Goal: Contribute content: Add original content to the website for others to see

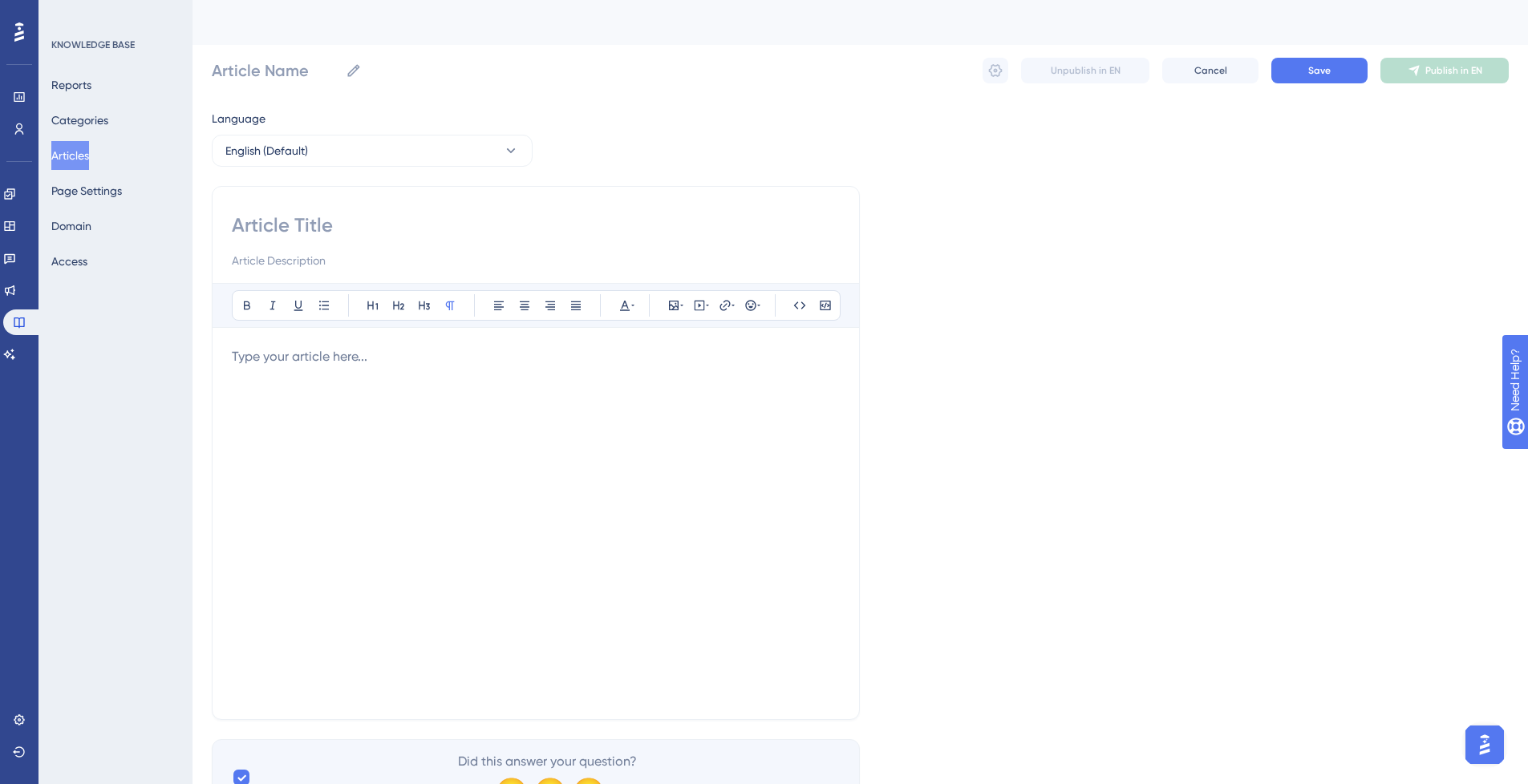
click at [84, 157] on button "Articles" at bounding box center [70, 155] width 37 height 29
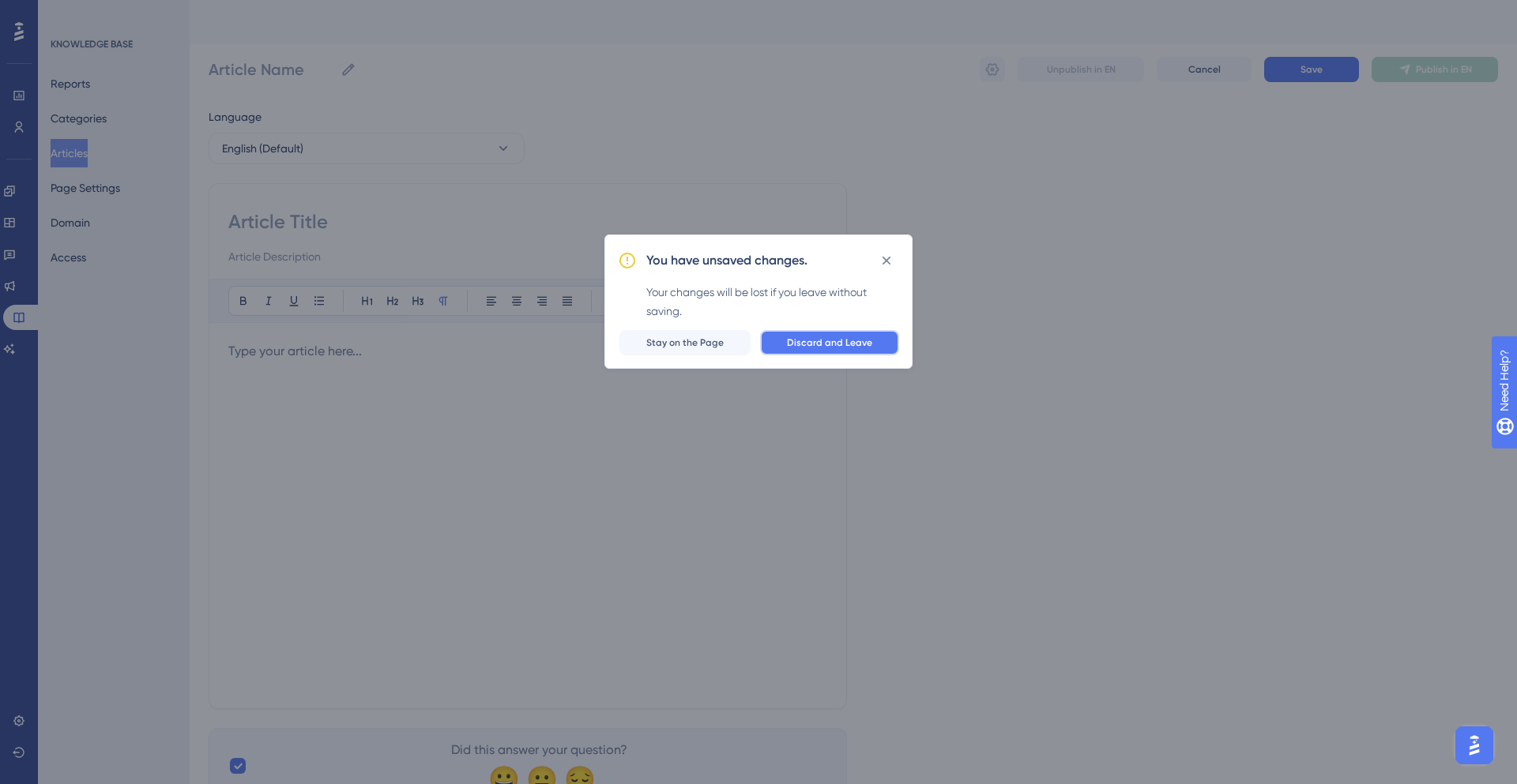
click at [847, 337] on span "Discard and Leave" at bounding box center [829, 342] width 85 height 13
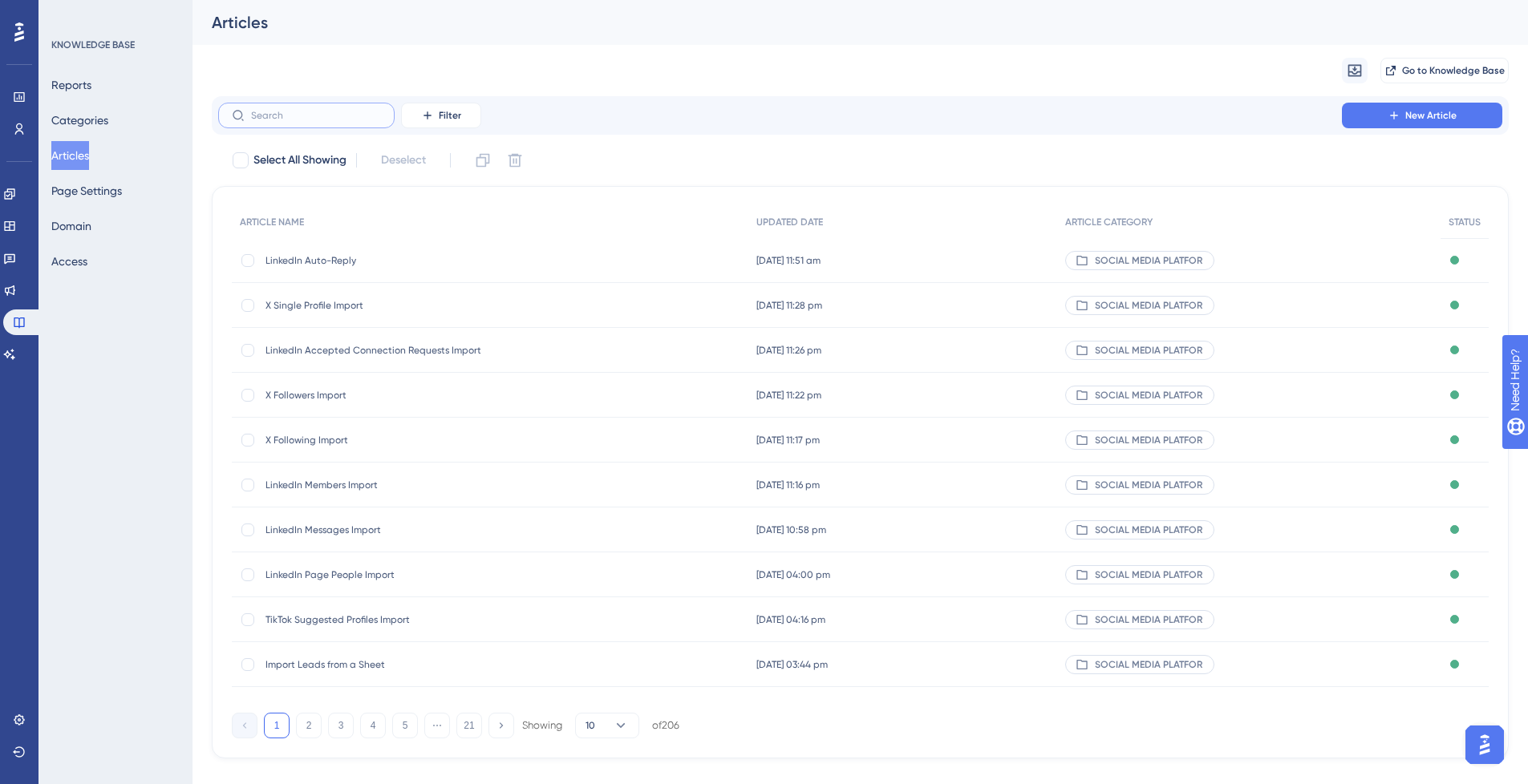
click at [327, 115] on input "text" at bounding box center [315, 115] width 130 height 11
paste input "X Messages Import"
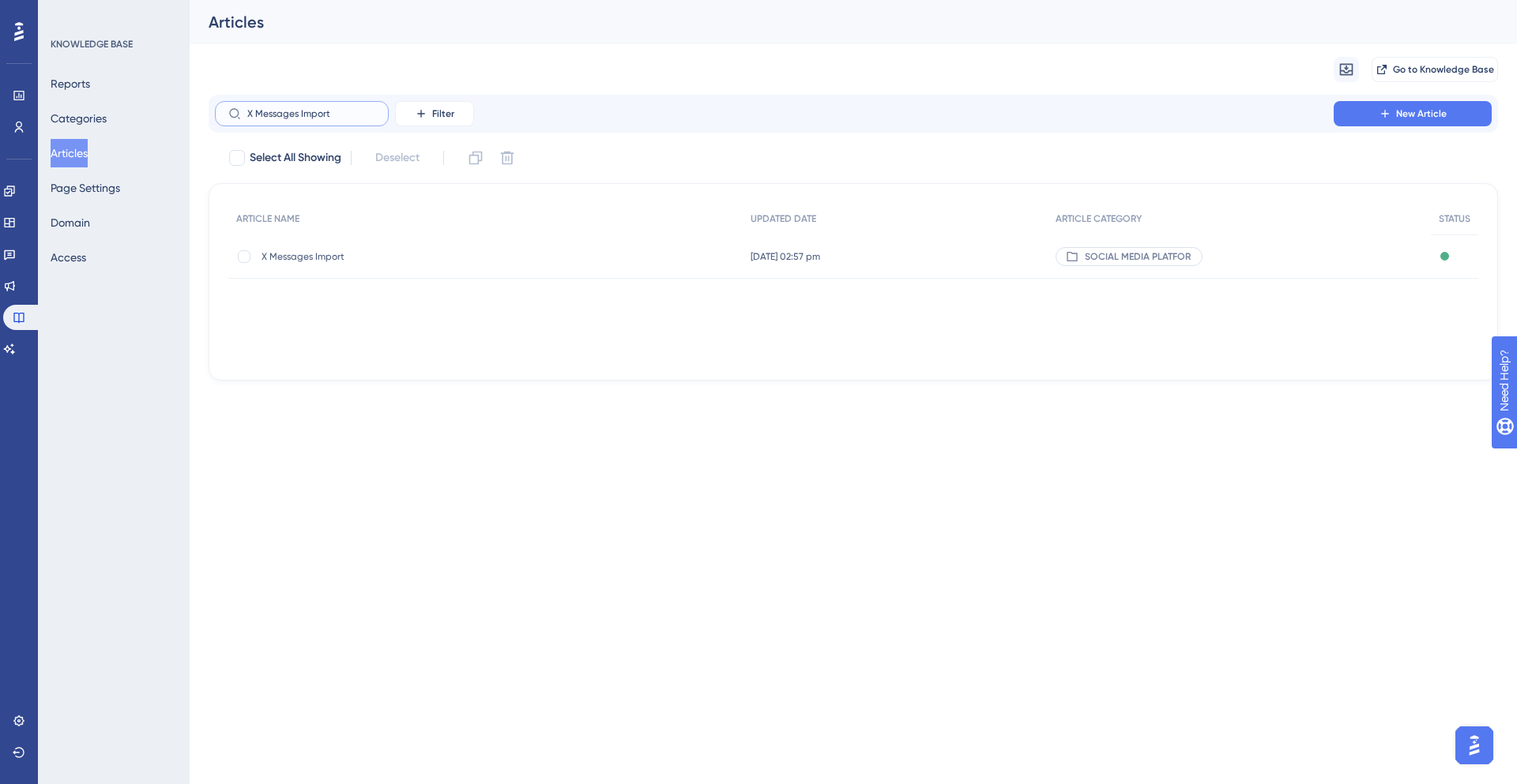
type input "X Messages Import"
click at [359, 254] on div "✨ Save My Spot!✨" at bounding box center [760, 366] width 1517 height 784
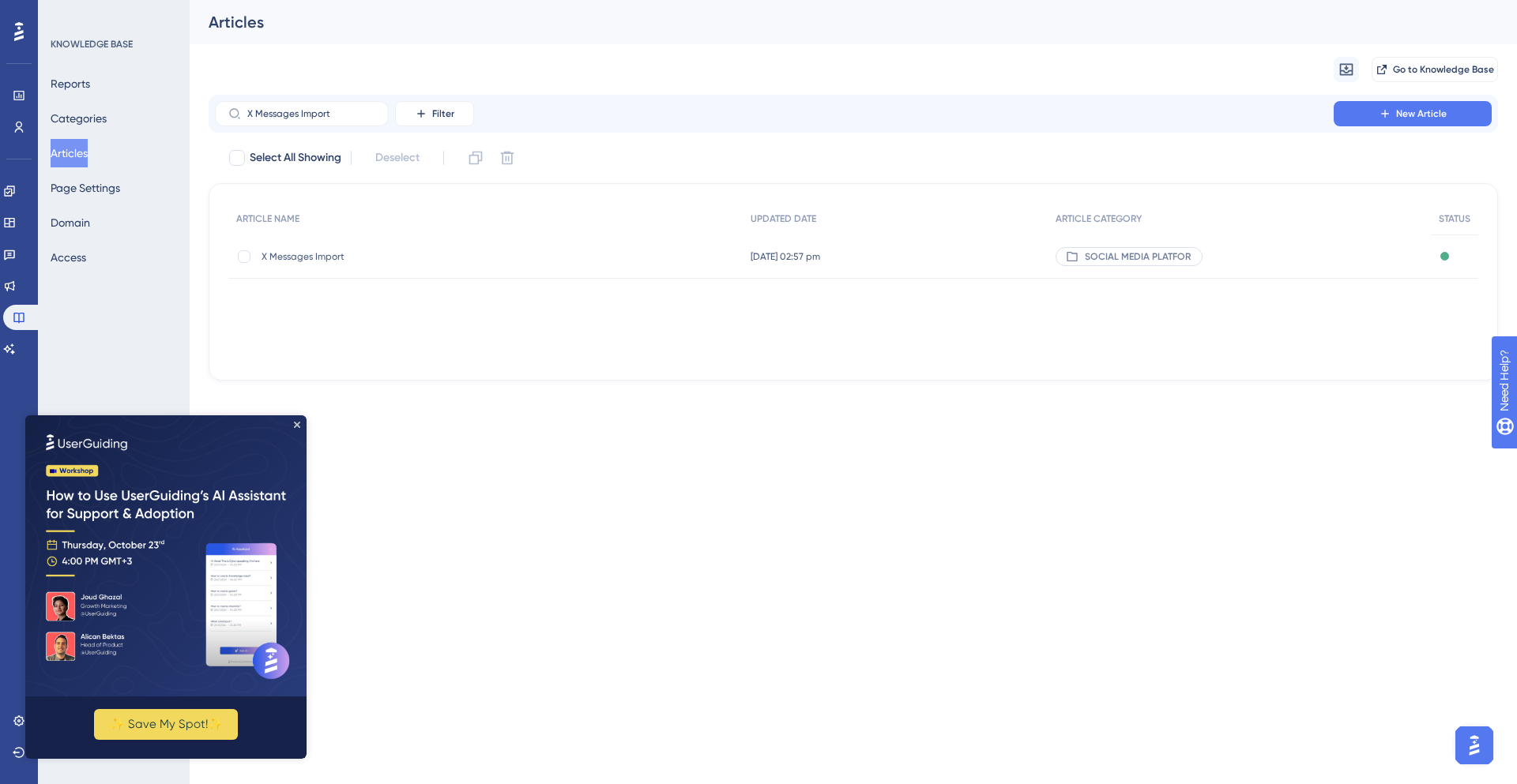
click at [346, 254] on span "X Messages Import" at bounding box center [387, 256] width 253 height 13
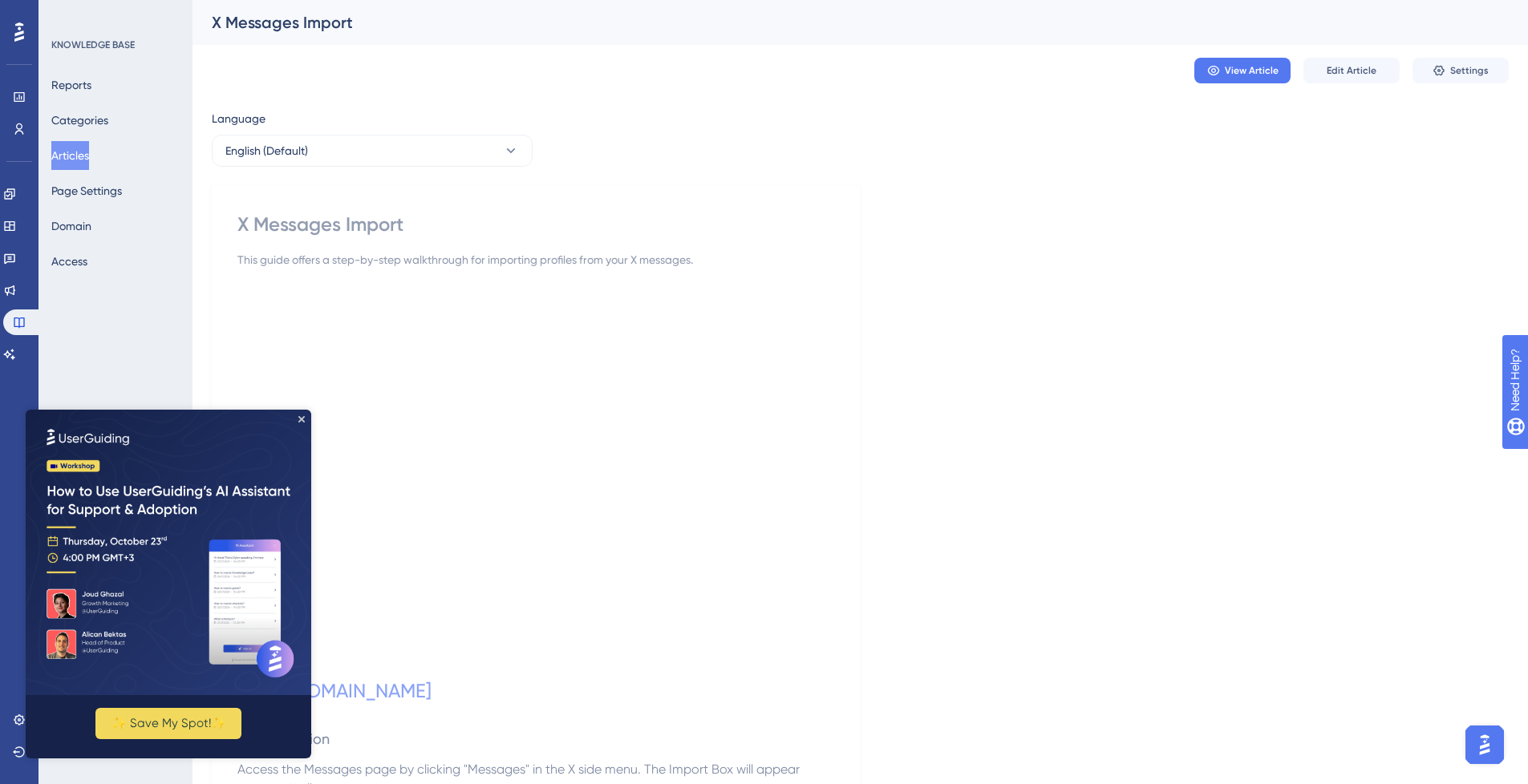
click at [297, 420] on img at bounding box center [168, 552] width 286 height 285
click at [297, 418] on img at bounding box center [168, 552] width 286 height 285
click at [88, 774] on div "KNOWLEDGE BASE Reports Categories Articles Page Settings Domain Access" at bounding box center [115, 392] width 154 height 784
click at [186, 537] on img at bounding box center [168, 552] width 286 height 285
click at [304, 418] on icon "Close Preview" at bounding box center [302, 420] width 7 height 7
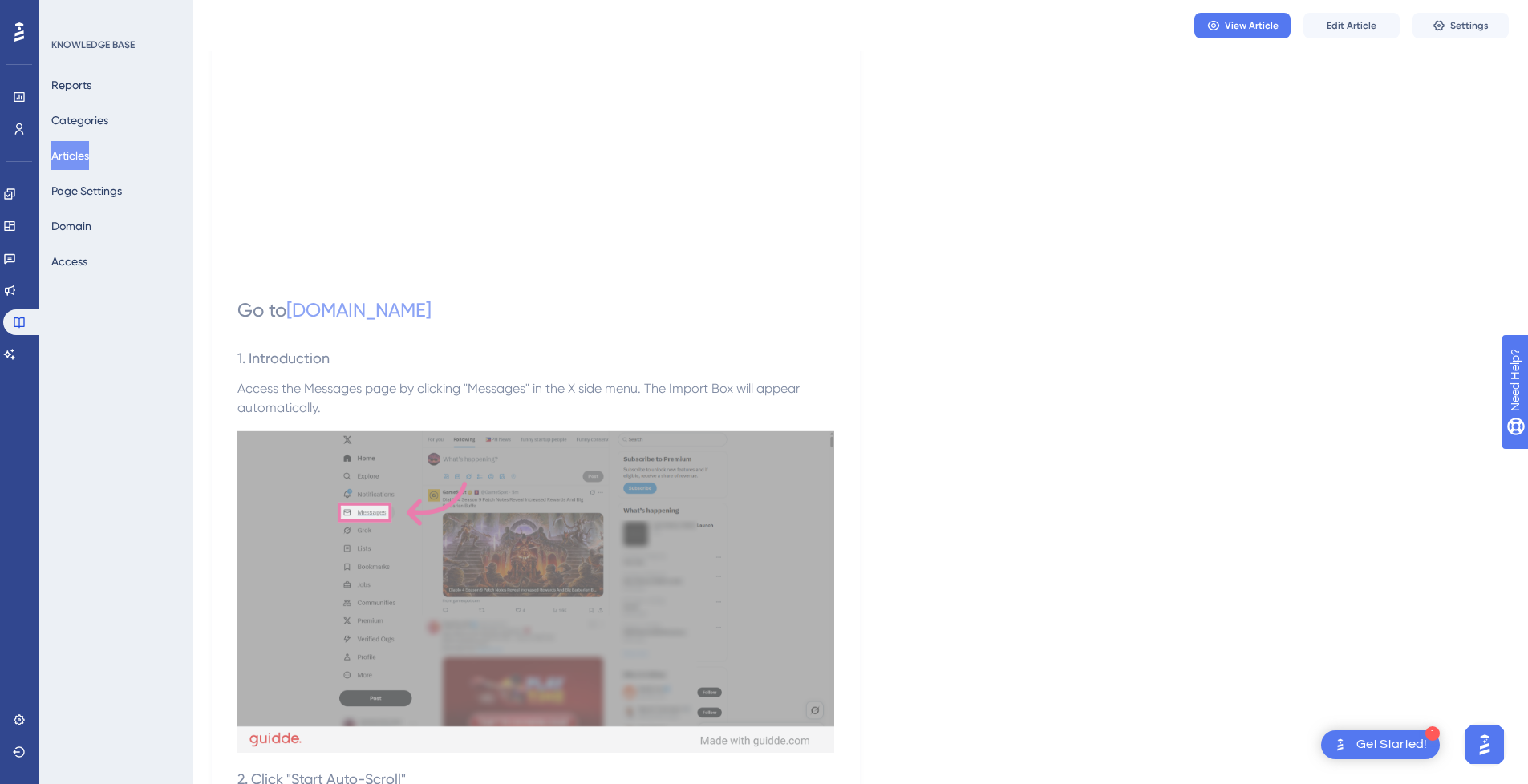
scroll to position [351, 0]
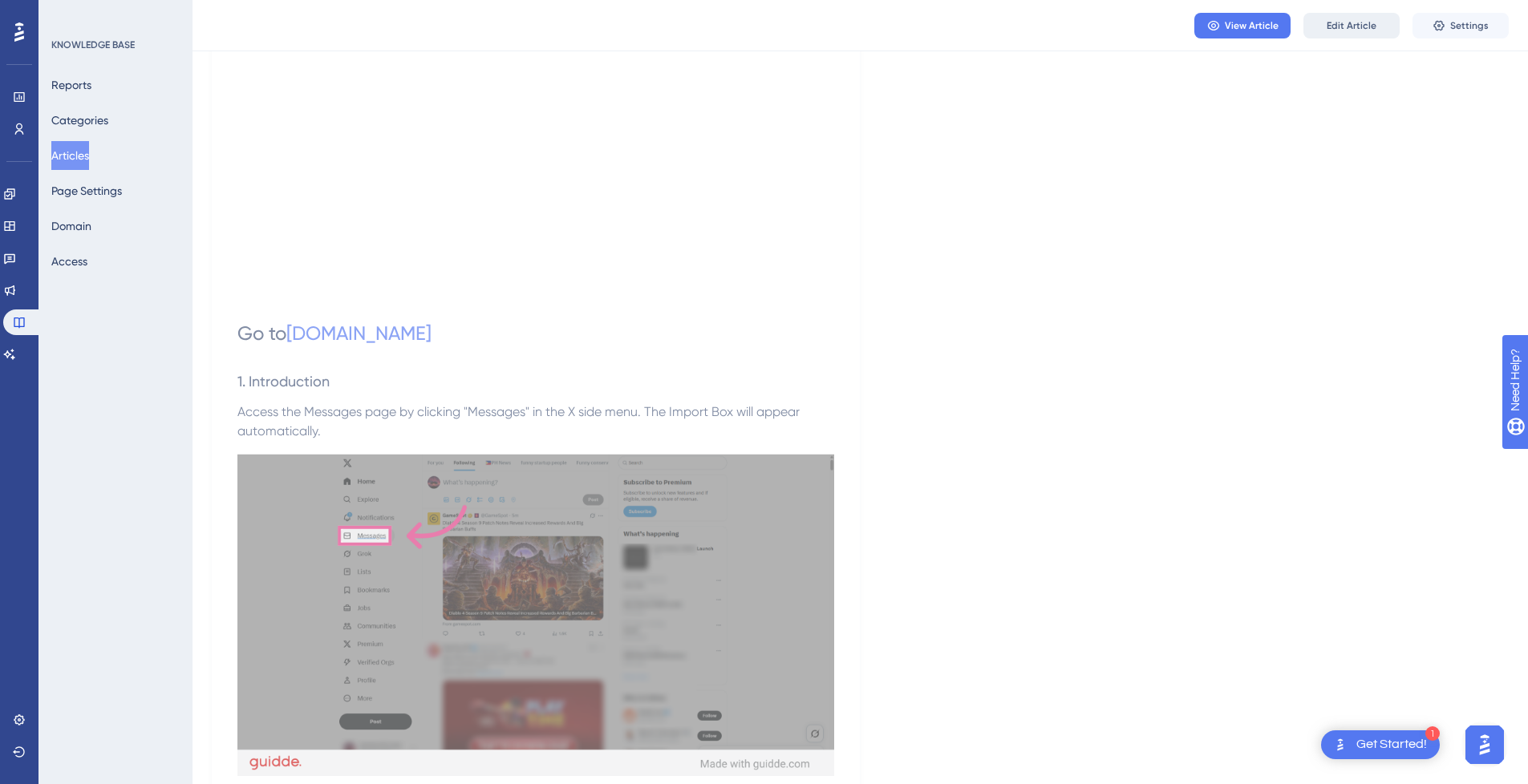
click at [1358, 20] on span "Edit Article" at bounding box center [1351, 25] width 50 height 13
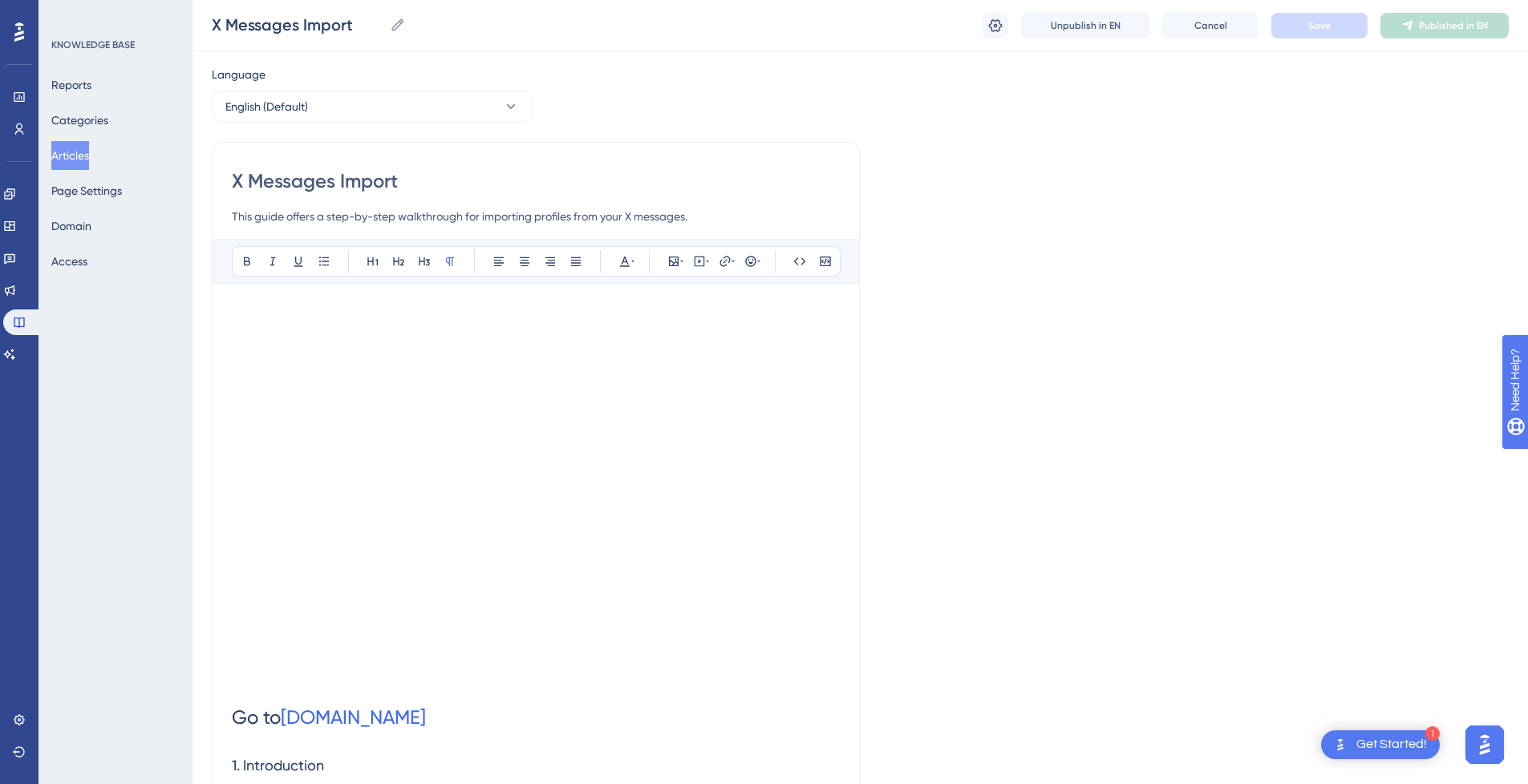
scroll to position [33, 0]
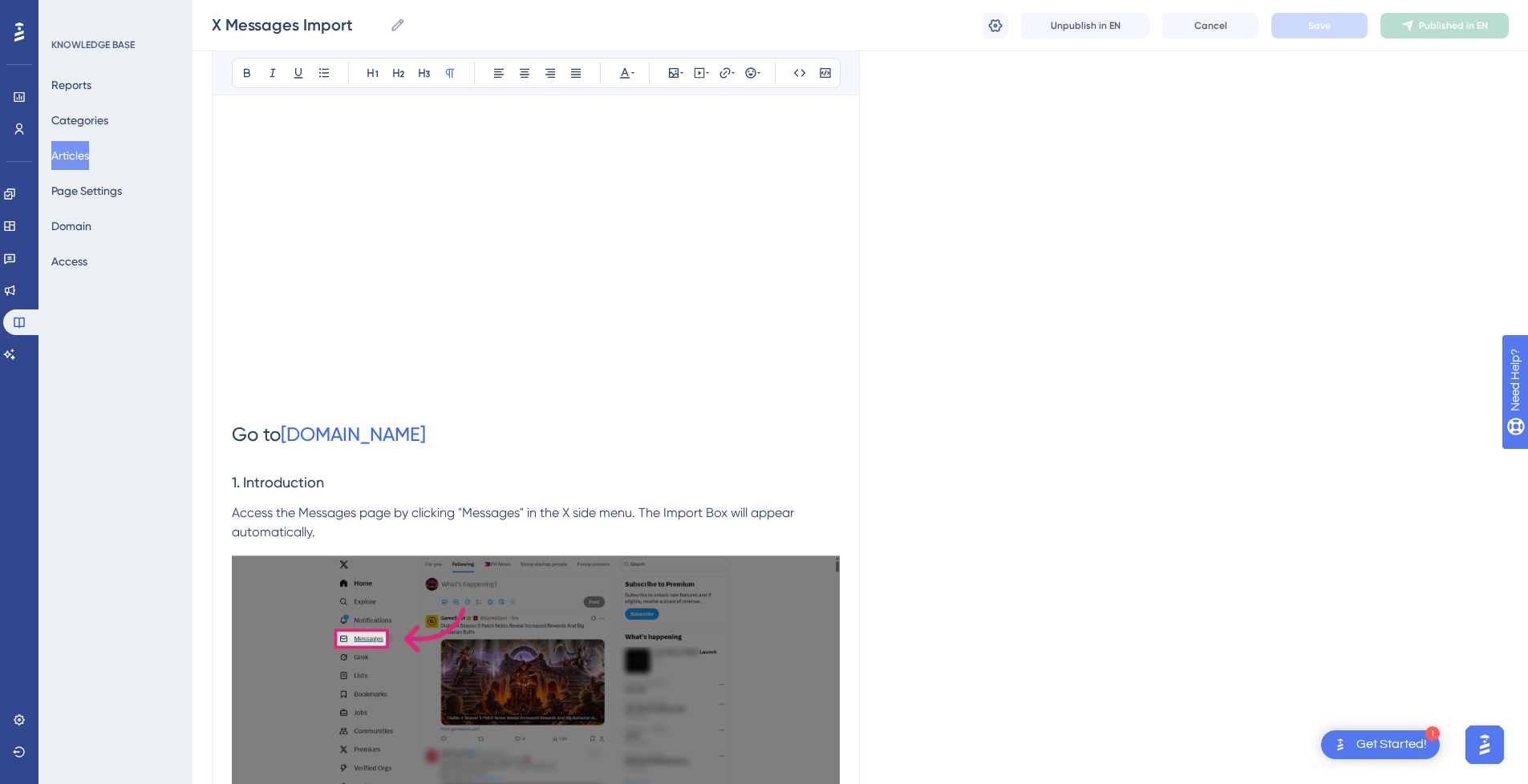
click at [332, 499] on h3 "1. Introduction" at bounding box center [536, 482] width 608 height 42
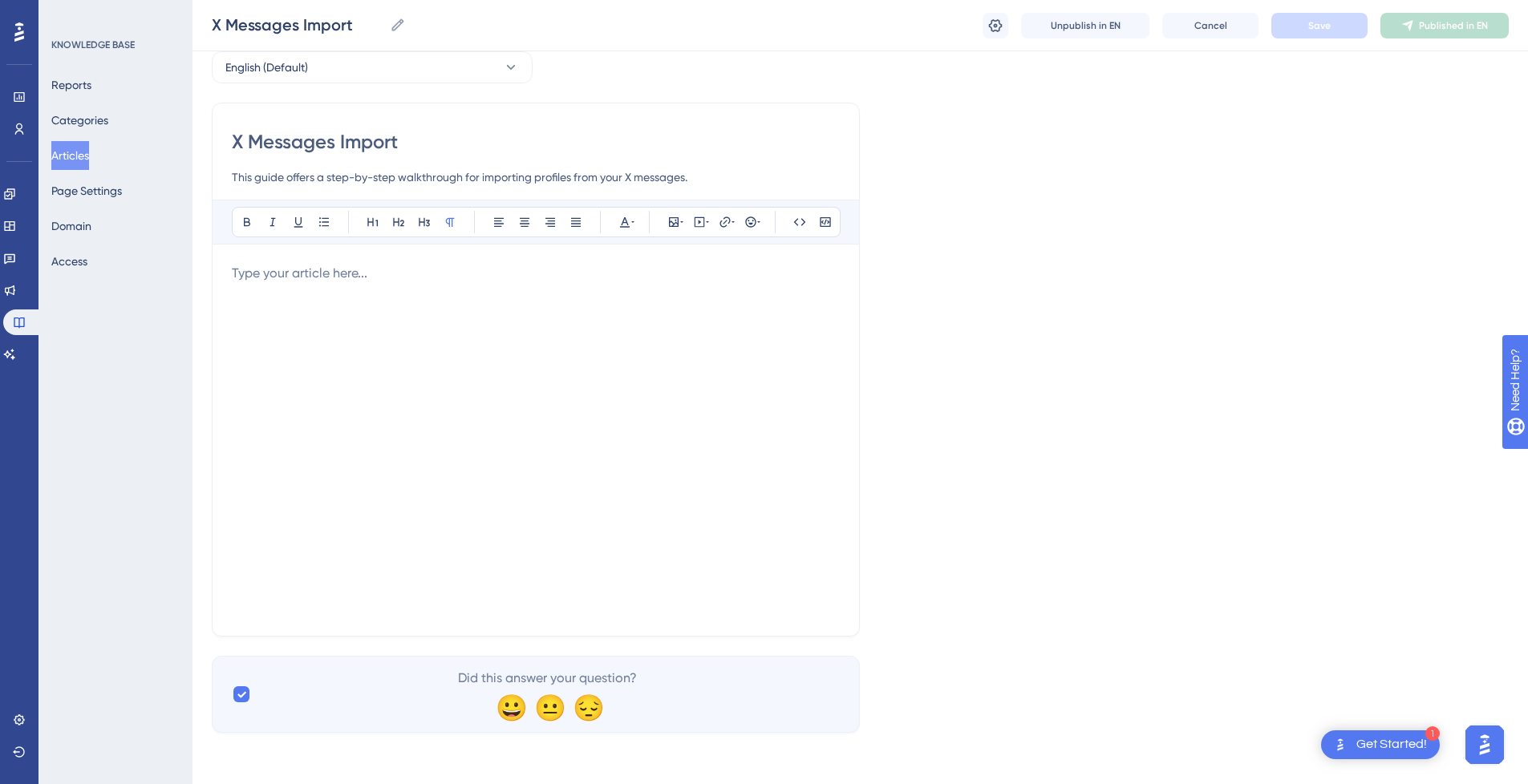
scroll to position [77, 0]
click at [364, 304] on div at bounding box center [536, 440] width 608 height 353
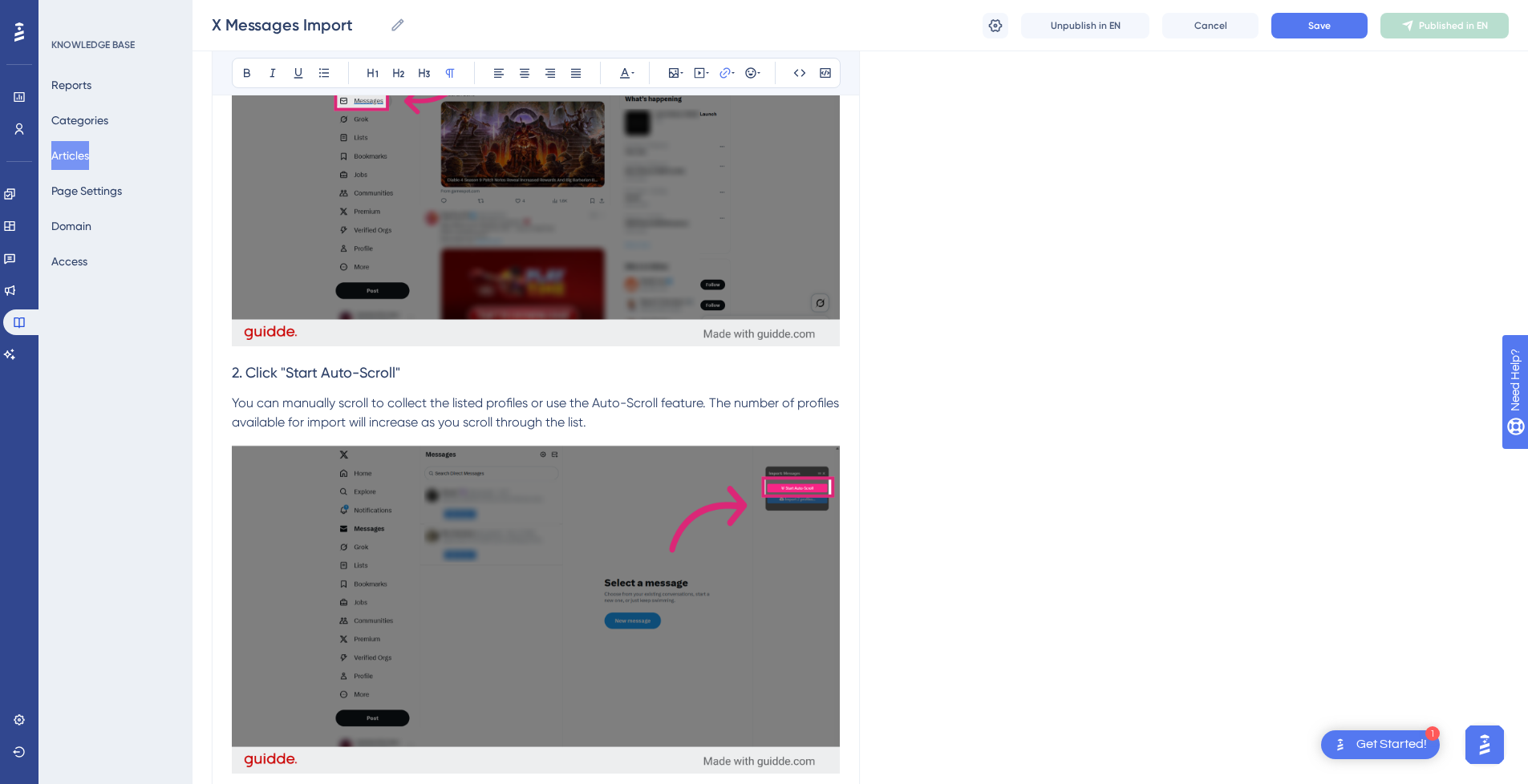
scroll to position [0, 0]
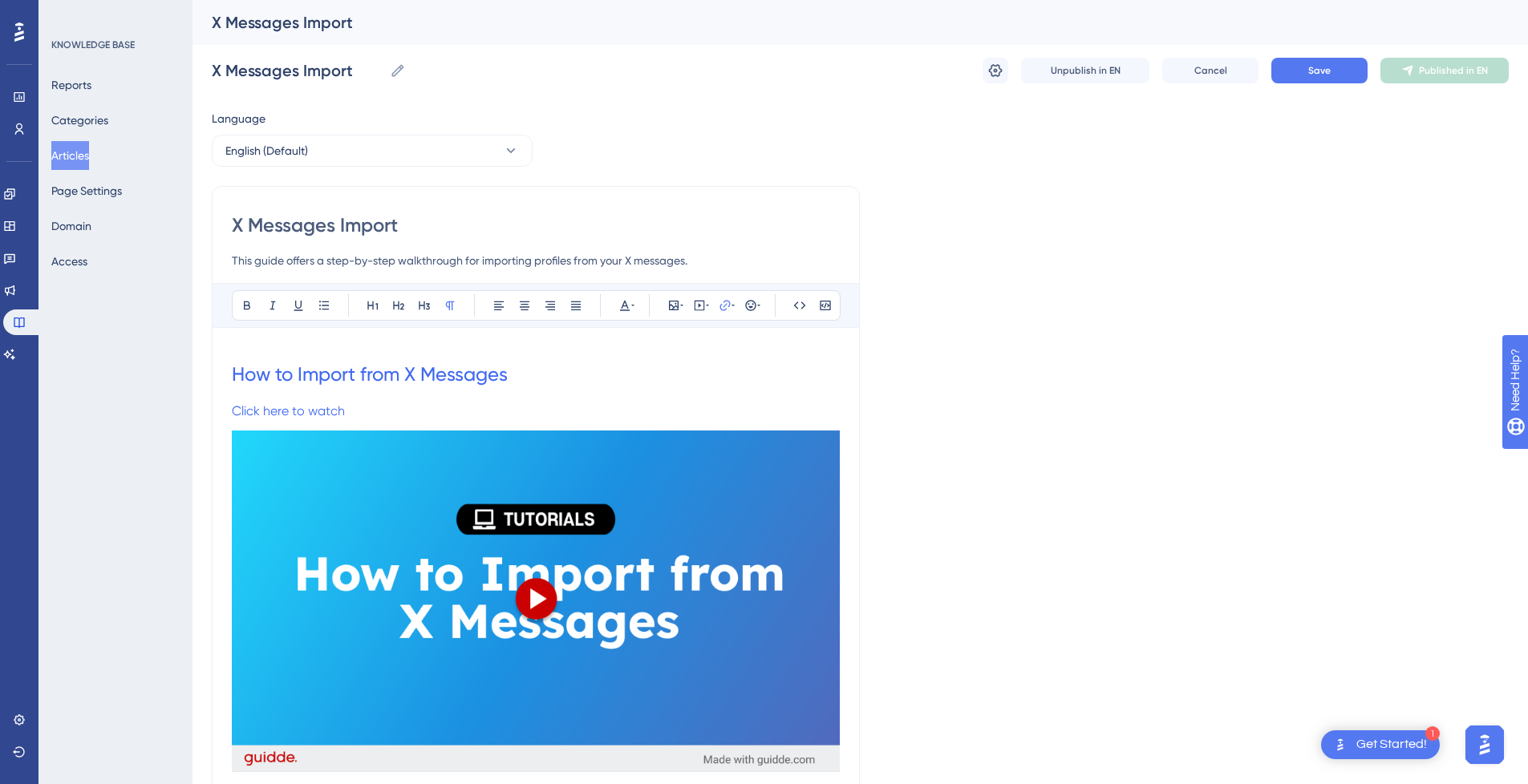
click at [438, 416] on p "Click here to watch" at bounding box center [536, 411] width 608 height 20
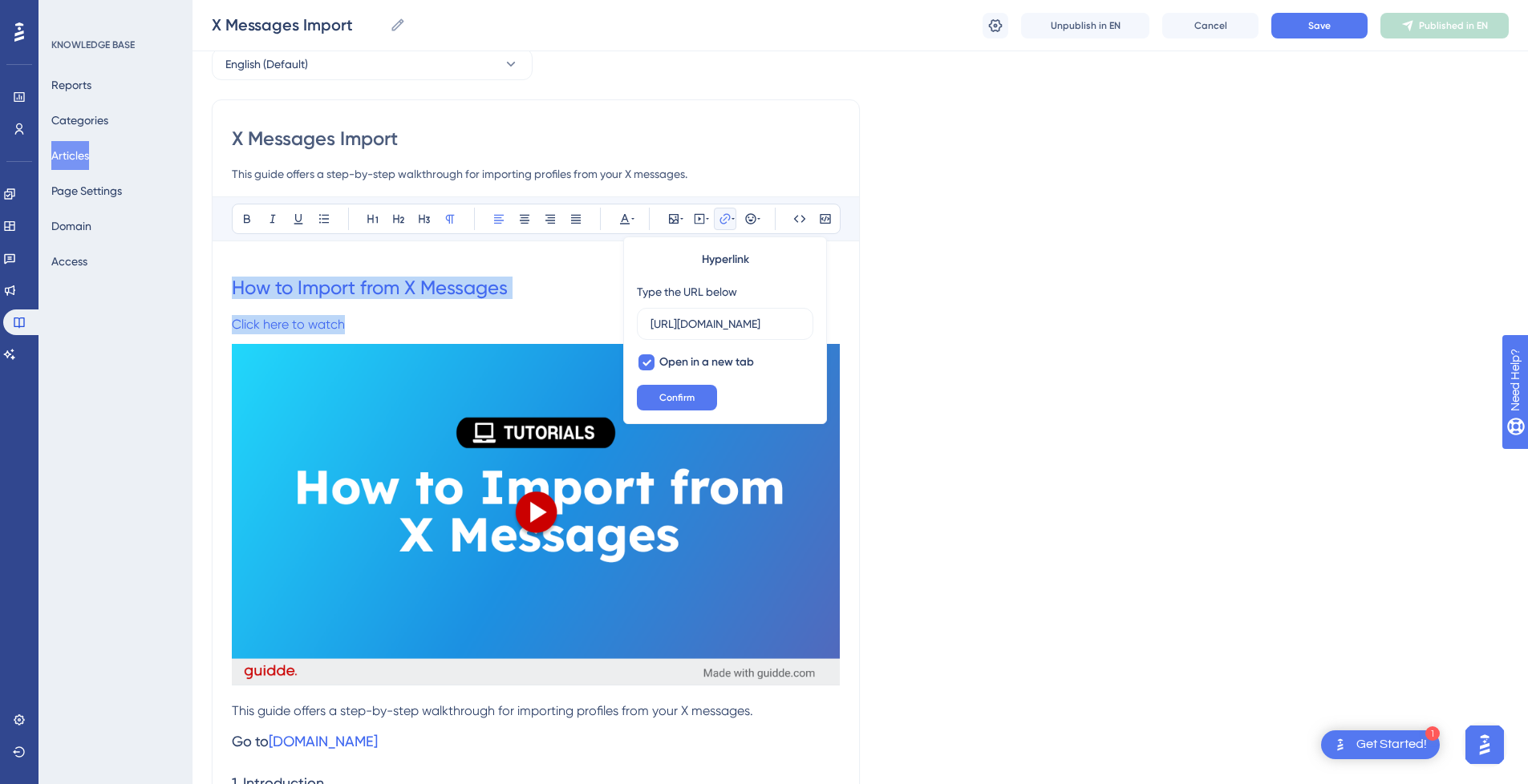
drag, startPoint x: 347, startPoint y: 316, endPoint x: 212, endPoint y: 288, distance: 137.9
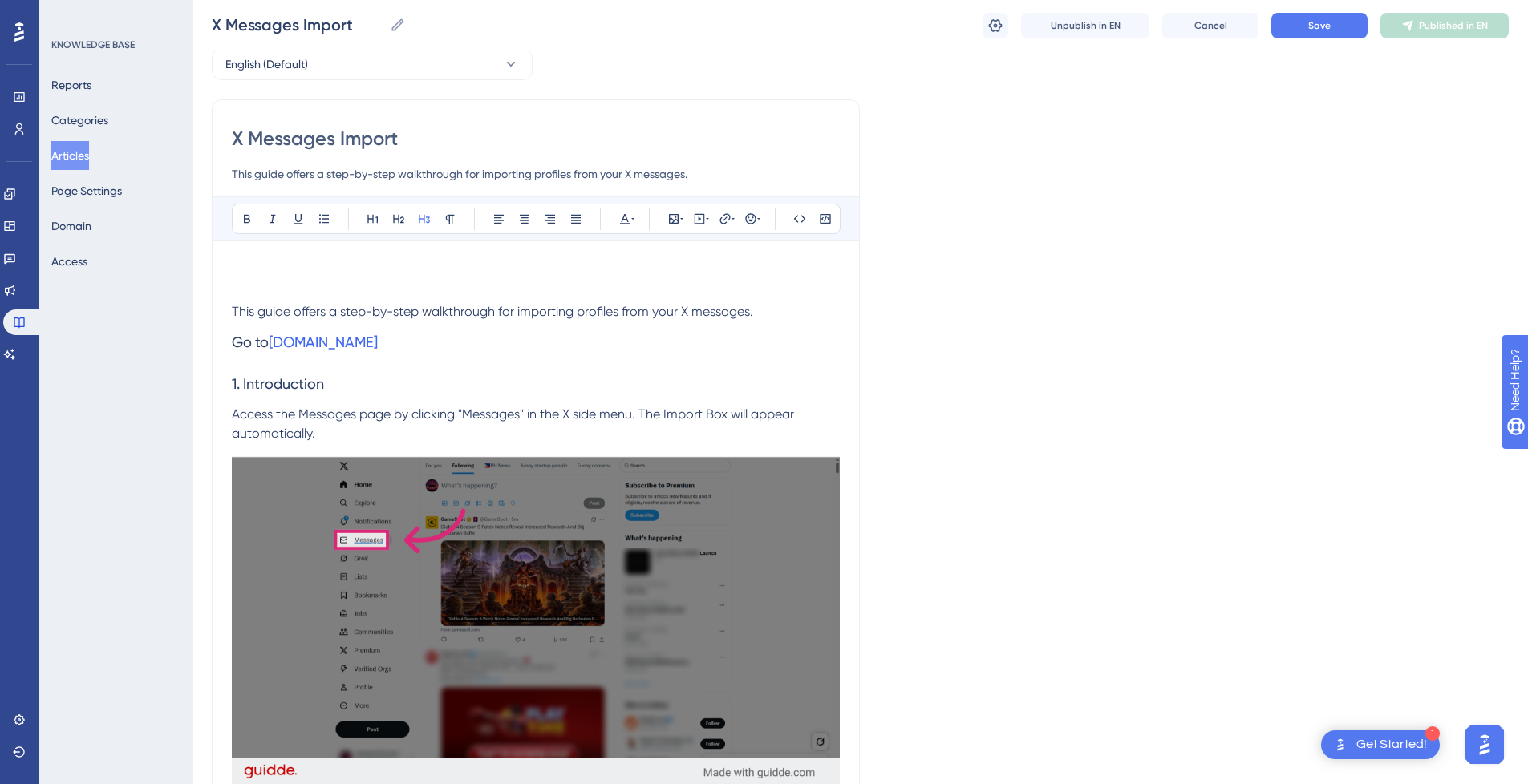
click at [291, 298] on h3 at bounding box center [536, 281] width 608 height 42
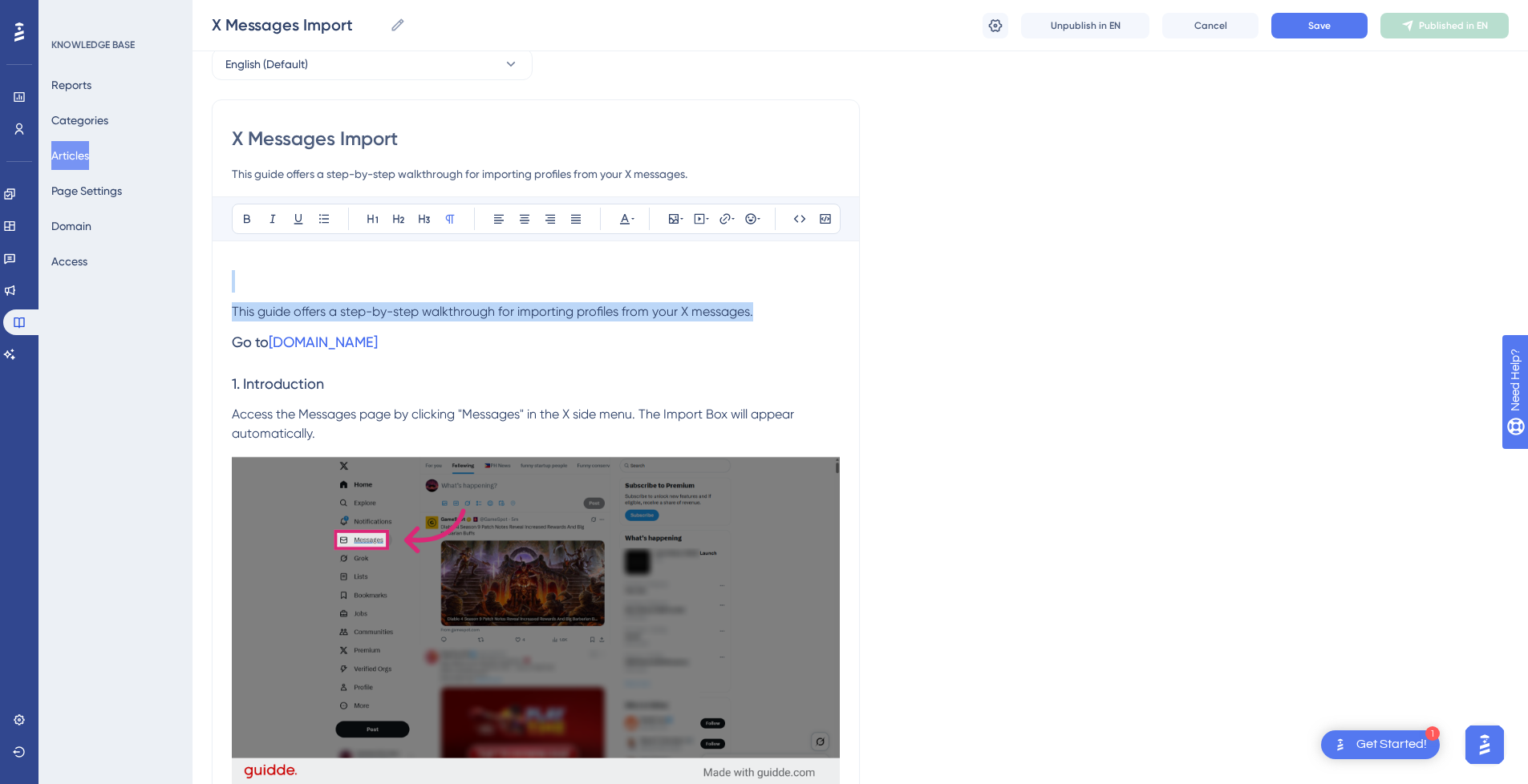
drag, startPoint x: 777, startPoint y: 305, endPoint x: 223, endPoint y: 271, distance: 555.0
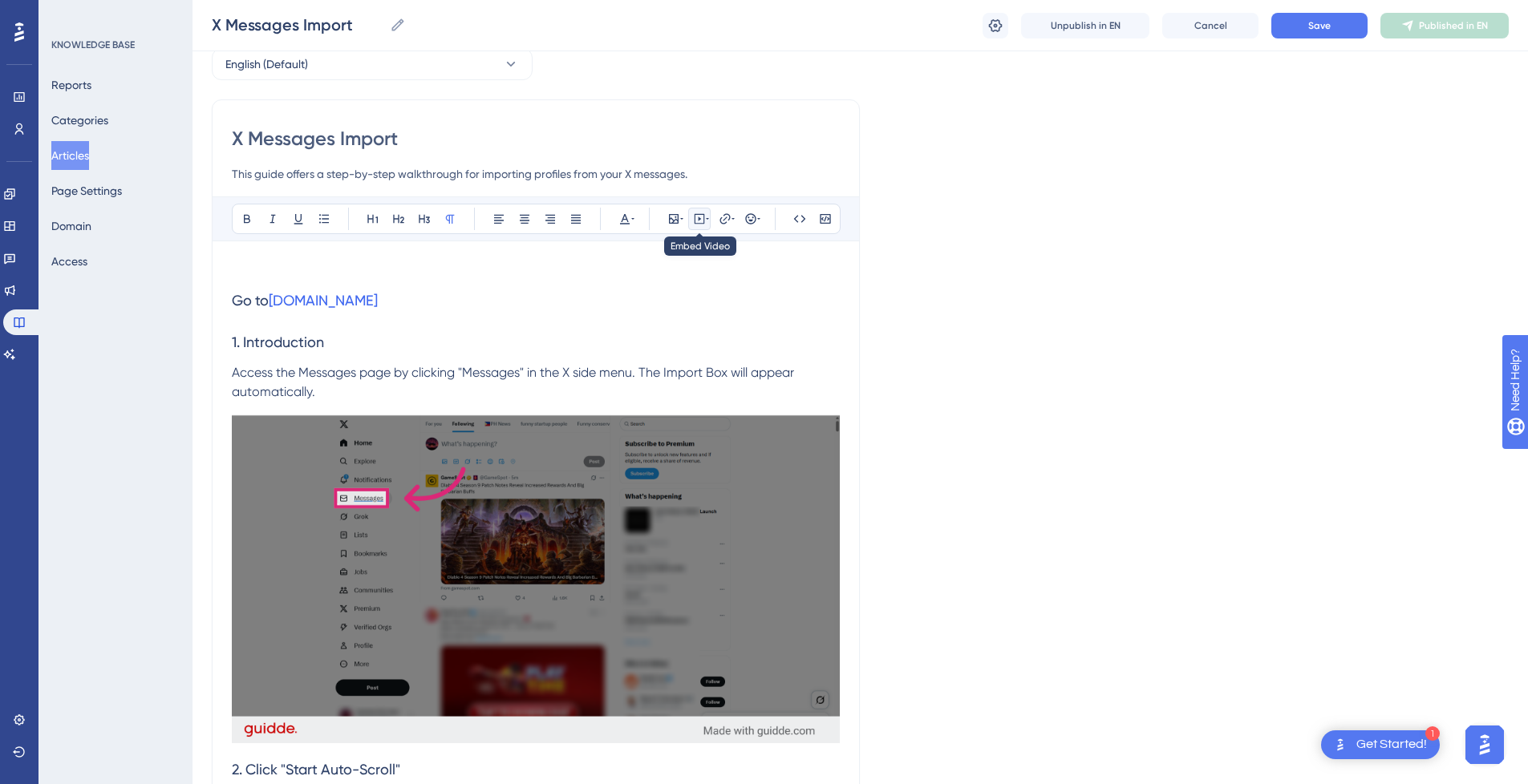
click at [694, 212] on icon at bounding box center [699, 218] width 13 height 13
click at [676, 307] on textarea at bounding box center [699, 318] width 244 height 72
paste textarea "<div style="position:relative;padding-bottom:56.25%;"> <iframe style="width:100…"
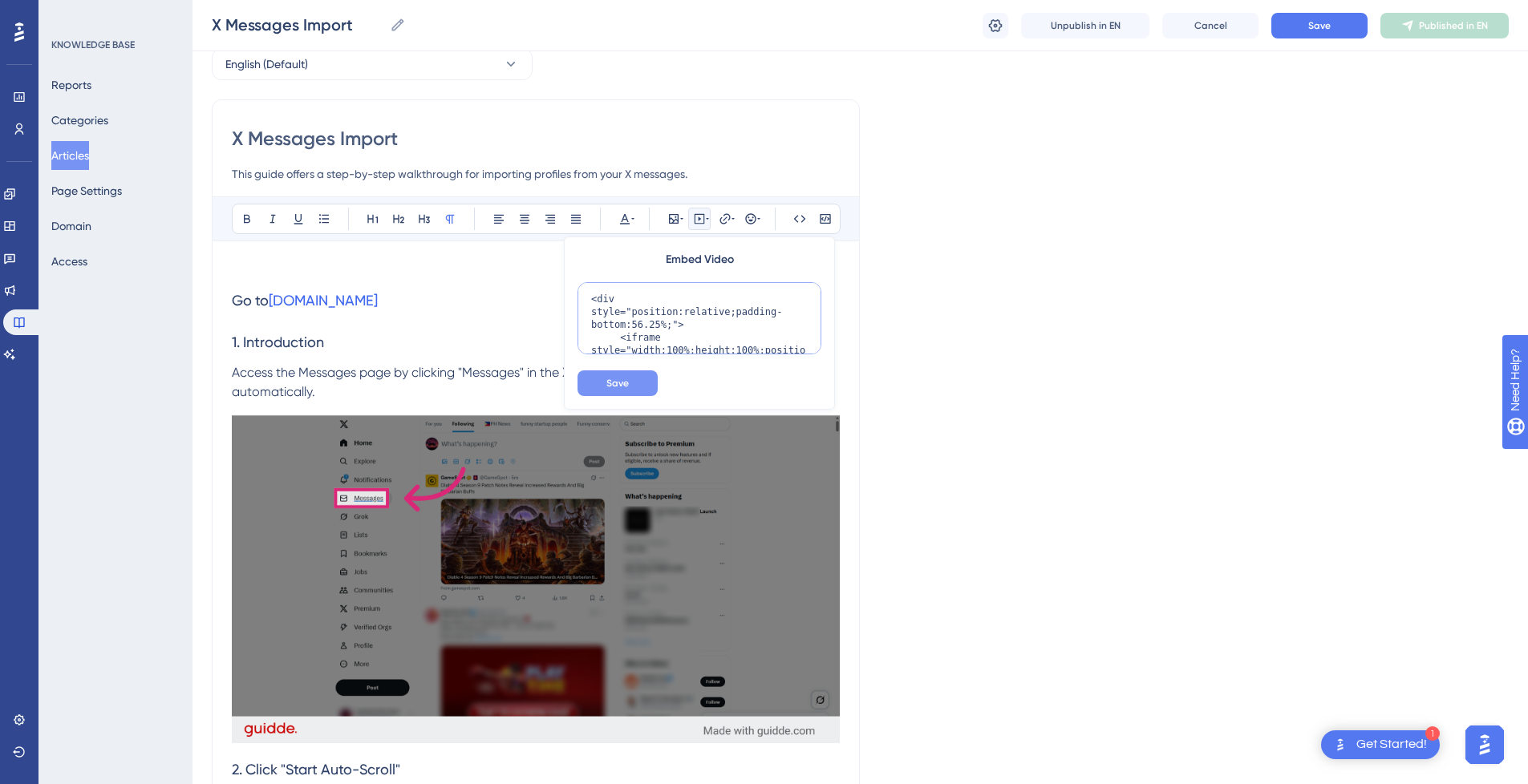
scroll to position [195, 0]
type textarea "<div style="position:relative;padding-bottom:56.25%;"> <iframe style="width:100…"
click at [620, 375] on button "Save" at bounding box center [618, 383] width 80 height 25
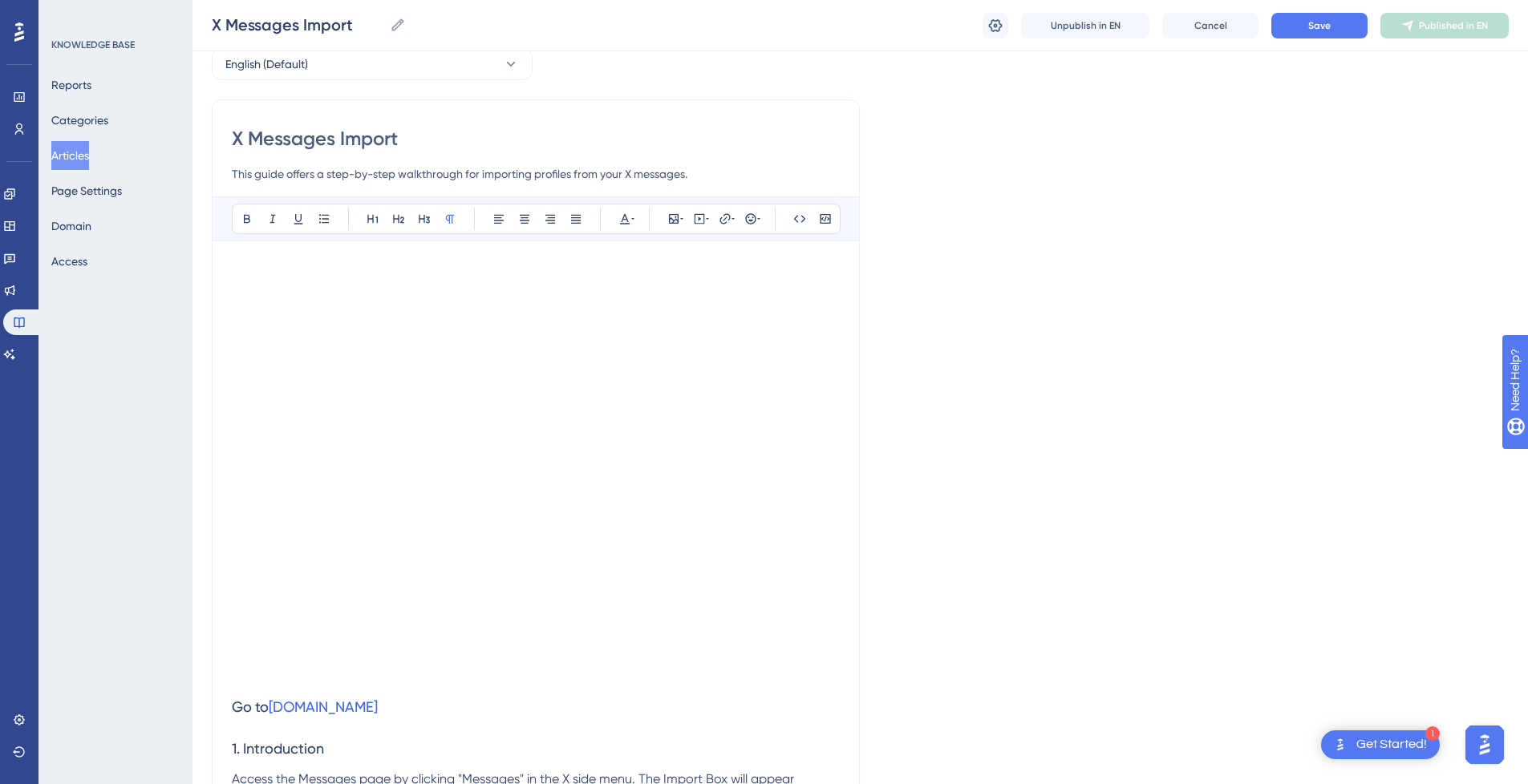
scroll to position [4022, 0]
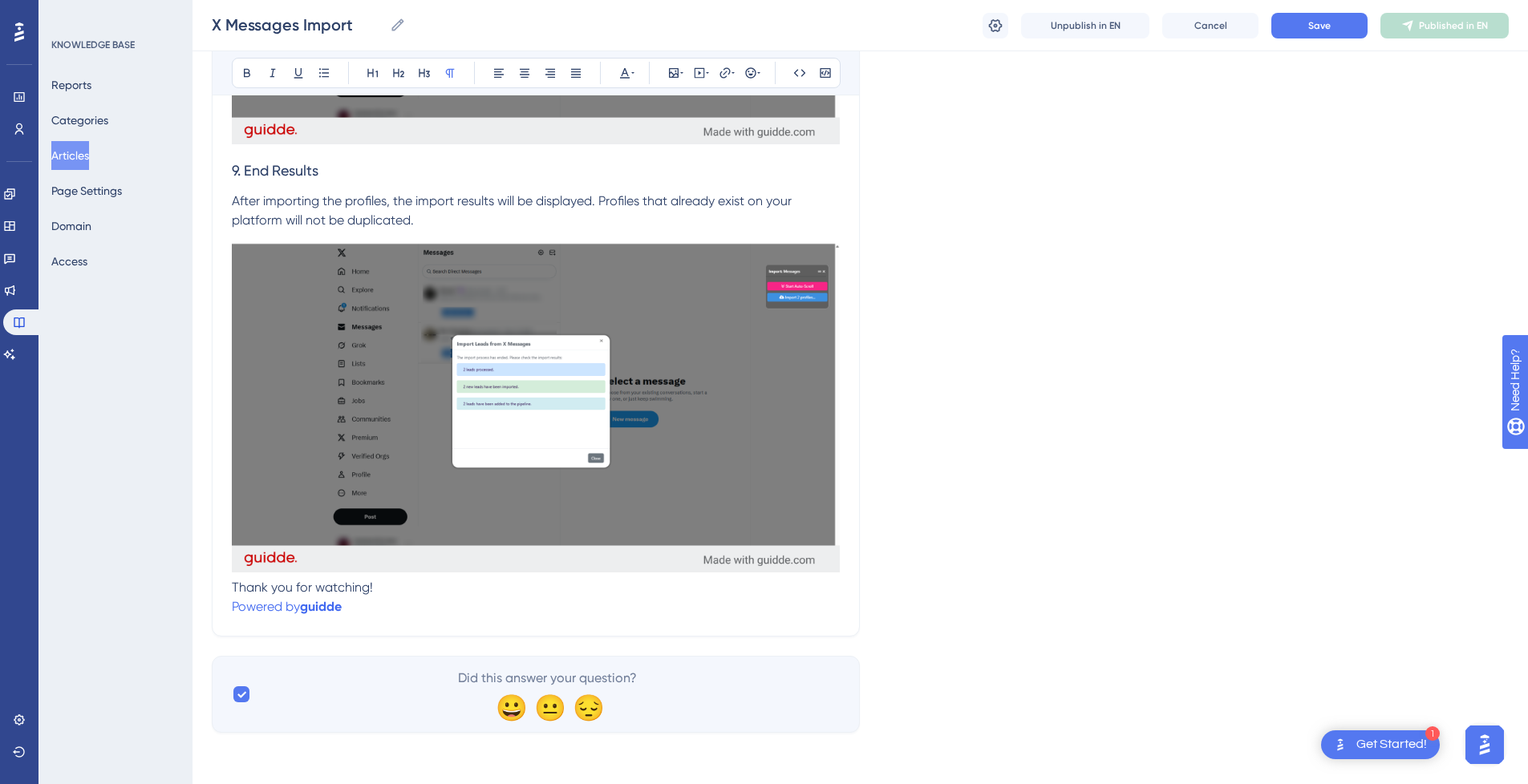
click at [403, 594] on p "Thank you for watching!" at bounding box center [536, 588] width 608 height 20
drag, startPoint x: 341, startPoint y: 601, endPoint x: 195, endPoint y: 584, distance: 147.0
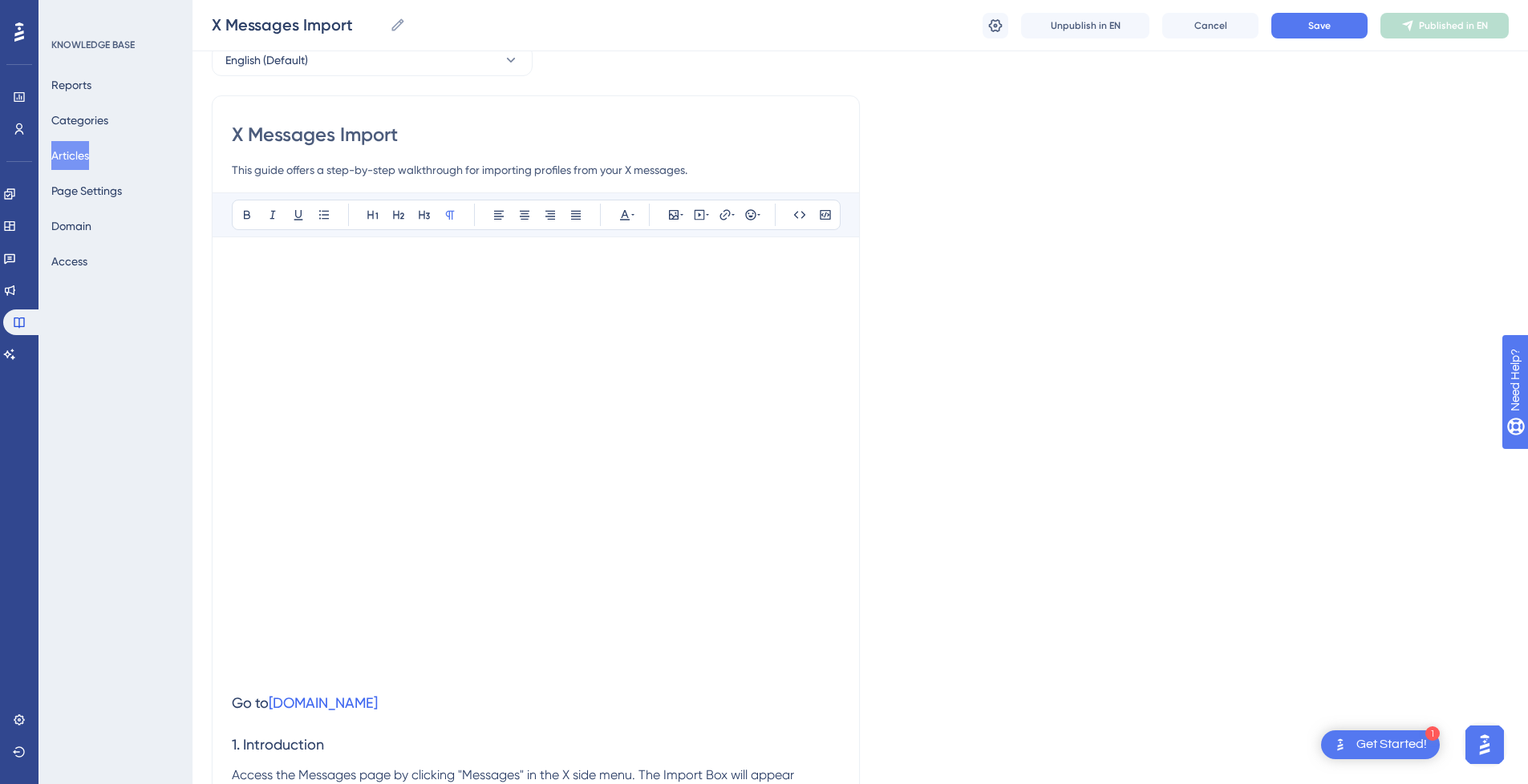
scroll to position [82, 0]
click at [370, 262] on p at bounding box center [536, 268] width 608 height 20
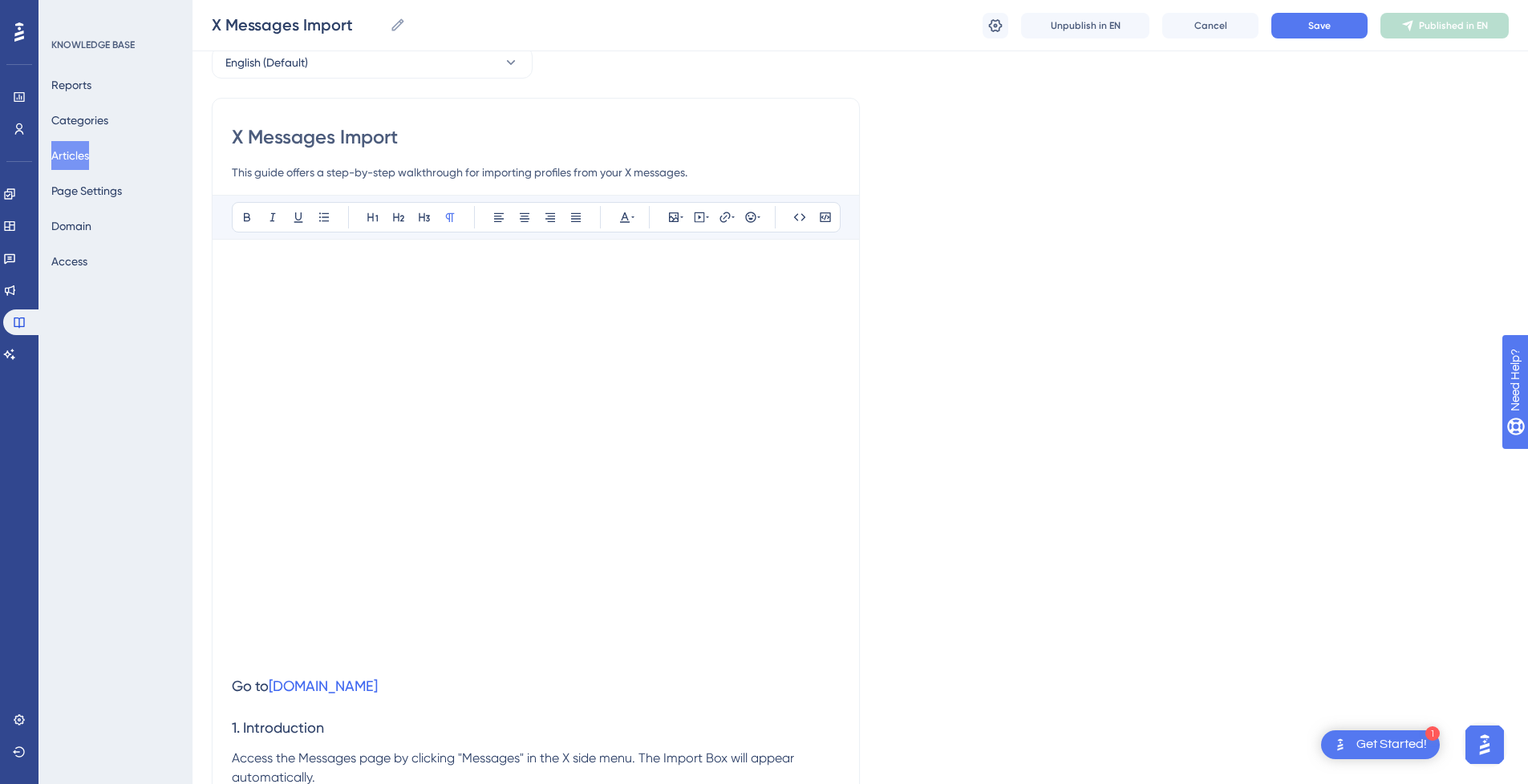
click at [286, 663] on p at bounding box center [536, 656] width 608 height 20
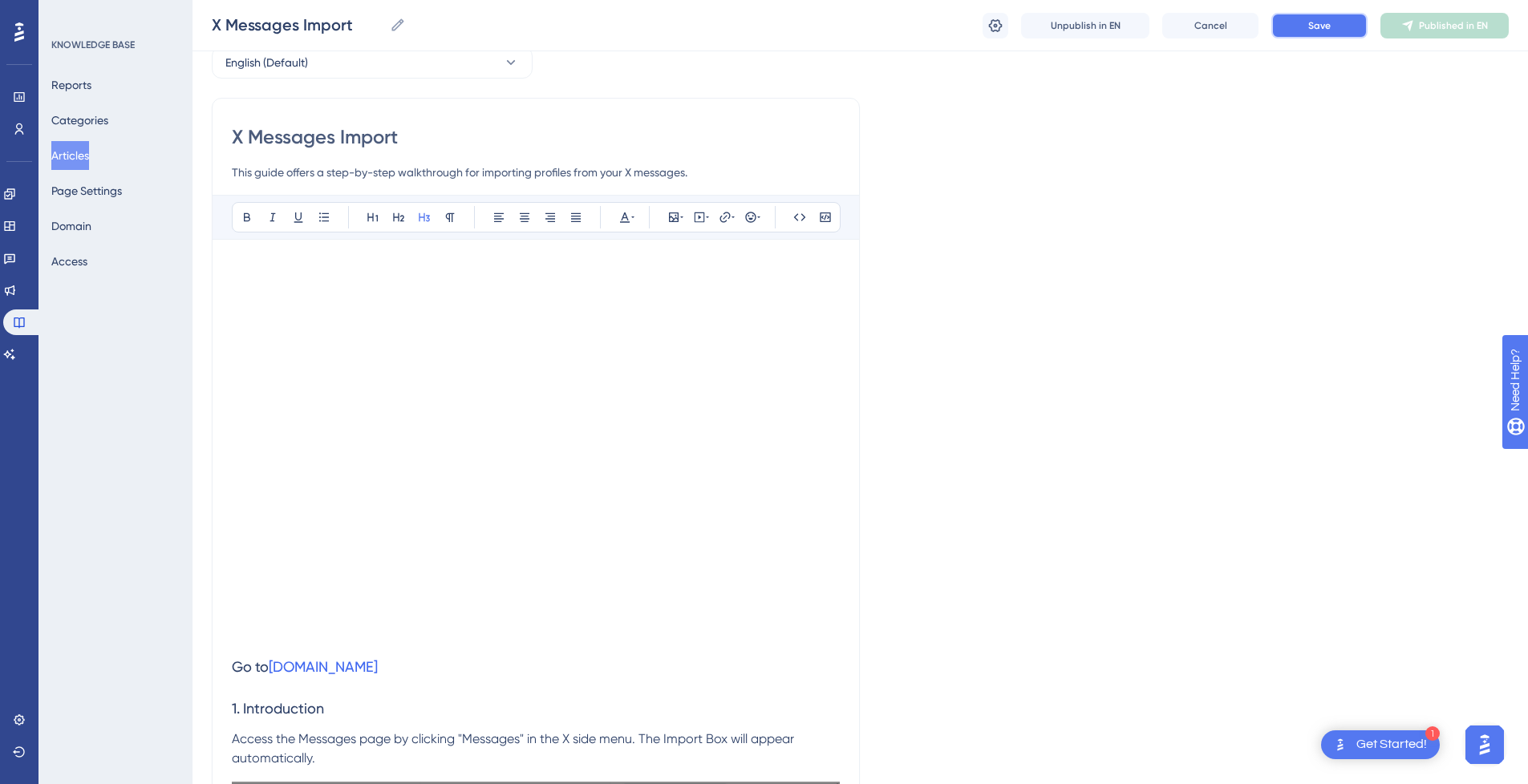
click at [1331, 13] on button "Save" at bounding box center [1319, 25] width 96 height 25
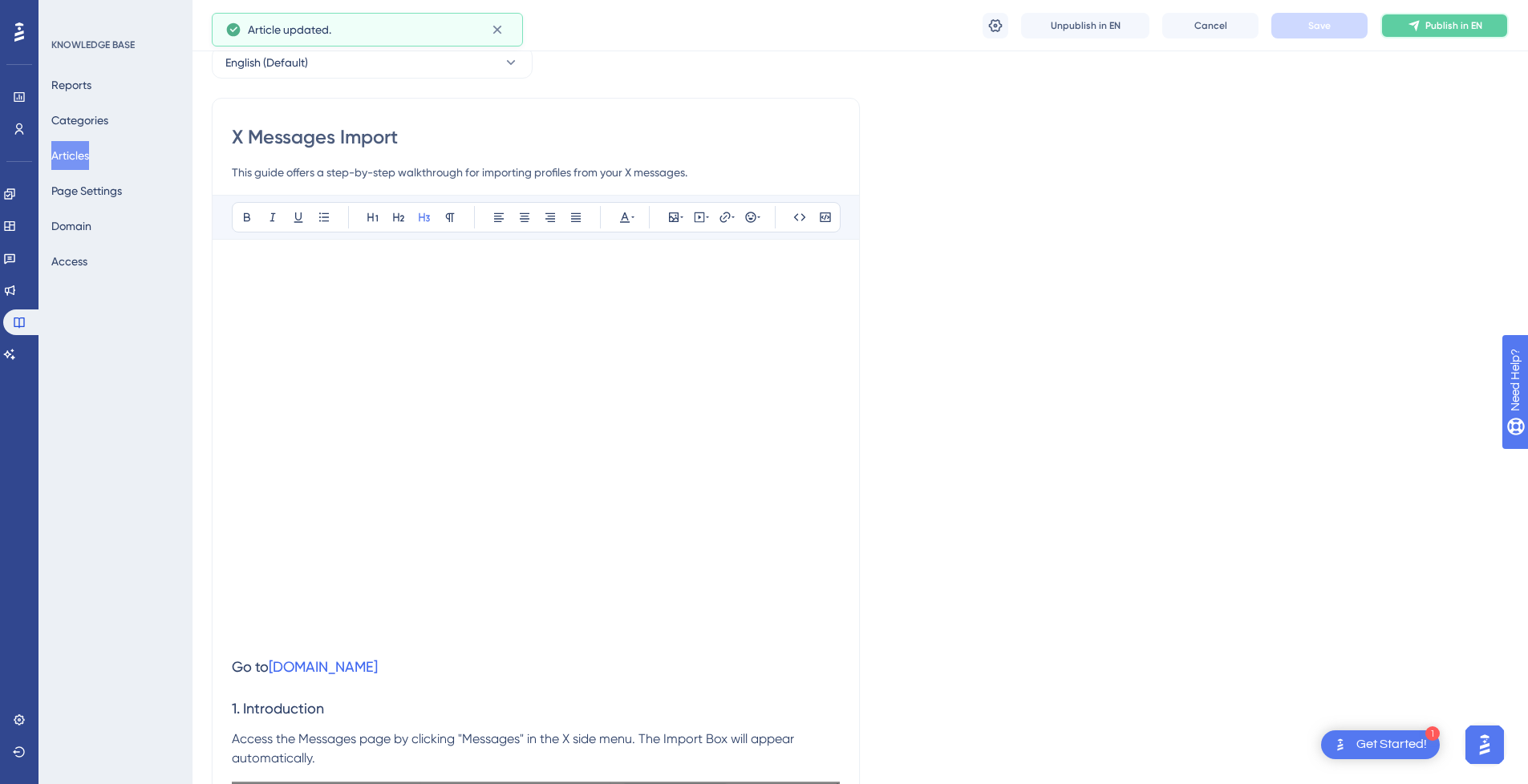
click at [1425, 25] on button "Publish in EN" at bounding box center [1445, 25] width 128 height 25
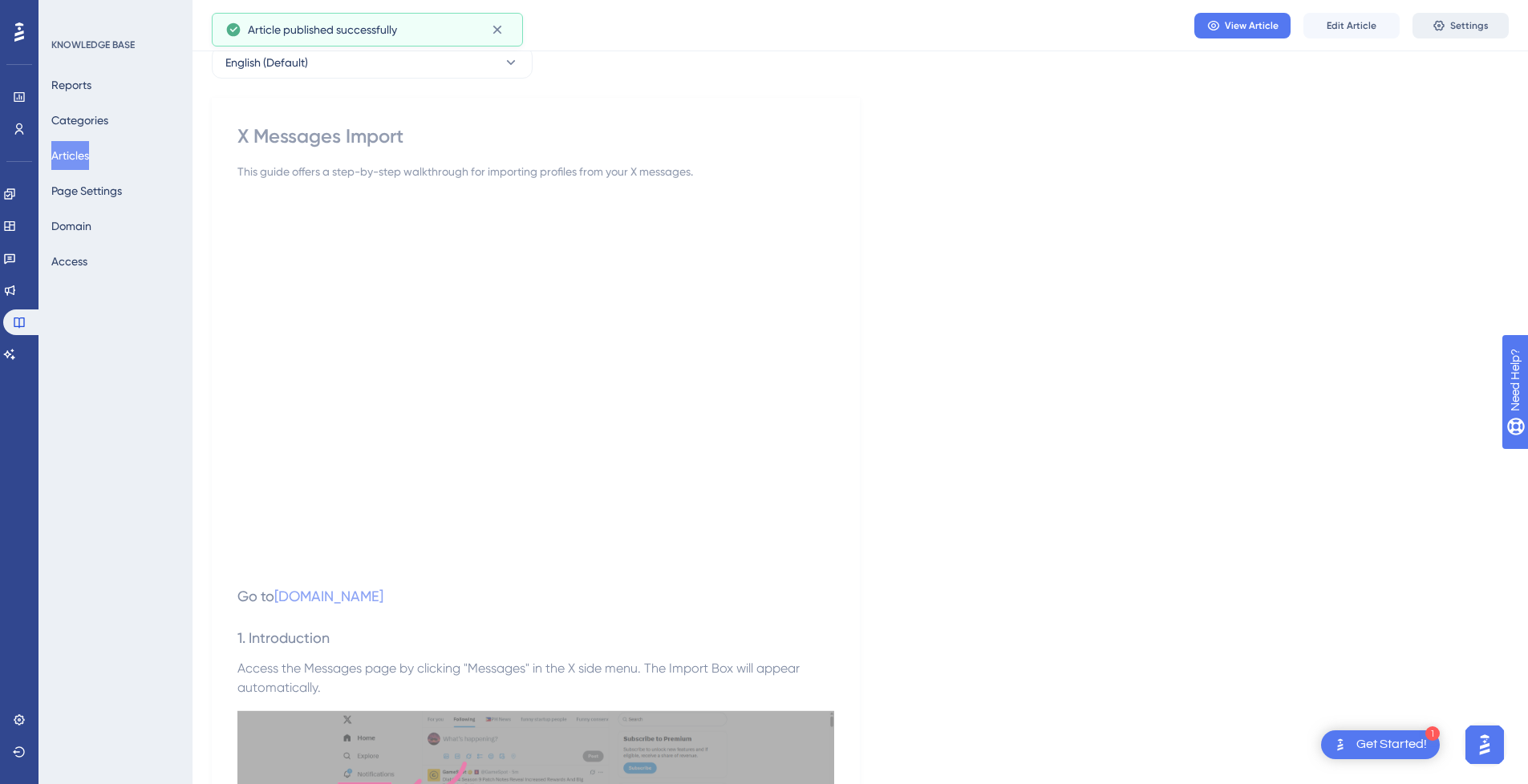
click at [1453, 20] on span "Settings" at bounding box center [1469, 25] width 38 height 13
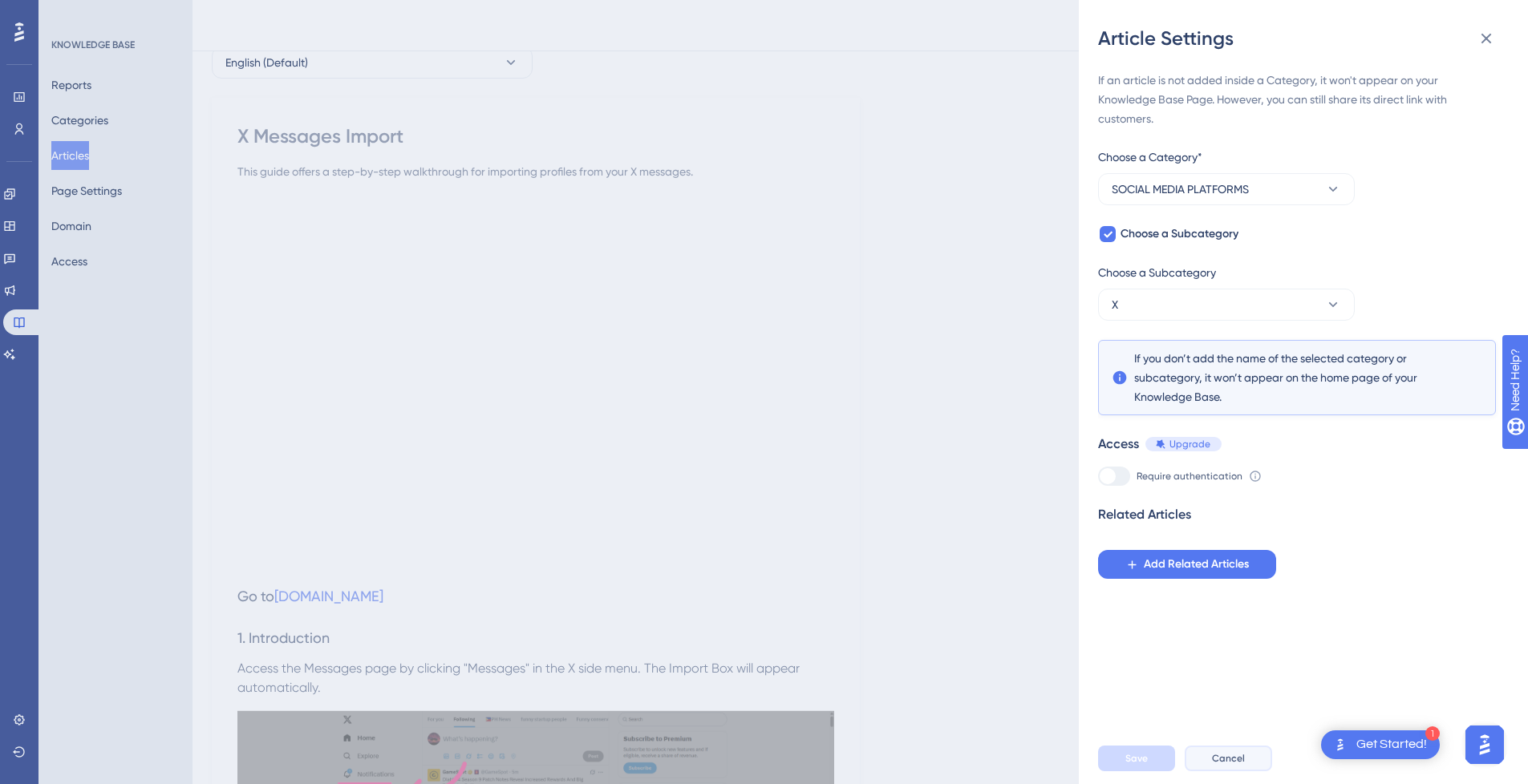
click at [1243, 765] on span "Cancel" at bounding box center [1228, 759] width 33 height 13
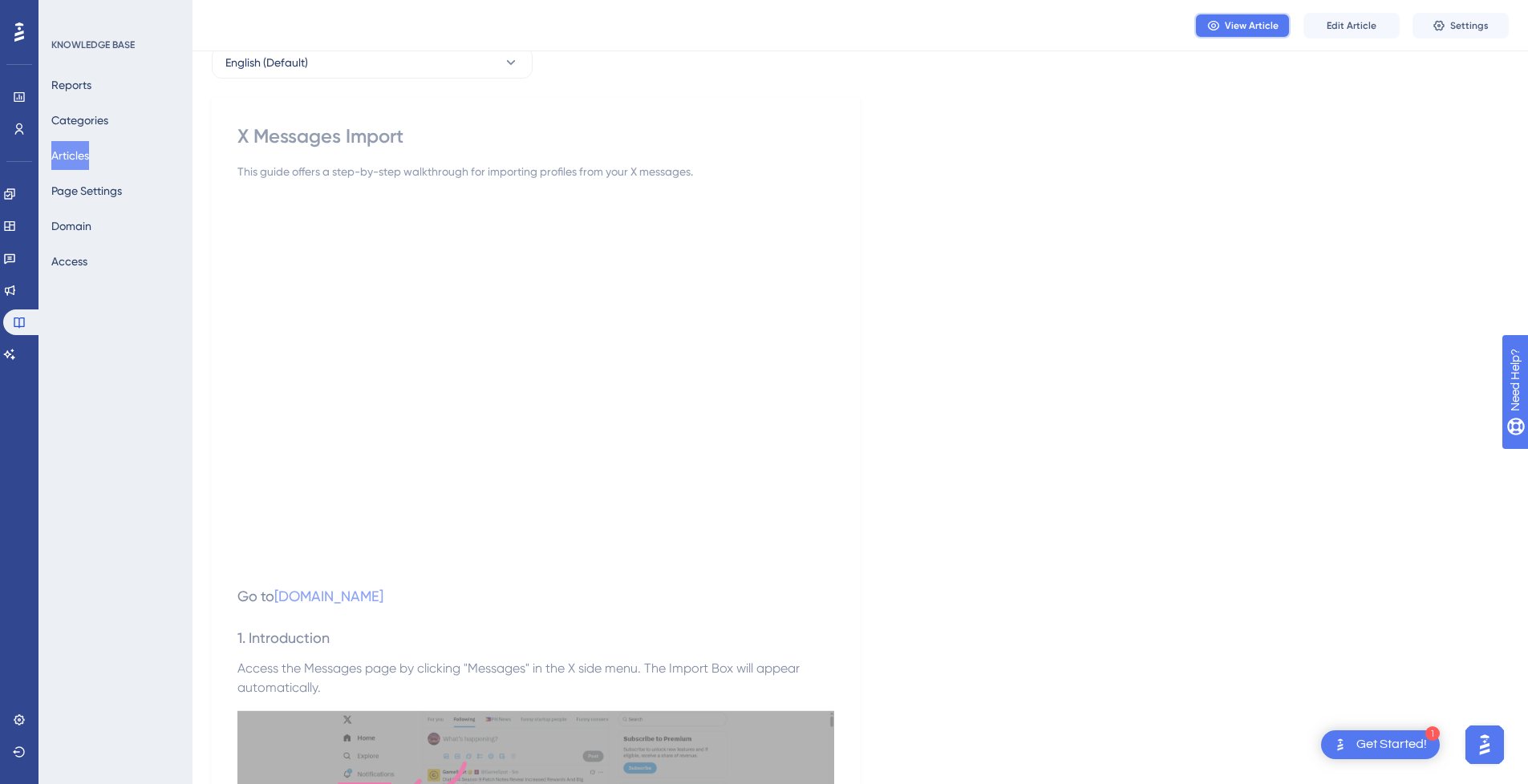
click at [1248, 25] on span "View Article" at bounding box center [1252, 25] width 54 height 13
click at [89, 148] on button "Articles" at bounding box center [70, 155] width 37 height 29
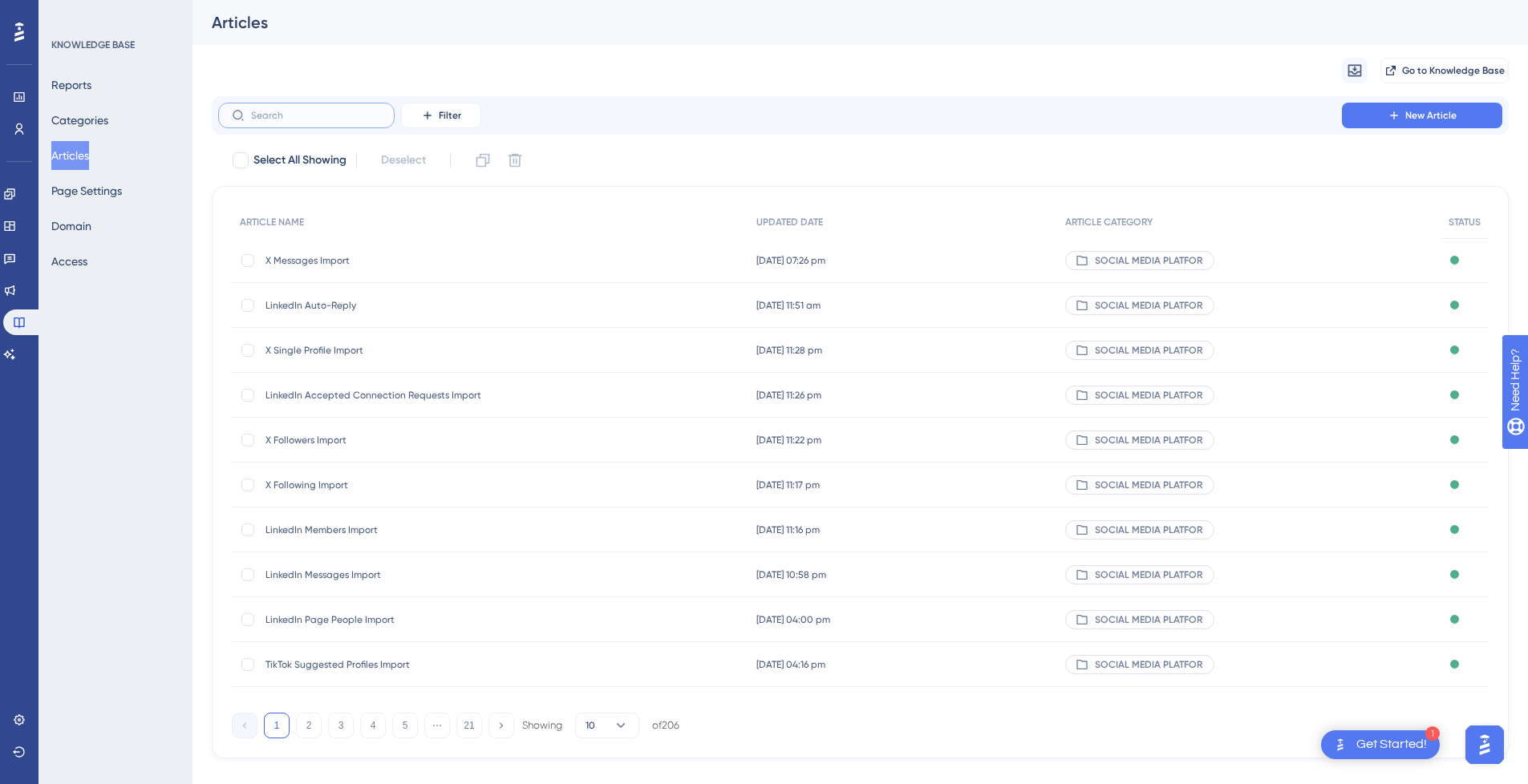
click at [326, 120] on input "text" at bounding box center [315, 115] width 130 height 11
paste input "10/7/2025"
type input "10/7/2025"
checkbox input "true"
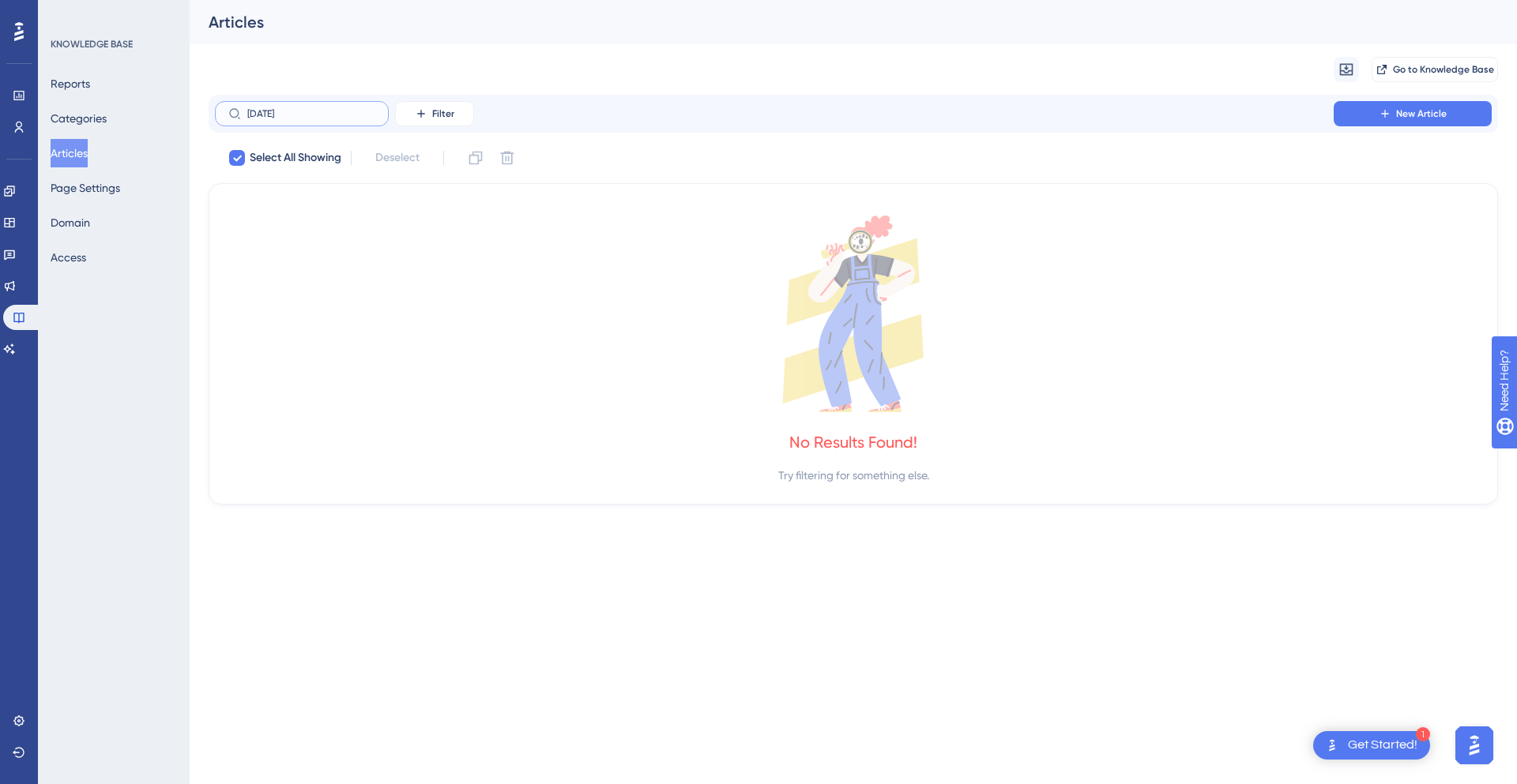
checkbox input "false"
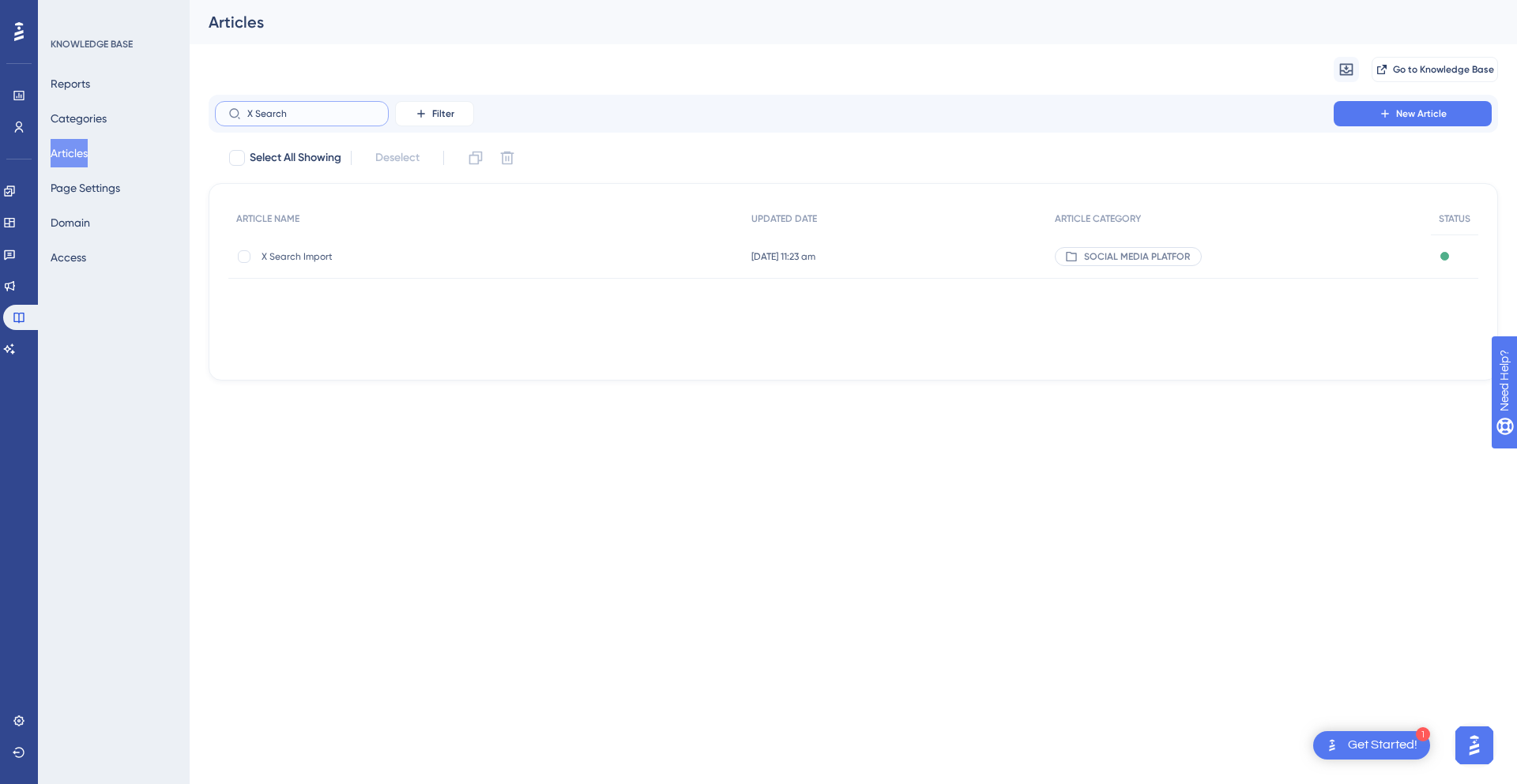
type input "X Search"
click at [331, 251] on span "X Search Import" at bounding box center [387, 256] width 253 height 13
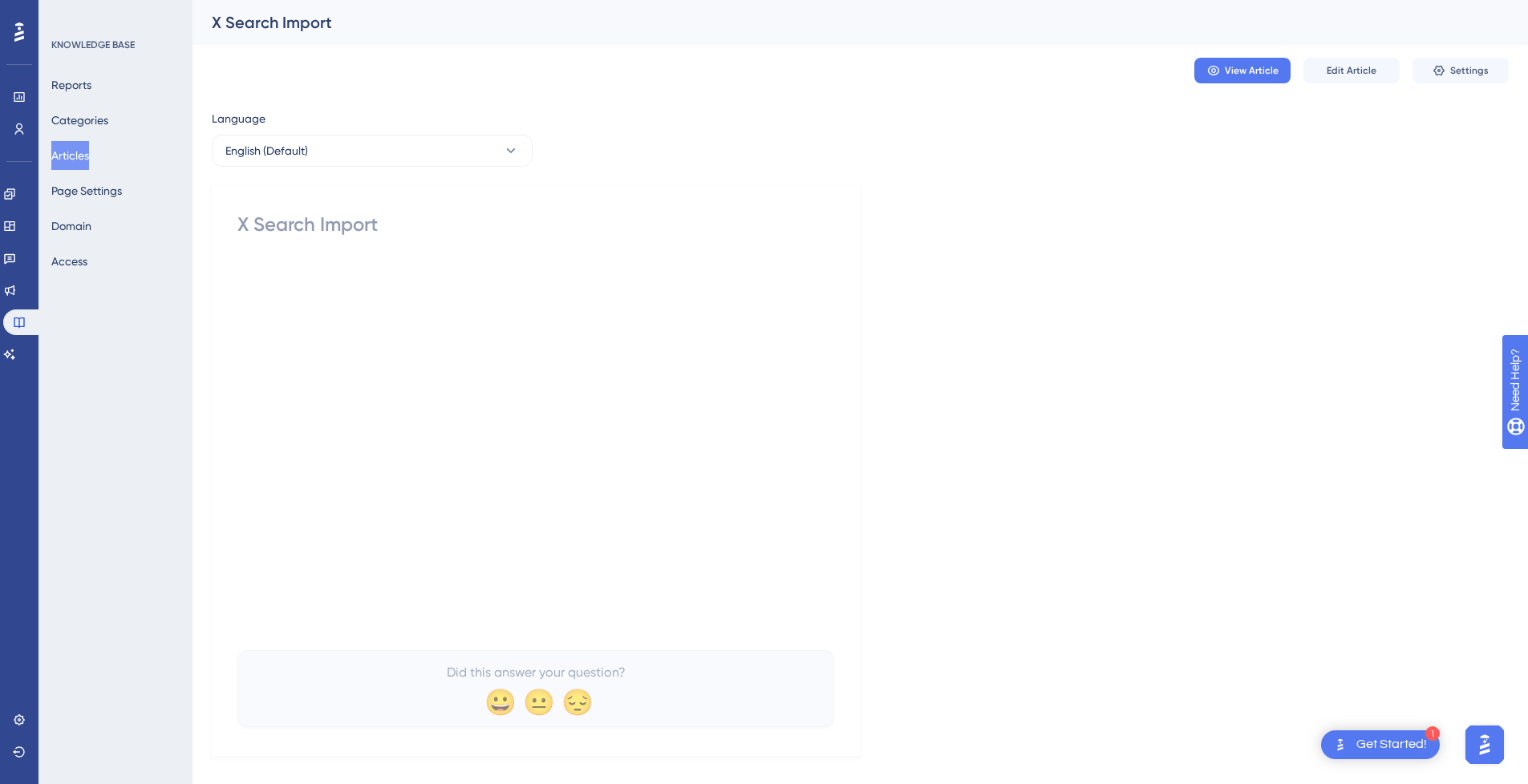
click at [80, 155] on button "Articles" at bounding box center [70, 155] width 37 height 29
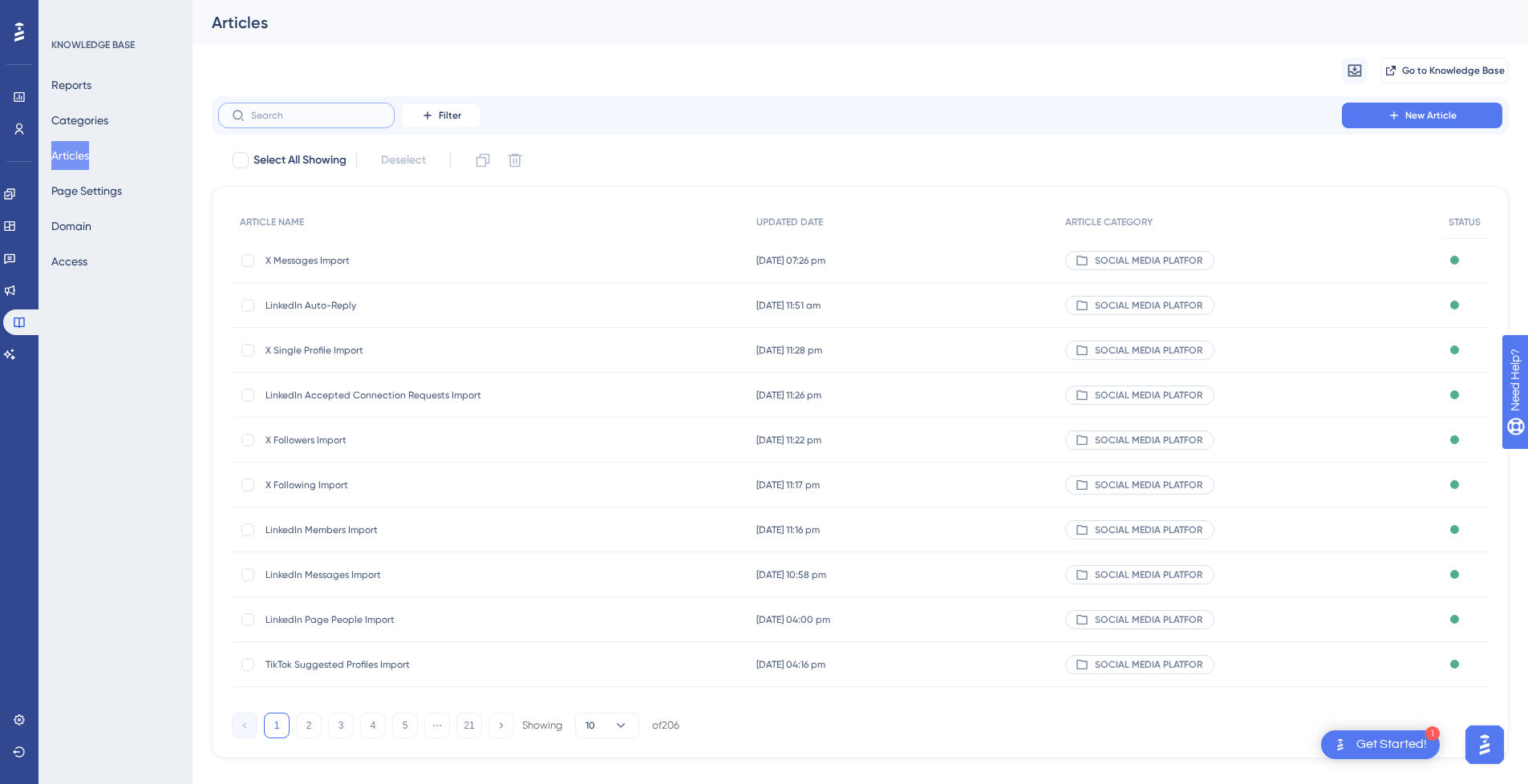
click at [272, 116] on input "text" at bounding box center [315, 115] width 130 height 11
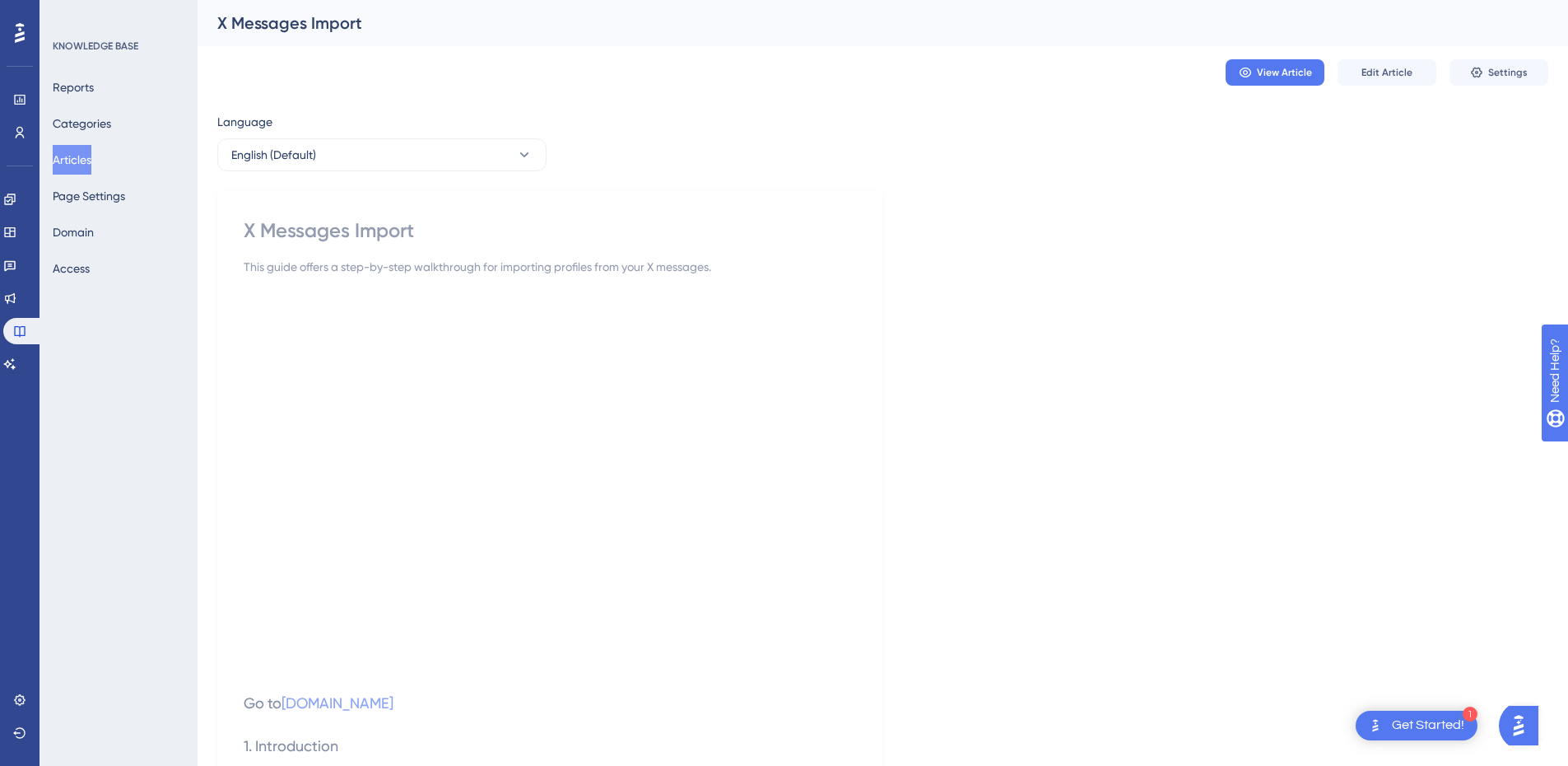
click at [92, 162] on button "Articles" at bounding box center [72, 160] width 38 height 30
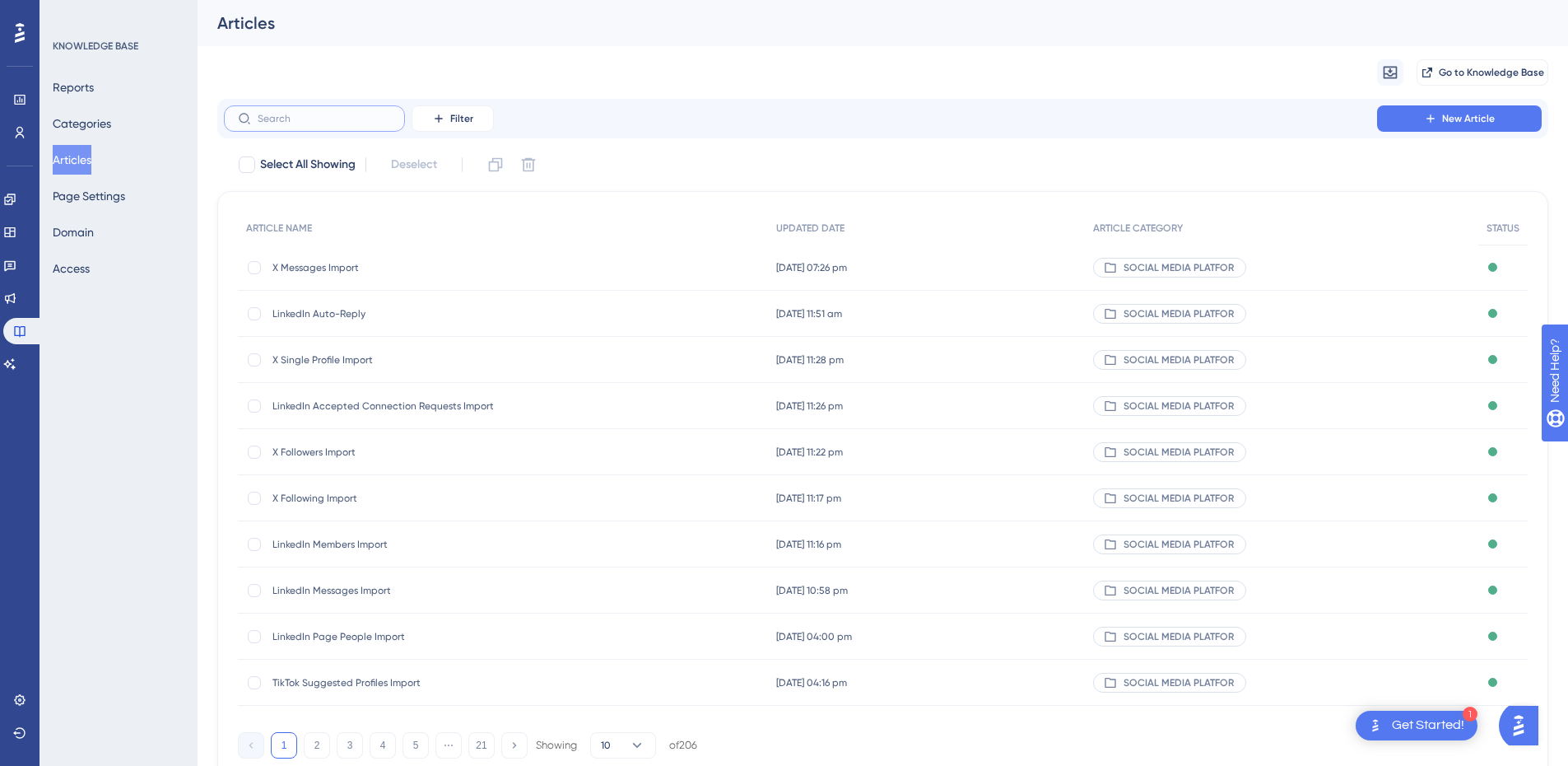
click at [360, 121] on input "text" at bounding box center [324, 118] width 133 height 11
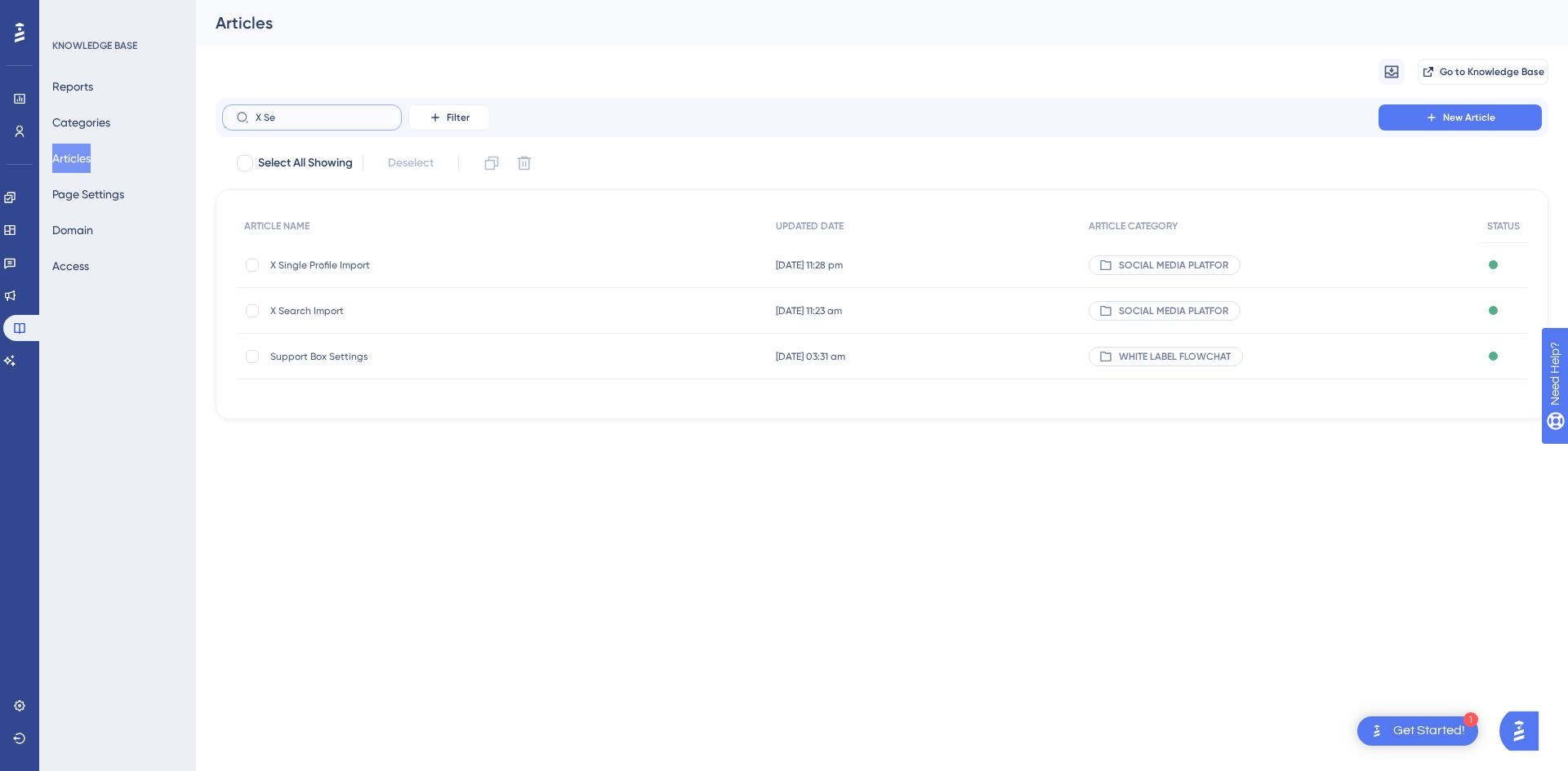
type input "X Ser"
checkbox input "true"
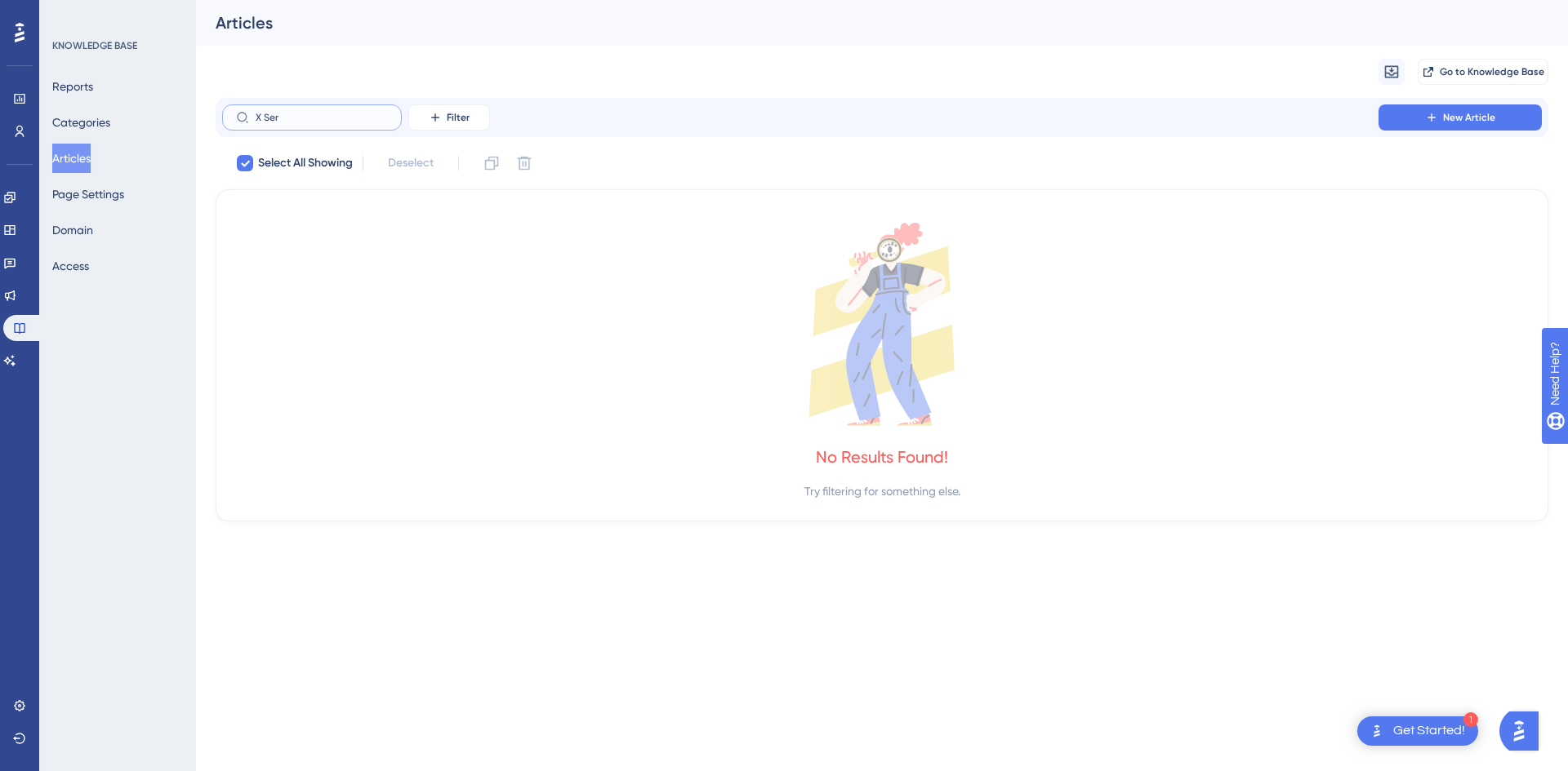
type input "X Se"
checkbox input "false"
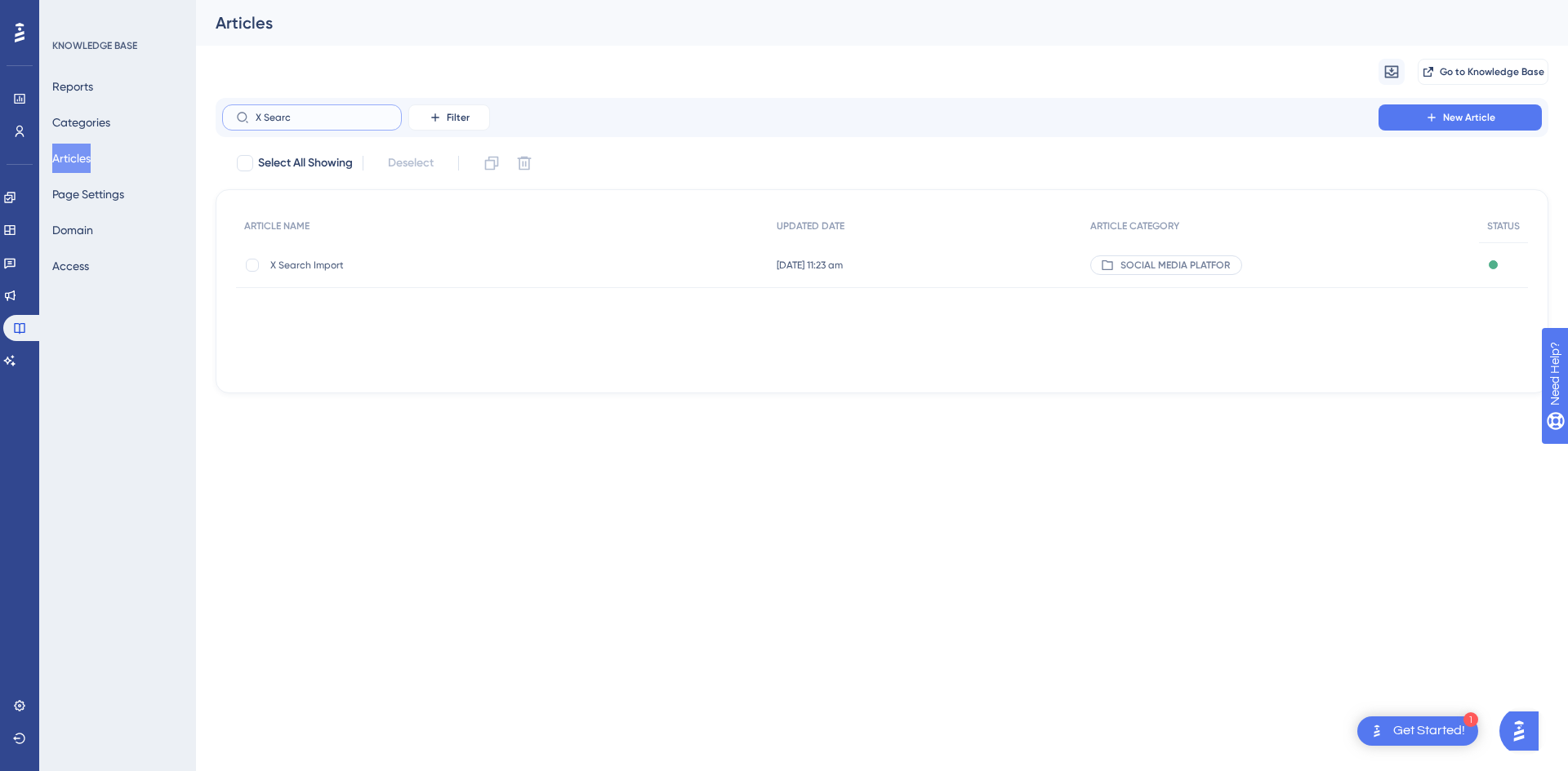
type input "X Searc"
click at [374, 267] on span "X Search Import" at bounding box center [400, 264] width 261 height 13
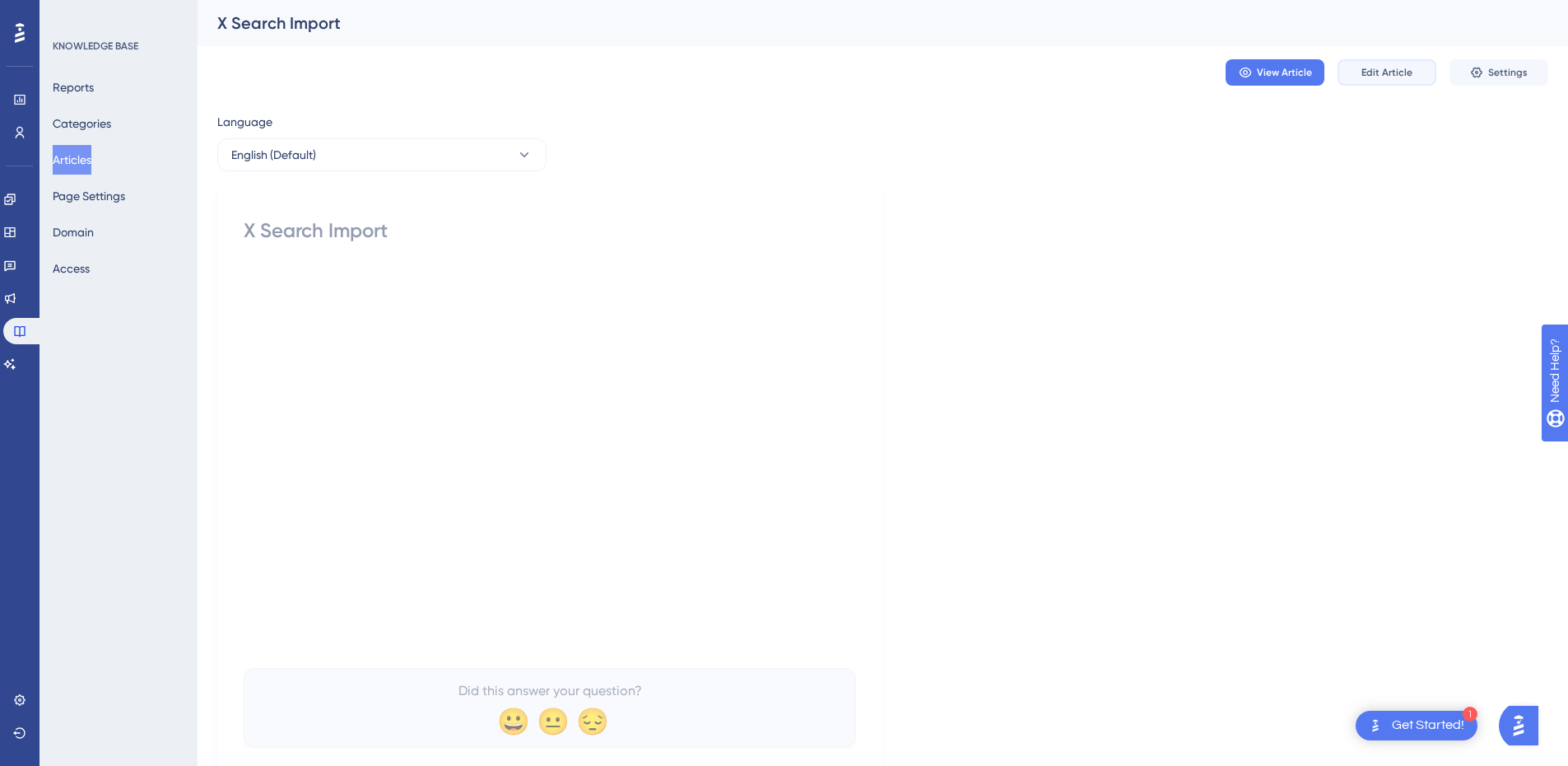
click at [1385, 69] on span "Edit Article" at bounding box center [1387, 72] width 51 height 13
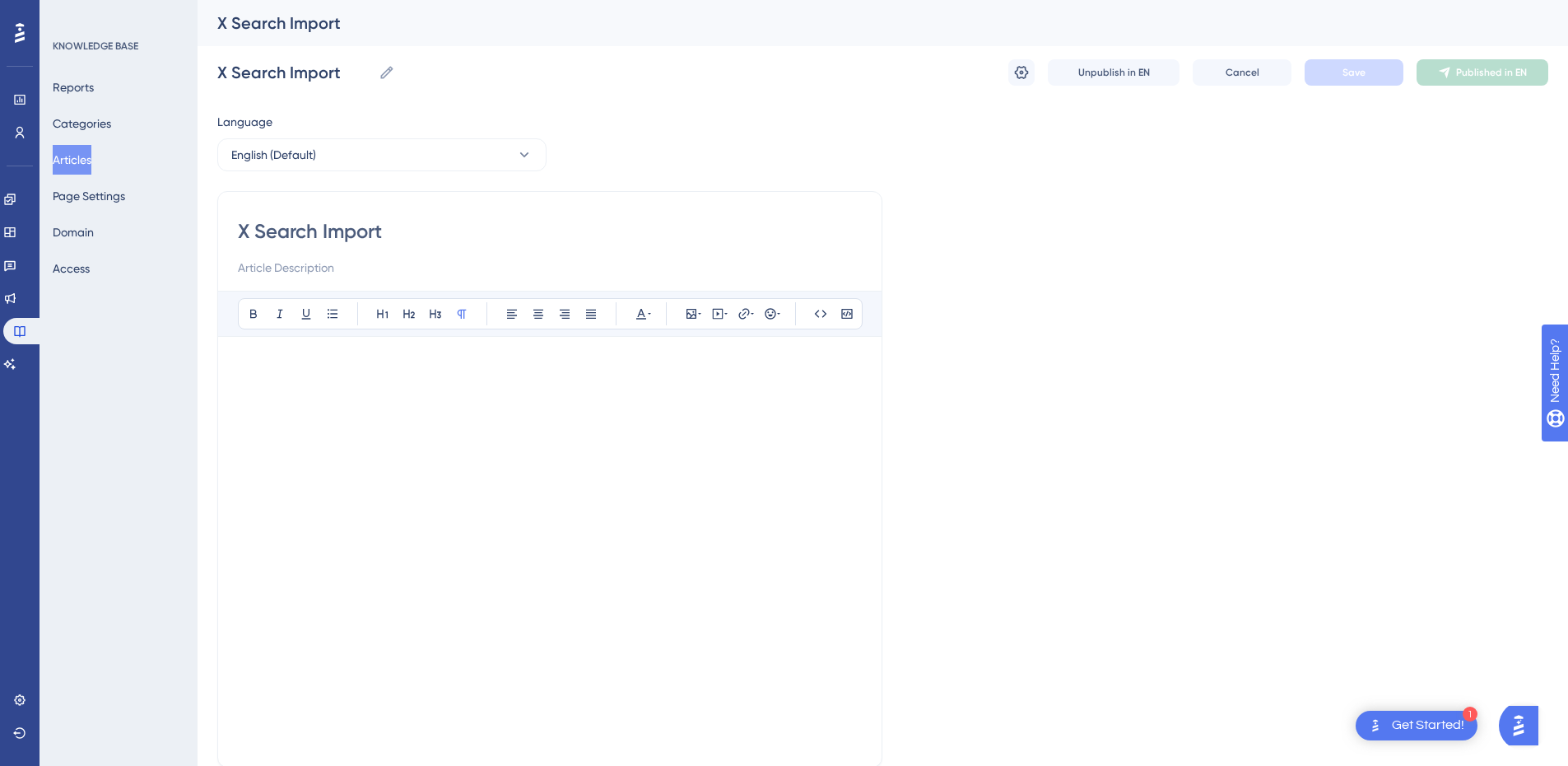
click at [500, 375] on p at bounding box center [550, 366] width 624 height 20
click at [508, 368] on p at bounding box center [550, 366] width 624 height 20
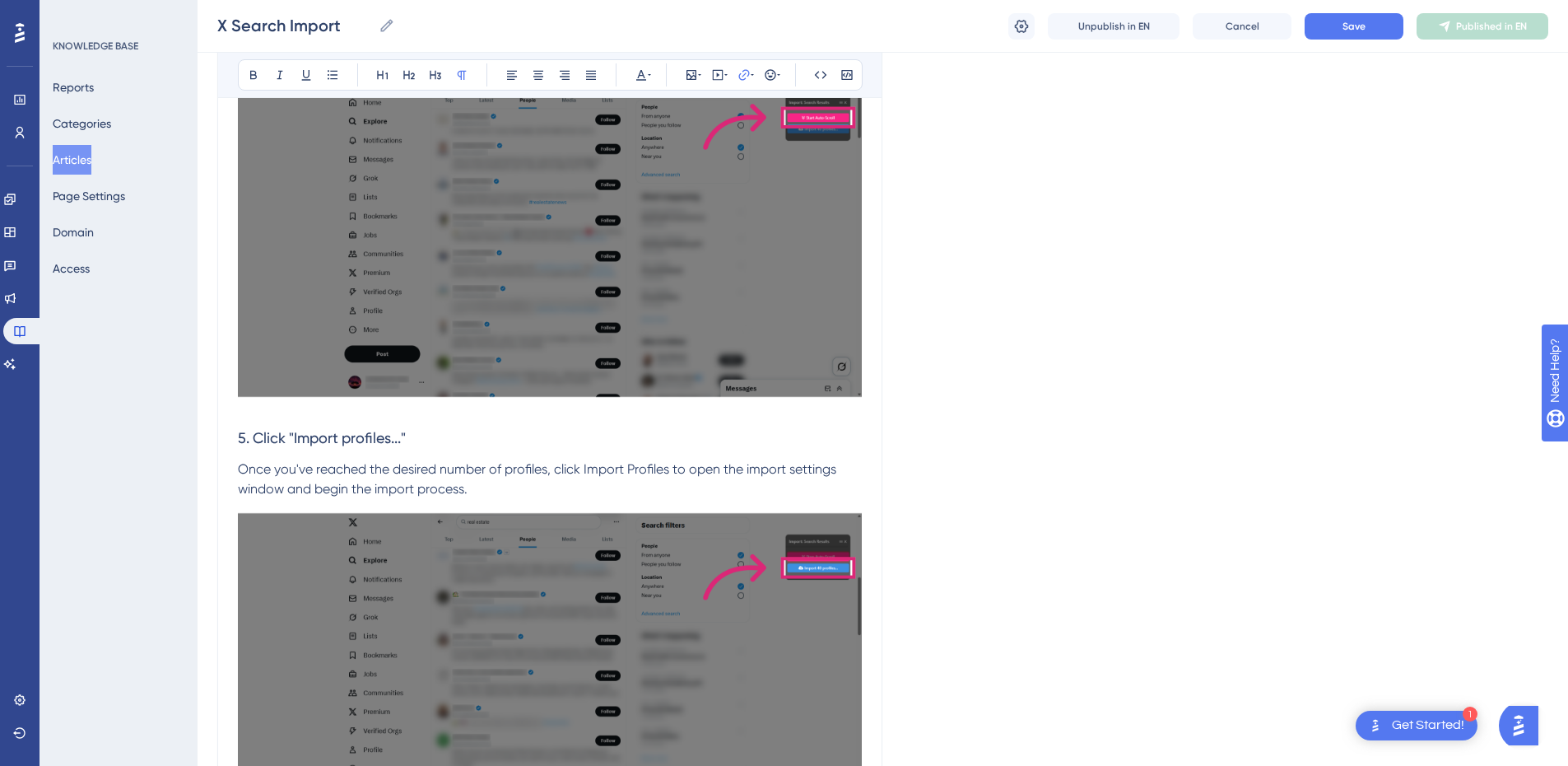
scroll to position [5045, 0]
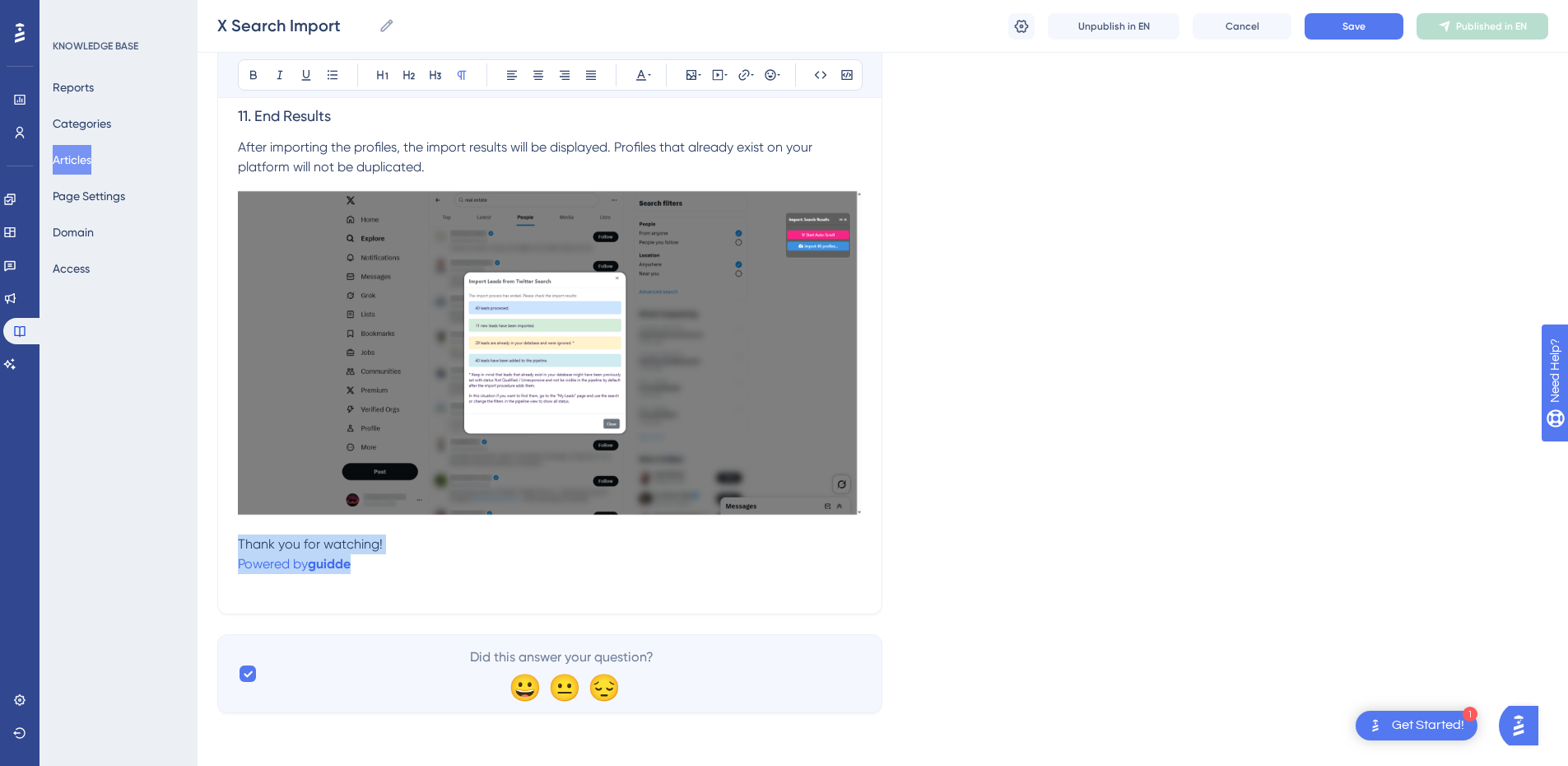
drag, startPoint x: 405, startPoint y: 566, endPoint x: 201, endPoint y: 552, distance: 204.5
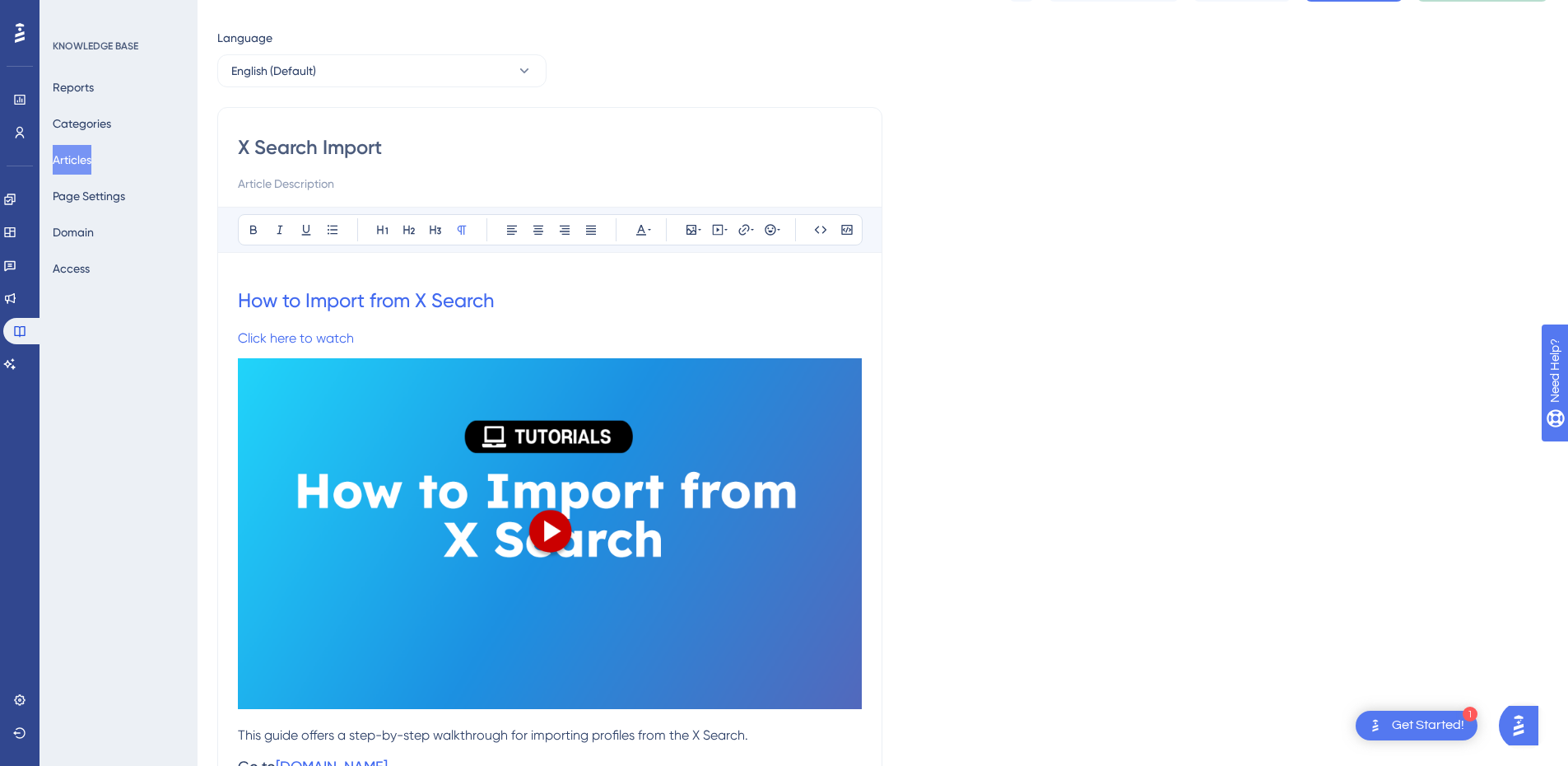
scroll to position [0, 0]
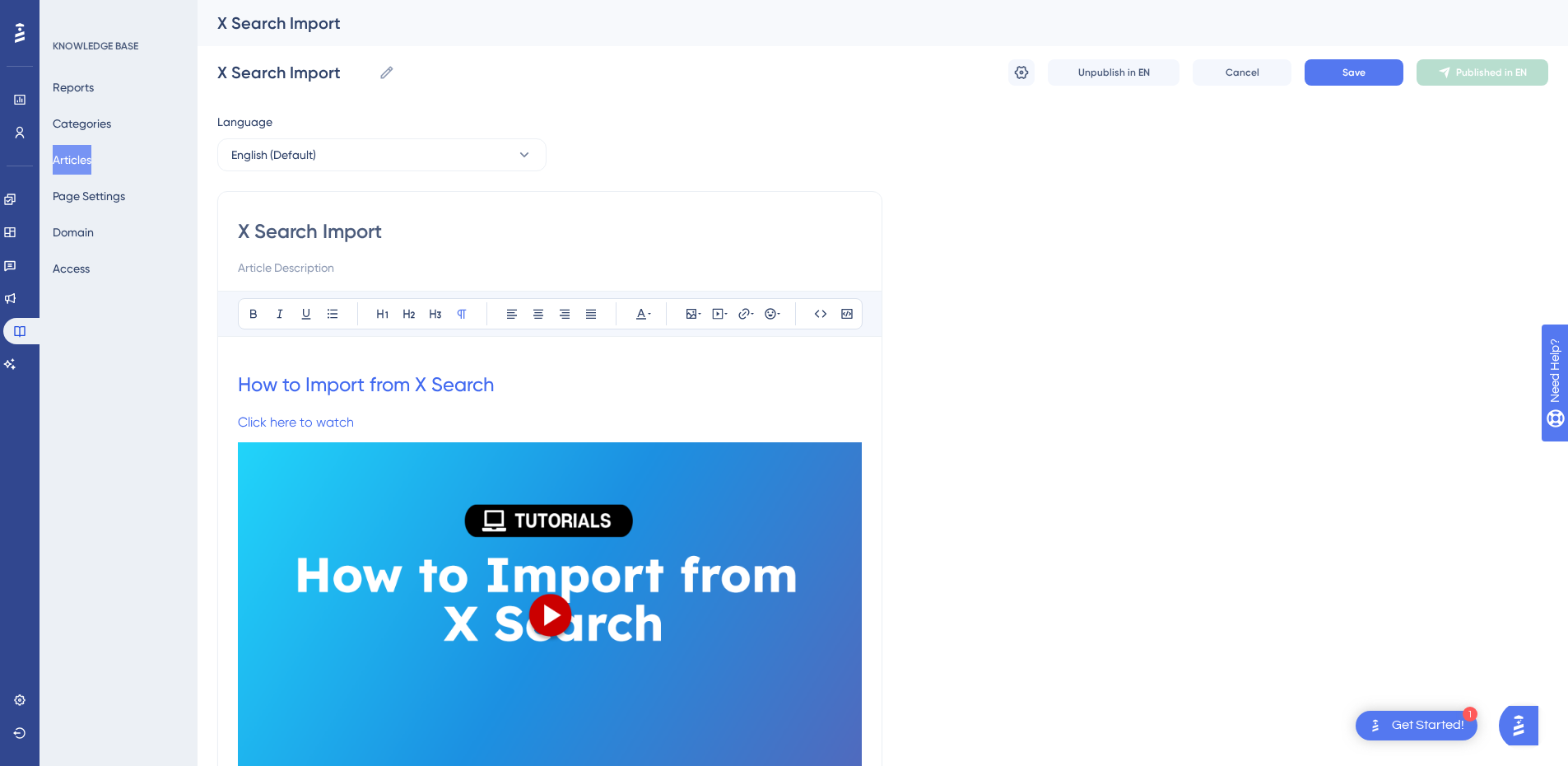
drag, startPoint x: 245, startPoint y: 353, endPoint x: 312, endPoint y: 434, distance: 105.1
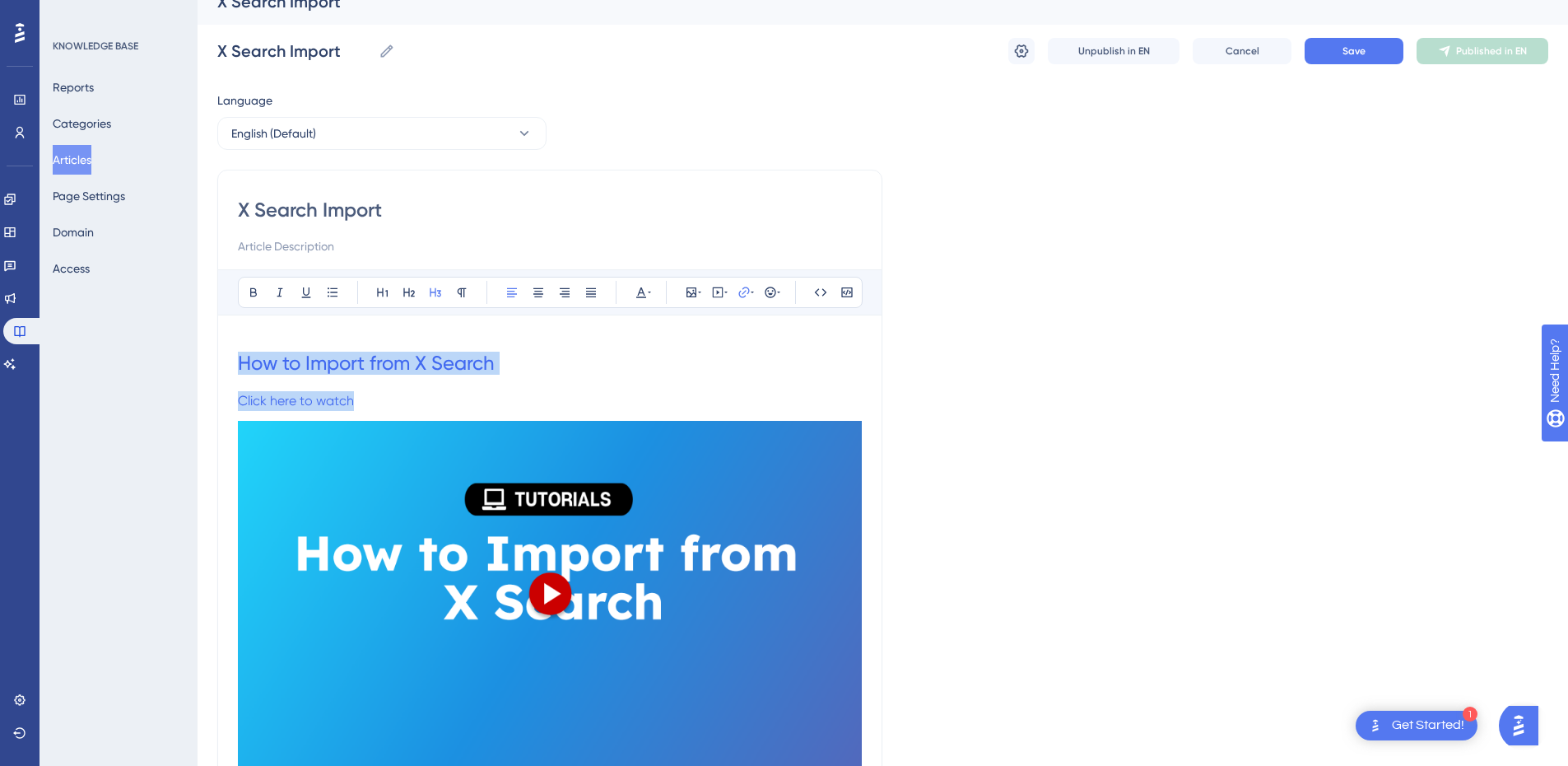
drag, startPoint x: 385, startPoint y: 434, endPoint x: 208, endPoint y: 373, distance: 187.2
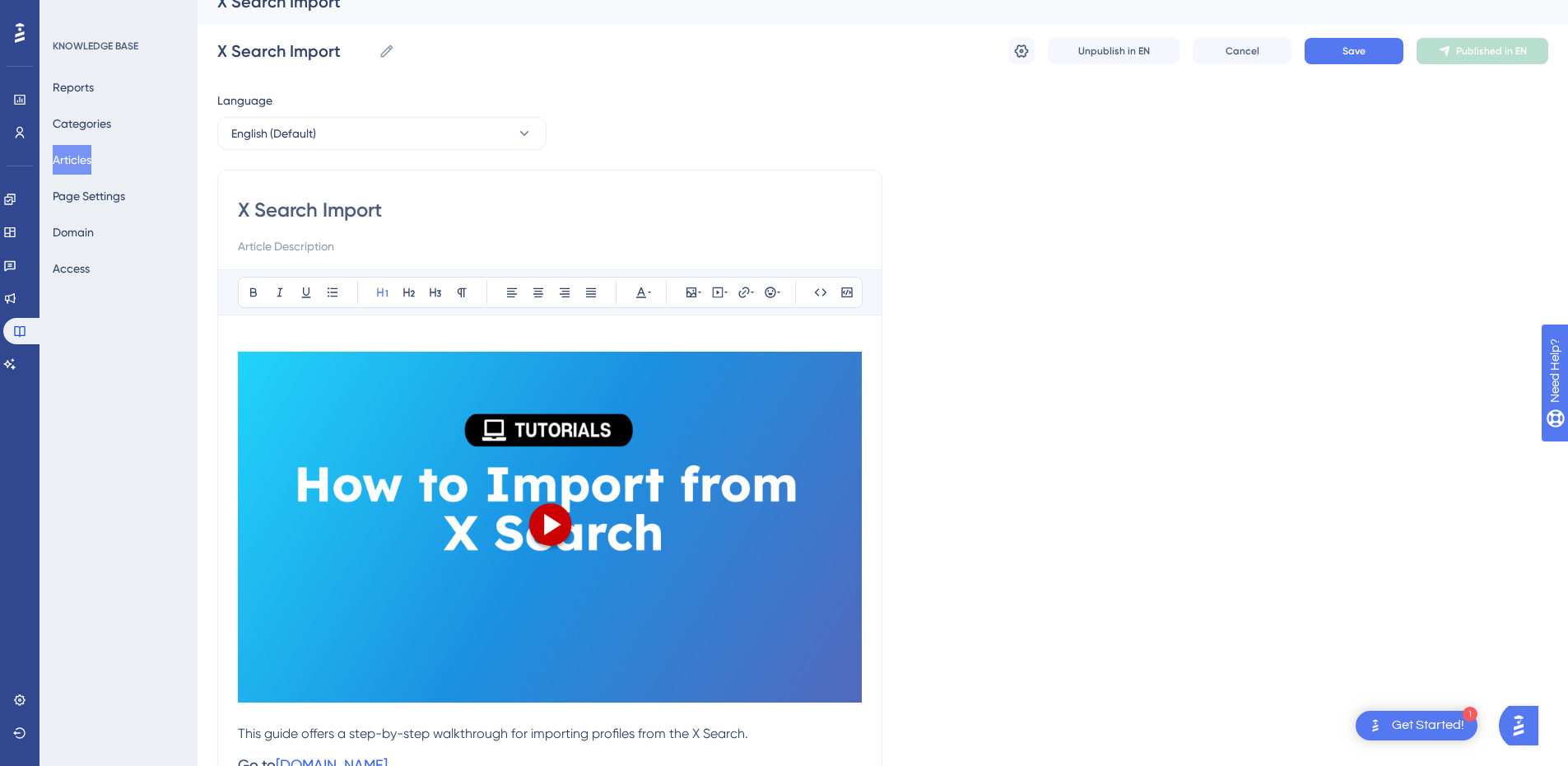
click at [400, 645] on img at bounding box center [550, 527] width 624 height 351
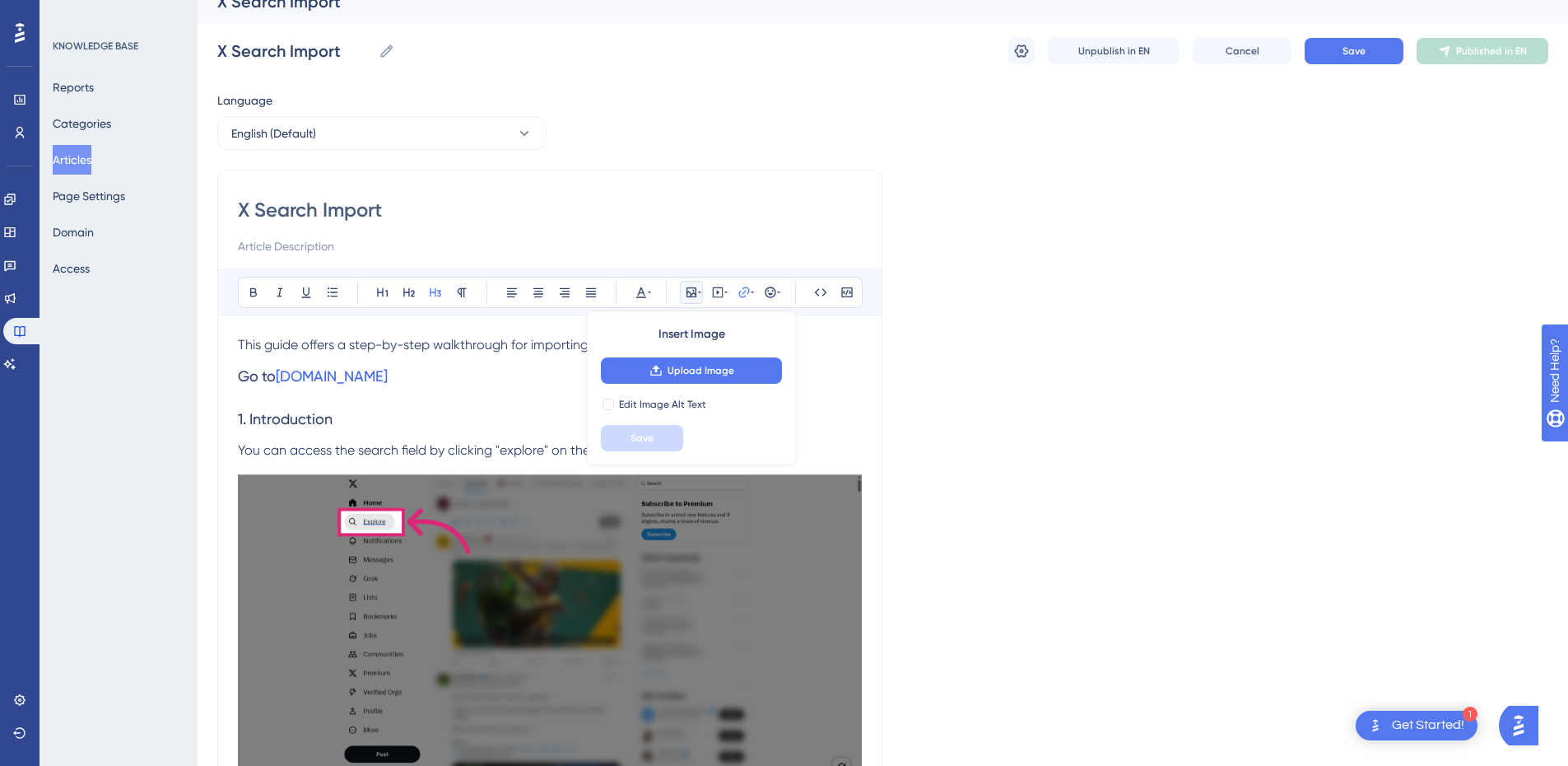
click at [320, 366] on h3 "Go to x.com" at bounding box center [550, 376] width 624 height 43
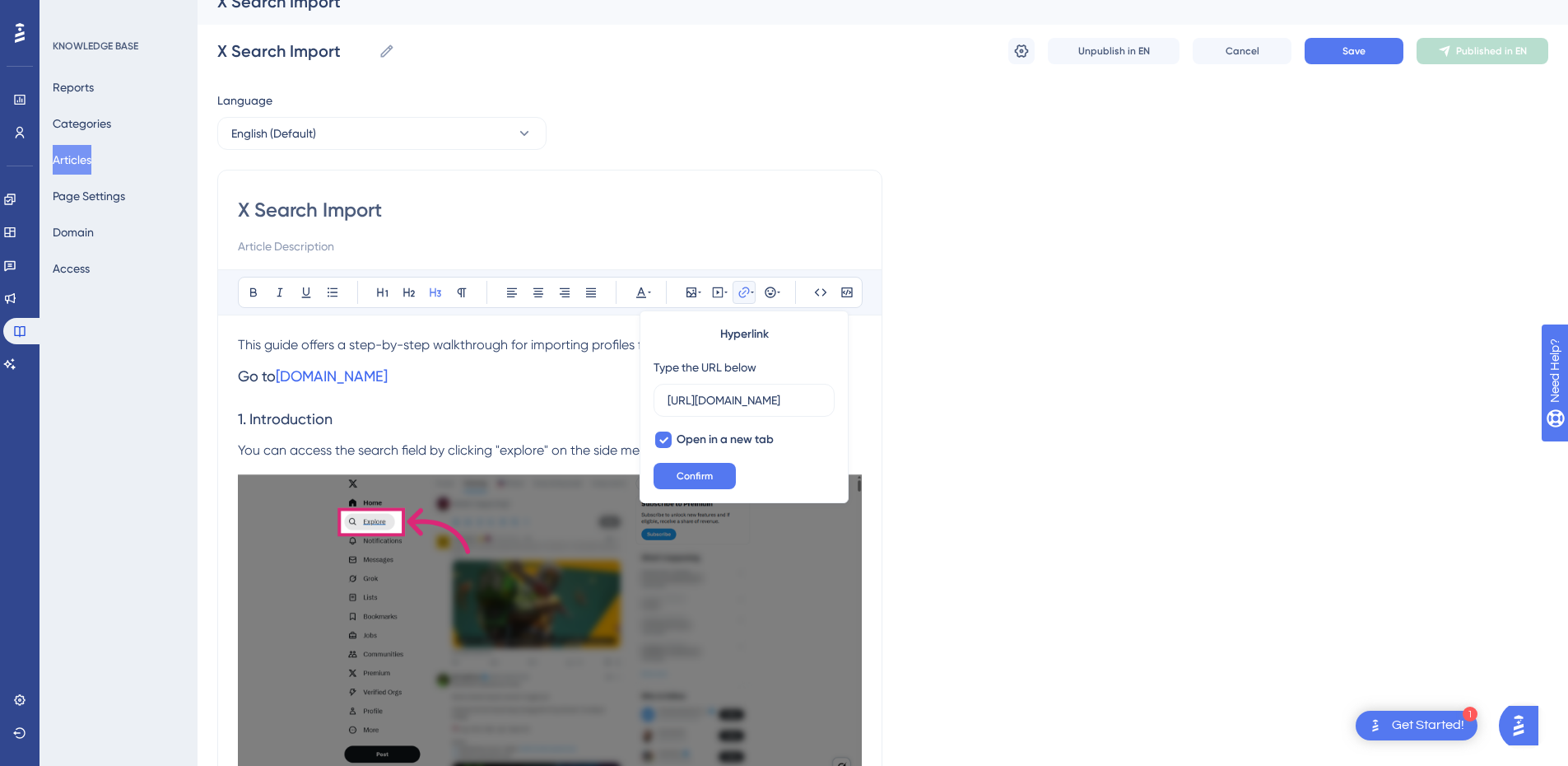
click at [589, 349] on span "This guide offers a step-by-step walkthrough for importing profiles from the X …" at bounding box center [493, 345] width 510 height 16
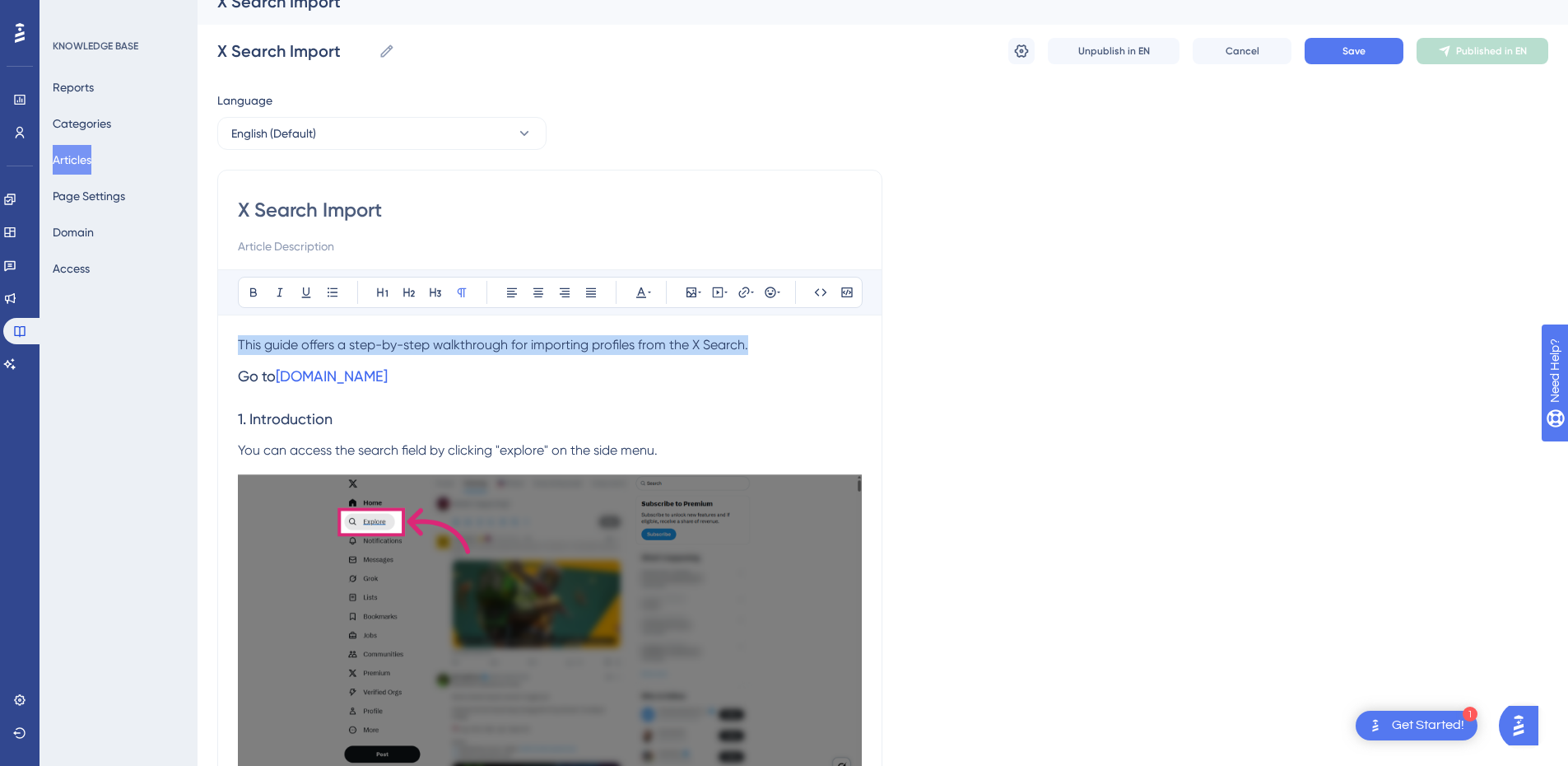
drag, startPoint x: 791, startPoint y: 345, endPoint x: 150, endPoint y: 332, distance: 641.1
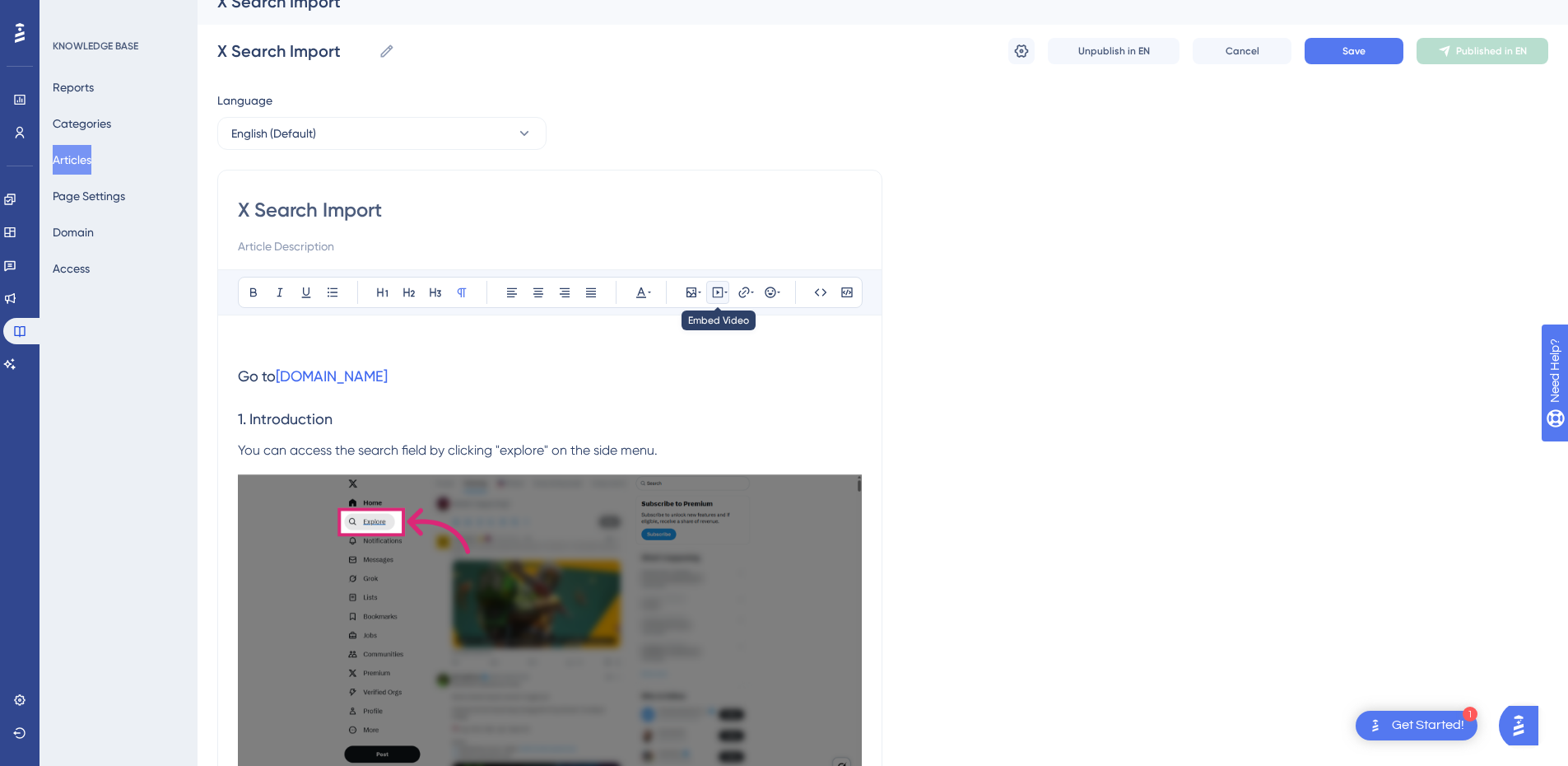
click at [721, 291] on icon at bounding box center [718, 292] width 13 height 13
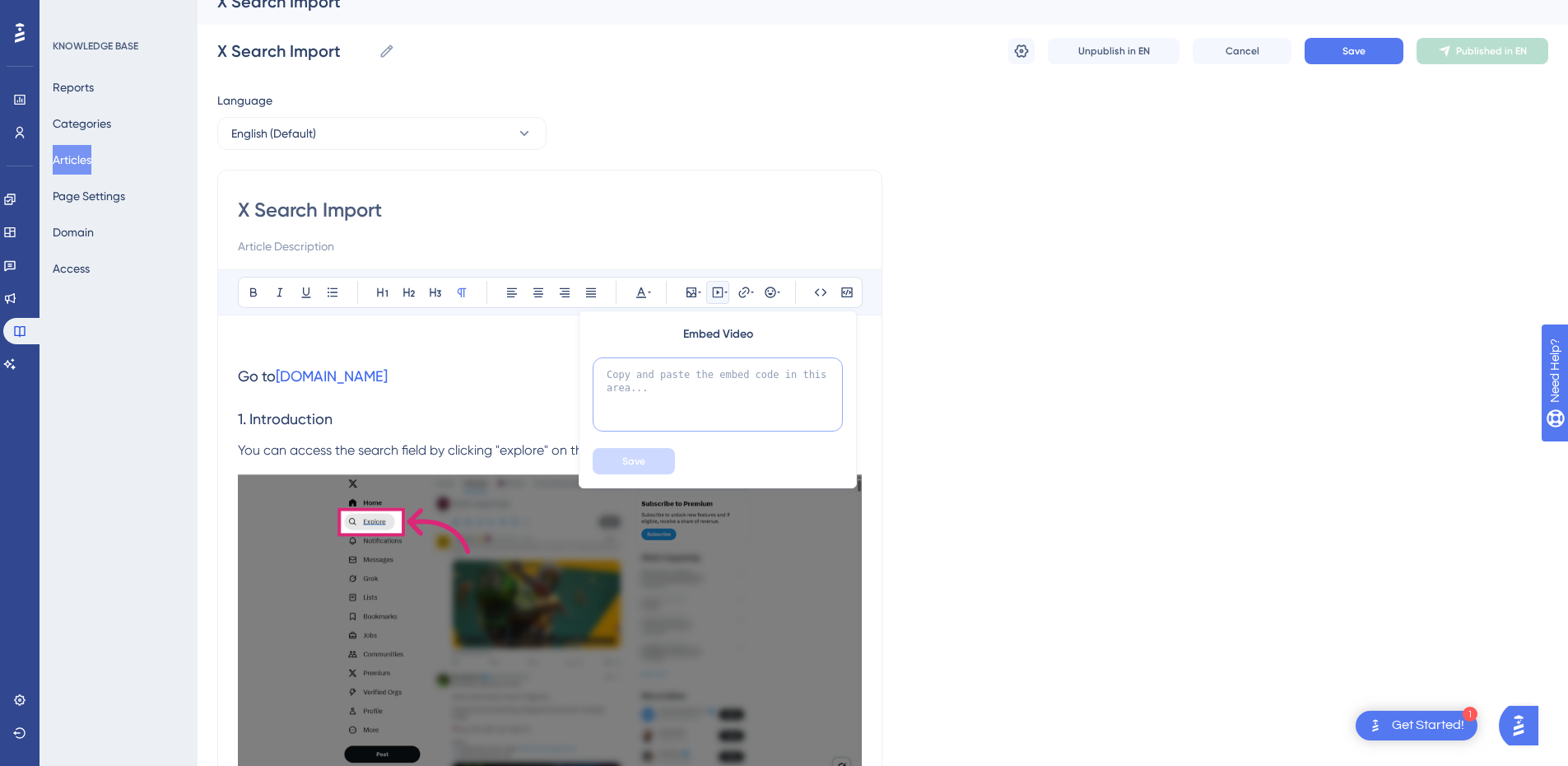
click at [654, 380] on textarea at bounding box center [718, 394] width 250 height 74
paste textarea "<div style="position:relative;padding-bottom:56.25%;"> <iframe style="width:100…"
type textarea "<div style="position:relative;padding-bottom:56.25%;"> <iframe style="width:100…"
click at [625, 463] on span "Save" at bounding box center [634, 461] width 23 height 13
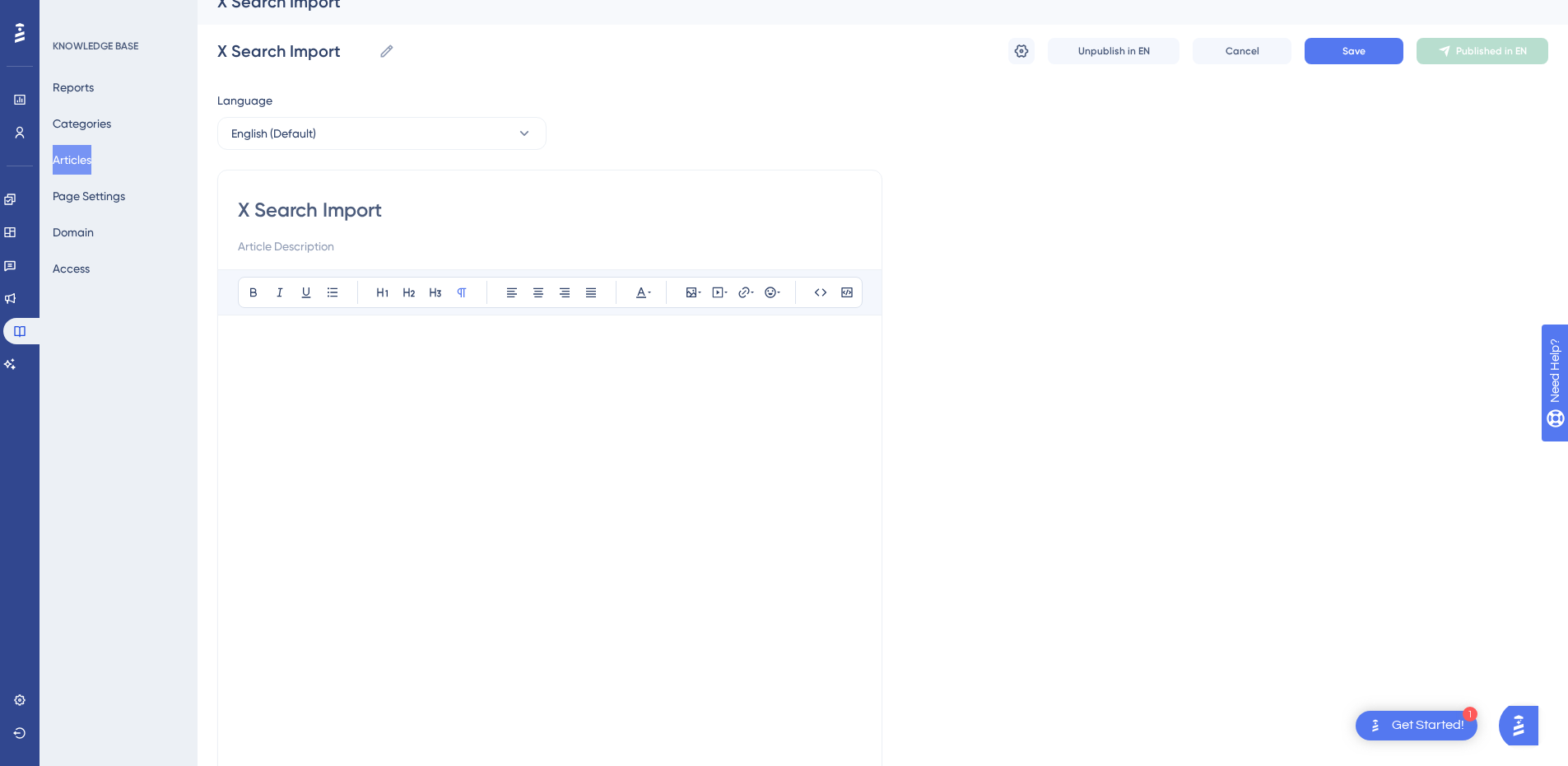
click at [411, 351] on p at bounding box center [550, 345] width 624 height 20
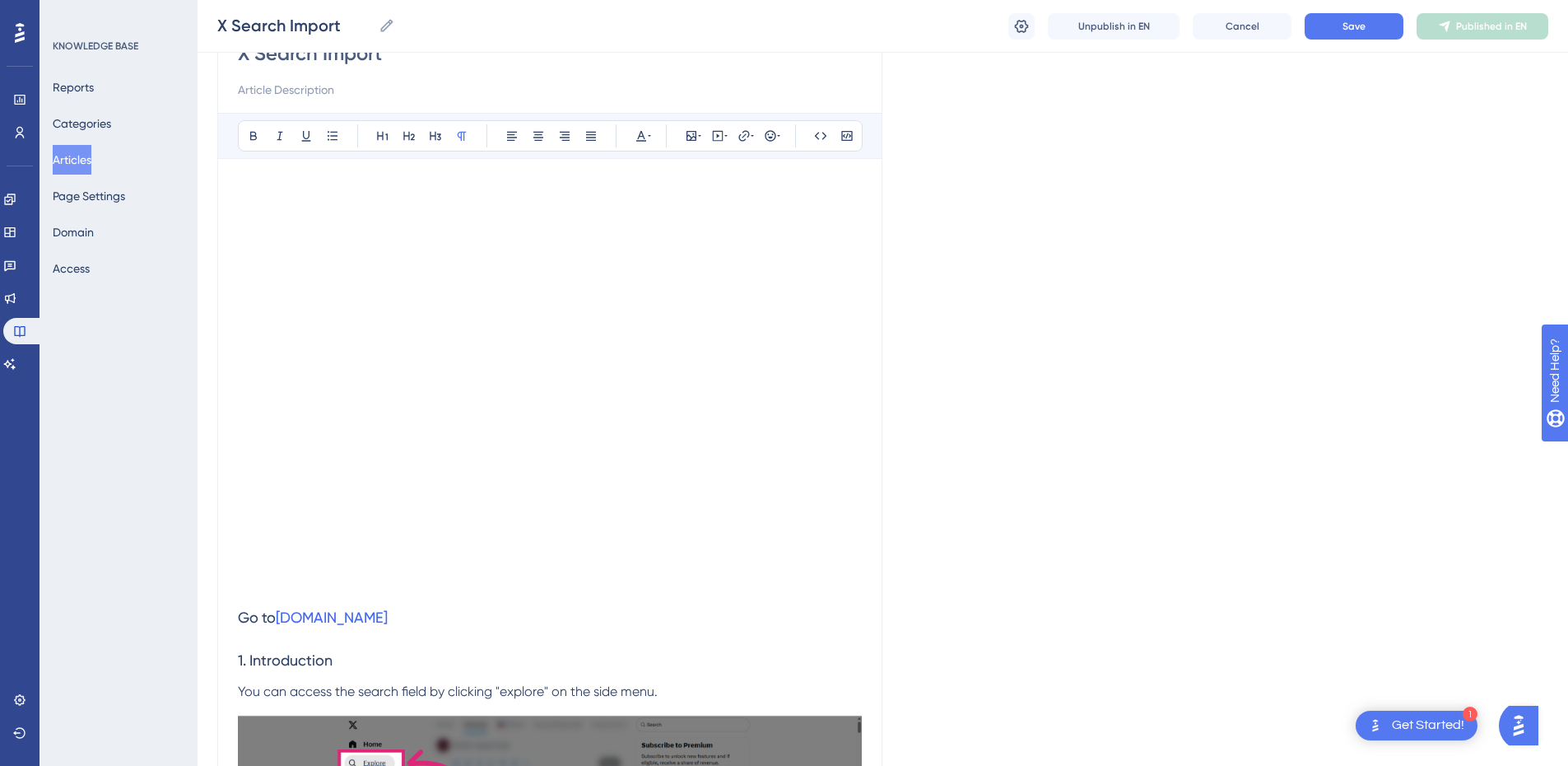
scroll to position [186, 0]
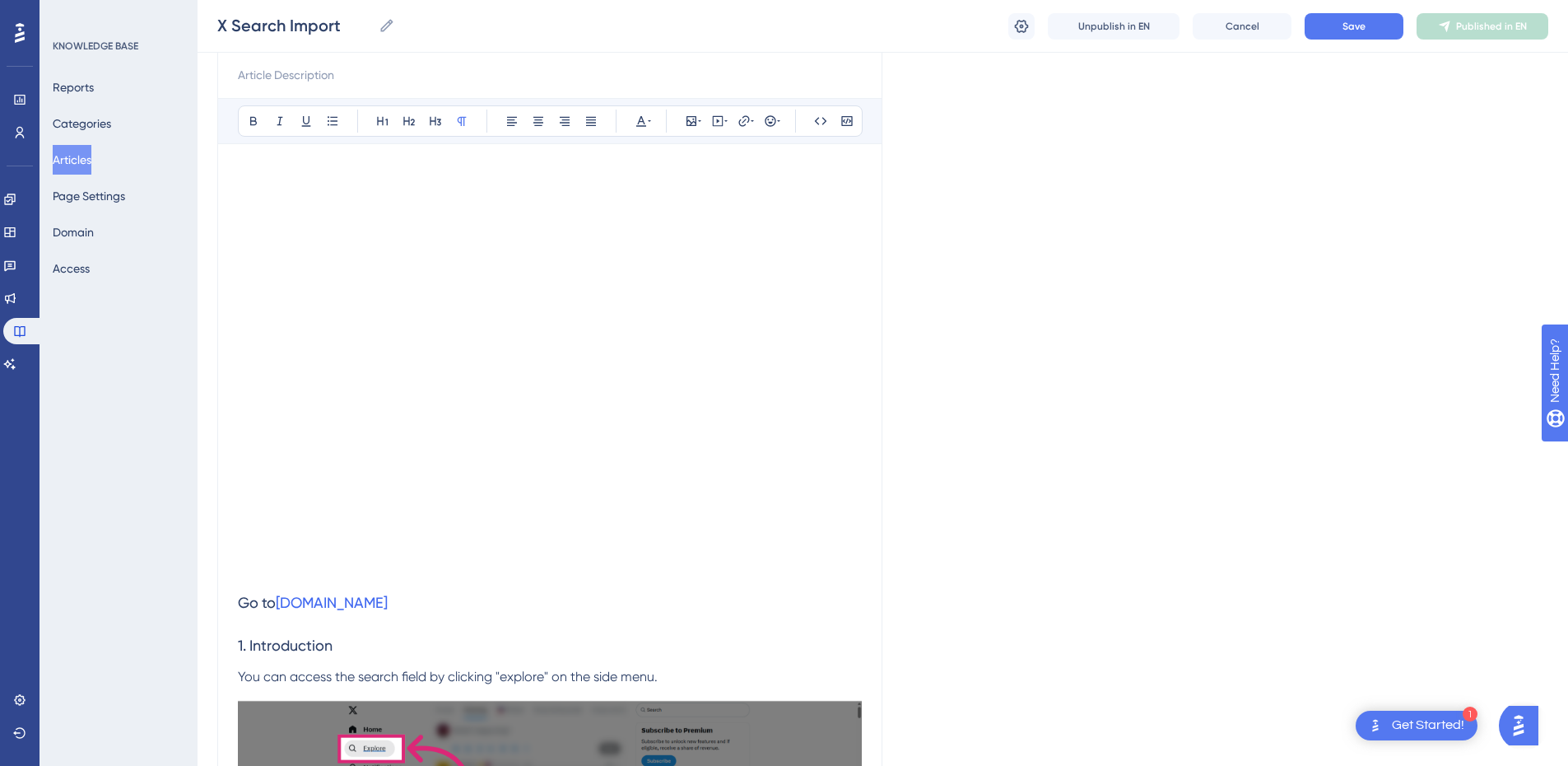
click at [316, 578] on p at bounding box center [550, 571] width 624 height 20
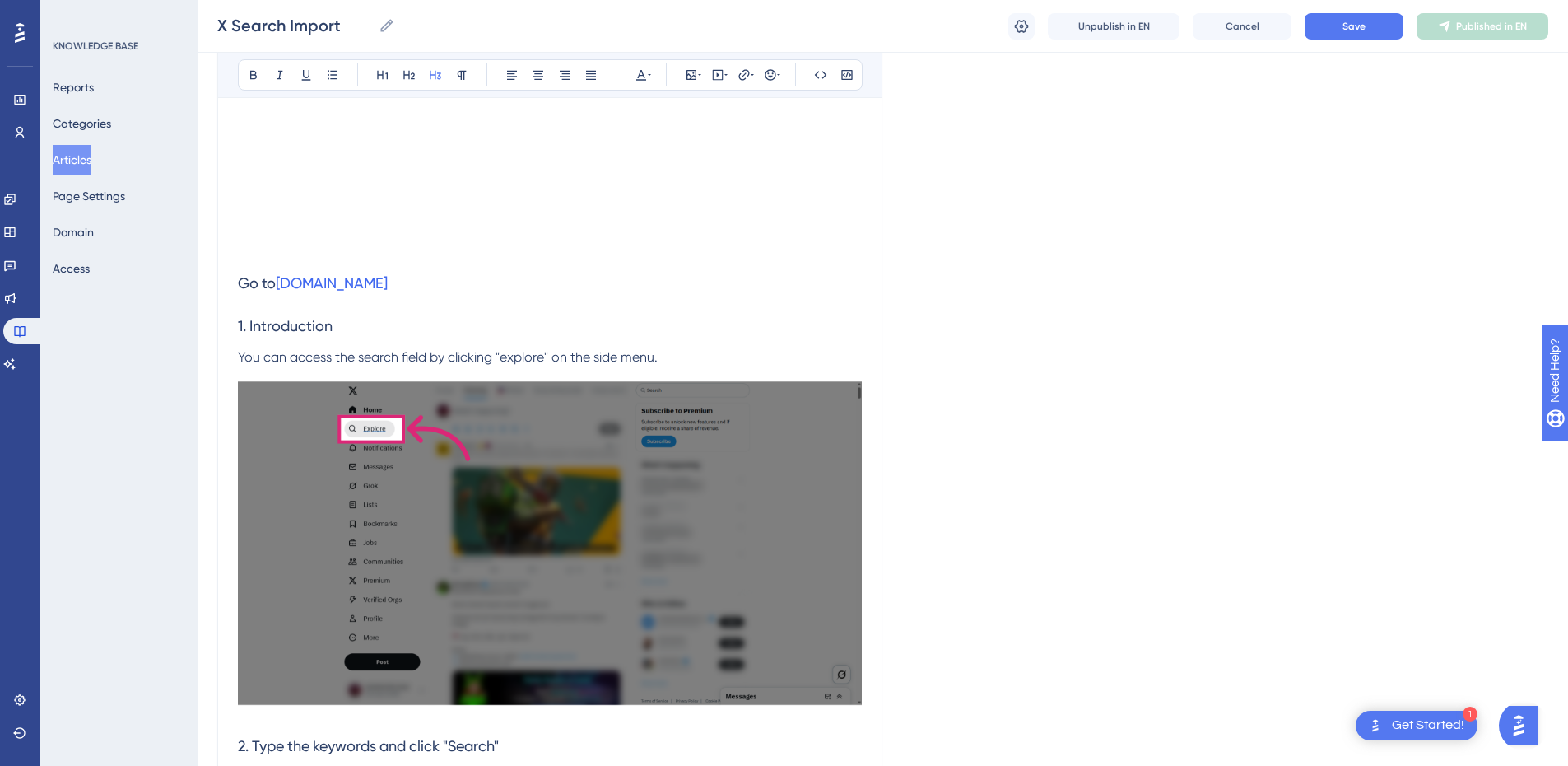
scroll to position [0, 0]
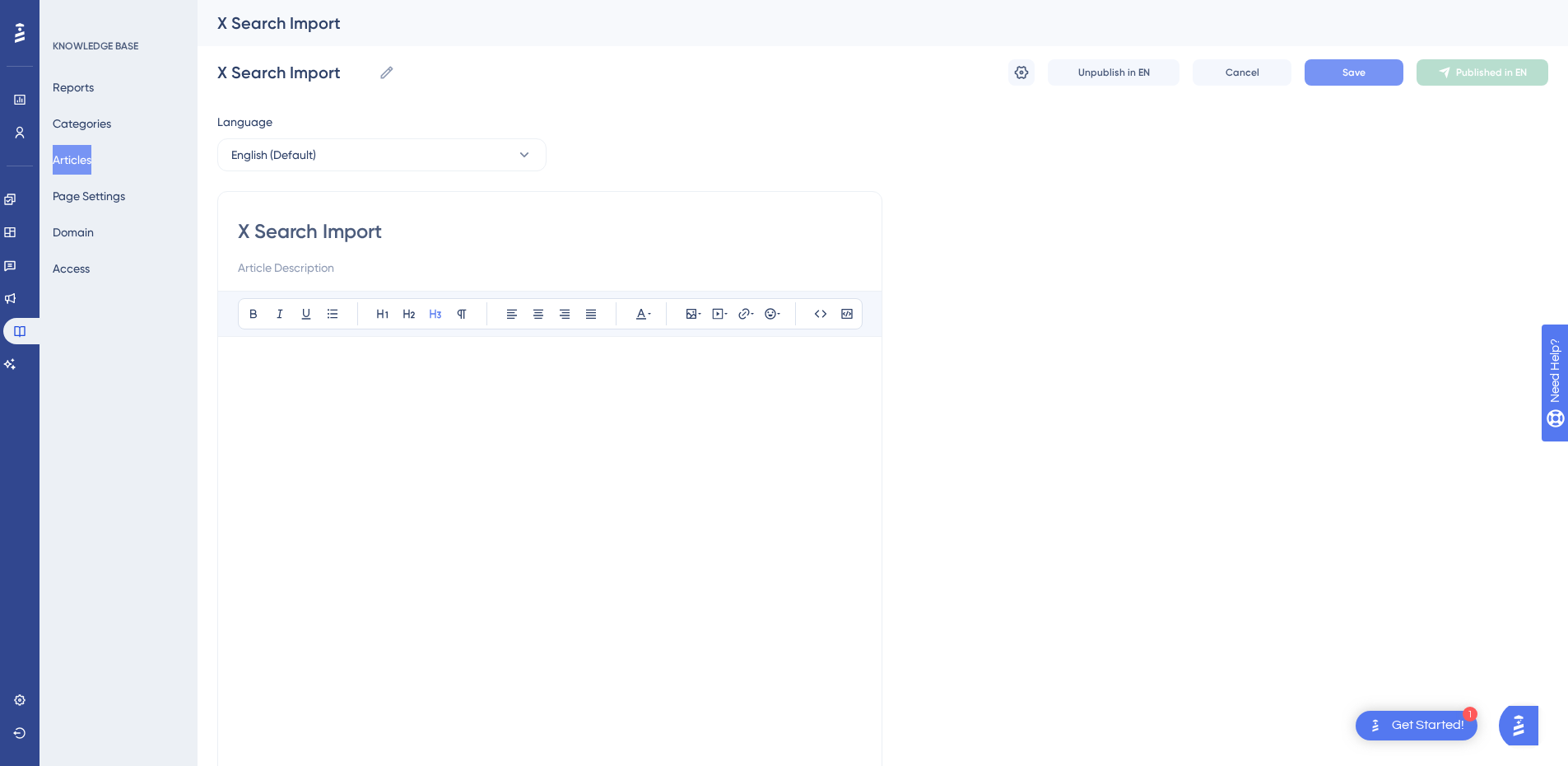
click at [1360, 76] on span "Save" at bounding box center [1354, 72] width 23 height 13
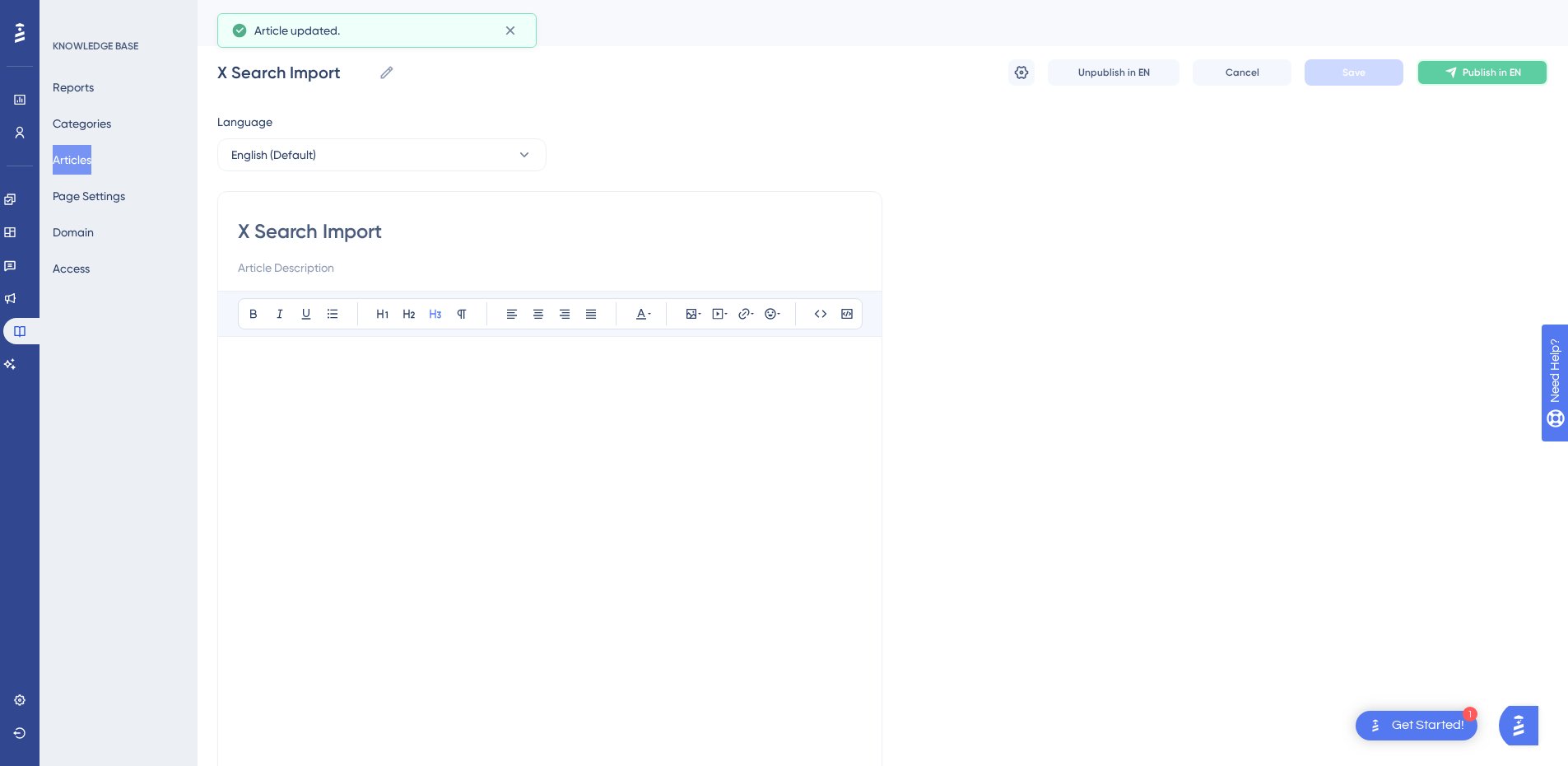
click at [1489, 72] on span "Publish in EN" at bounding box center [1492, 72] width 58 height 13
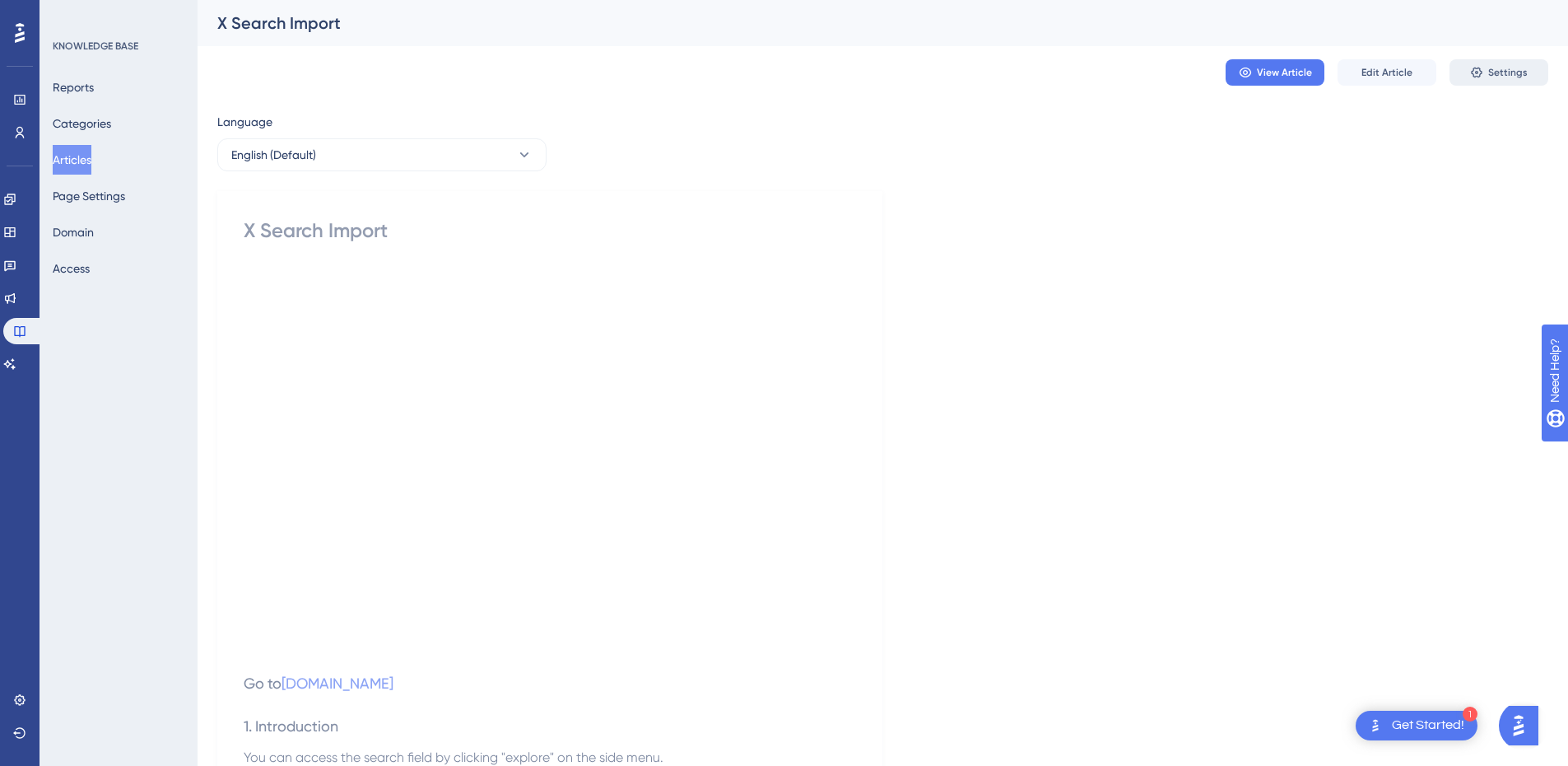
click at [1502, 74] on span "Settings" at bounding box center [1508, 72] width 39 height 13
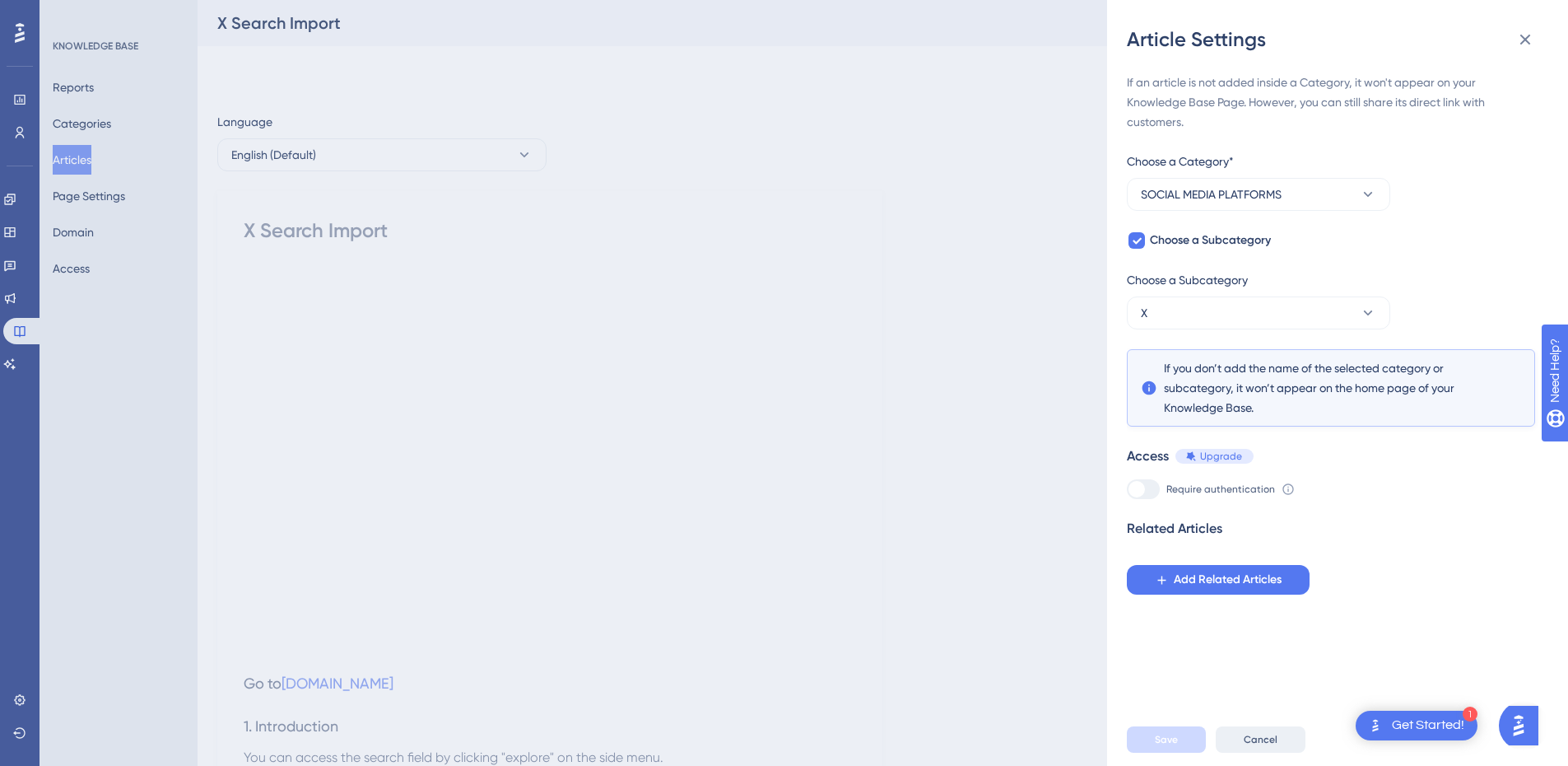
click at [1260, 746] on span "Cancel" at bounding box center [1260, 739] width 34 height 13
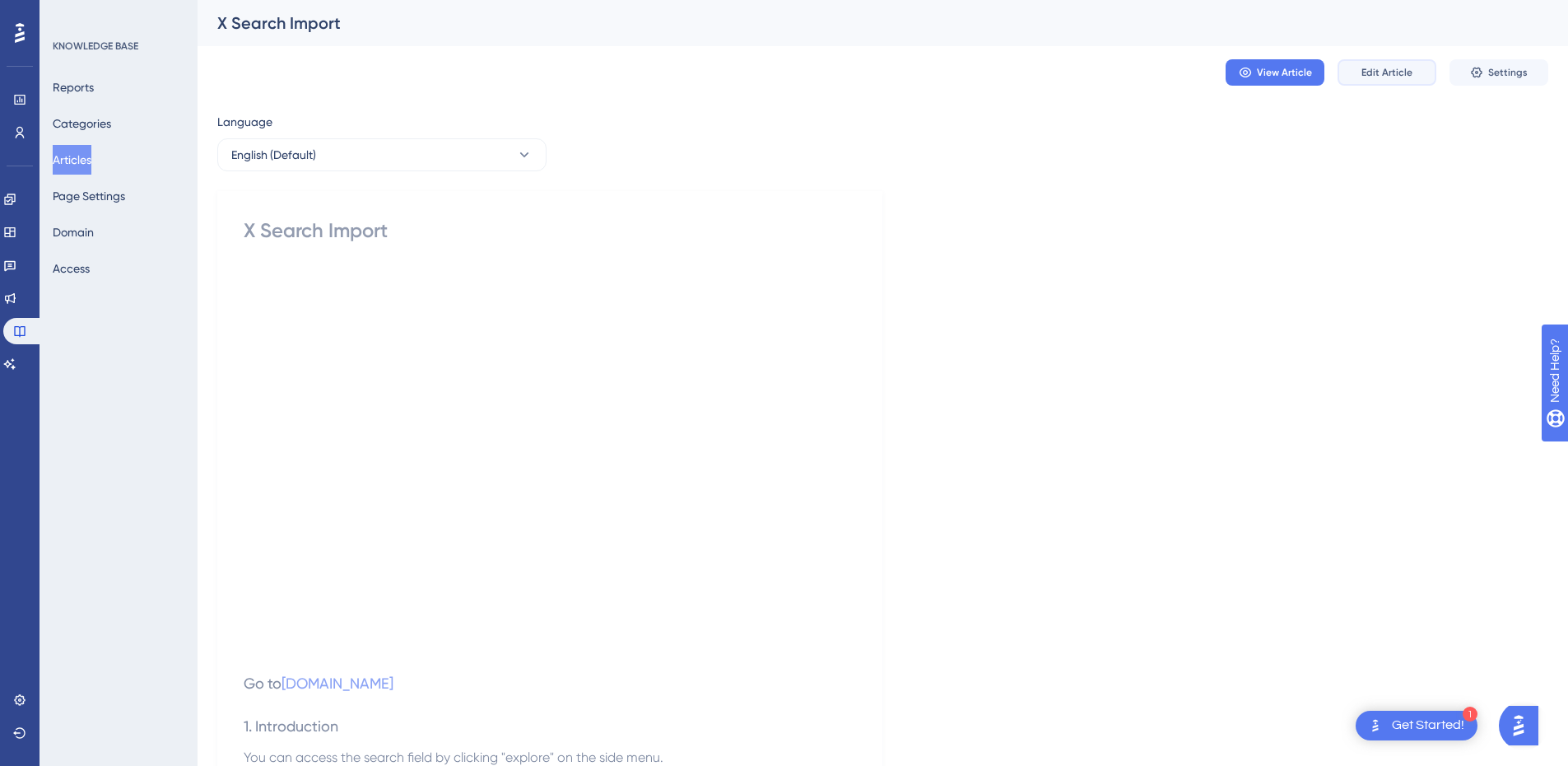
click at [1411, 72] on span "Edit Article" at bounding box center [1387, 72] width 51 height 13
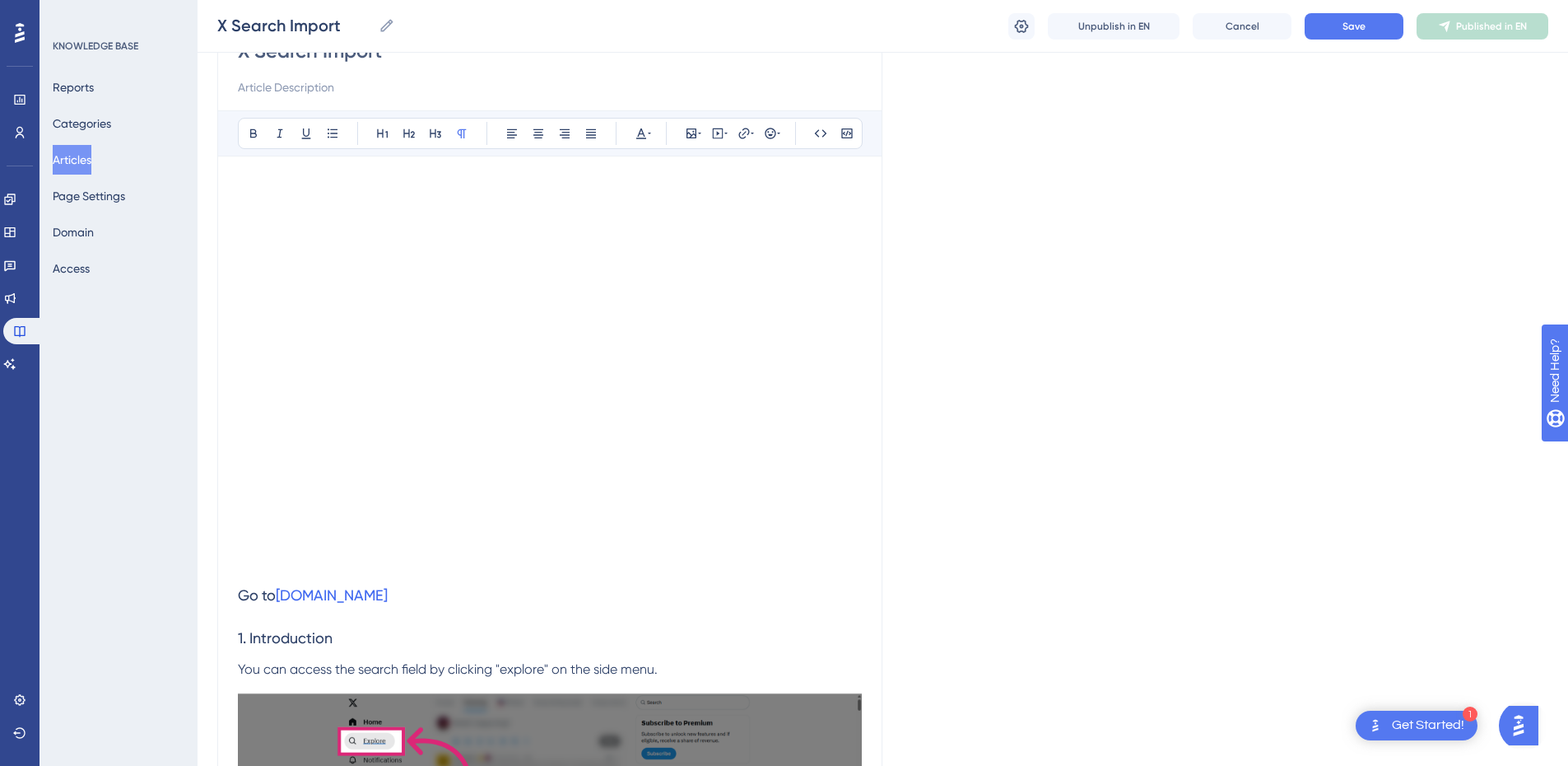
scroll to position [66, 0]
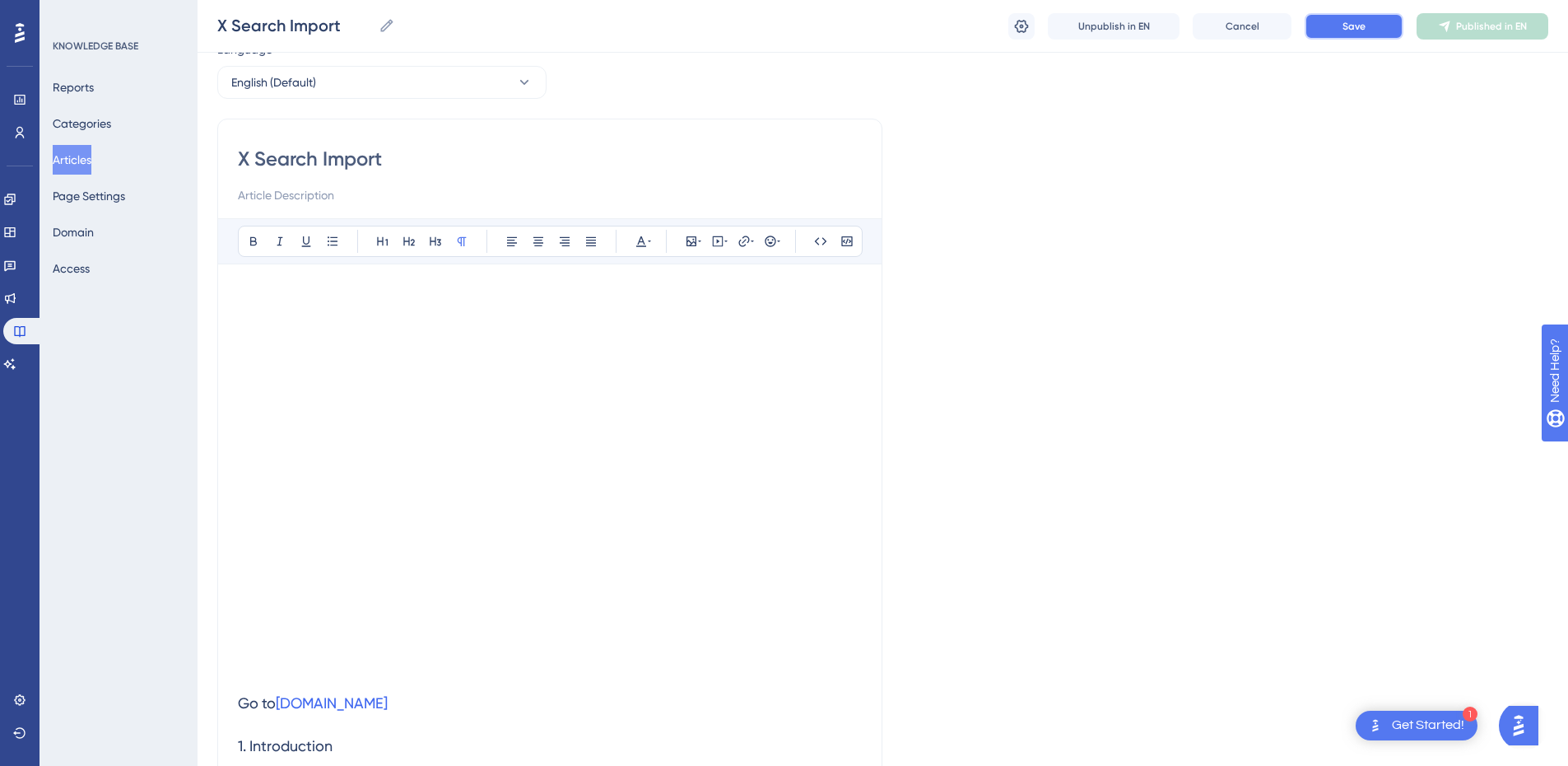
click at [1344, 31] on span "Save" at bounding box center [1354, 26] width 23 height 13
click at [92, 161] on button "Articles" at bounding box center [72, 160] width 38 height 30
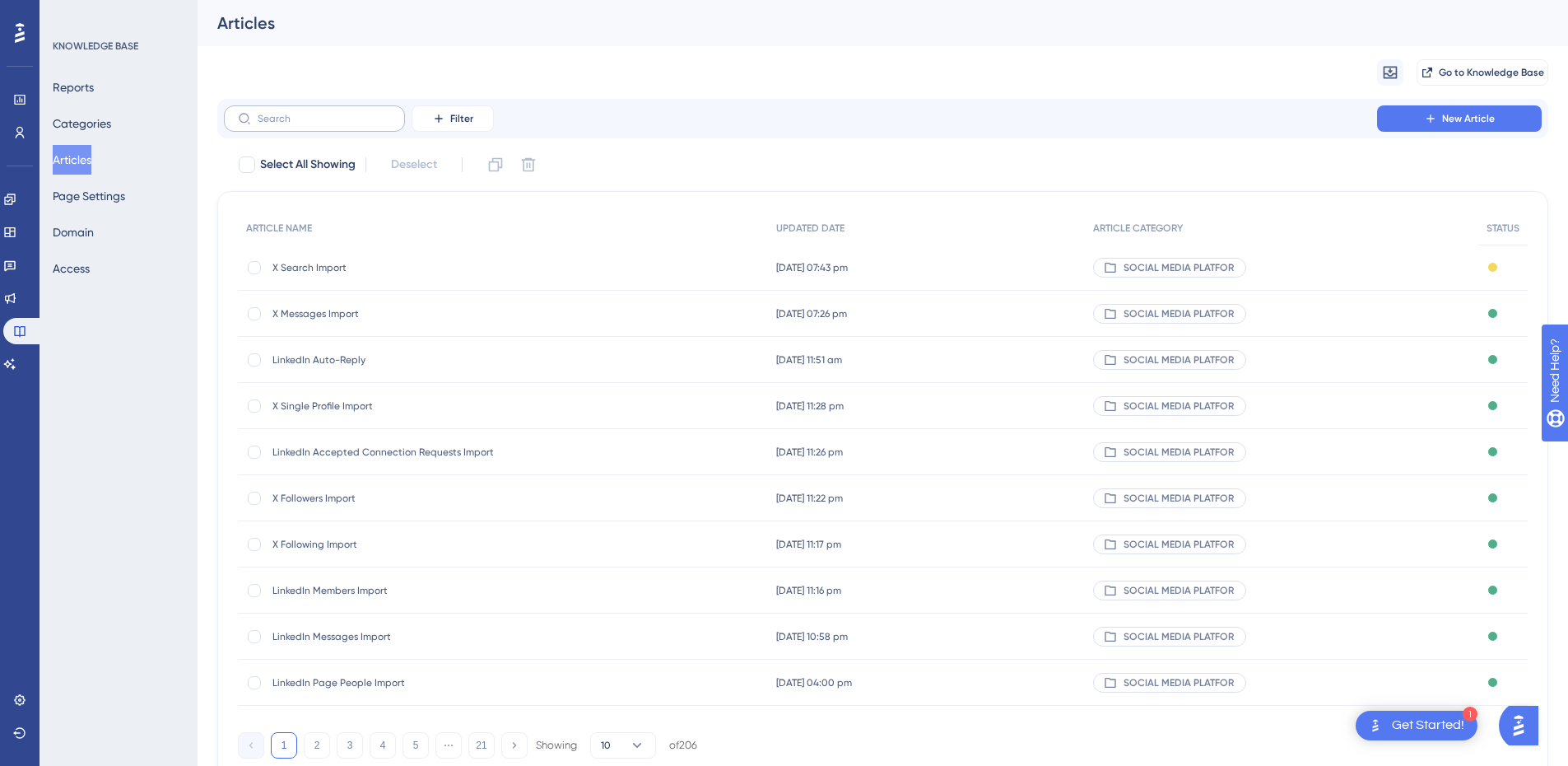
click at [305, 127] on label at bounding box center [315, 119] width 181 height 26
click at [305, 125] on input "text" at bounding box center [324, 118] width 133 height 11
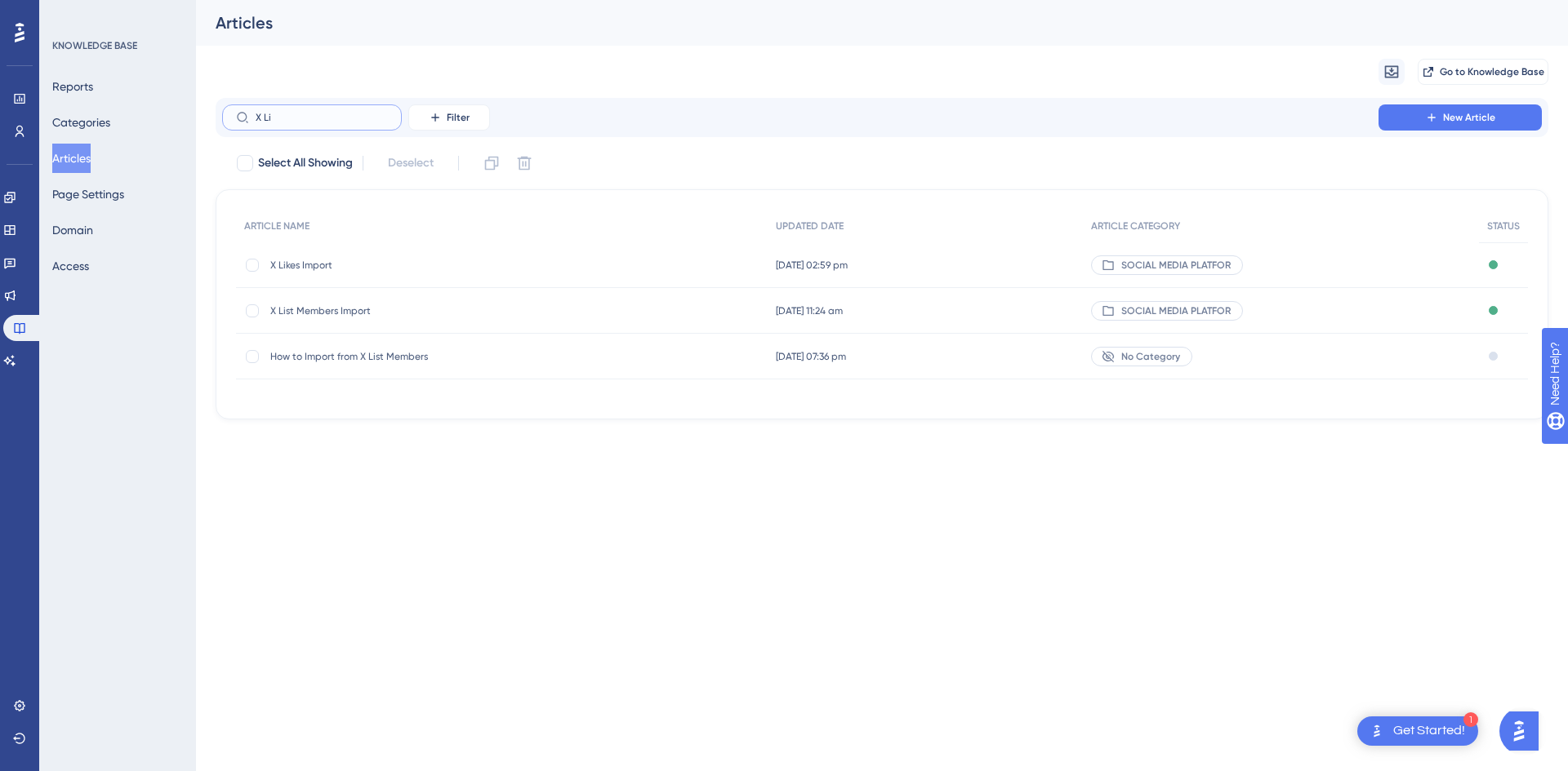
type input "X Li"
click at [331, 311] on span "X List Members Import" at bounding box center [400, 310] width 261 height 13
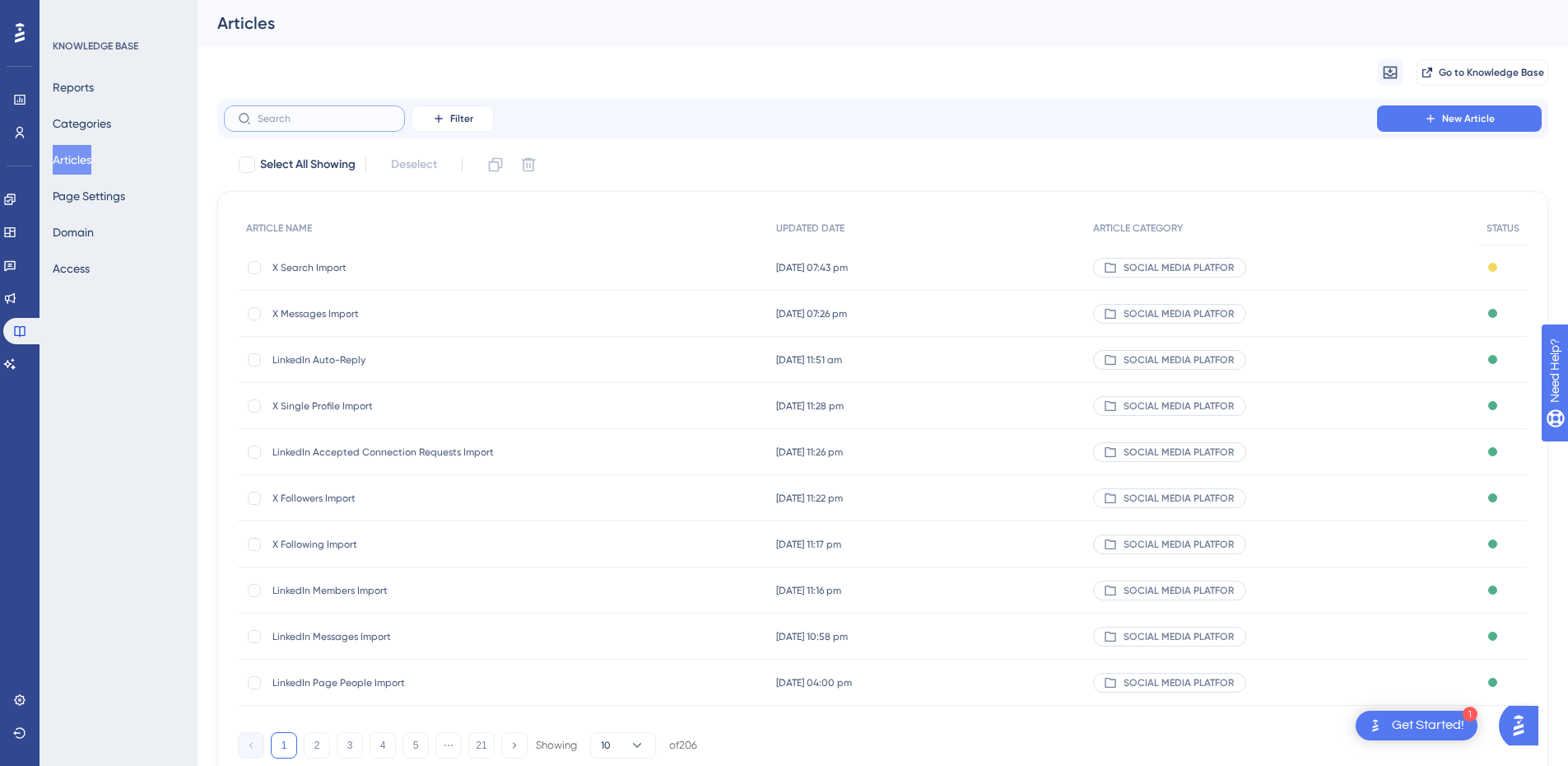
click at [317, 113] on input "text" at bounding box center [324, 118] width 133 height 11
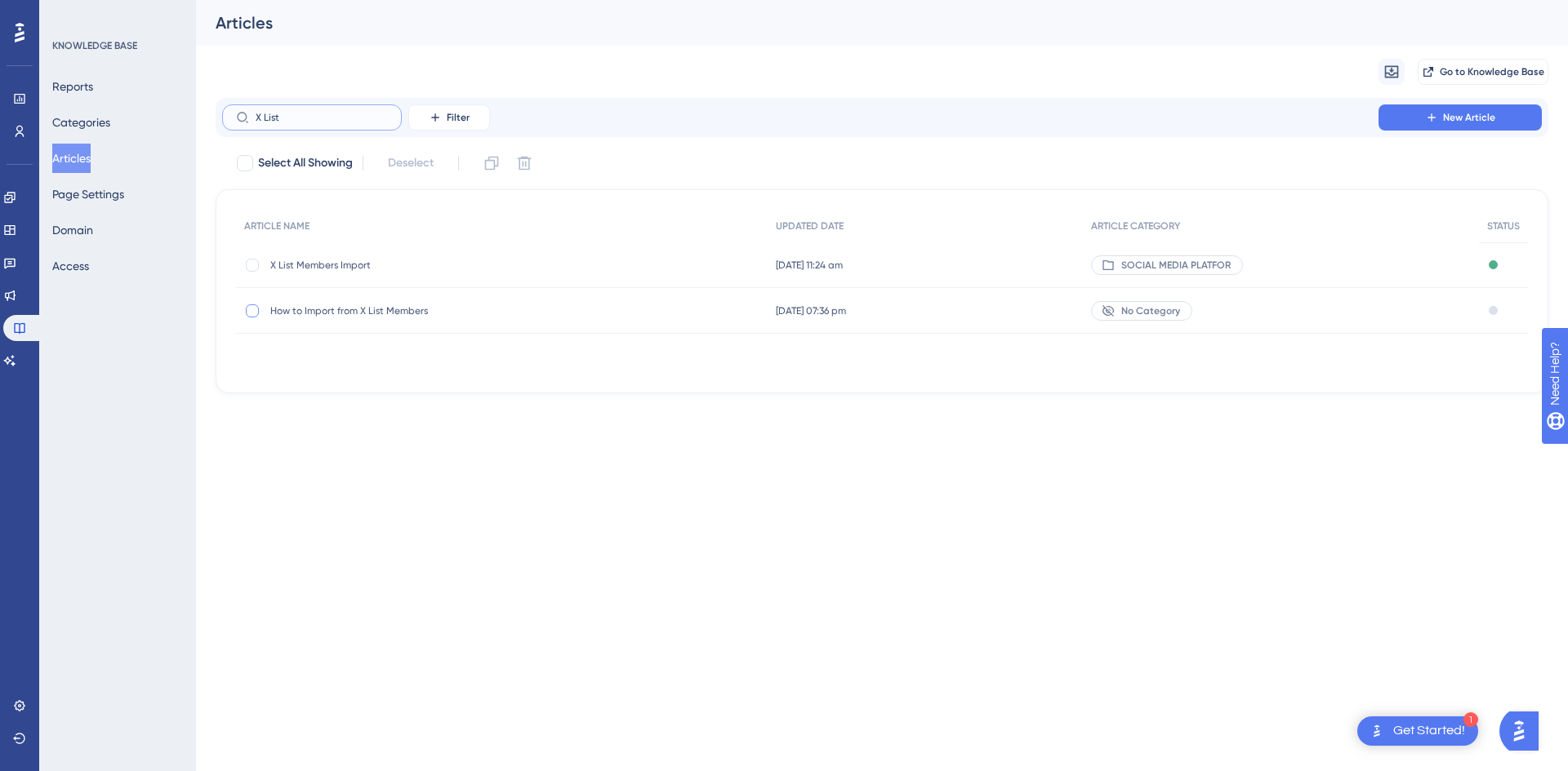
type input "X List"
click at [244, 309] on div at bounding box center [252, 310] width 16 height 16
click at [252, 308] on icon at bounding box center [253, 310] width 7 height 13
checkbox input "false"
click at [326, 304] on span "How to Import from X List Members" at bounding box center [400, 310] width 261 height 13
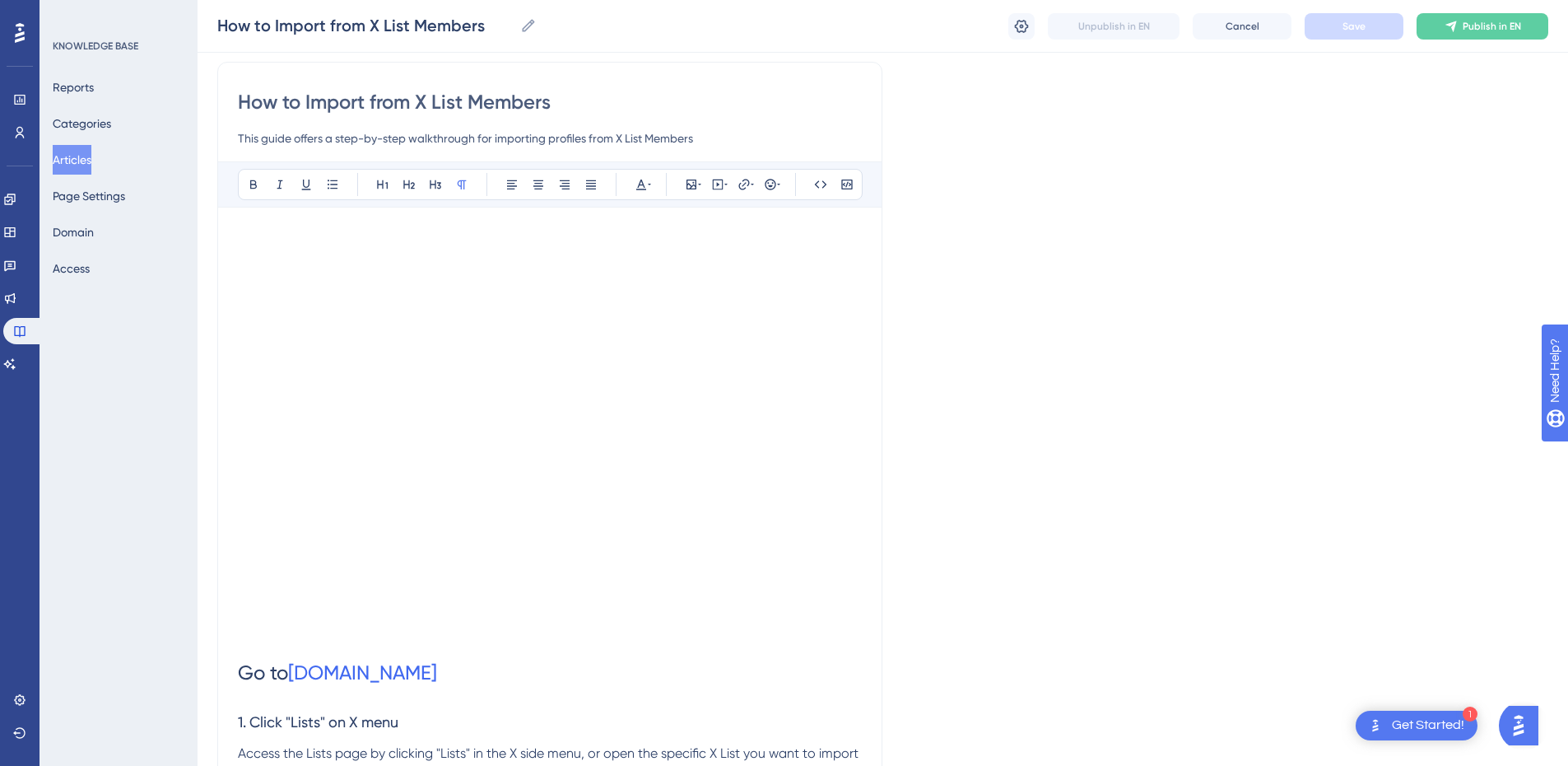
scroll to position [22, 0]
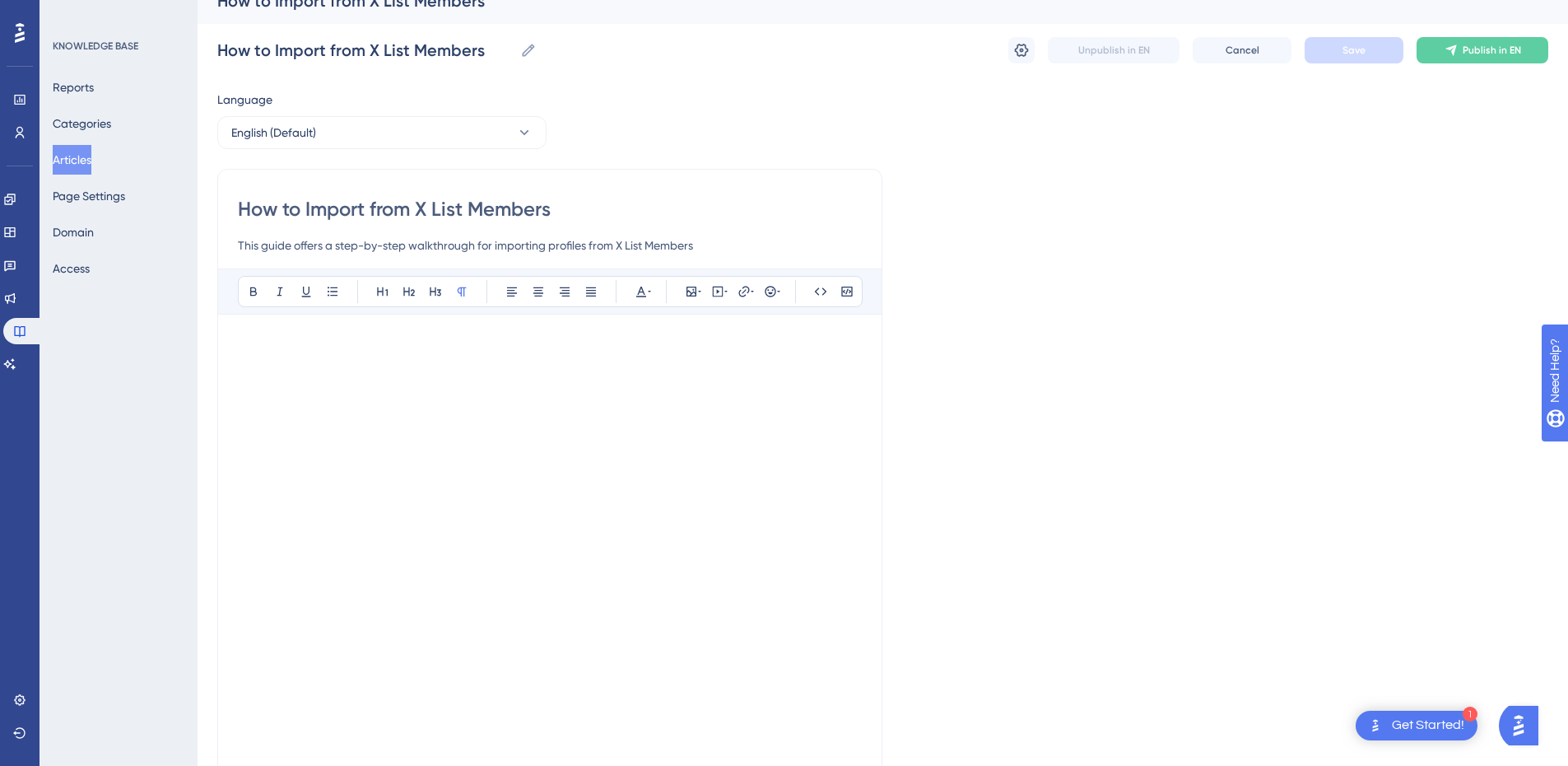
click at [85, 157] on button "Articles" at bounding box center [72, 160] width 38 height 30
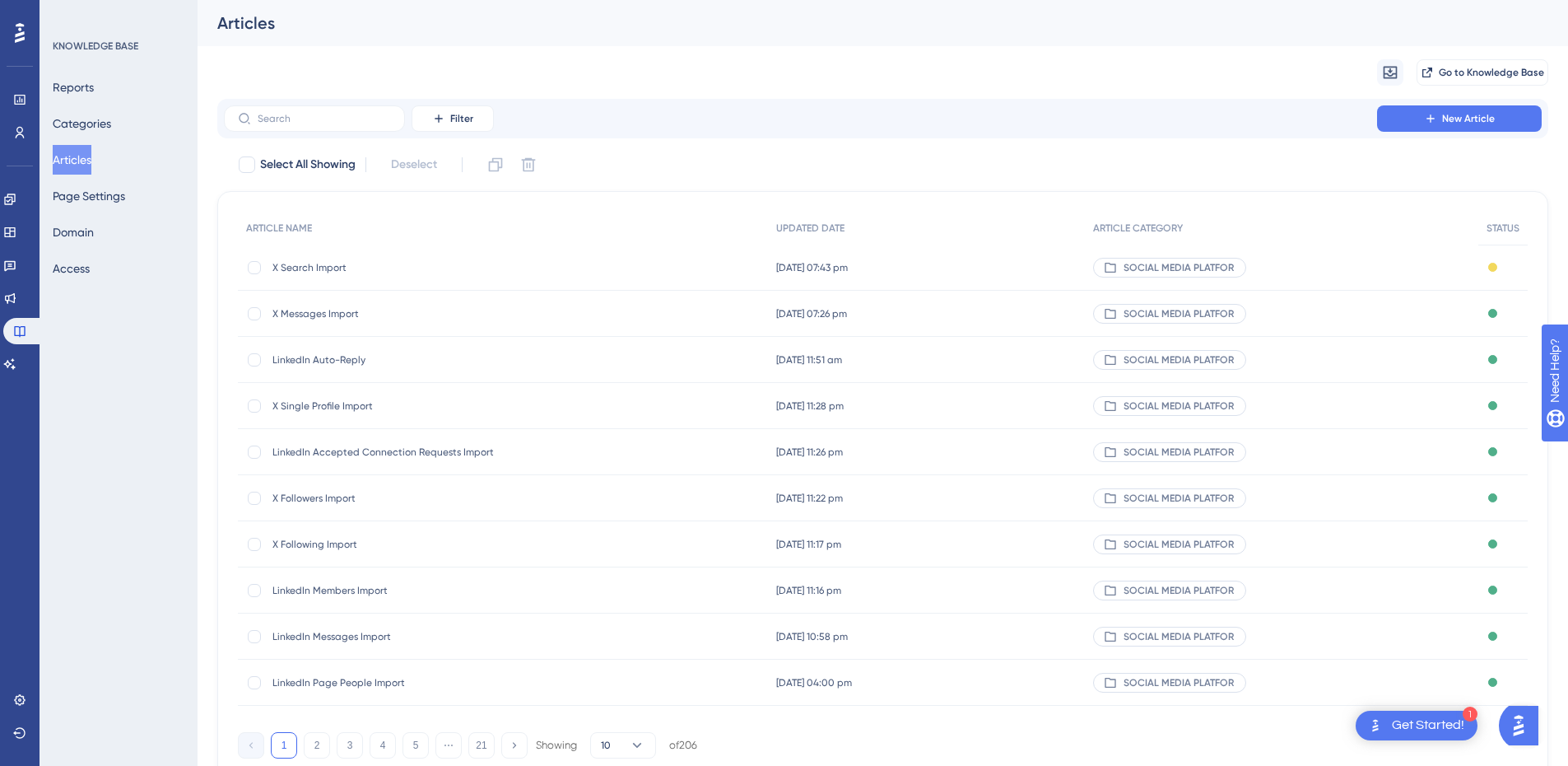
click at [343, 132] on div "Filter New Article" at bounding box center [883, 118] width 1332 height 39
click at [344, 120] on input "text" at bounding box center [324, 118] width 133 height 11
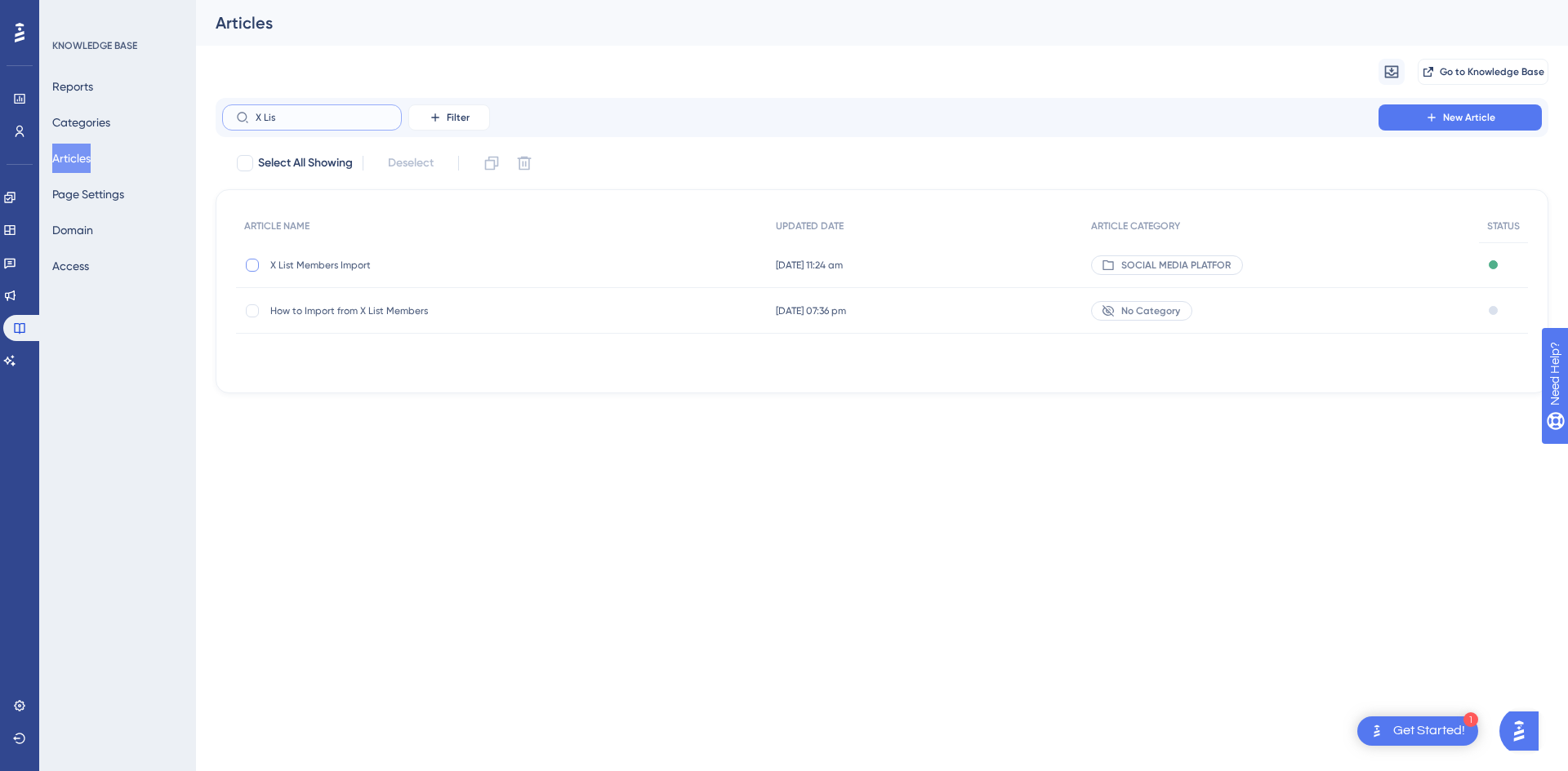
type input "X Lis"
click at [253, 268] on div at bounding box center [252, 264] width 13 height 13
click at [526, 162] on icon at bounding box center [524, 162] width 16 height 16
checkbox input "false"
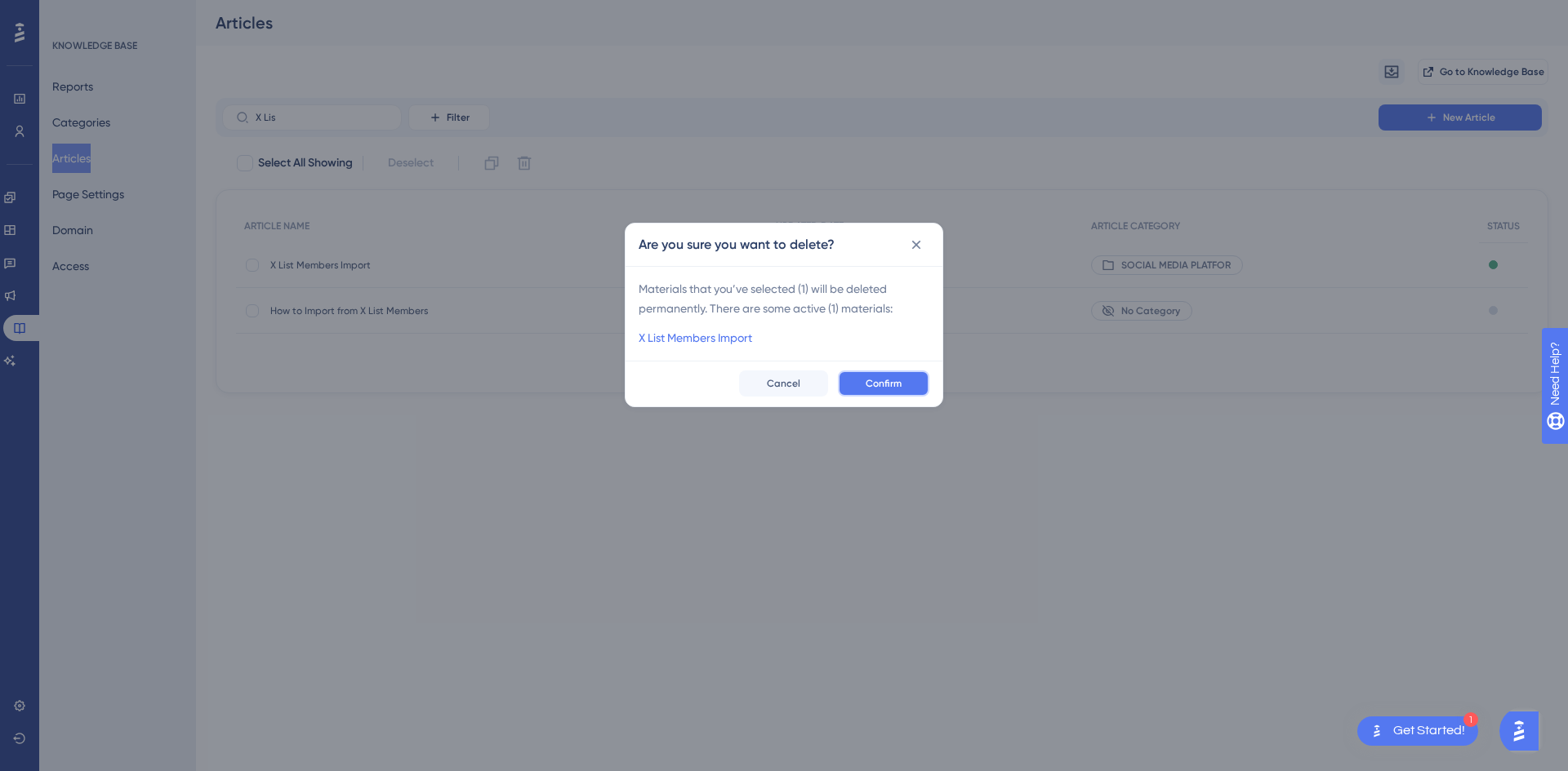
click at [874, 386] on span "Confirm" at bounding box center [884, 383] width 36 height 13
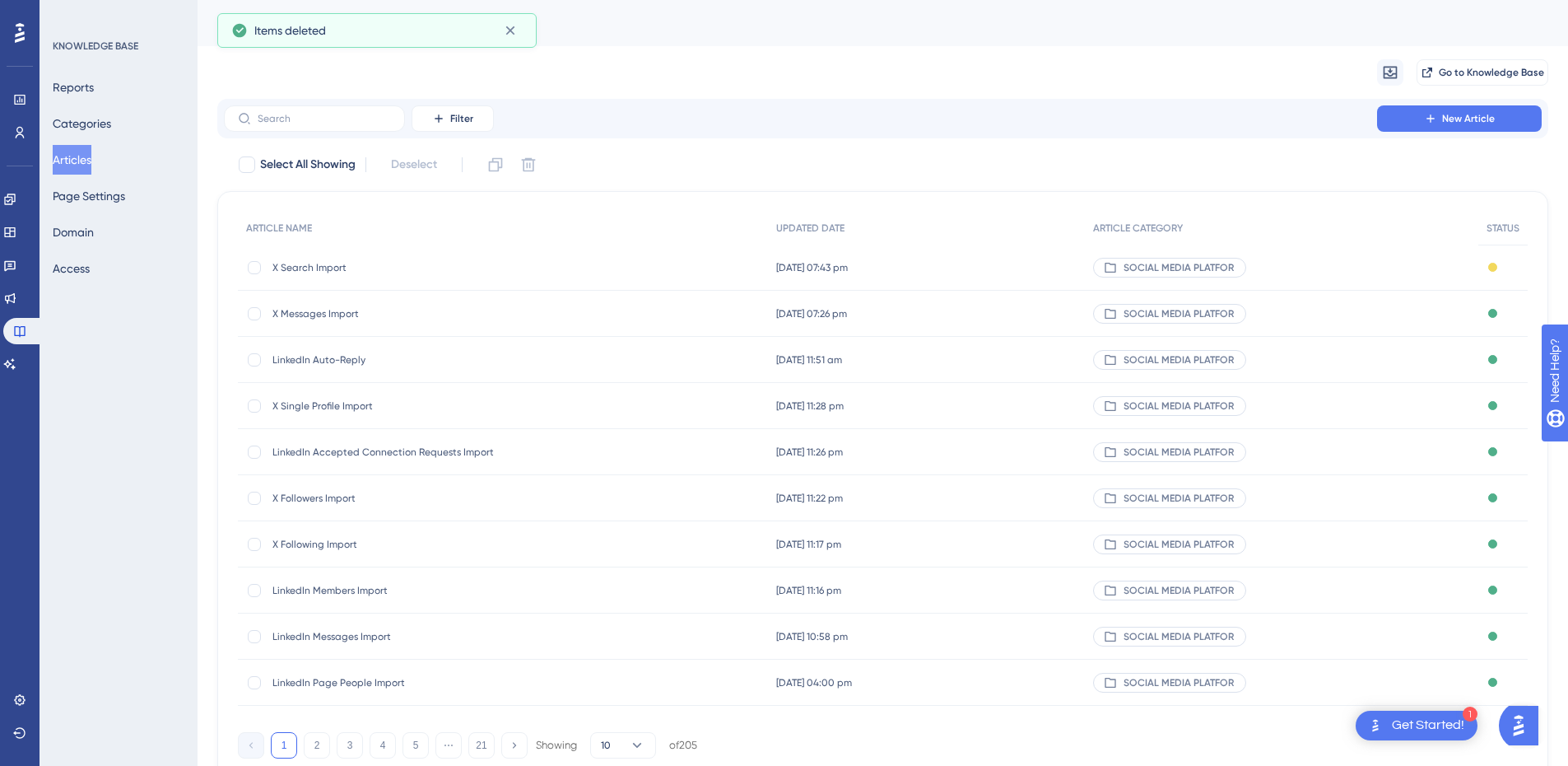
click at [330, 134] on div "Filter New Article" at bounding box center [883, 118] width 1332 height 39
click at [333, 122] on input "text" at bounding box center [324, 118] width 133 height 11
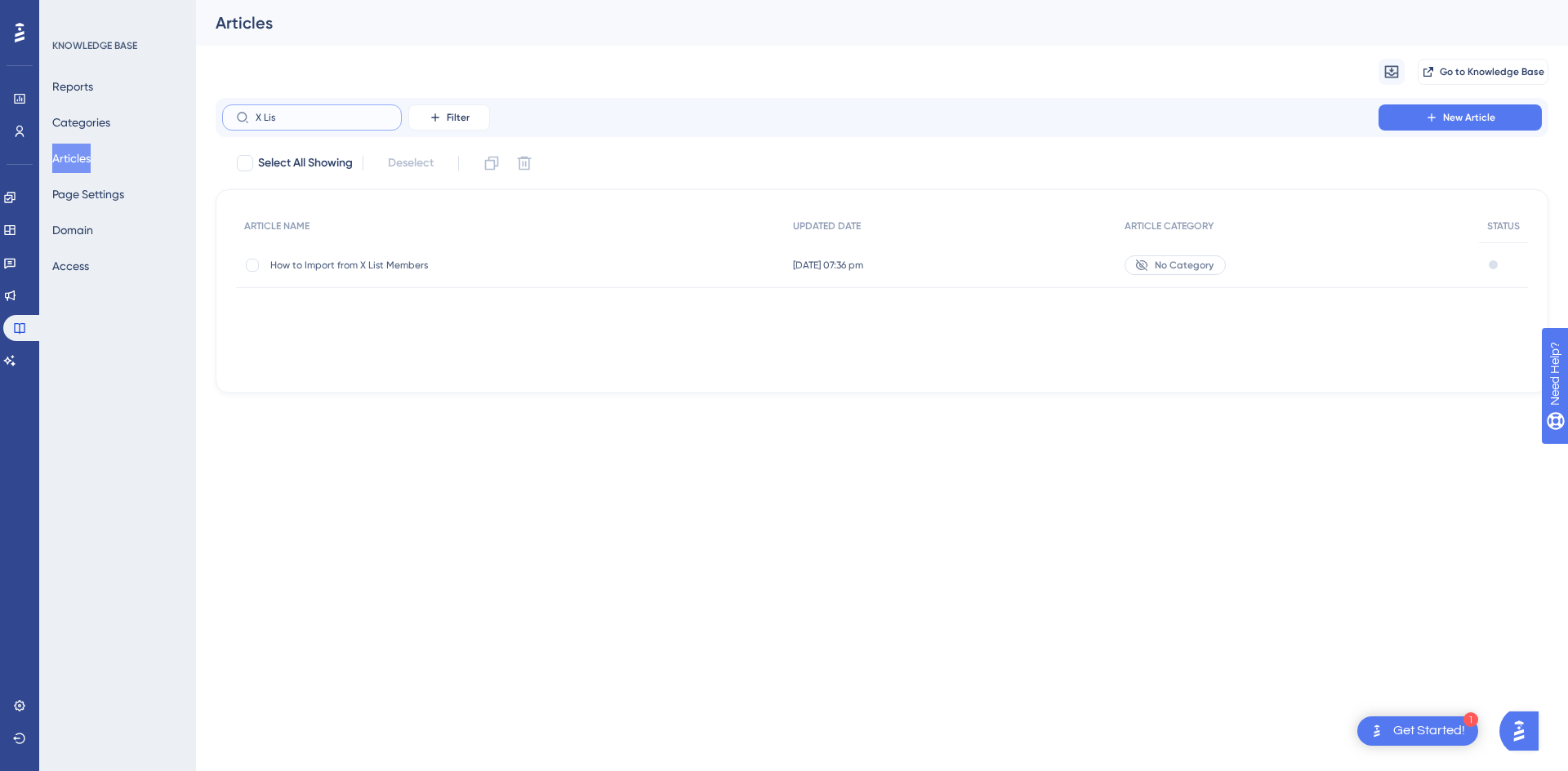
type input "X Lis"
click at [390, 271] on div "How to Import from X List Members How to Import from X List Members" at bounding box center [400, 264] width 261 height 46
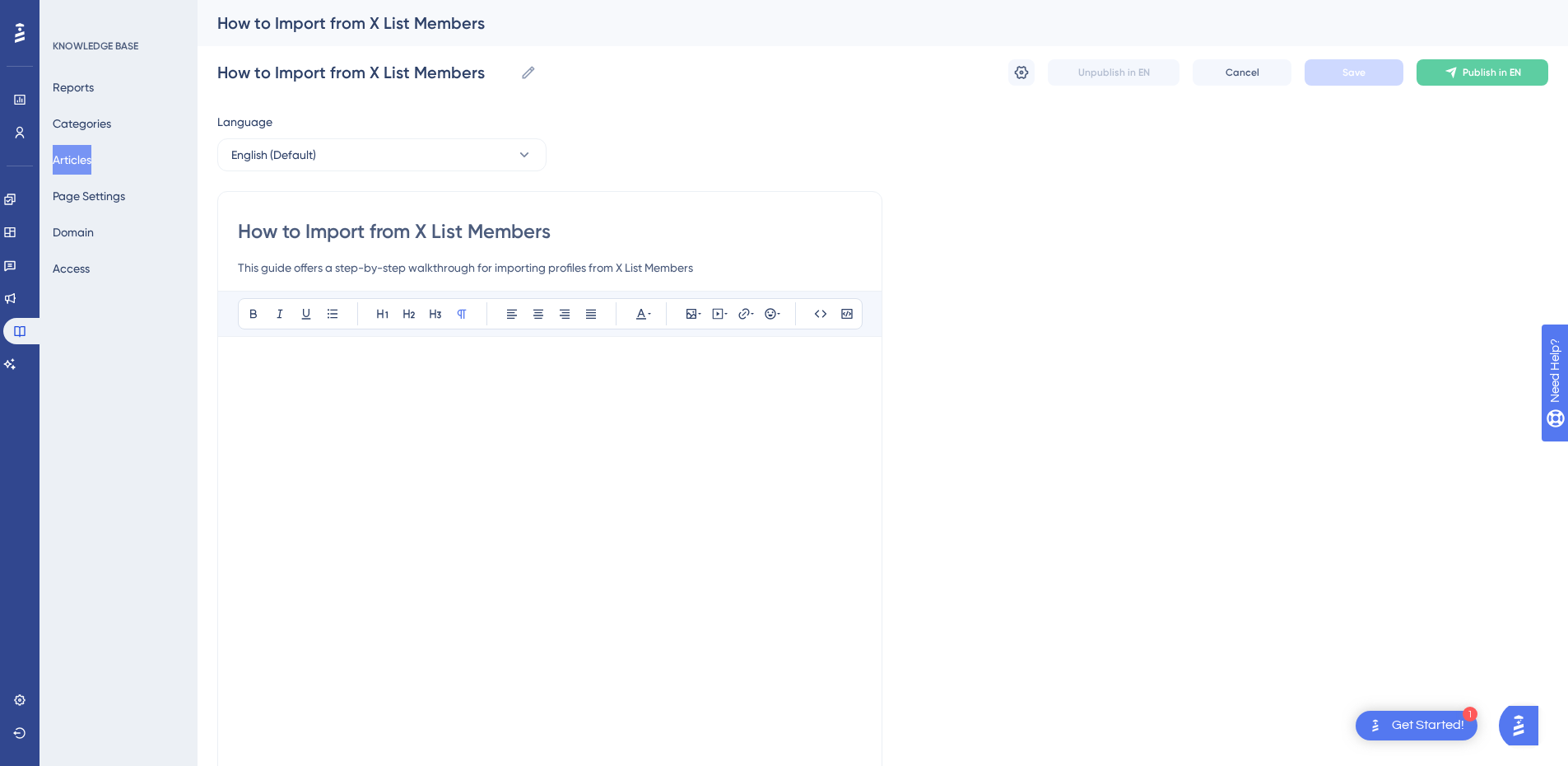
click at [531, 236] on input "How to Import from X List Members" at bounding box center [550, 231] width 624 height 26
drag, startPoint x: 421, startPoint y: 236, endPoint x: 86, endPoint y: 236, distance: 335.0
type input "X List Members"
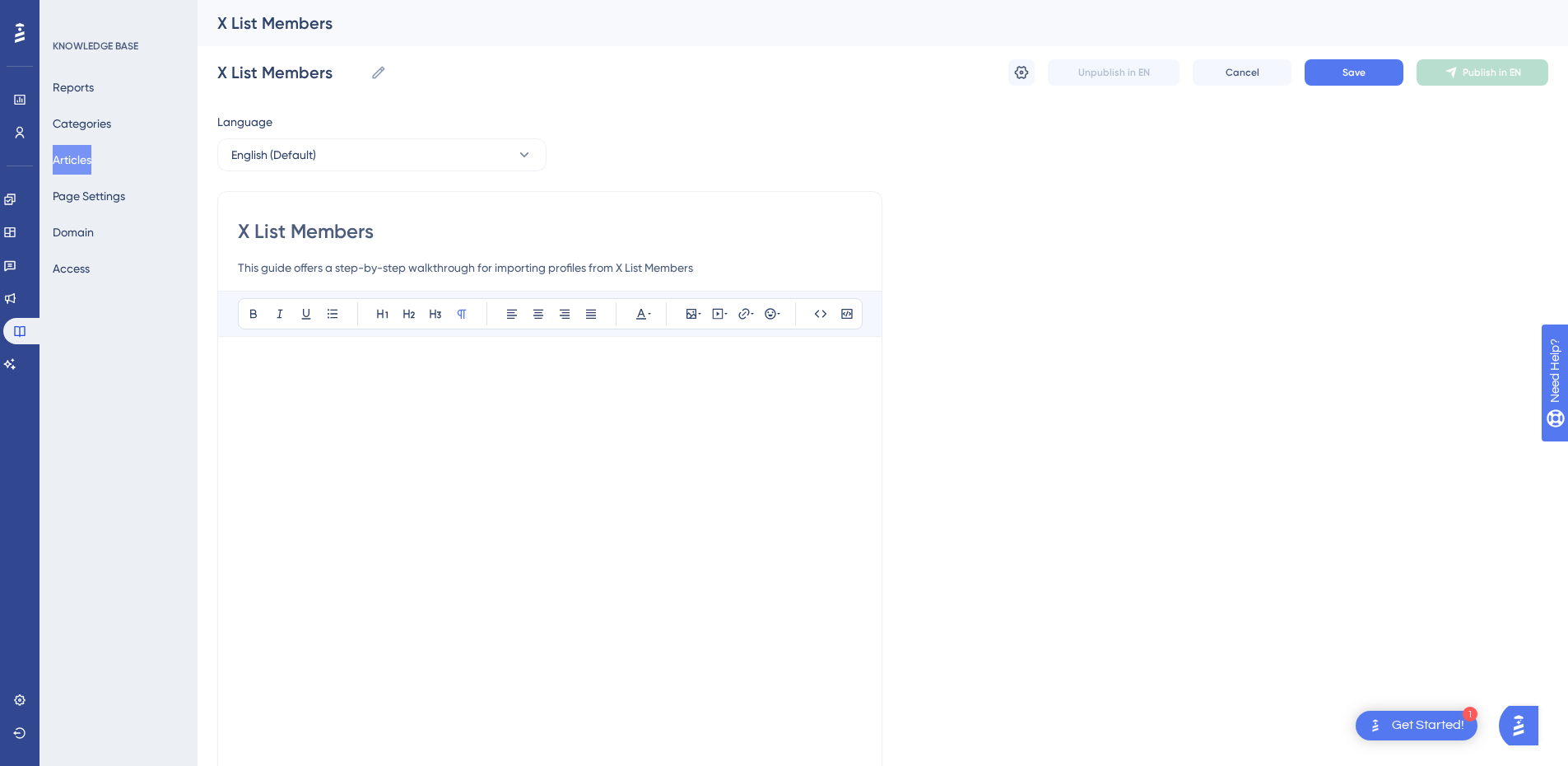
click at [471, 243] on input "X List Members" at bounding box center [550, 231] width 624 height 26
type input "X List Members Import"
click at [1377, 74] on button "Save" at bounding box center [1353, 72] width 99 height 26
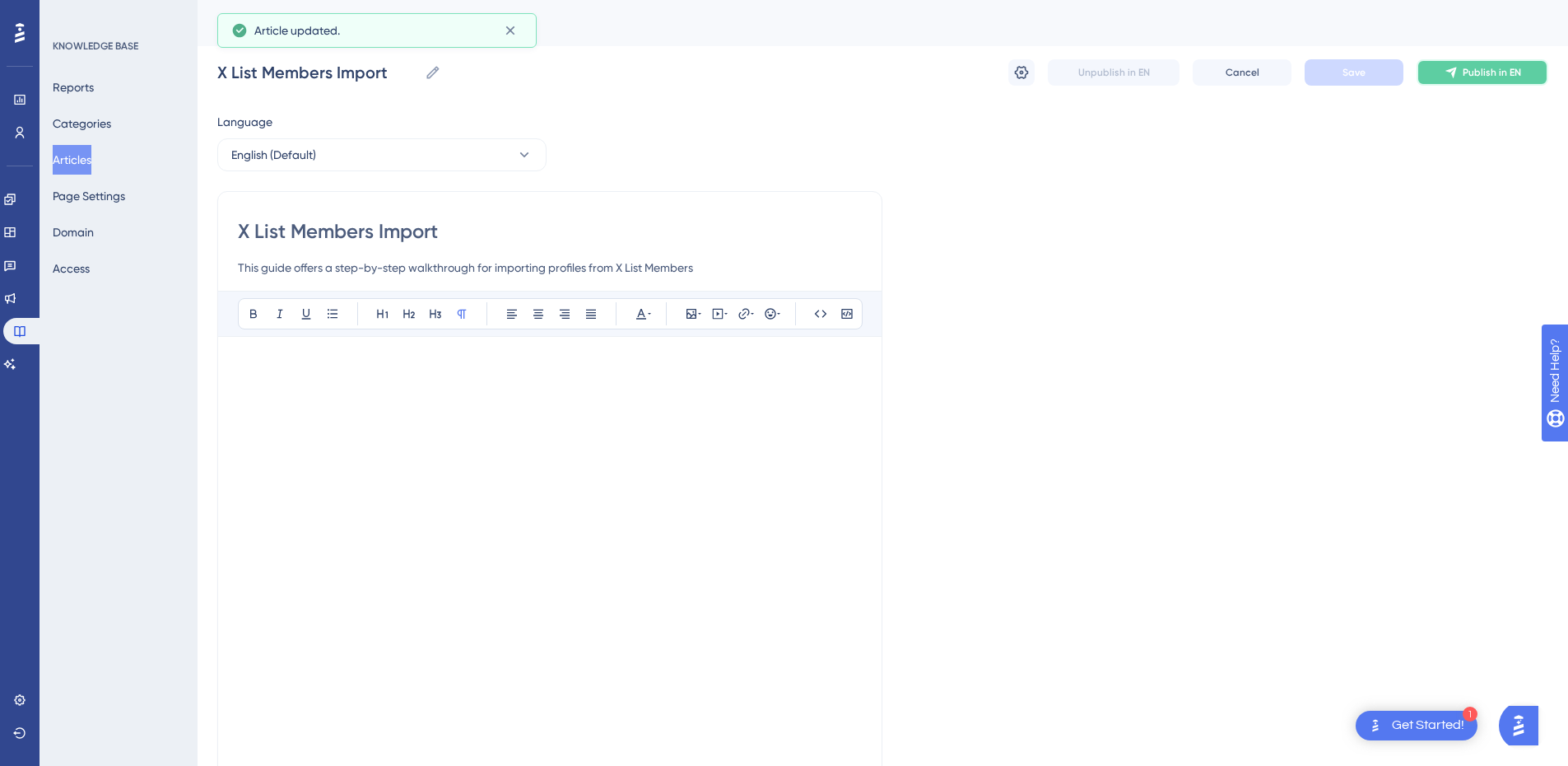
click at [1452, 74] on icon at bounding box center [1451, 72] width 10 height 10
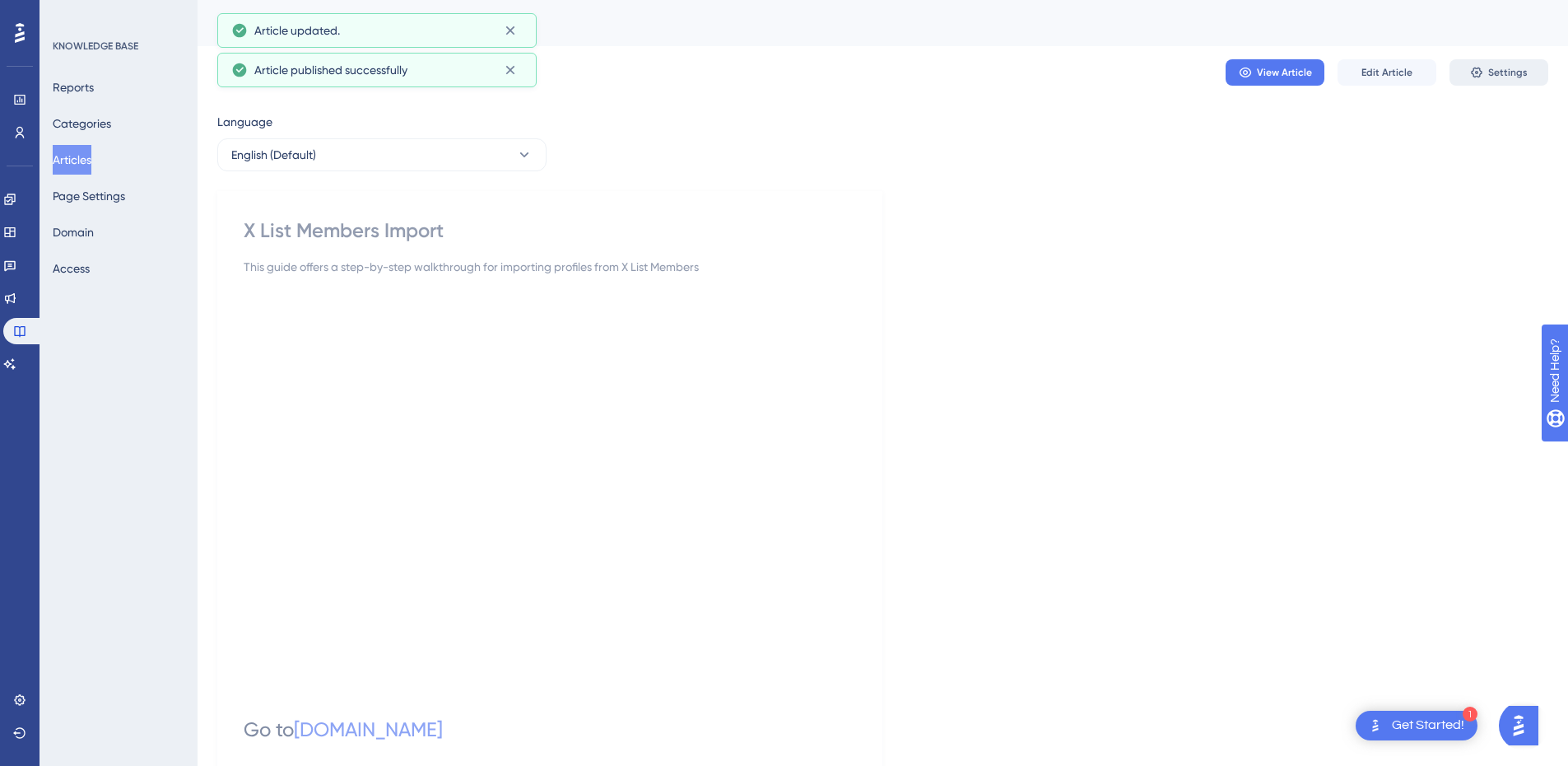
click at [1479, 71] on icon at bounding box center [1476, 72] width 13 height 13
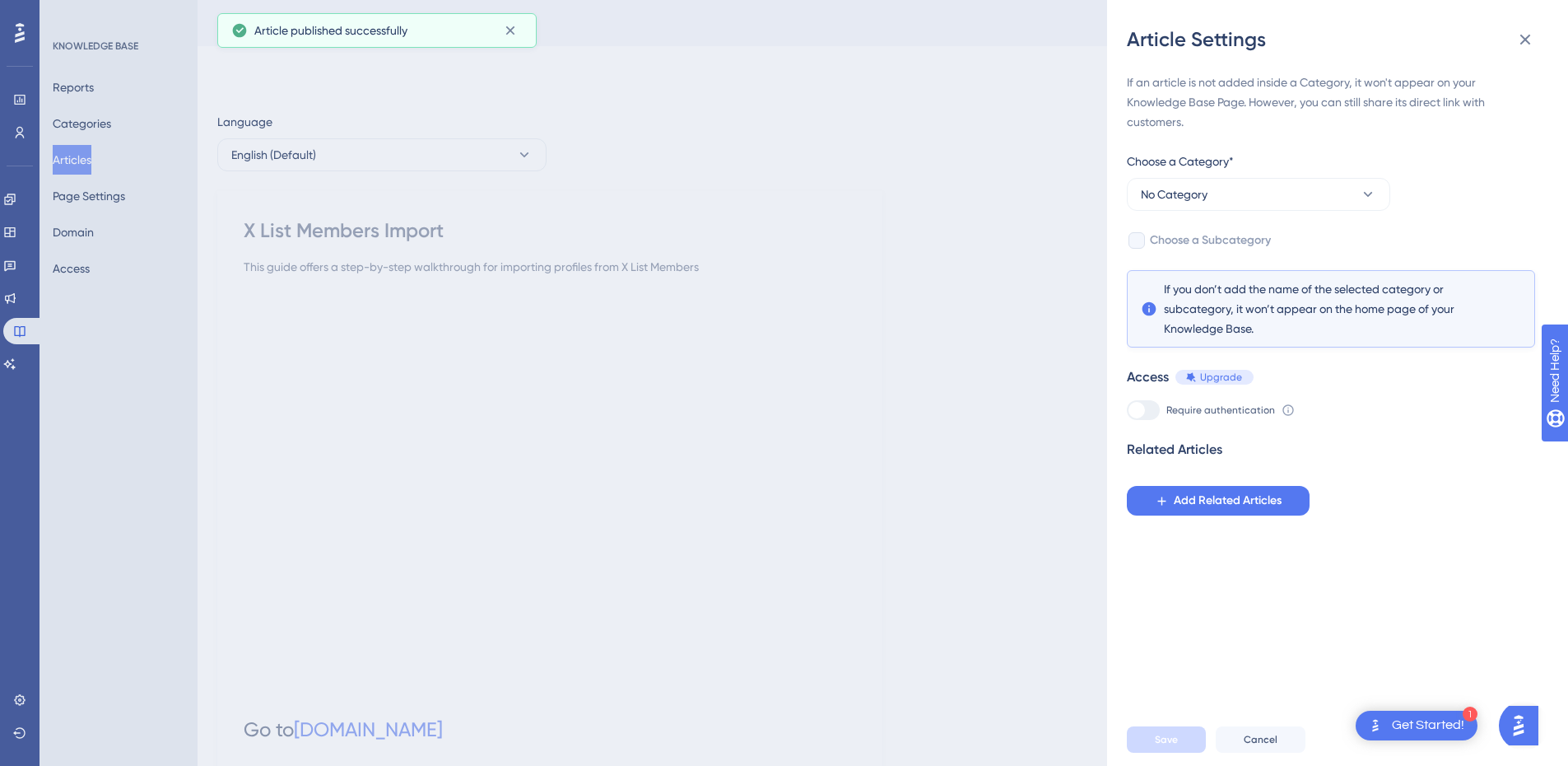
click at [1214, 211] on div "If an article is not added inside a Category, it won't appear on your Knowledge…" at bounding box center [1331, 294] width 408 height 443
click at [1217, 199] on button "No Category" at bounding box center [1258, 195] width 263 height 33
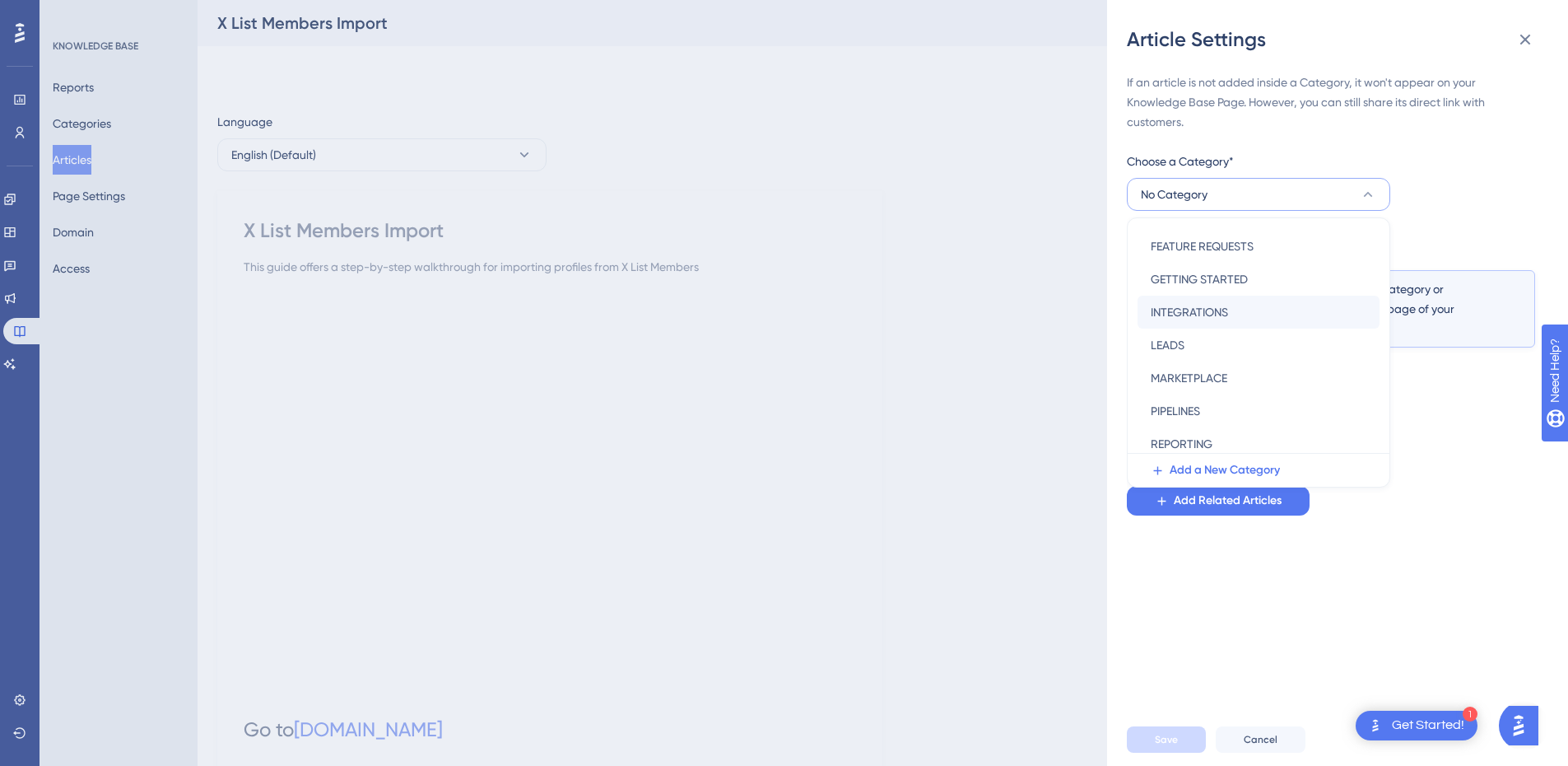
scroll to position [236, 0]
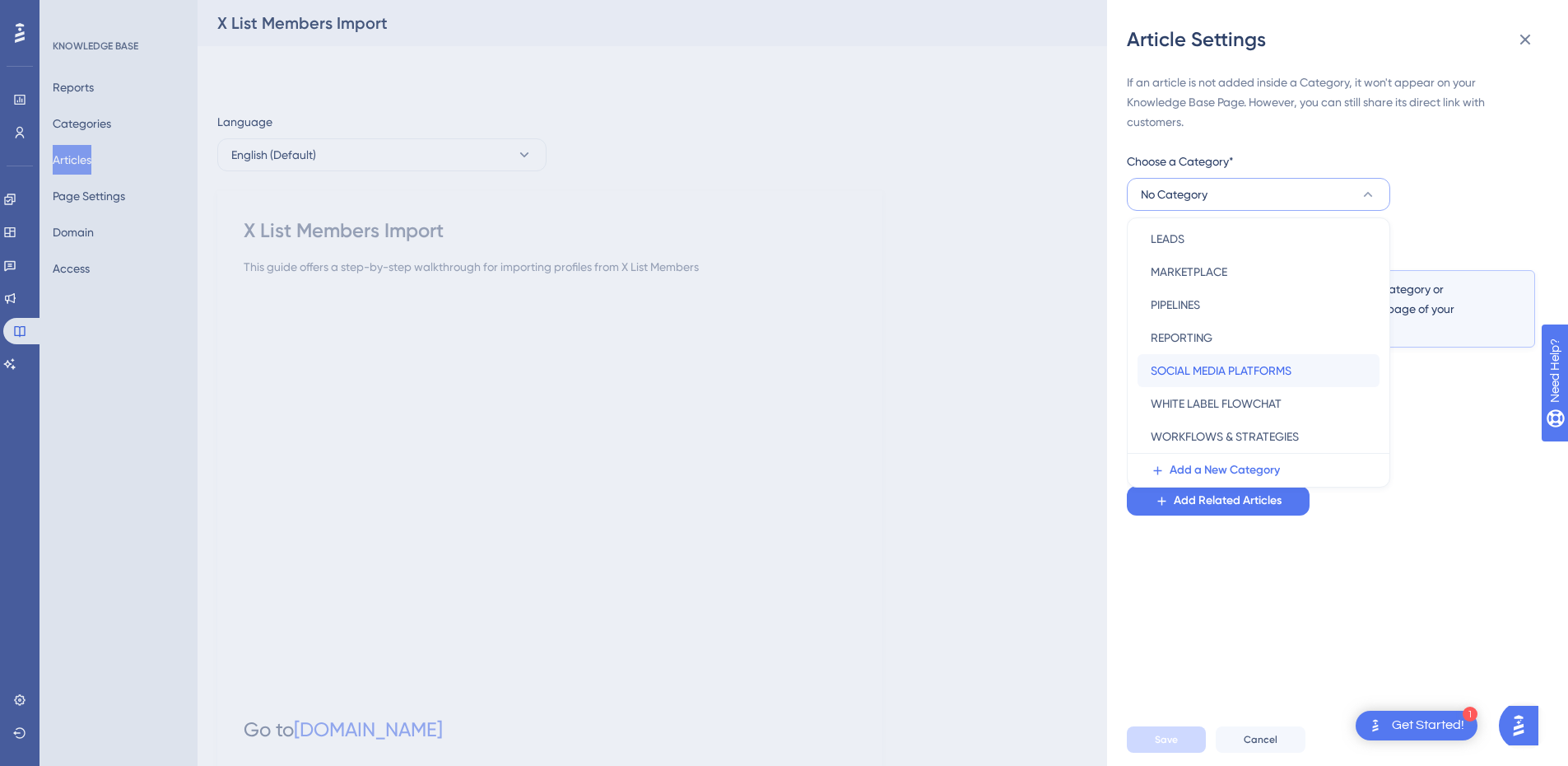
click at [1262, 369] on span "SOCIAL MEDIA PLATFORMS" at bounding box center [1221, 370] width 140 height 20
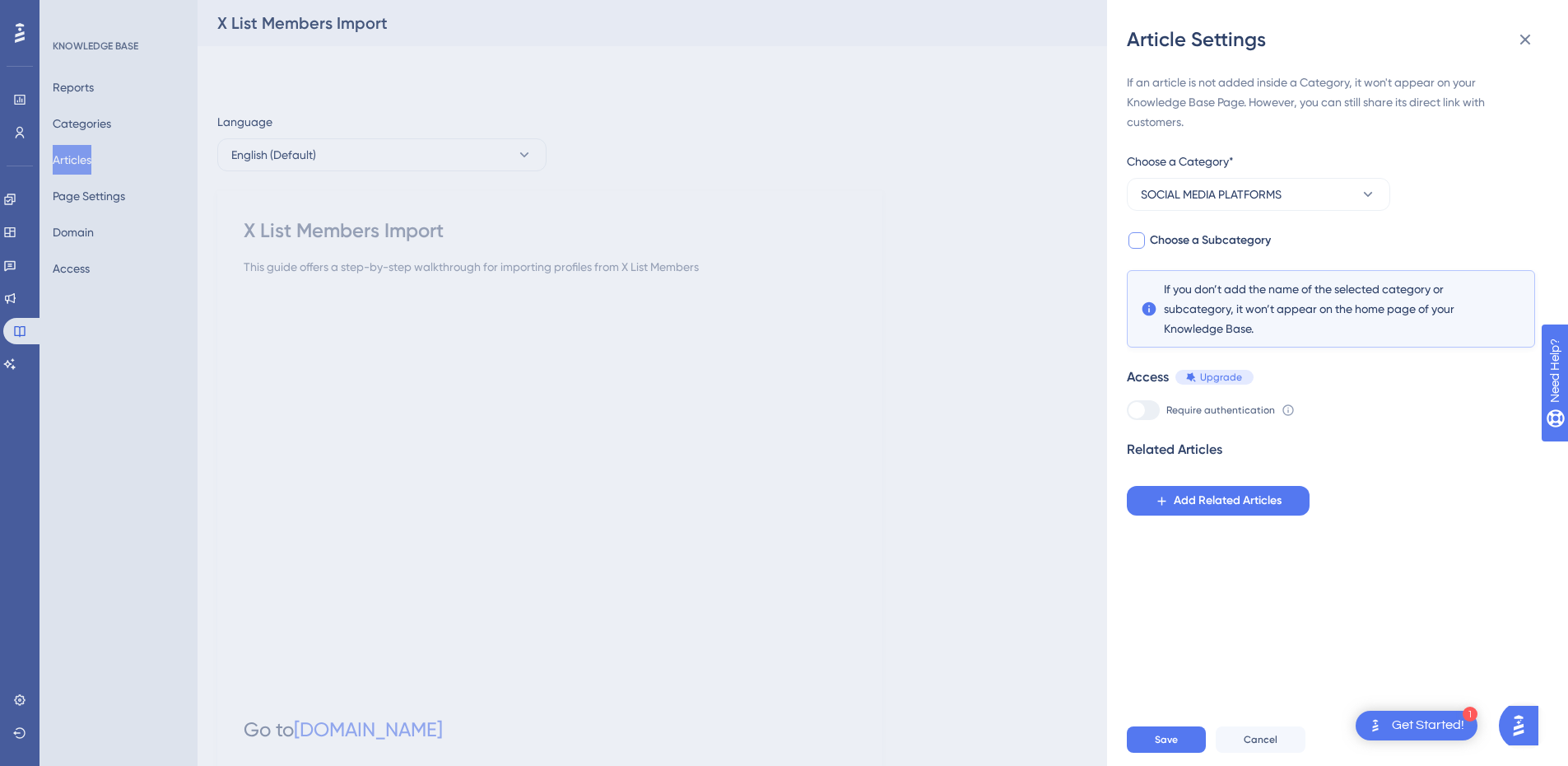
click at [1142, 241] on div at bounding box center [1136, 240] width 17 height 17
checkbox input "true"
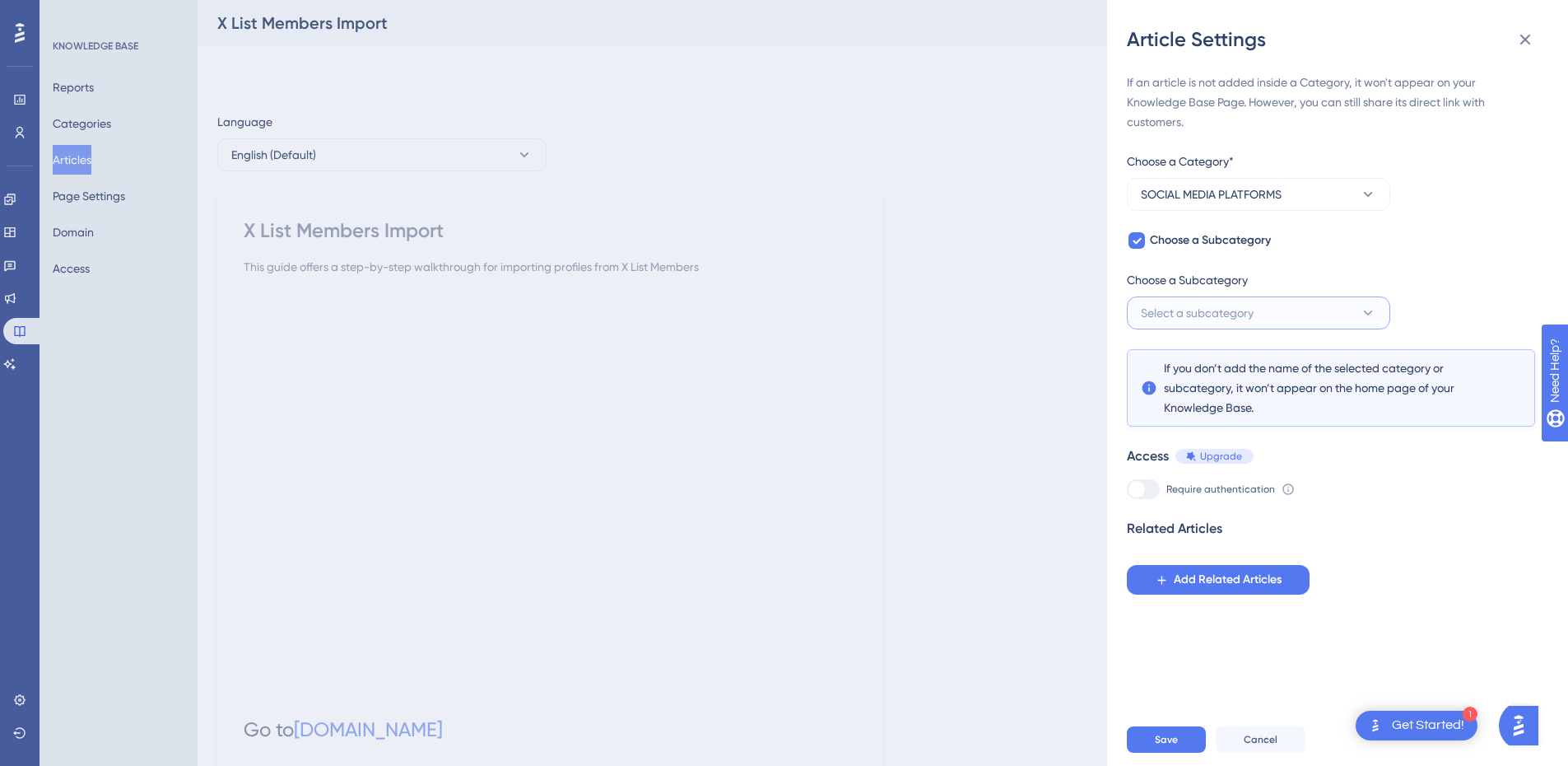
click at [1210, 320] on span "Select a subcategory" at bounding box center [1196, 312] width 112 height 20
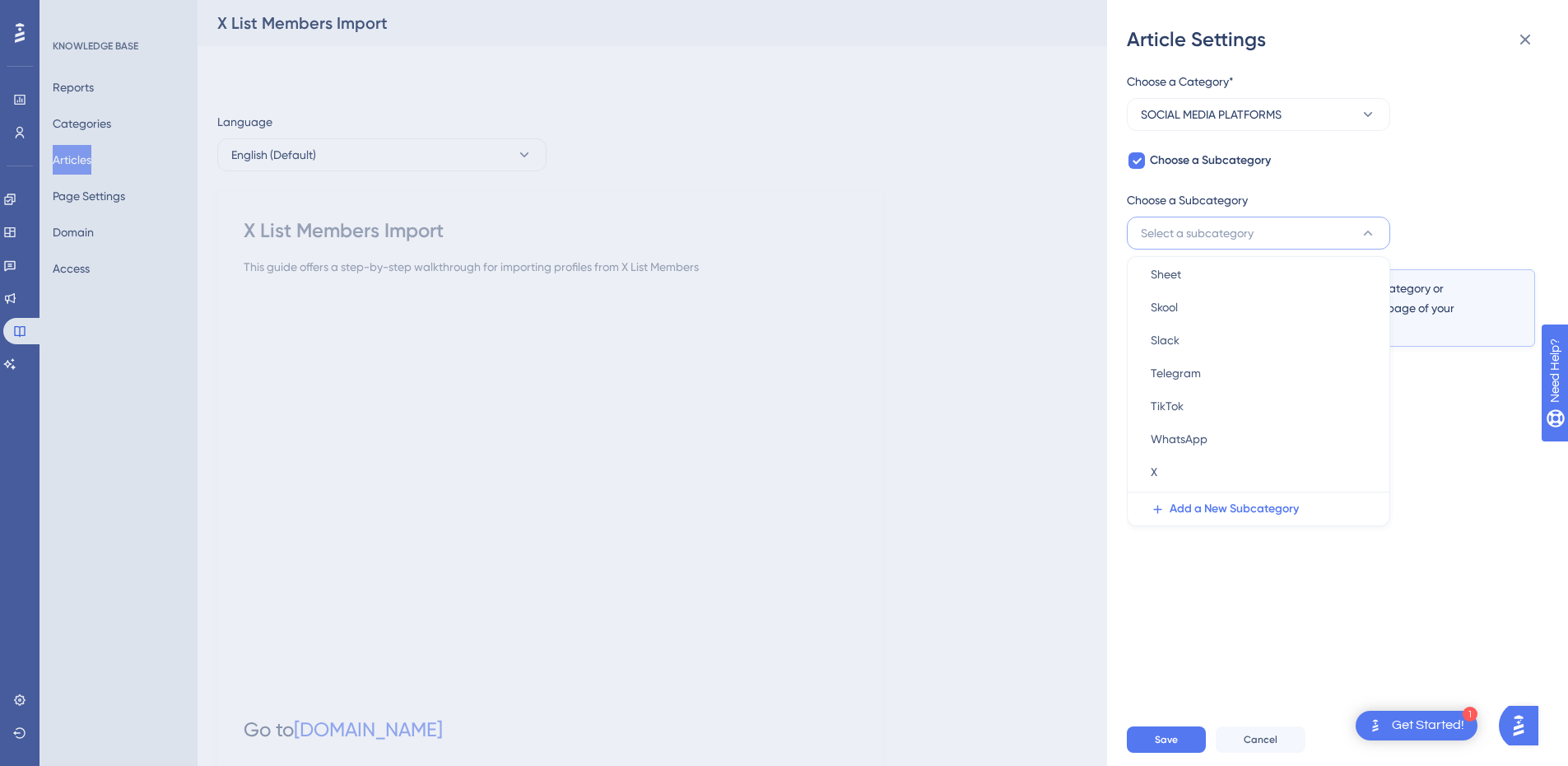
scroll to position [302, 0]
click at [1208, 430] on div "X X" at bounding box center [1258, 442] width 215 height 33
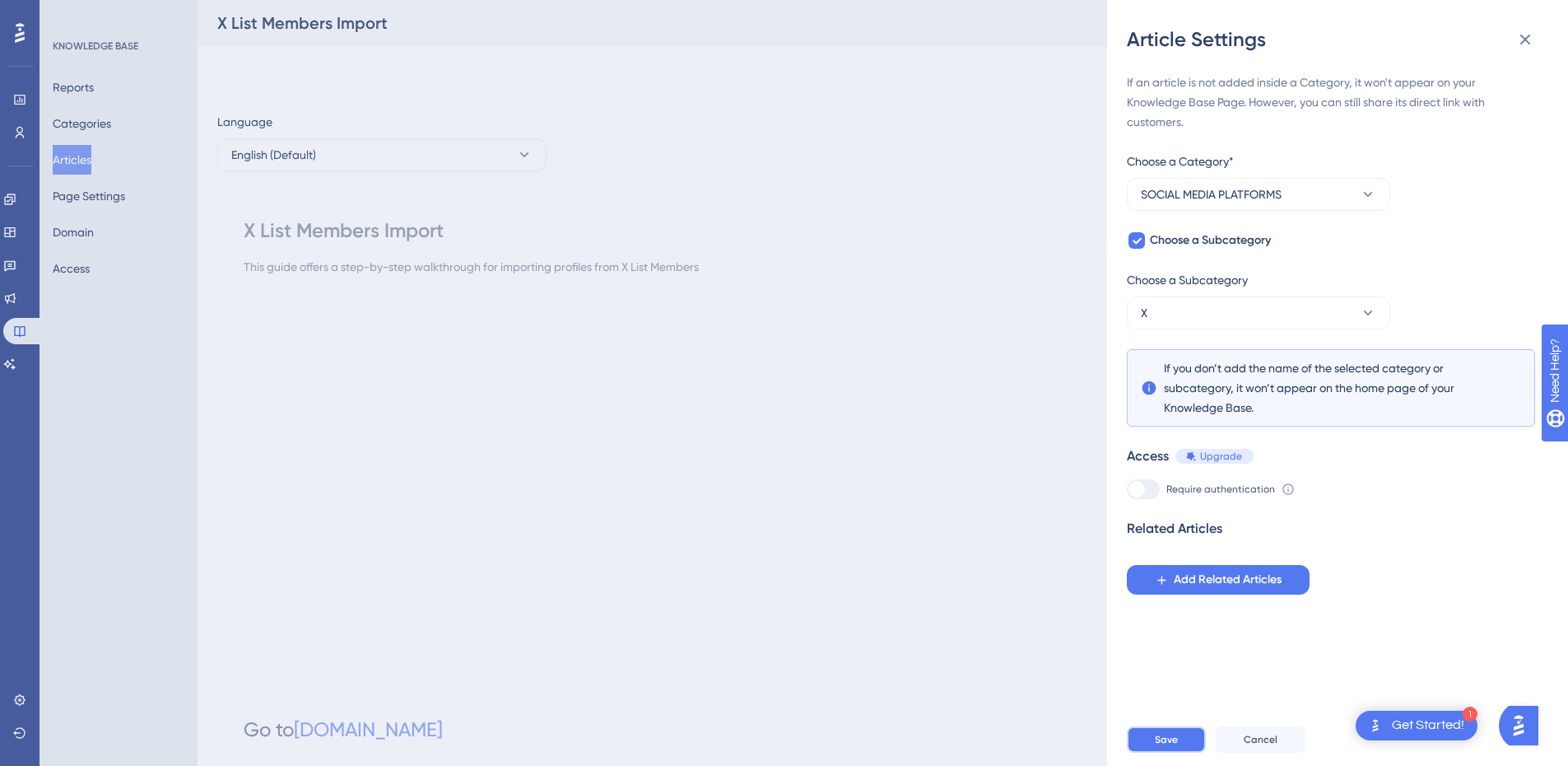
click at [1180, 746] on button "Save" at bounding box center [1166, 740] width 79 height 26
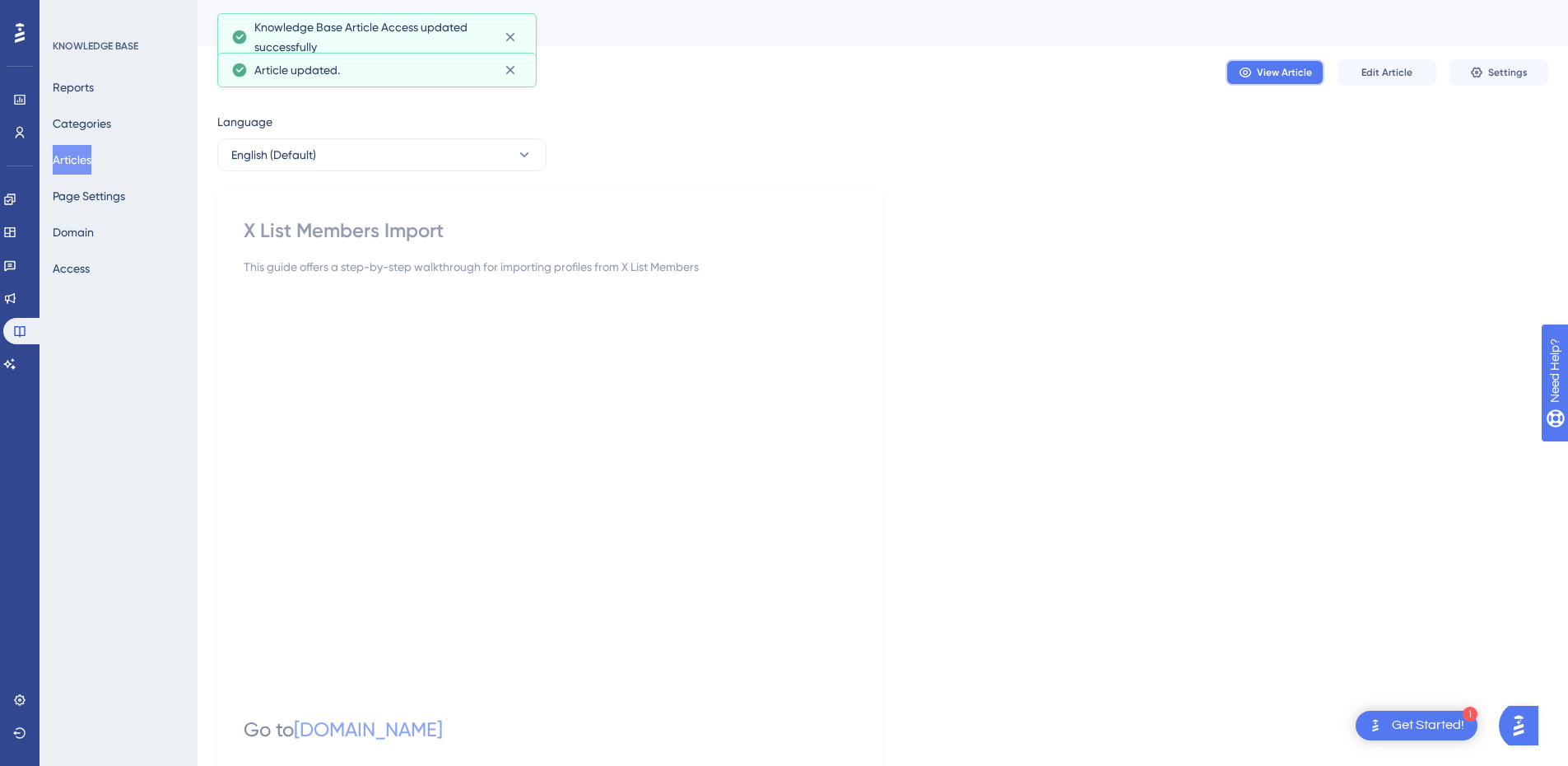
click at [1286, 76] on span "View Article" at bounding box center [1285, 72] width 55 height 13
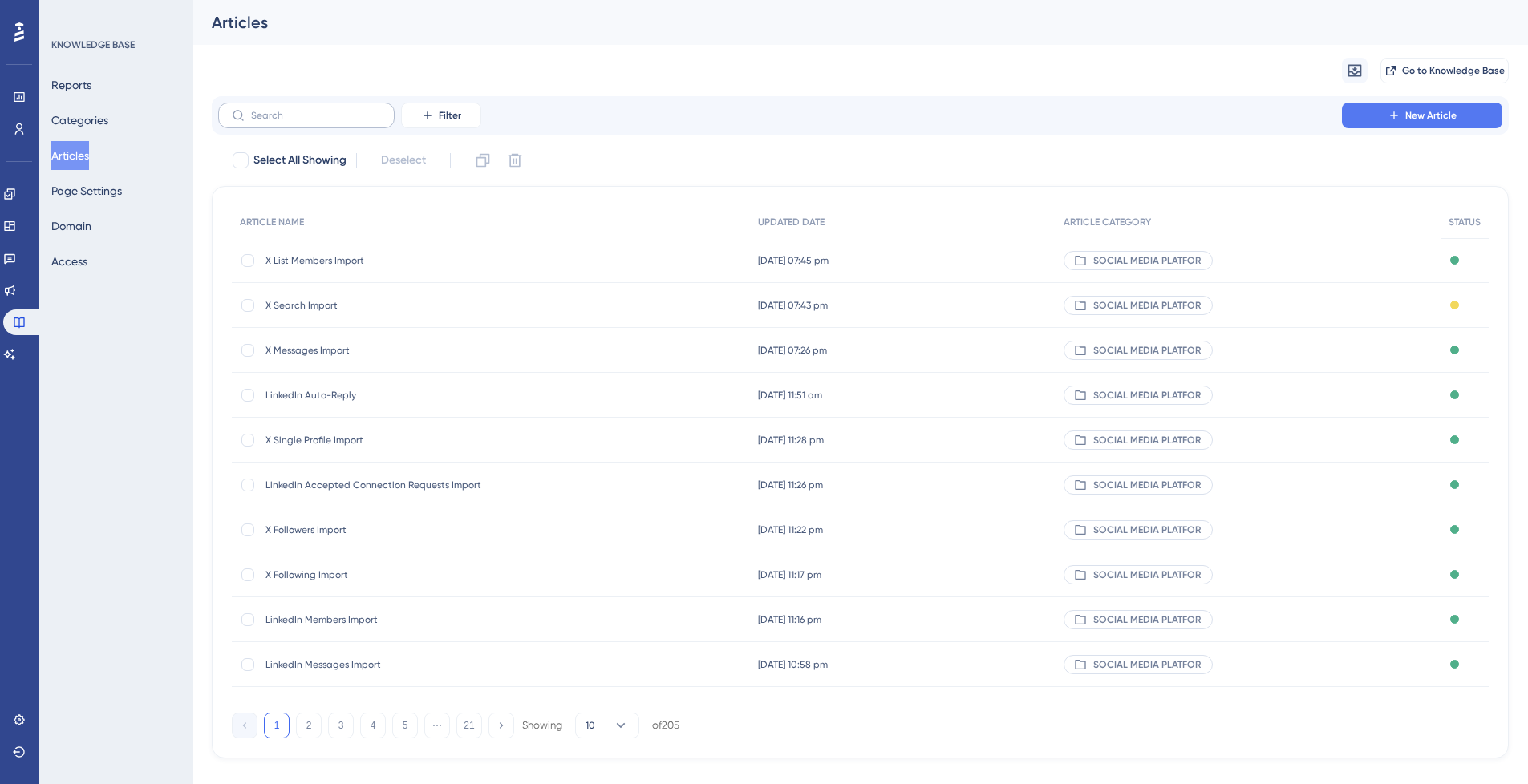
click at [329, 125] on label at bounding box center [307, 116] width 177 height 25
click at [329, 121] on input "text" at bounding box center [315, 115] width 130 height 11
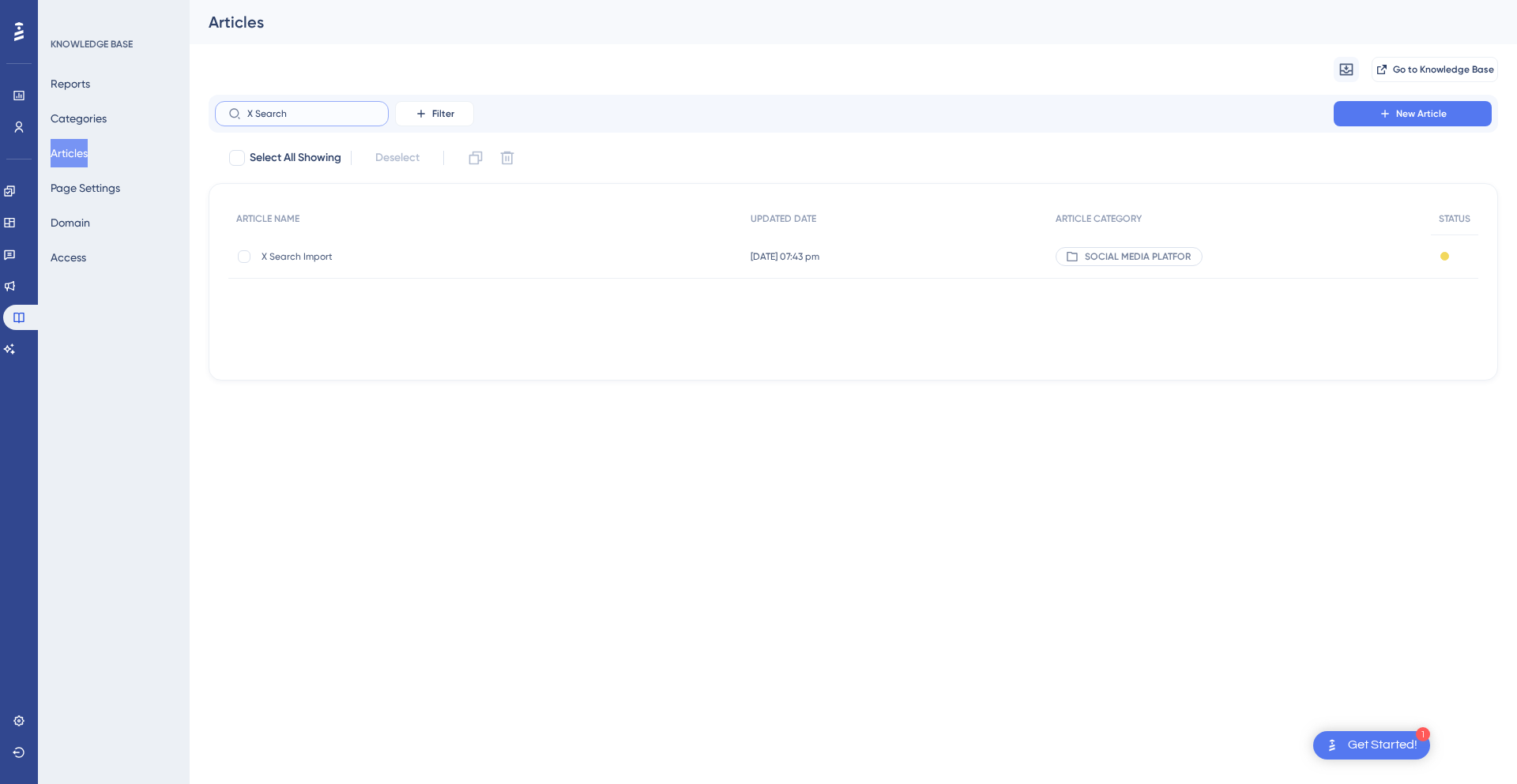
type input "X Search"
drag, startPoint x: 412, startPoint y: 256, endPoint x: 433, endPoint y: 256, distance: 21.0
click at [412, 257] on span "X Search Import" at bounding box center [387, 256] width 253 height 13
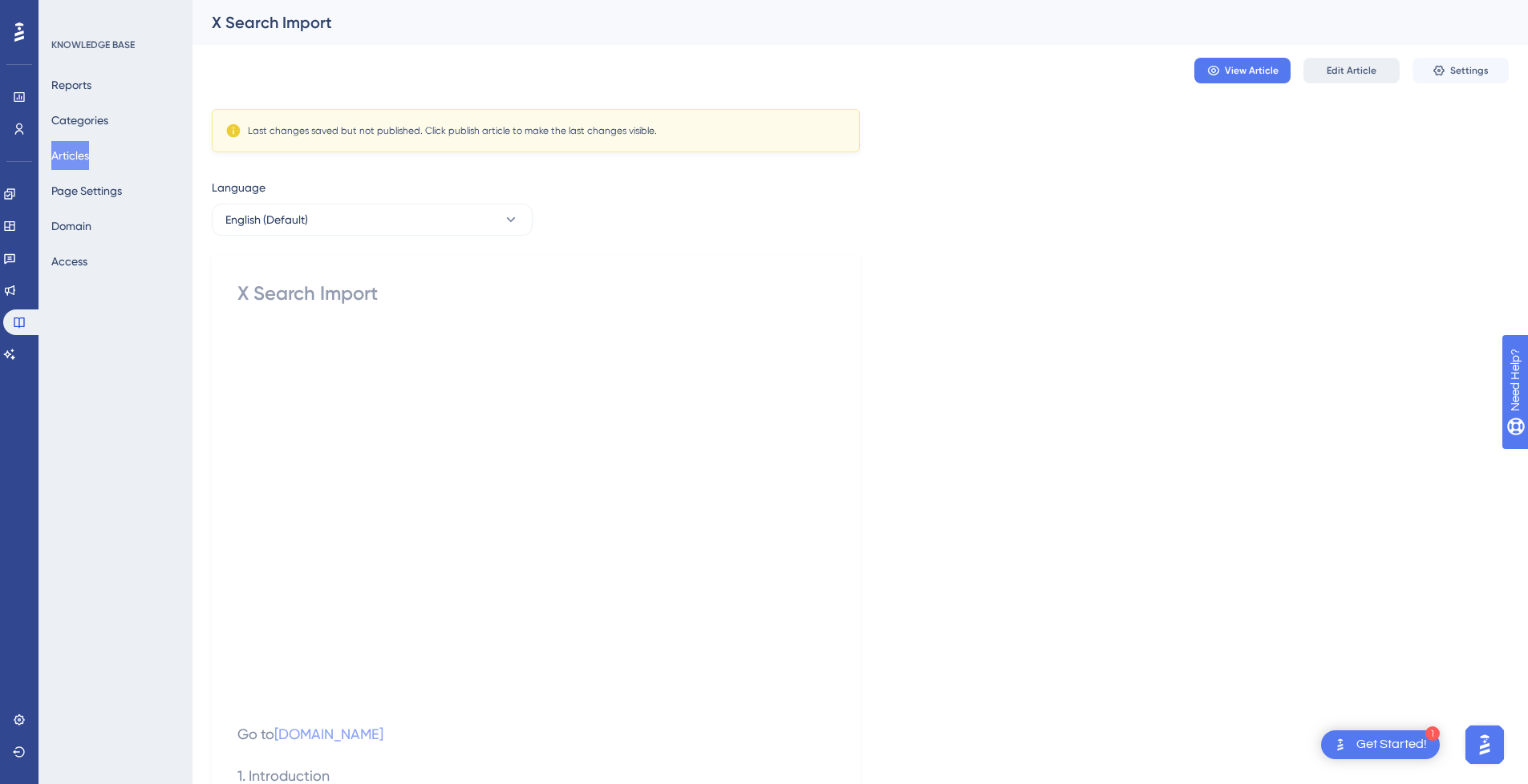
click at [1358, 69] on span "Edit Article" at bounding box center [1351, 71] width 50 height 13
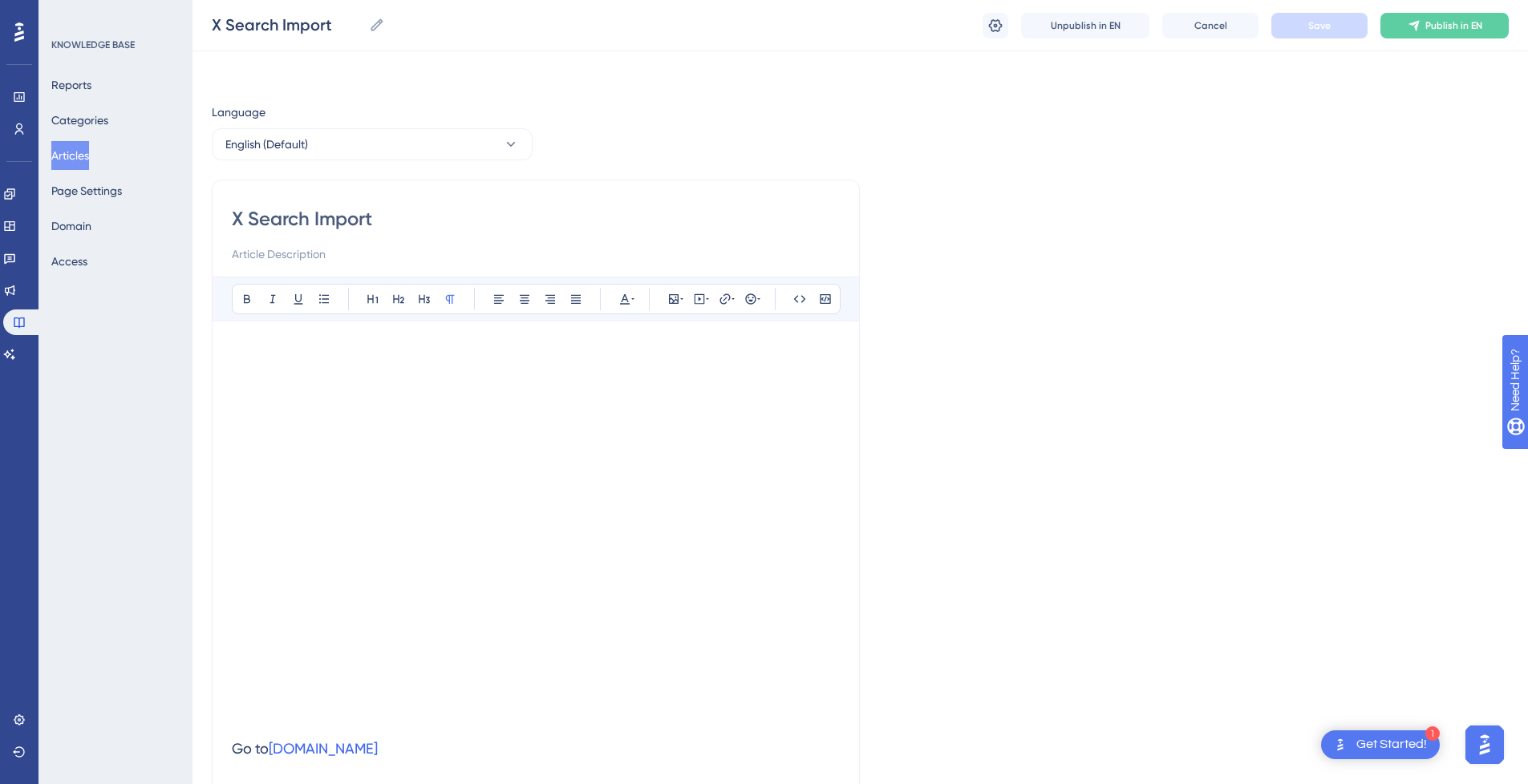
scroll to position [588, 0]
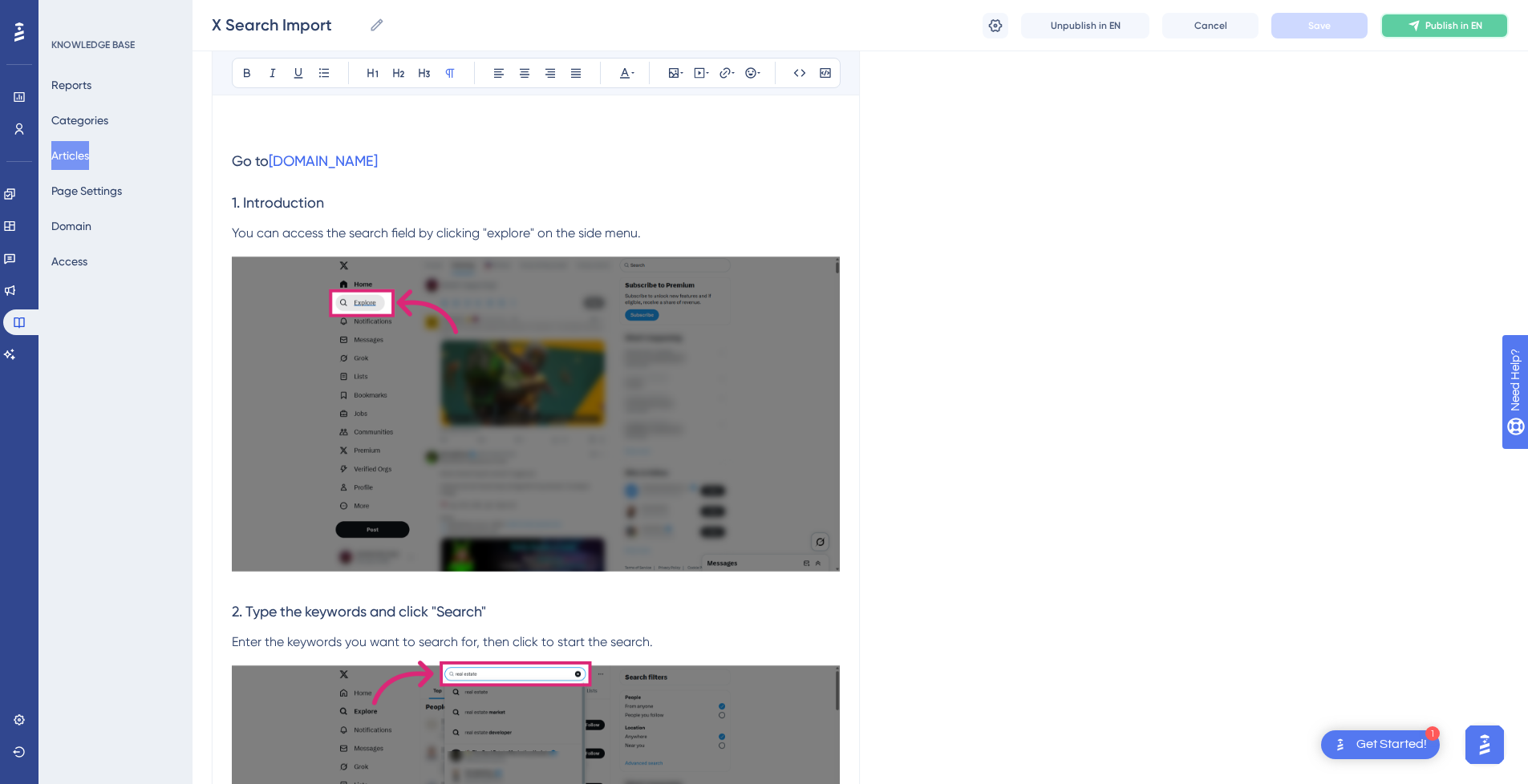
click at [1462, 14] on button "Publish in EN" at bounding box center [1445, 25] width 128 height 25
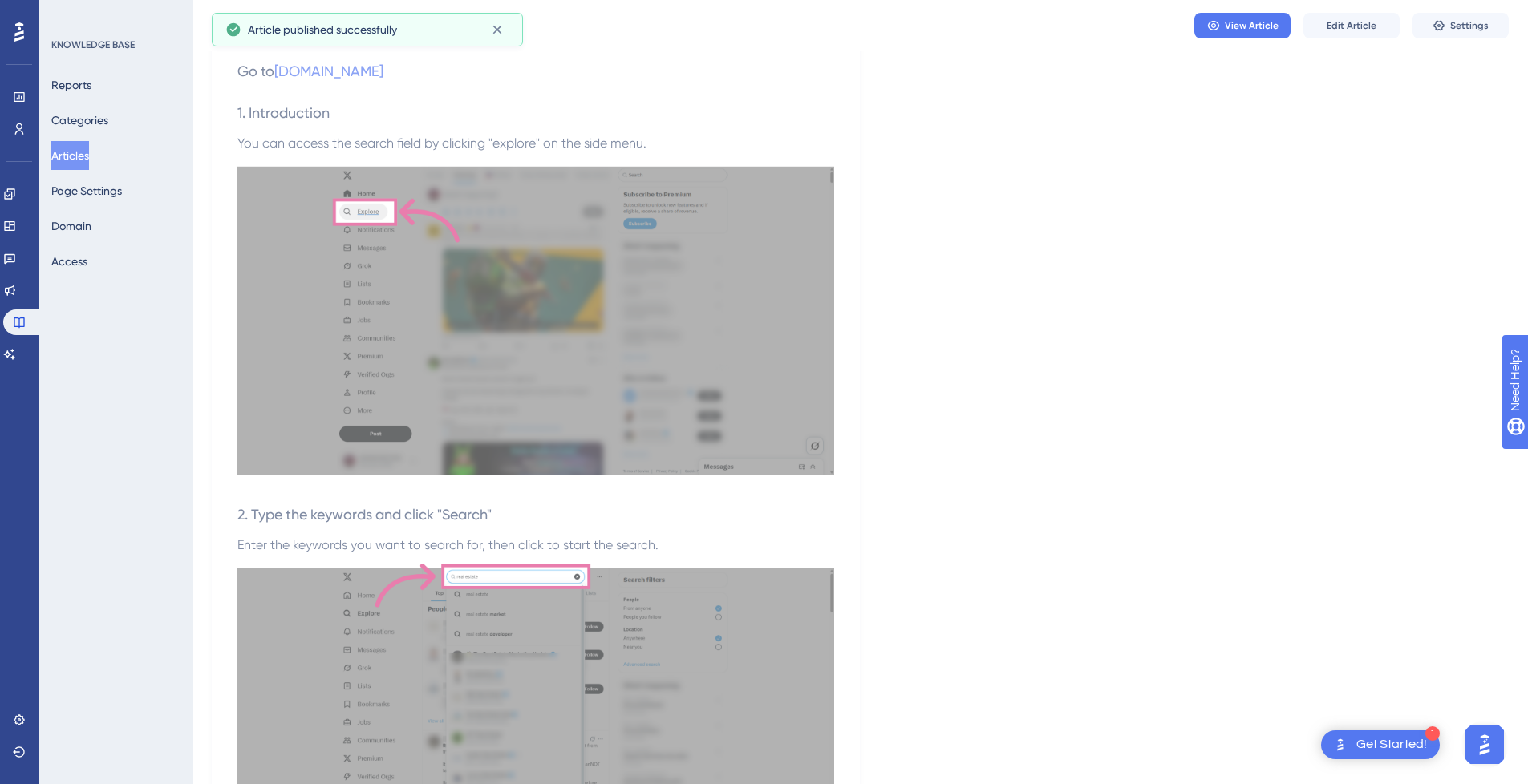
scroll to position [0, 0]
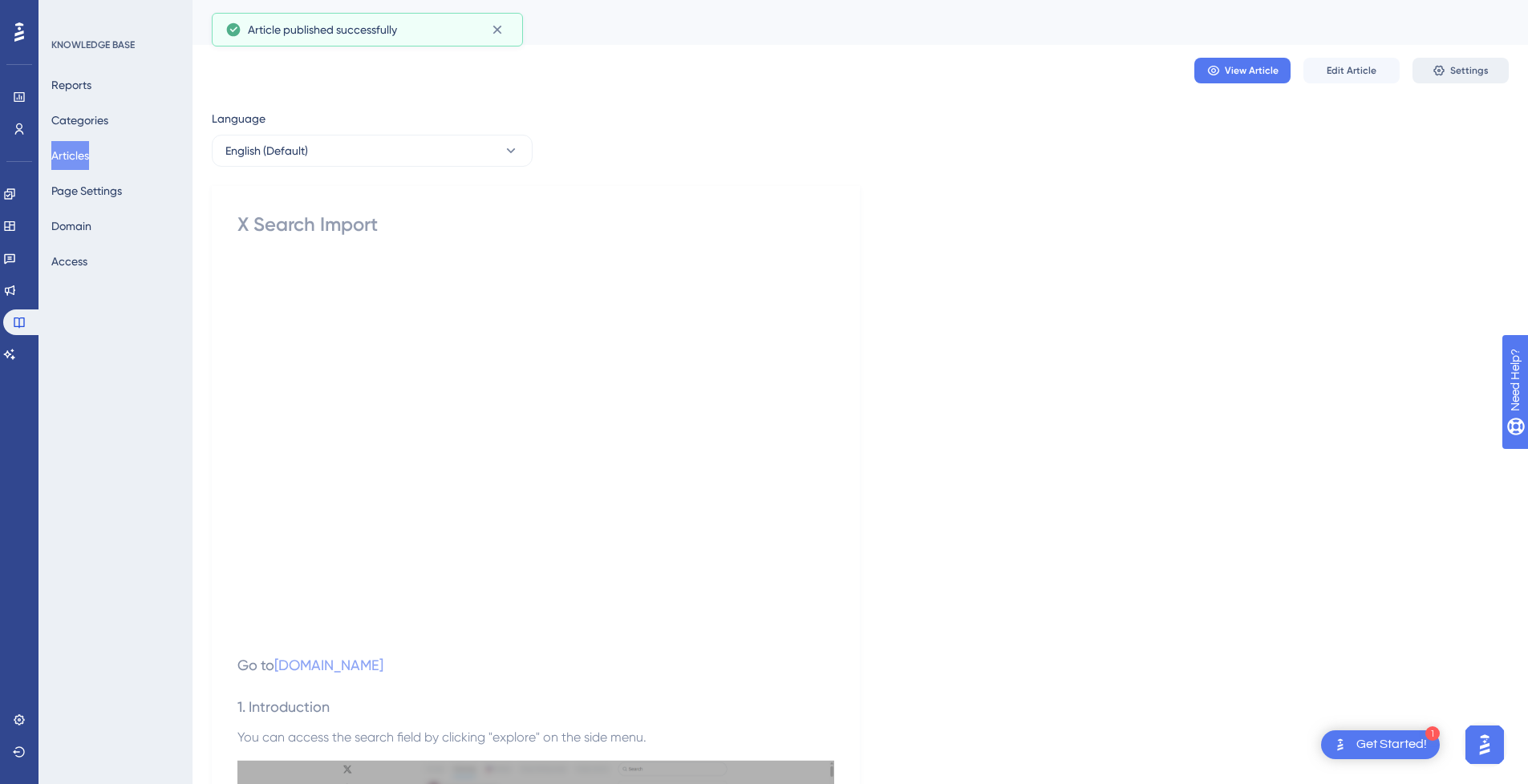
click at [1481, 63] on button "Settings" at bounding box center [1460, 71] width 96 height 25
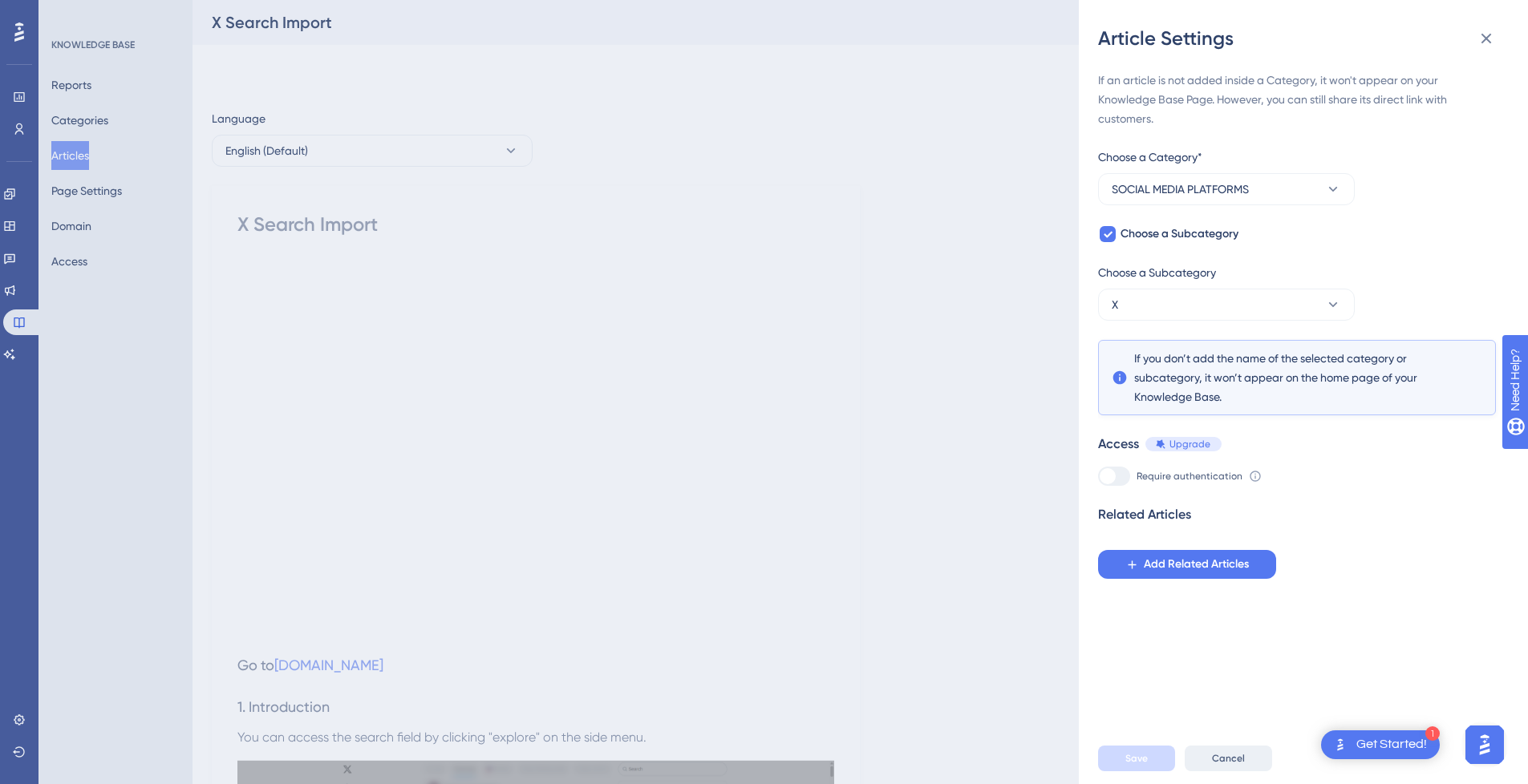
click at [1238, 765] on span "Cancel" at bounding box center [1228, 759] width 33 height 13
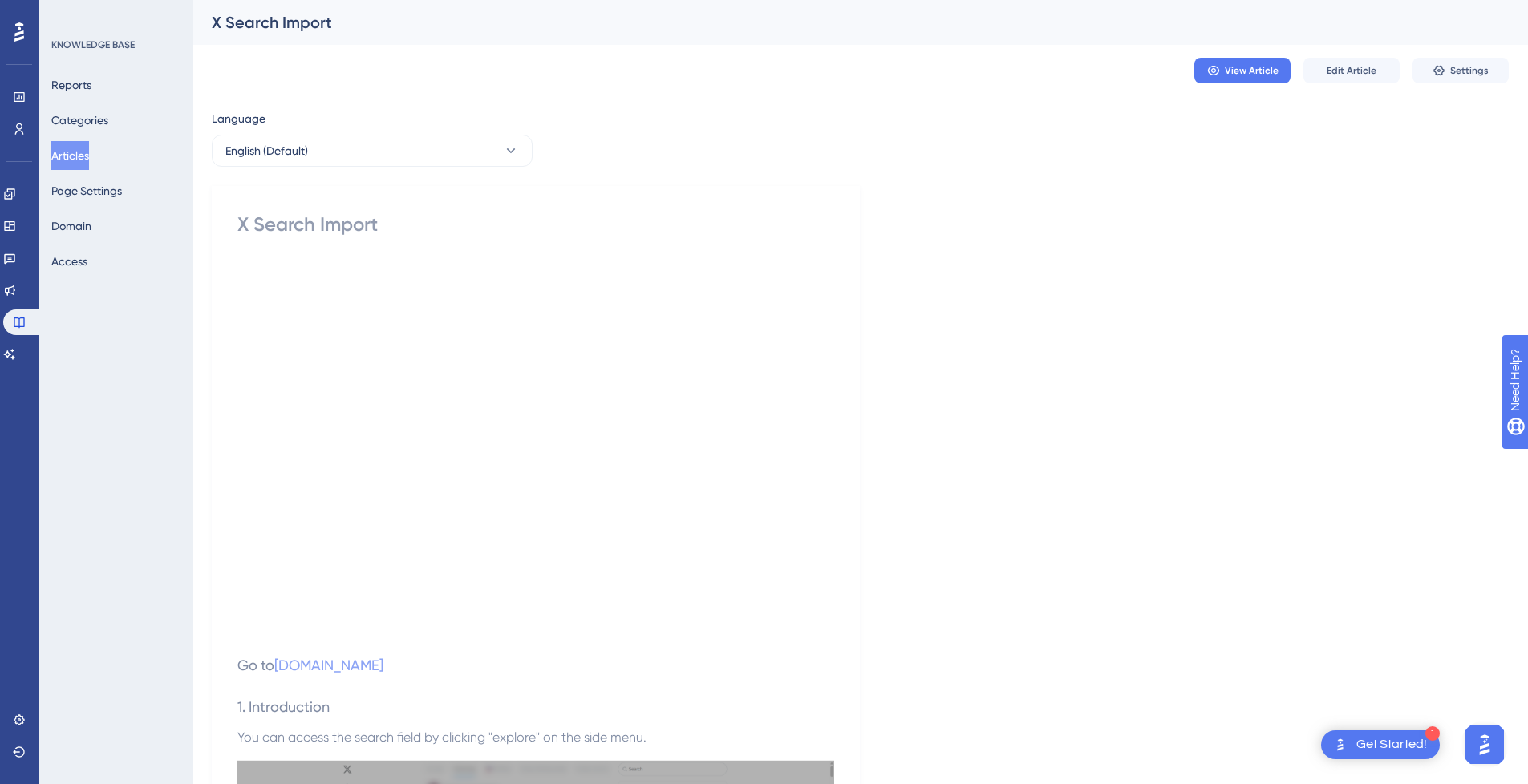
click at [63, 154] on button "Articles" at bounding box center [70, 155] width 37 height 29
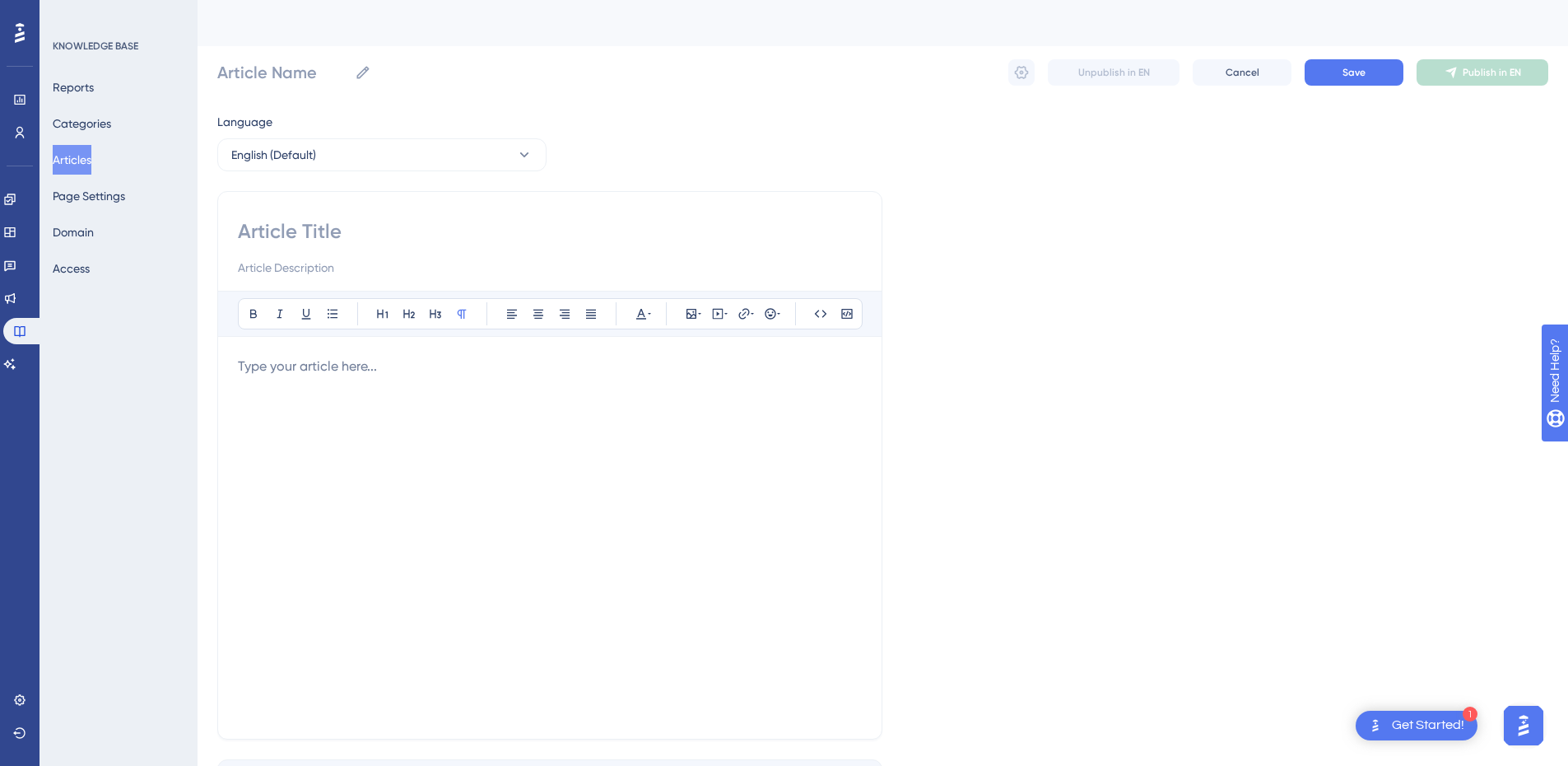
click at [72, 159] on button "Articles" at bounding box center [72, 160] width 38 height 30
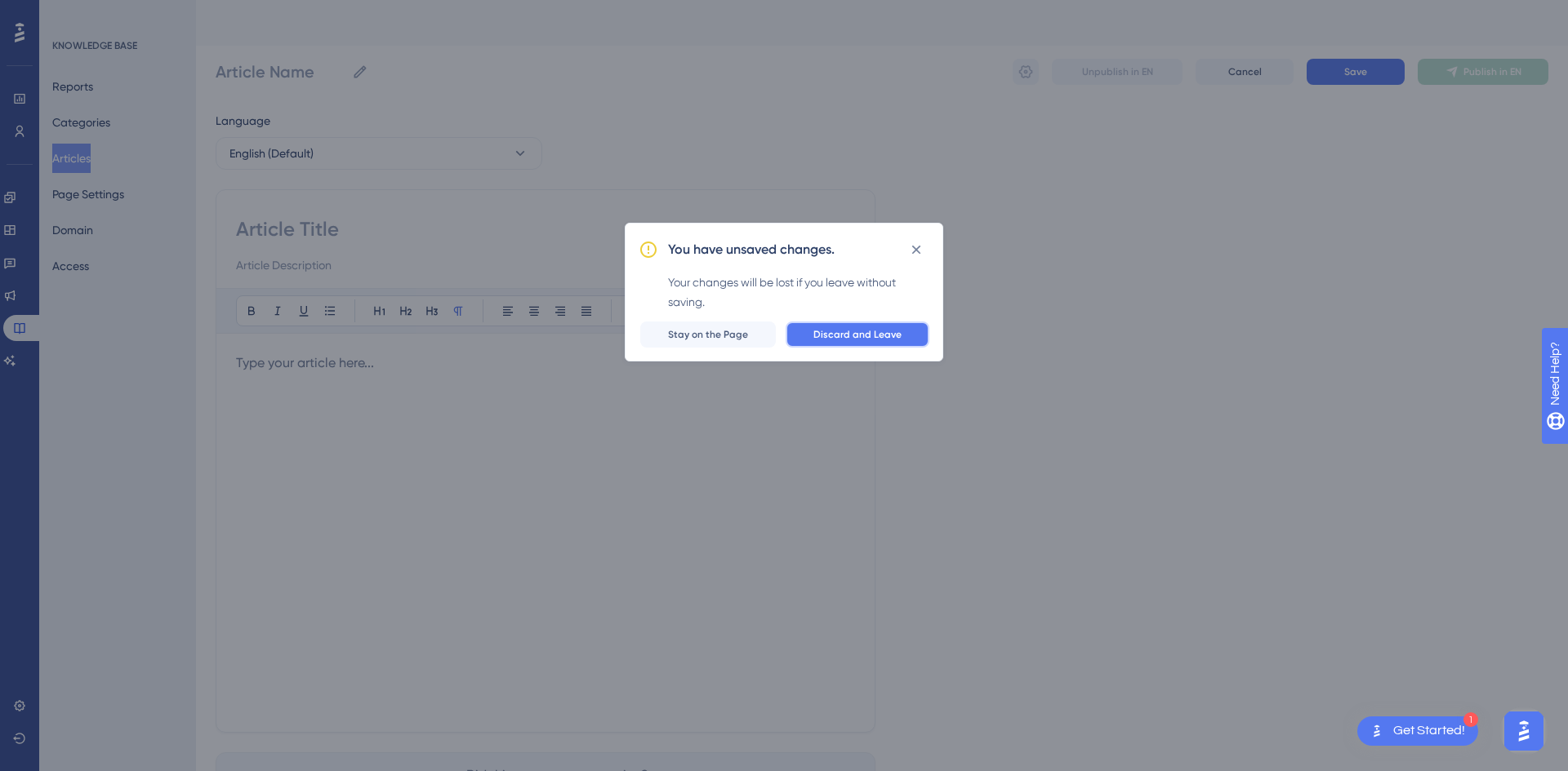
click at [861, 340] on span "Discard and Leave" at bounding box center [857, 335] width 88 height 13
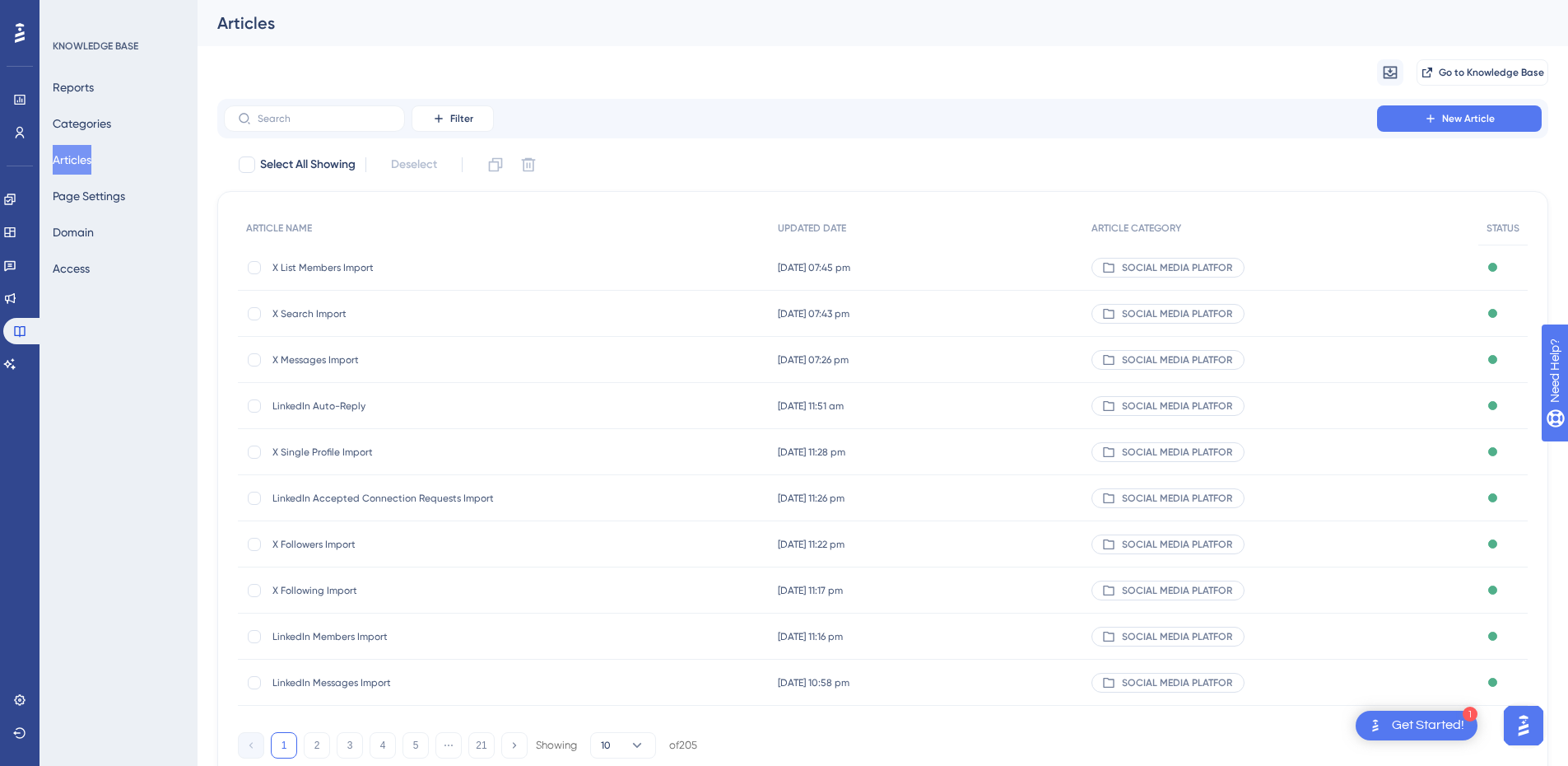
click at [337, 133] on div "Filter New Article" at bounding box center [883, 118] width 1332 height 39
click at [337, 124] on input "text" at bounding box center [324, 118] width 133 height 11
type input "Tiktok"
click at [357, 633] on span "TikToK Message Overlay" at bounding box center [404, 636] width 263 height 13
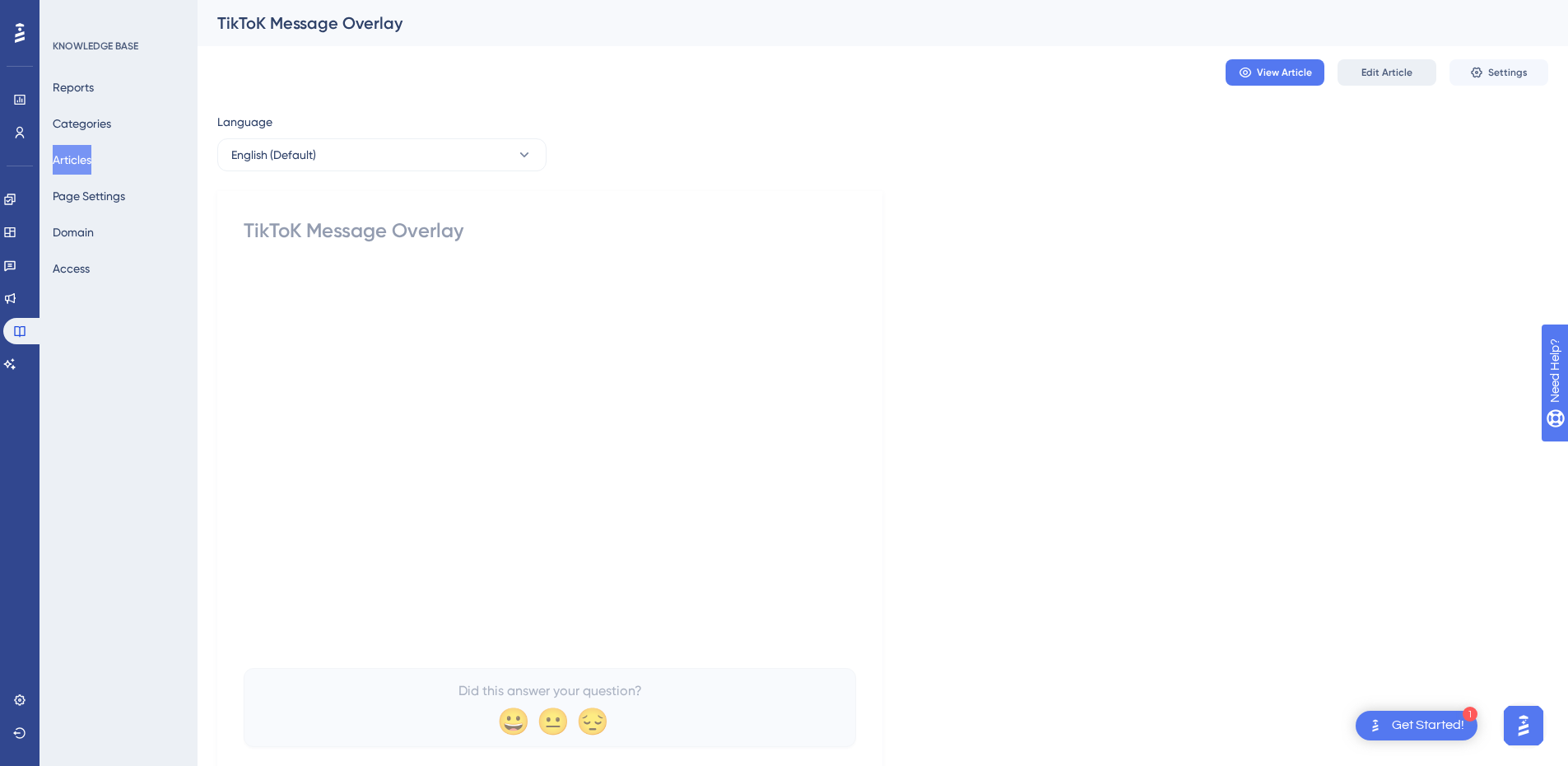
click at [1373, 73] on span "Edit Article" at bounding box center [1387, 72] width 51 height 13
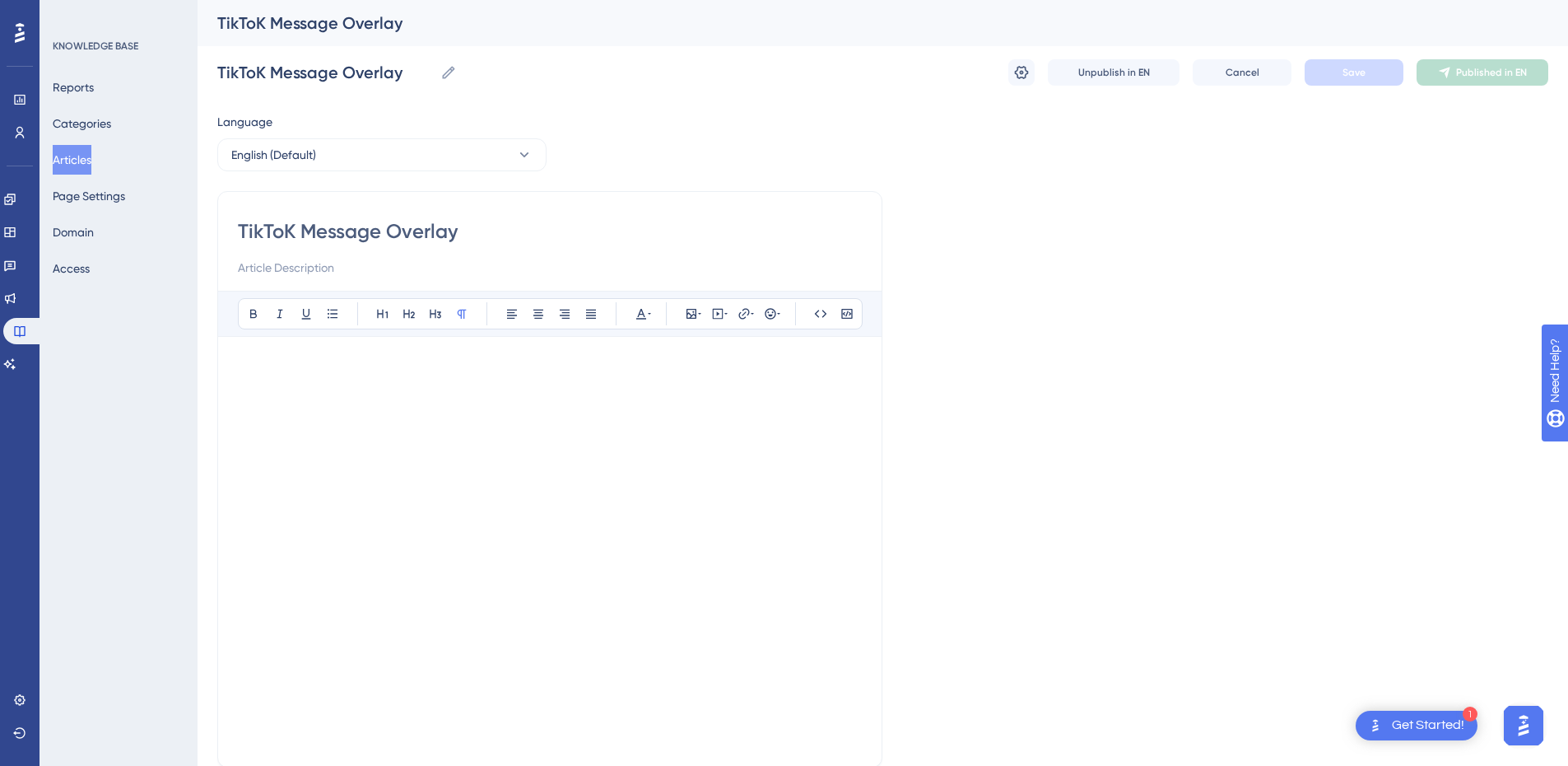
click at [527, 362] on p at bounding box center [550, 366] width 624 height 20
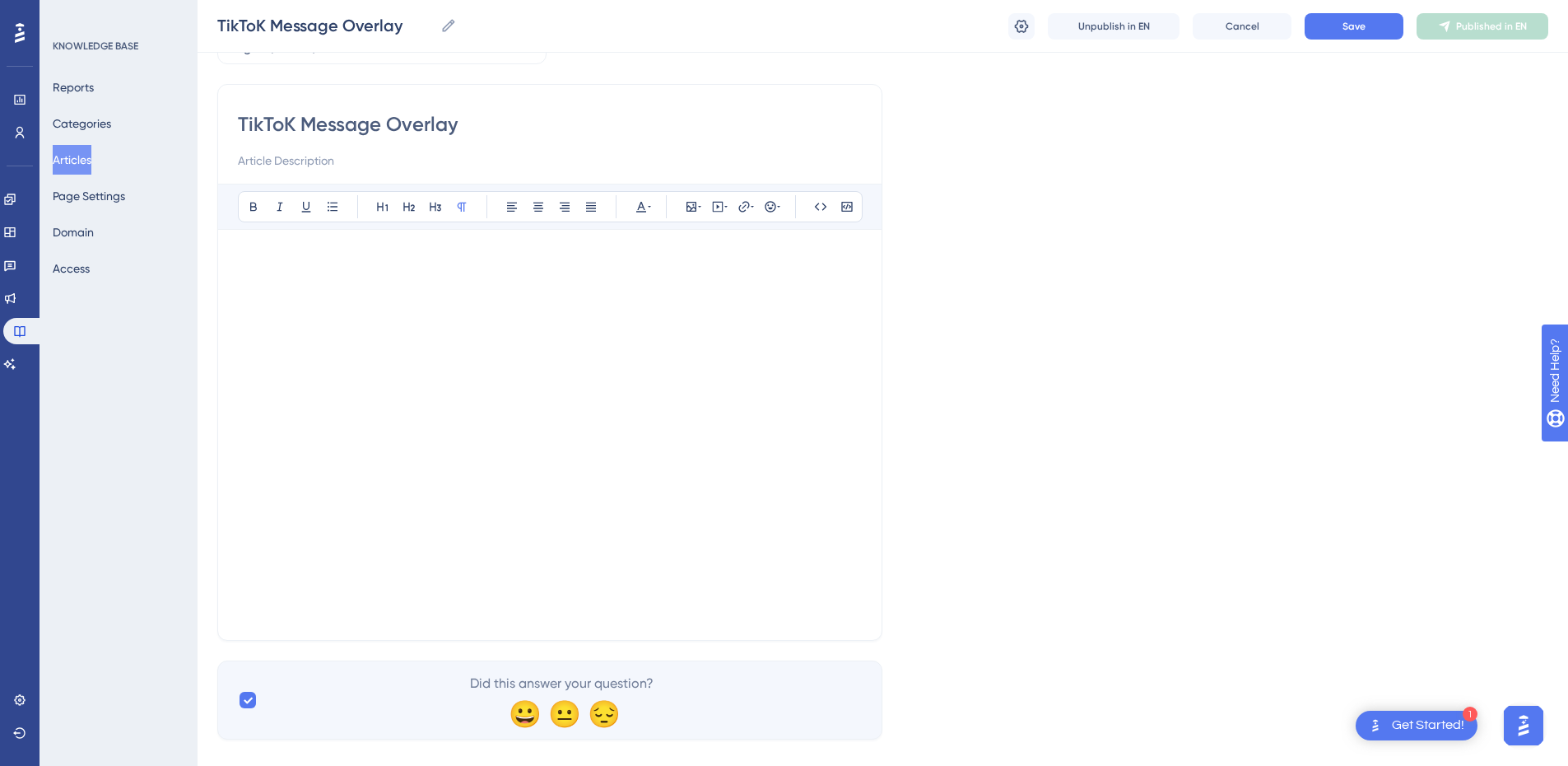
scroll to position [127, 0]
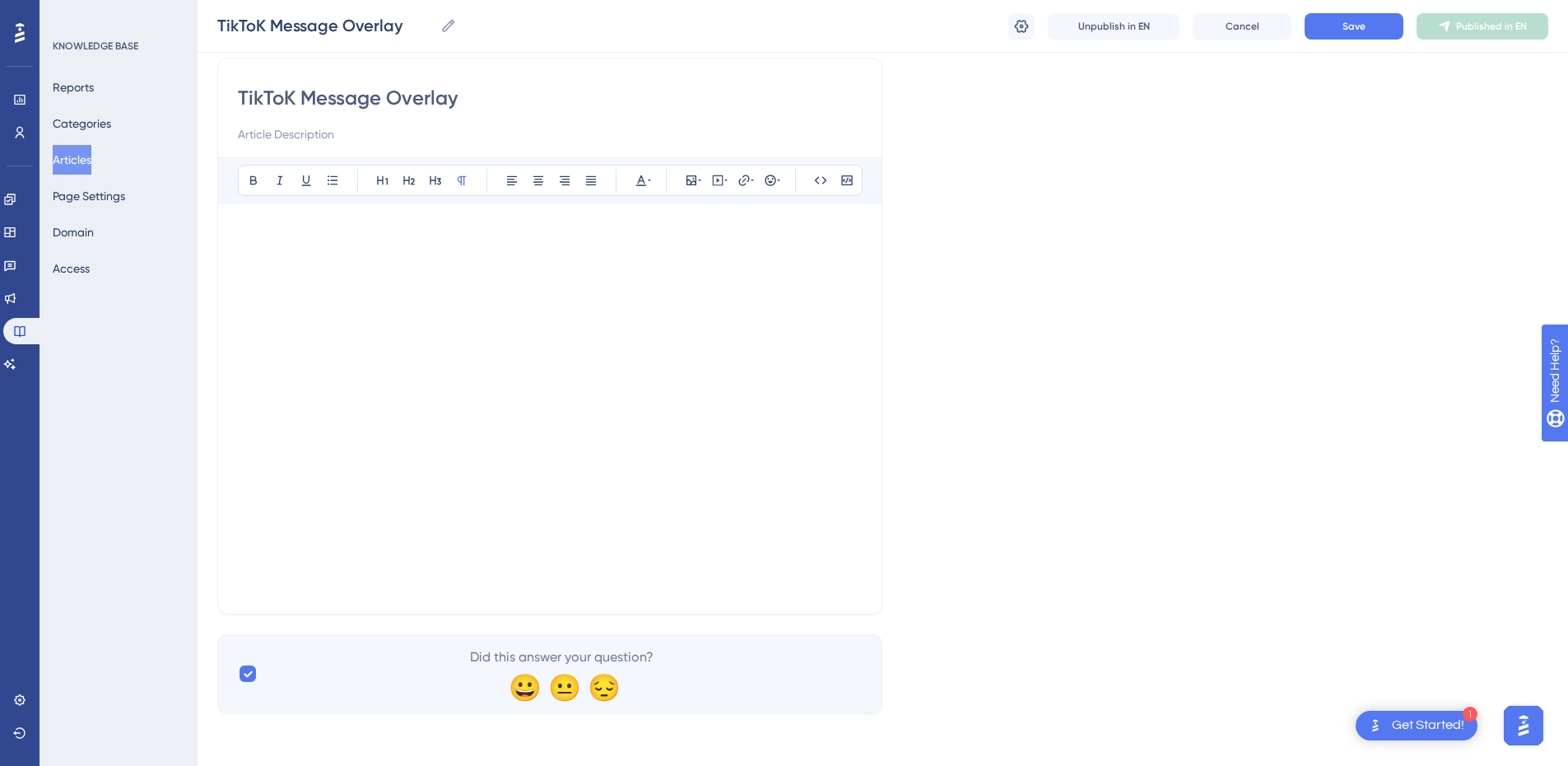
click at [597, 590] on p at bounding box center [550, 584] width 624 height 20
click at [344, 346] on div at bounding box center [550, 412] width 624 height 362
click at [390, 599] on div "TikToK Message Overlay Bold Italic Underline Bullet Point Heading 1 Heading 2 H…" at bounding box center [549, 340] width 665 height 549
click at [531, 222] on div "Bold Italic Underline Bullet Point Heading 1 Heading 2 Heading 3 Normal Align L…" at bounding box center [550, 380] width 624 height 428
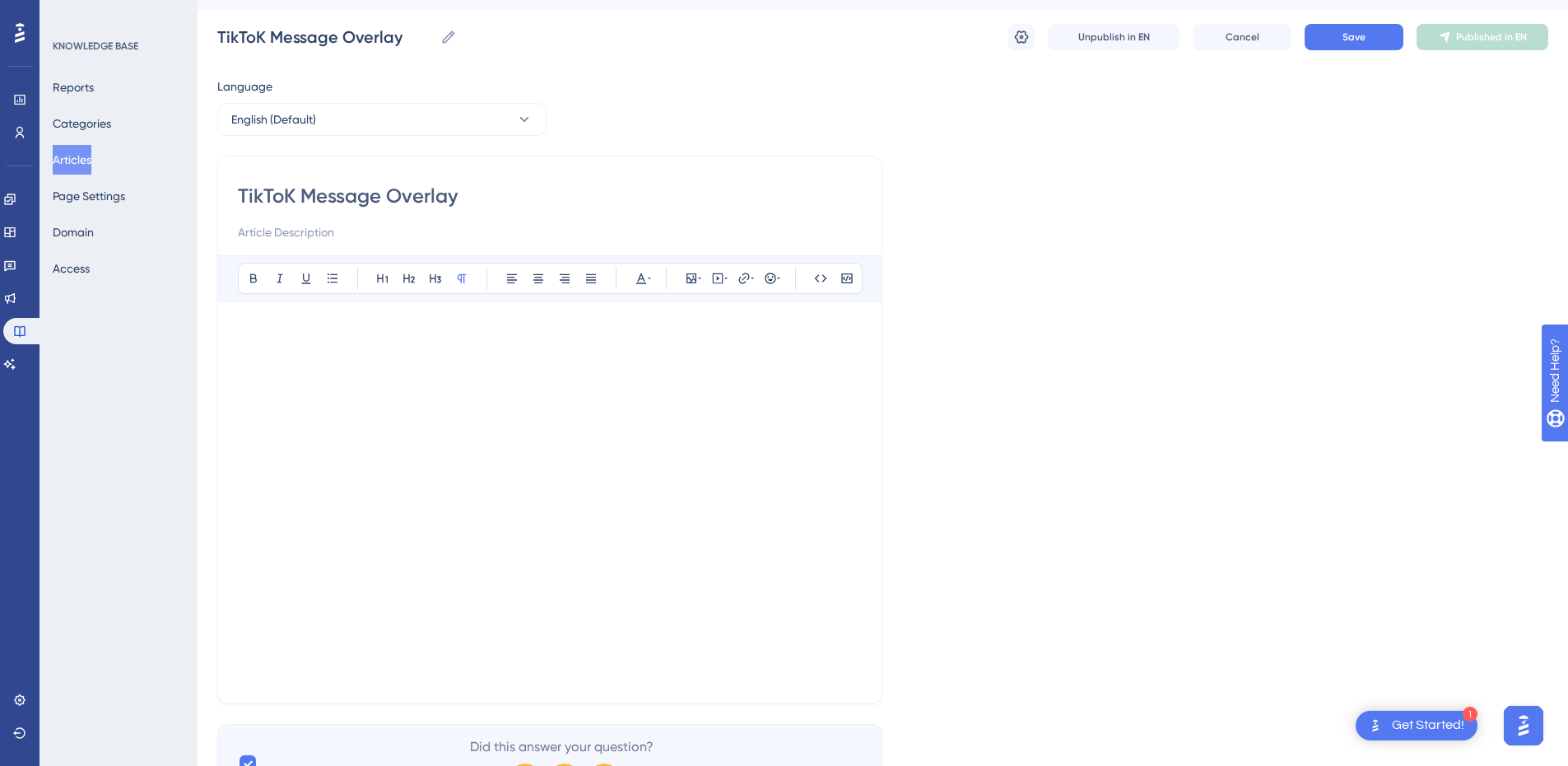
scroll to position [0, 0]
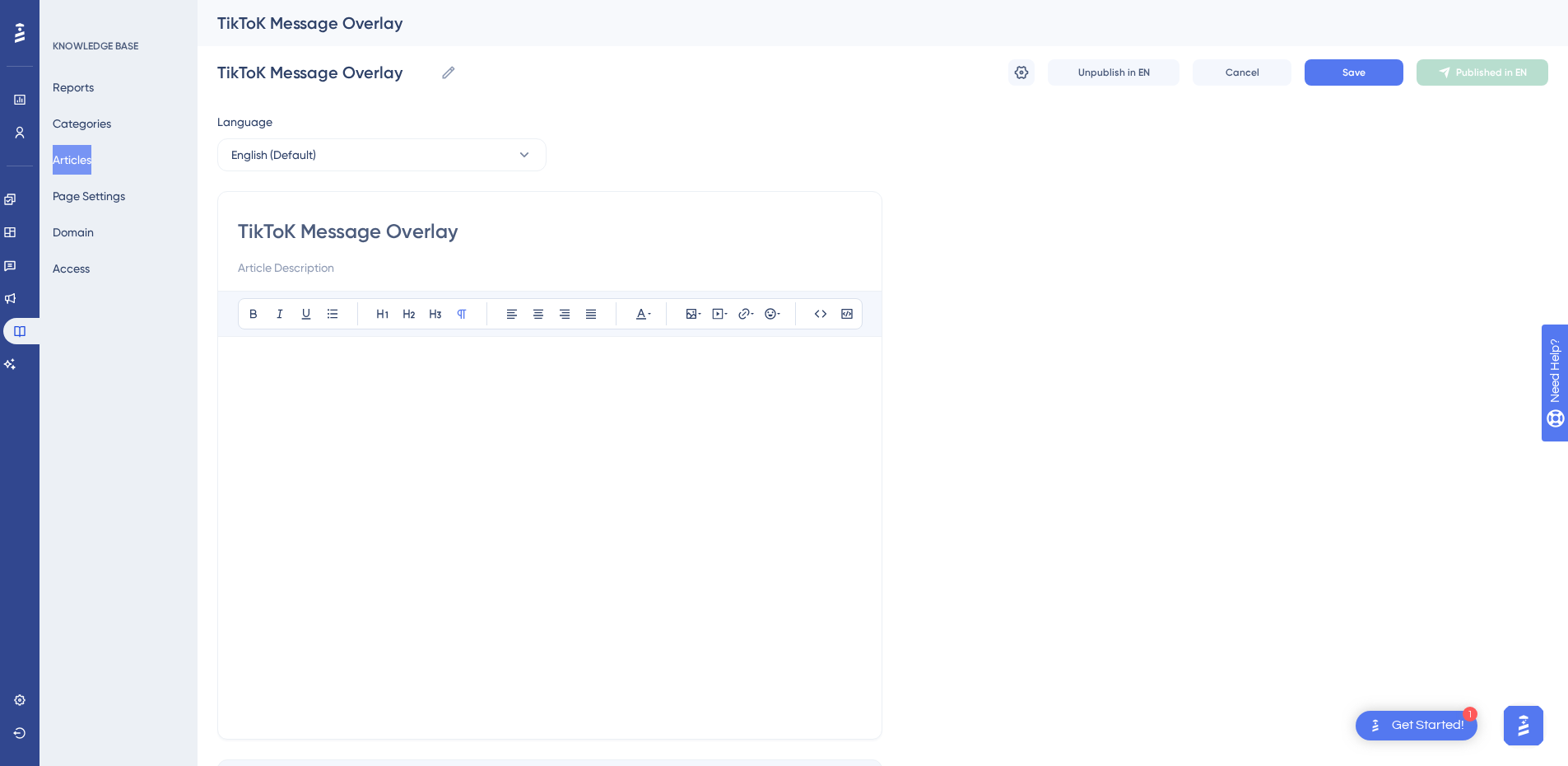
click at [279, 346] on div "Bold Italic Underline Bullet Point Heading 1 Heading 2 Heading 3 Normal Align L…" at bounding box center [550, 504] width 624 height 428
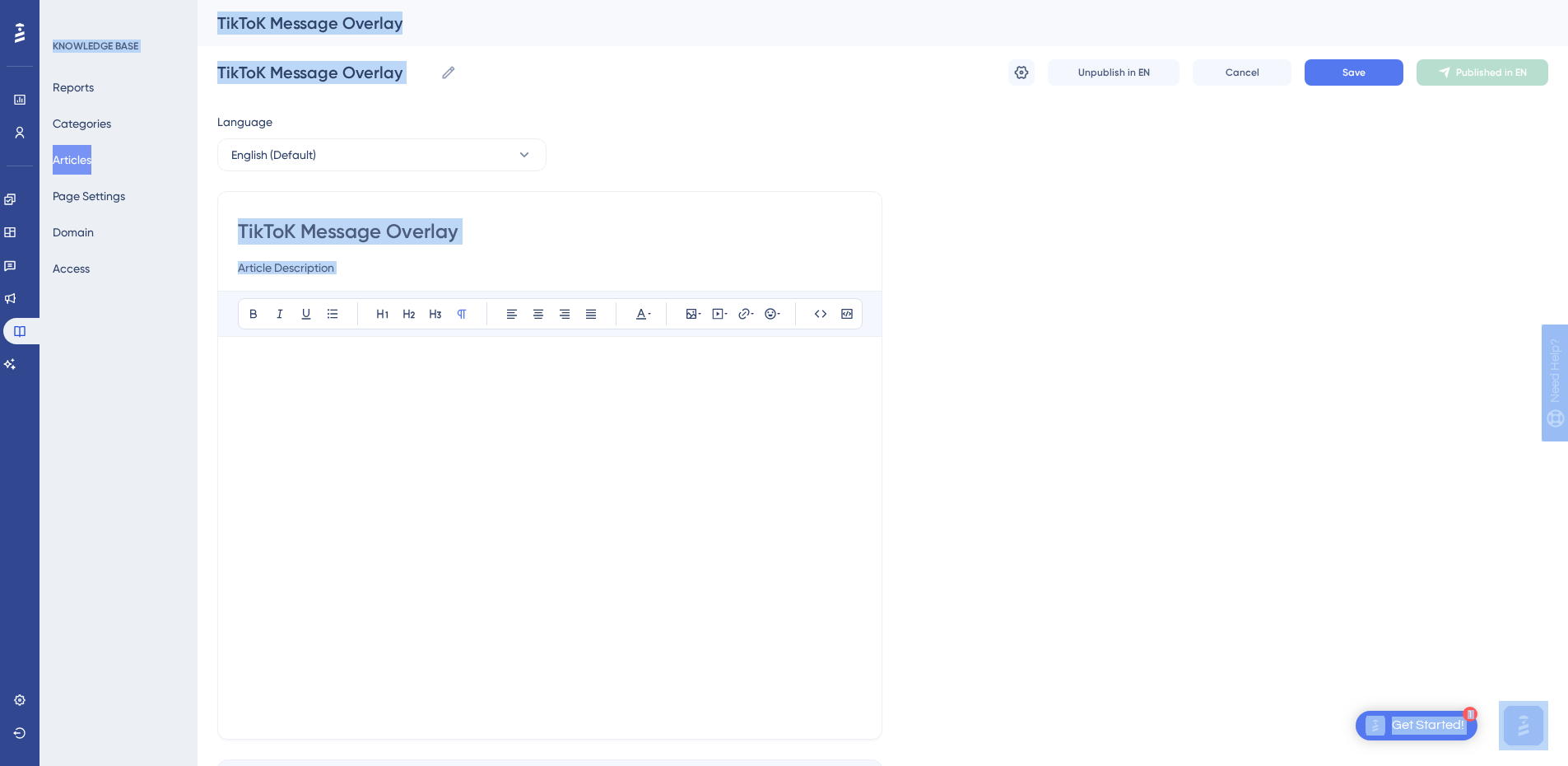
click at [1299, 163] on div "Language English (Default) TikToK Message Overlay Bold Italic Underline Bullet …" at bounding box center [883, 475] width 1332 height 727
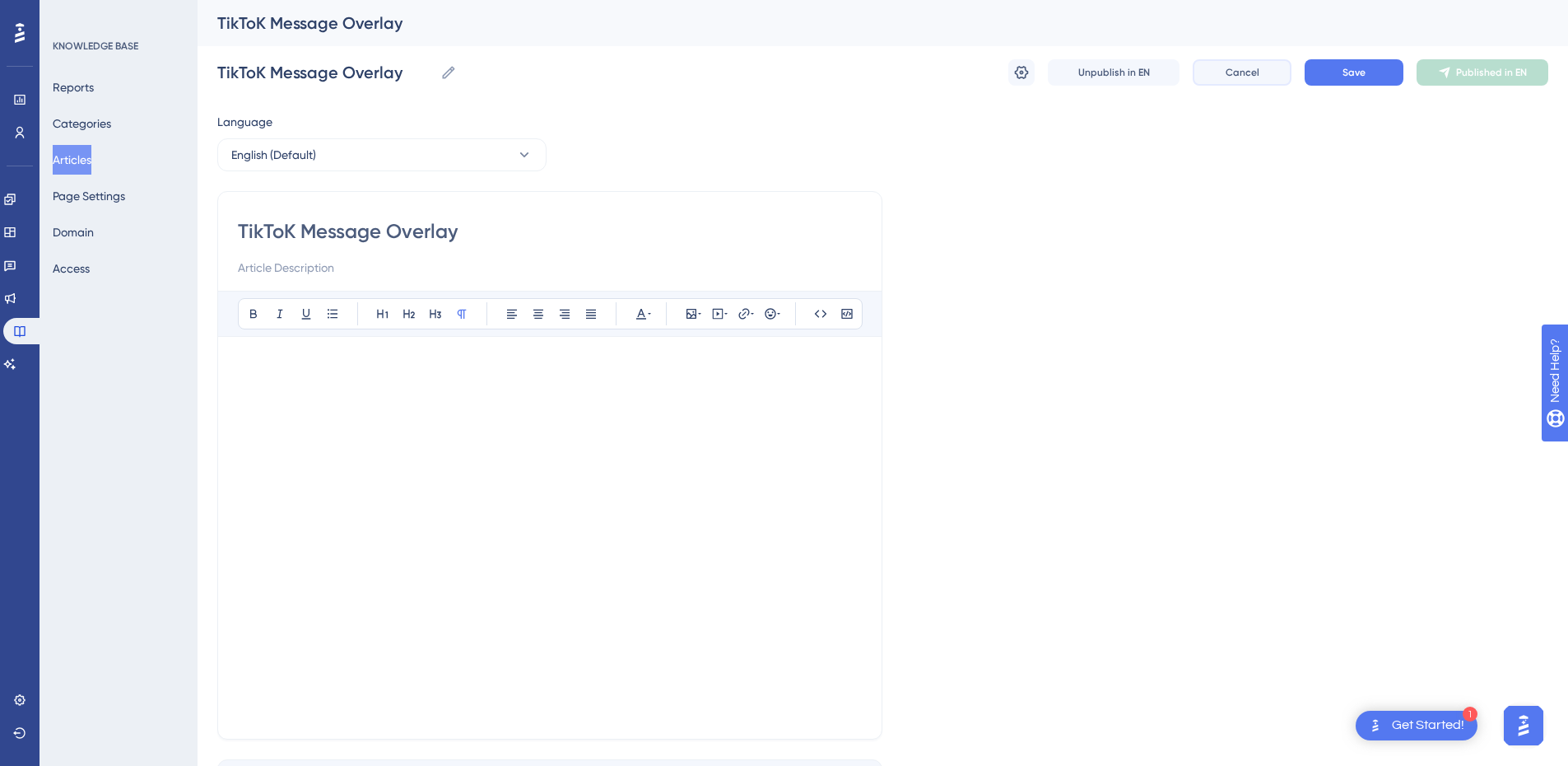
click at [1261, 77] on button "Cancel" at bounding box center [1242, 72] width 99 height 26
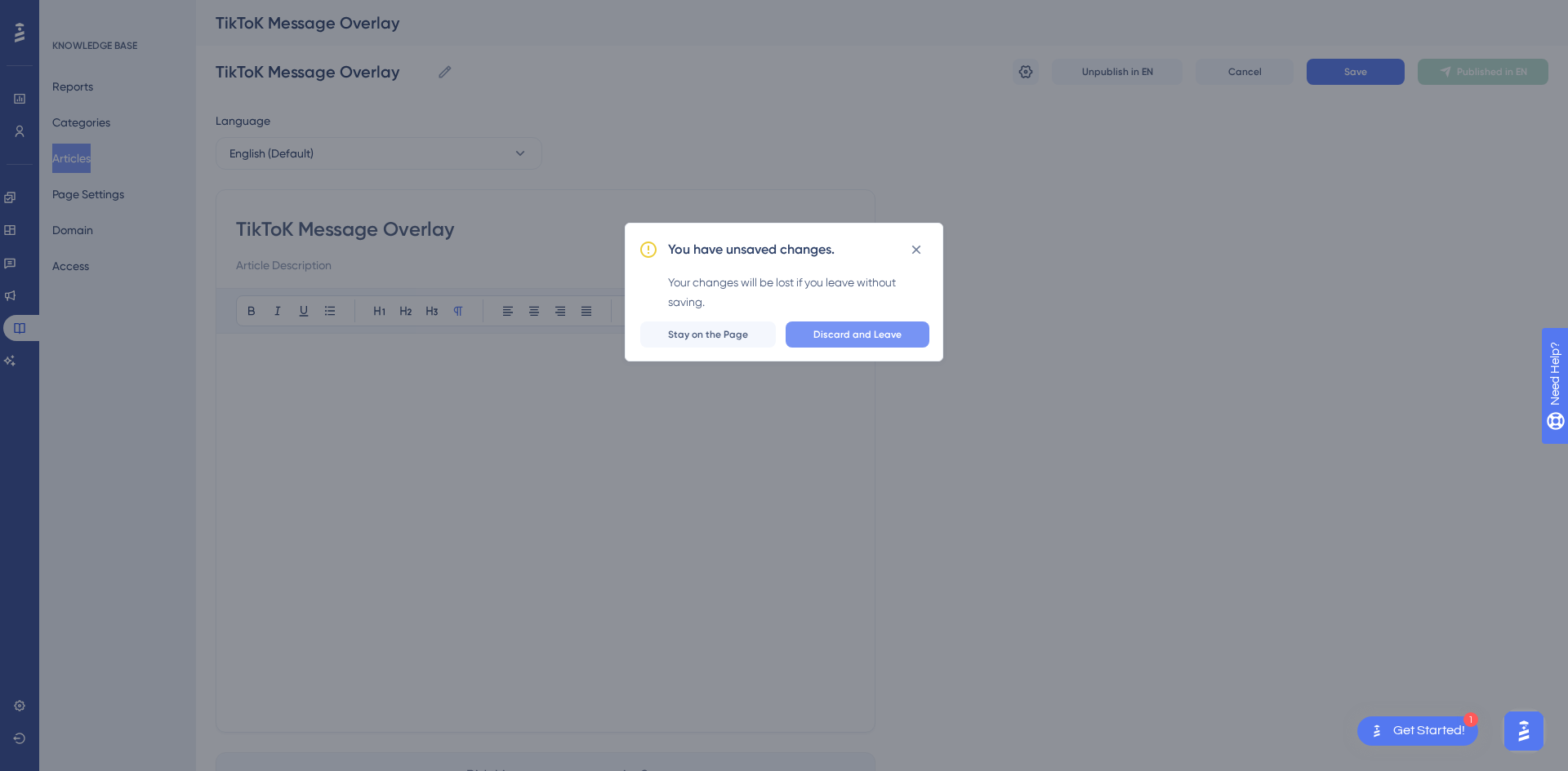
click at [854, 331] on span "Discard and Leave" at bounding box center [857, 335] width 88 height 13
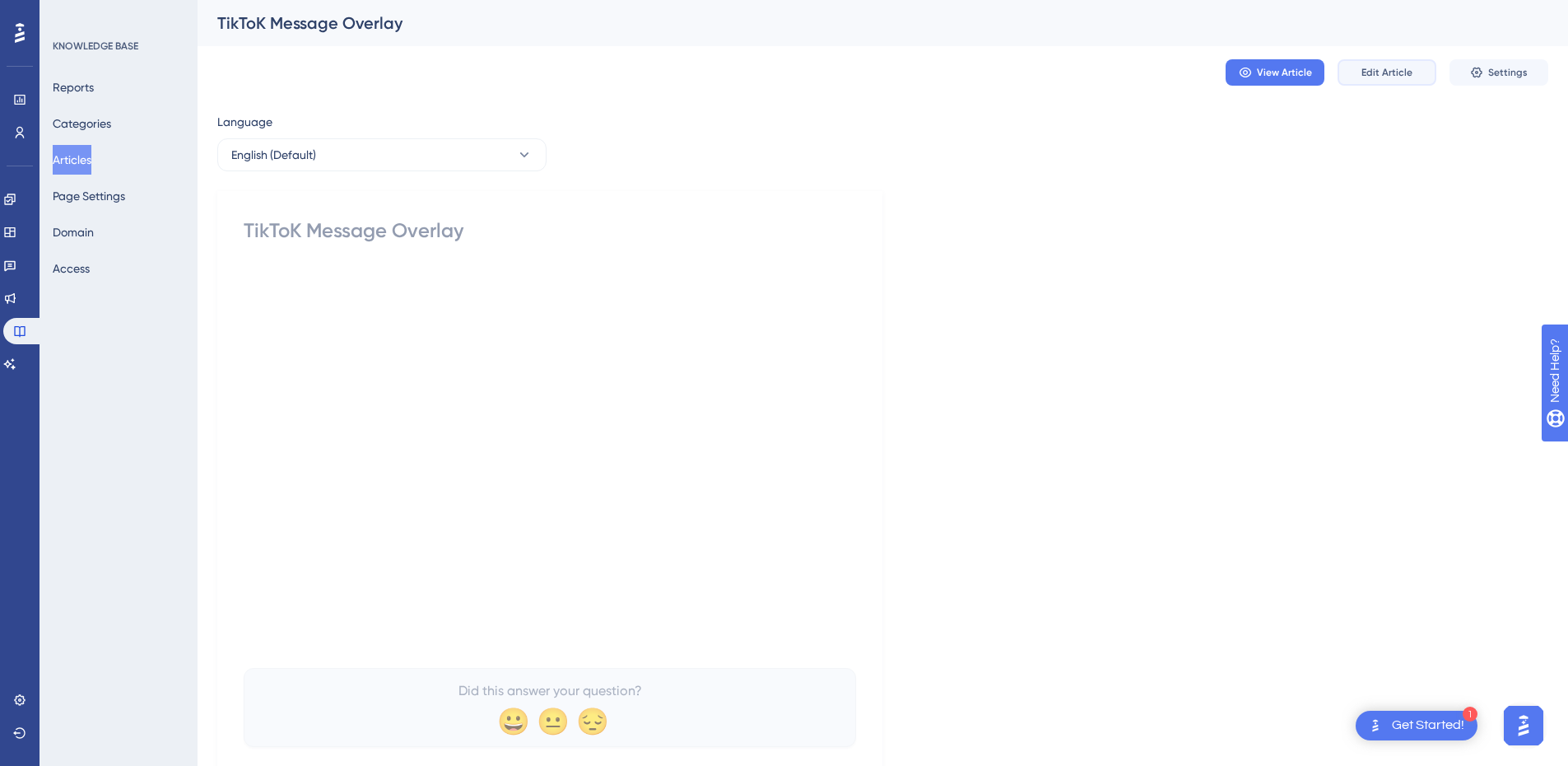
click at [1424, 69] on button "Edit Article" at bounding box center [1387, 72] width 99 height 26
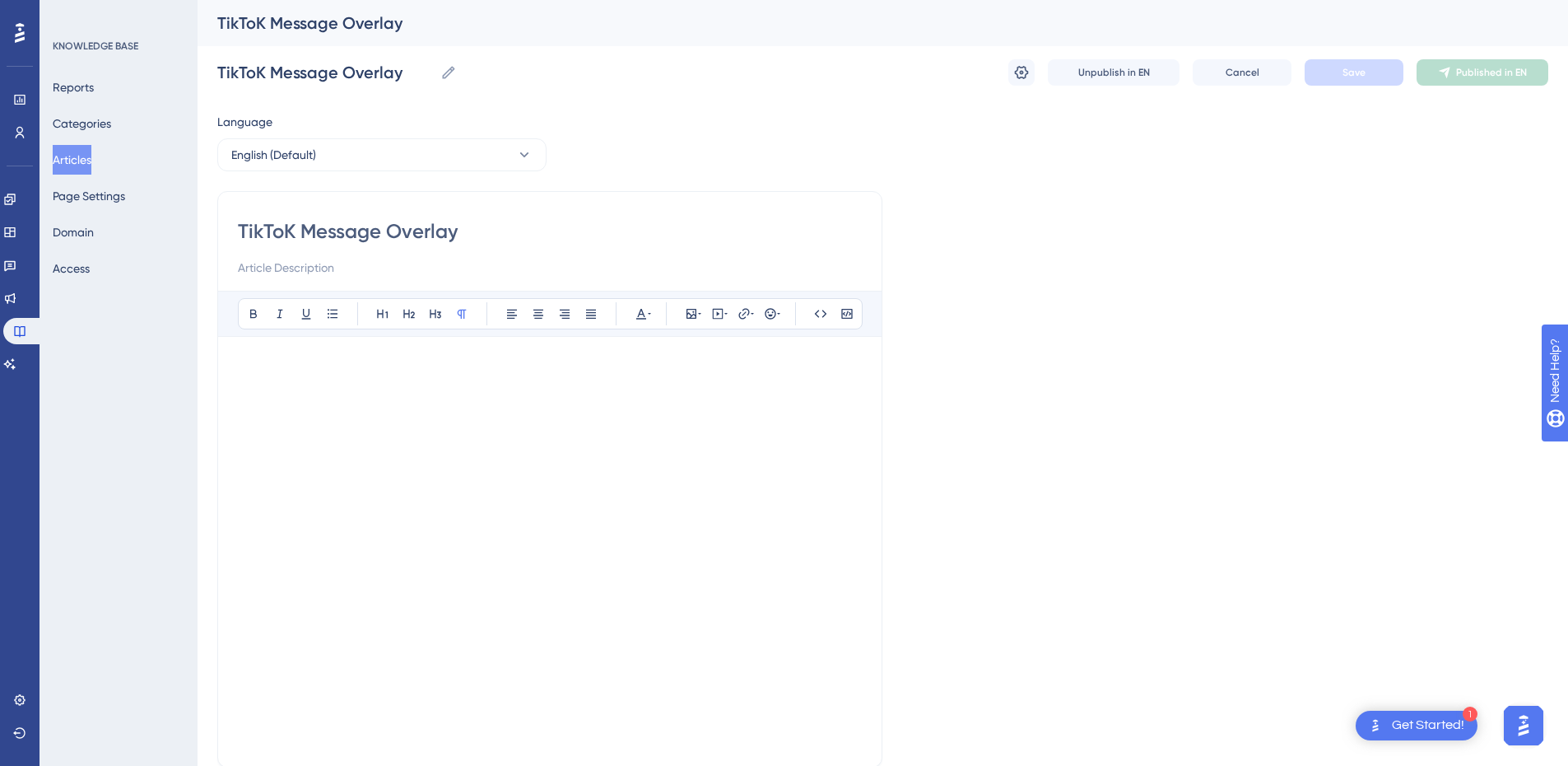
click at [355, 358] on p at bounding box center [550, 366] width 624 height 20
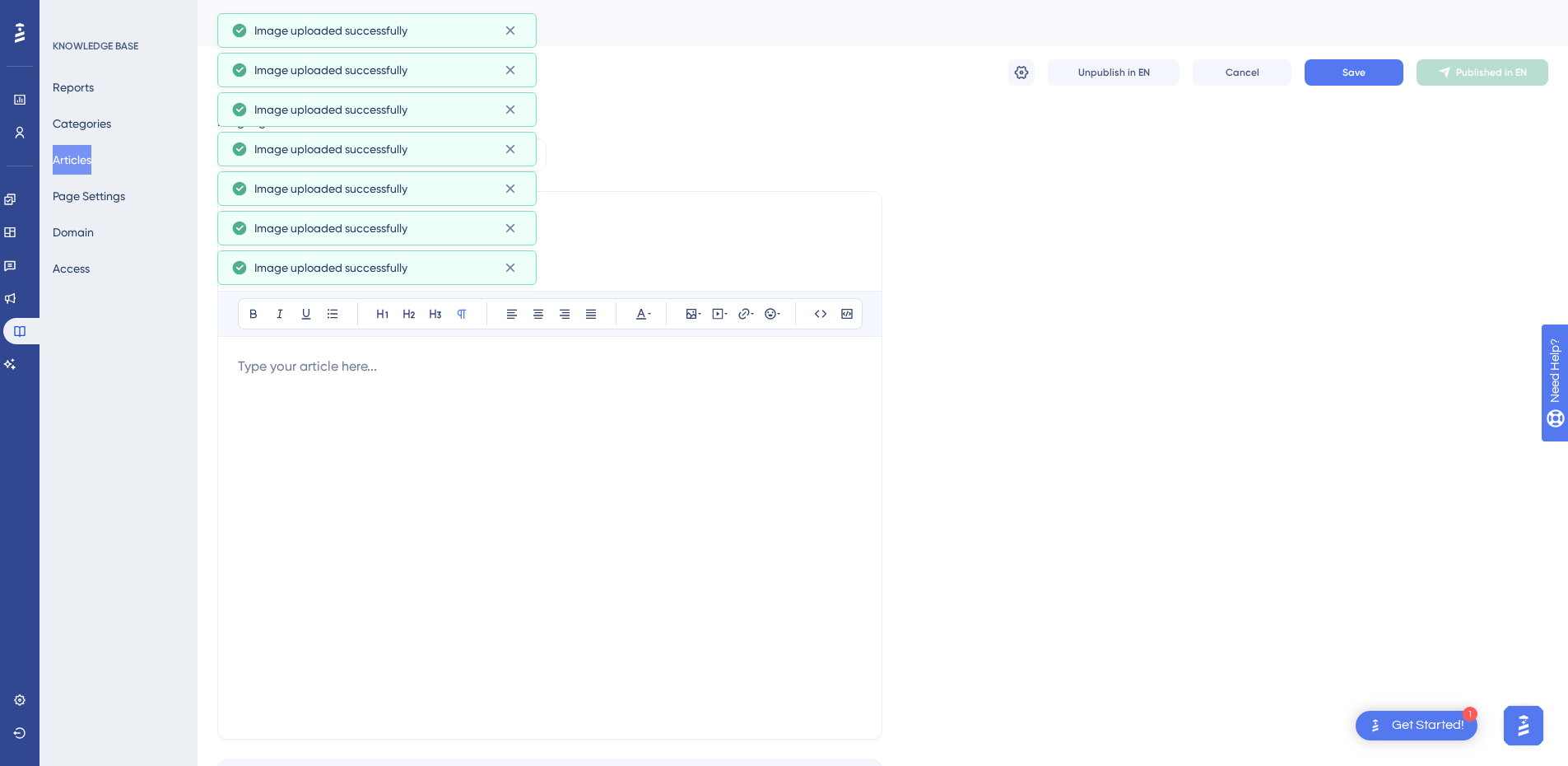
scroll to position [590, 0]
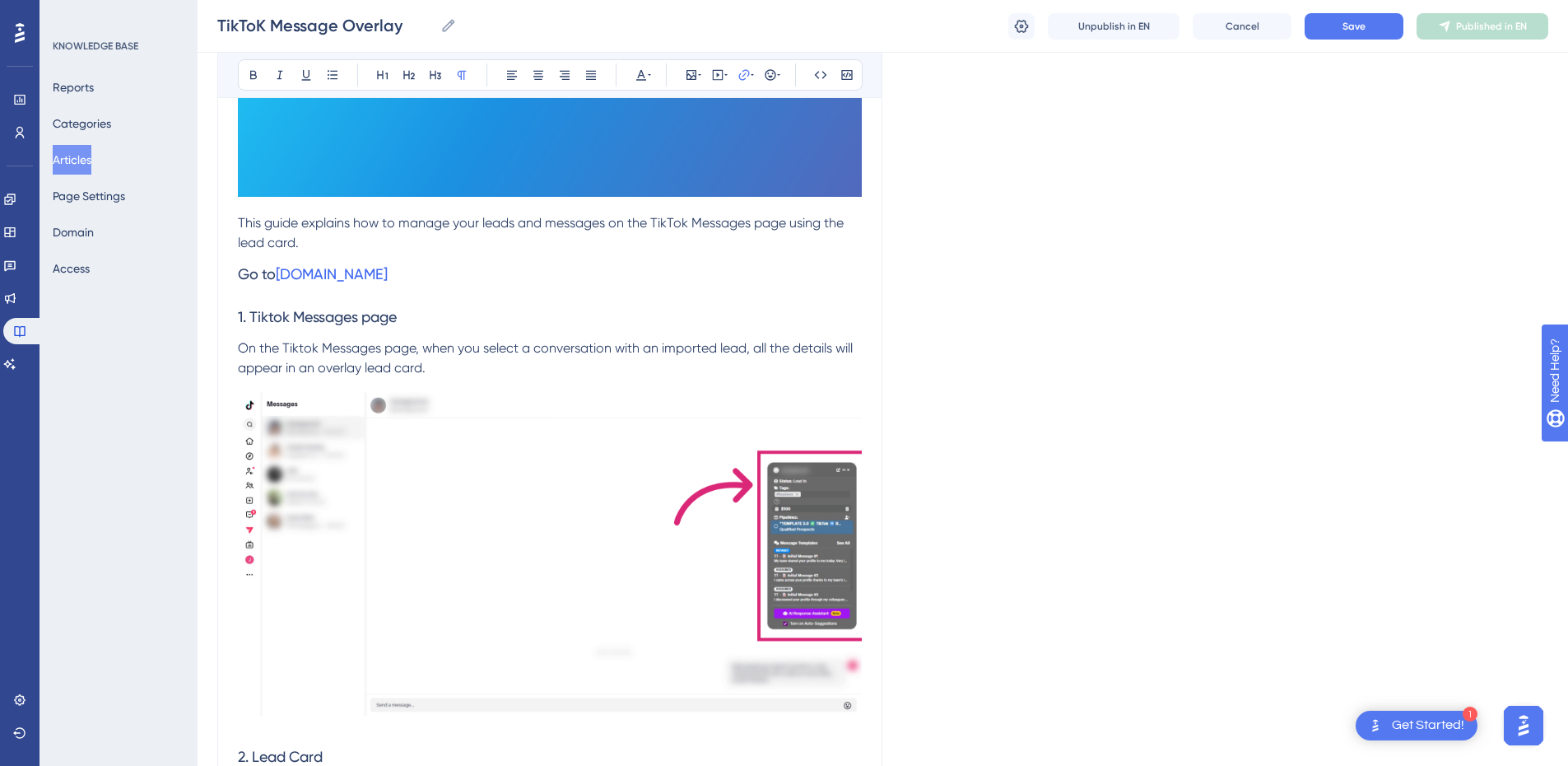
click at [603, 317] on h3 "1. Tiktok Messages page" at bounding box center [550, 317] width 624 height 43
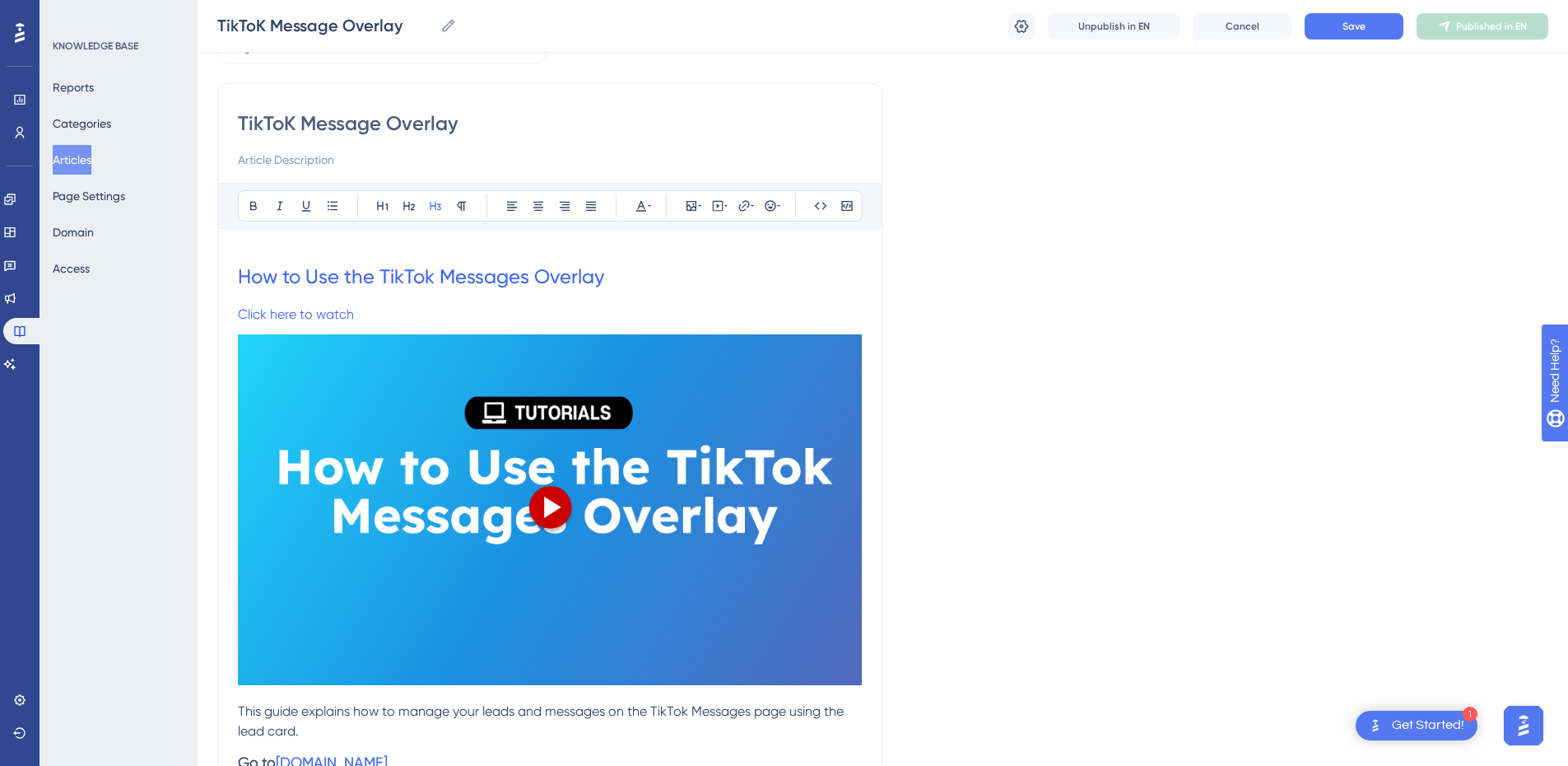
scroll to position [96, 0]
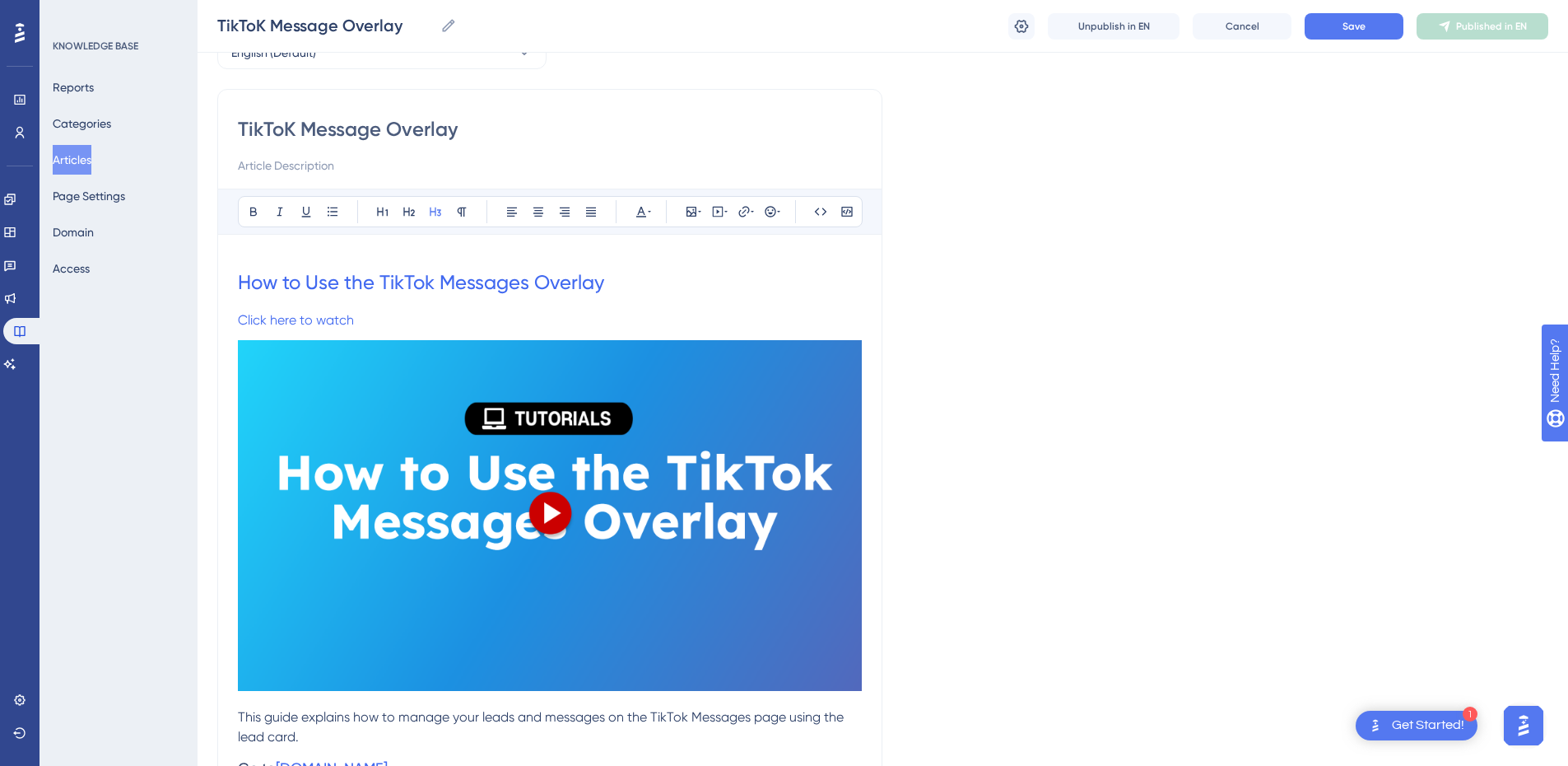
click at [564, 393] on img at bounding box center [550, 516] width 624 height 351
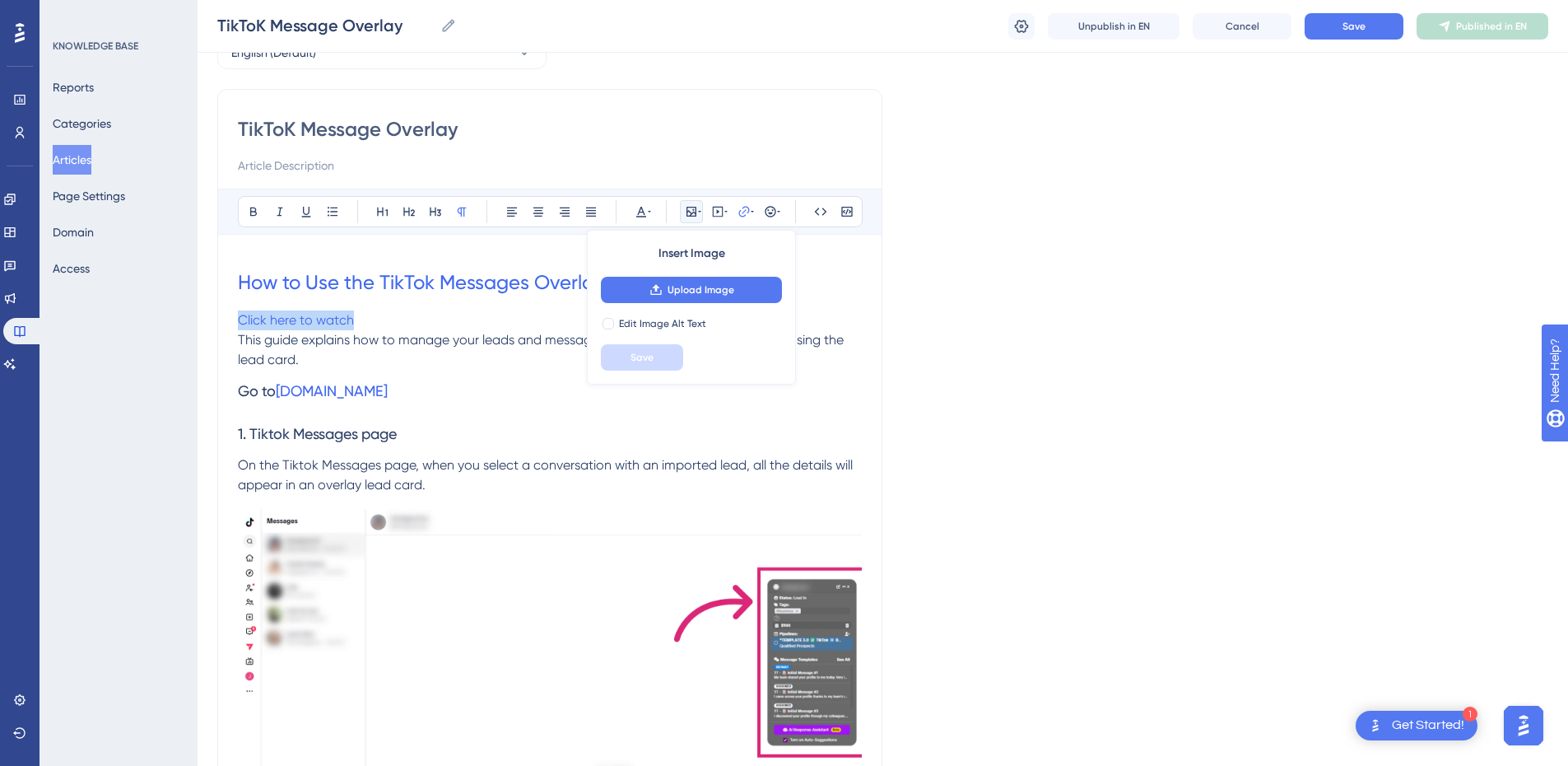
drag, startPoint x: 392, startPoint y: 323, endPoint x: 181, endPoint y: 313, distance: 211.2
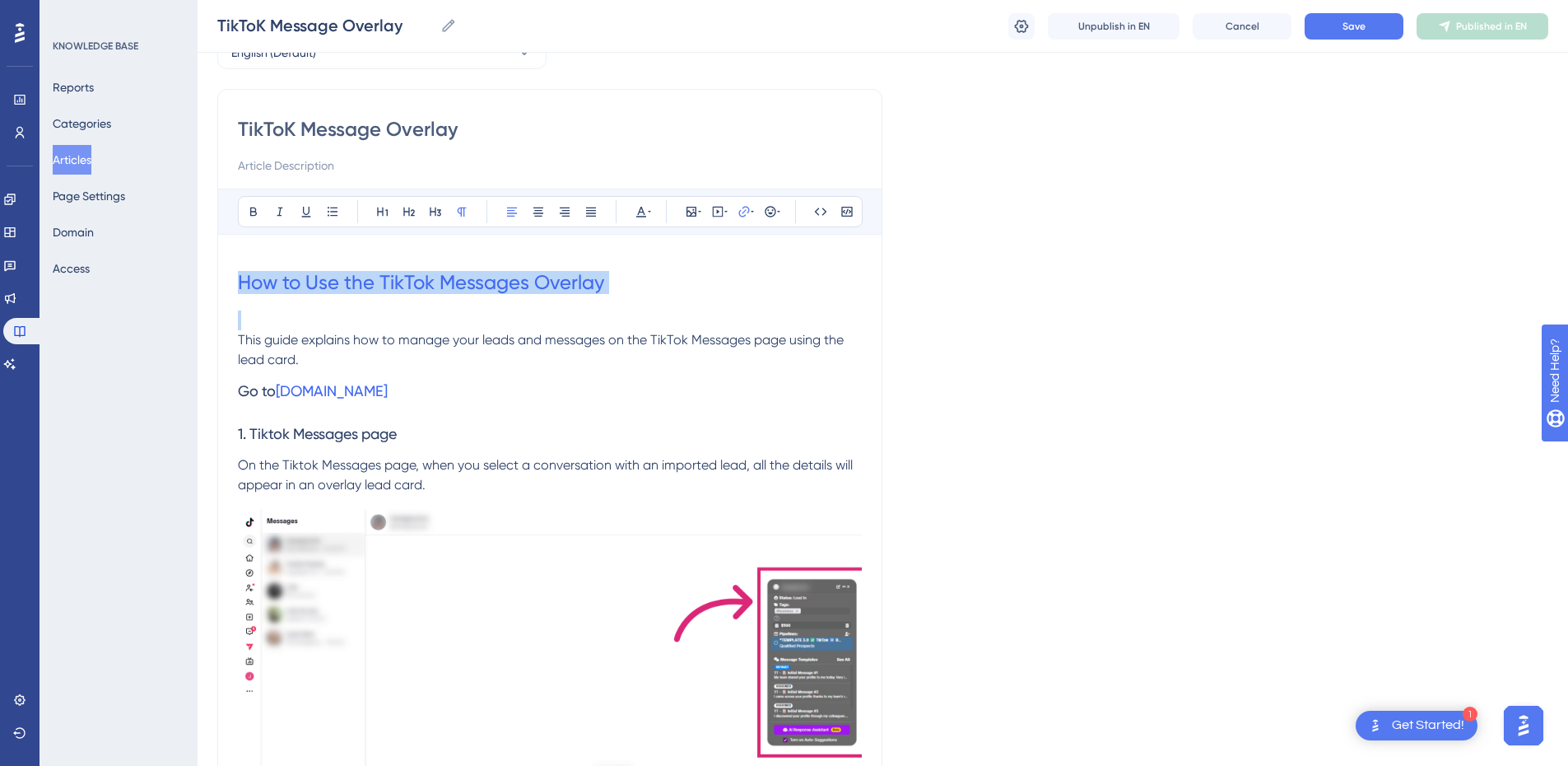
drag, startPoint x: 342, startPoint y: 325, endPoint x: 193, endPoint y: 269, distance: 159.2
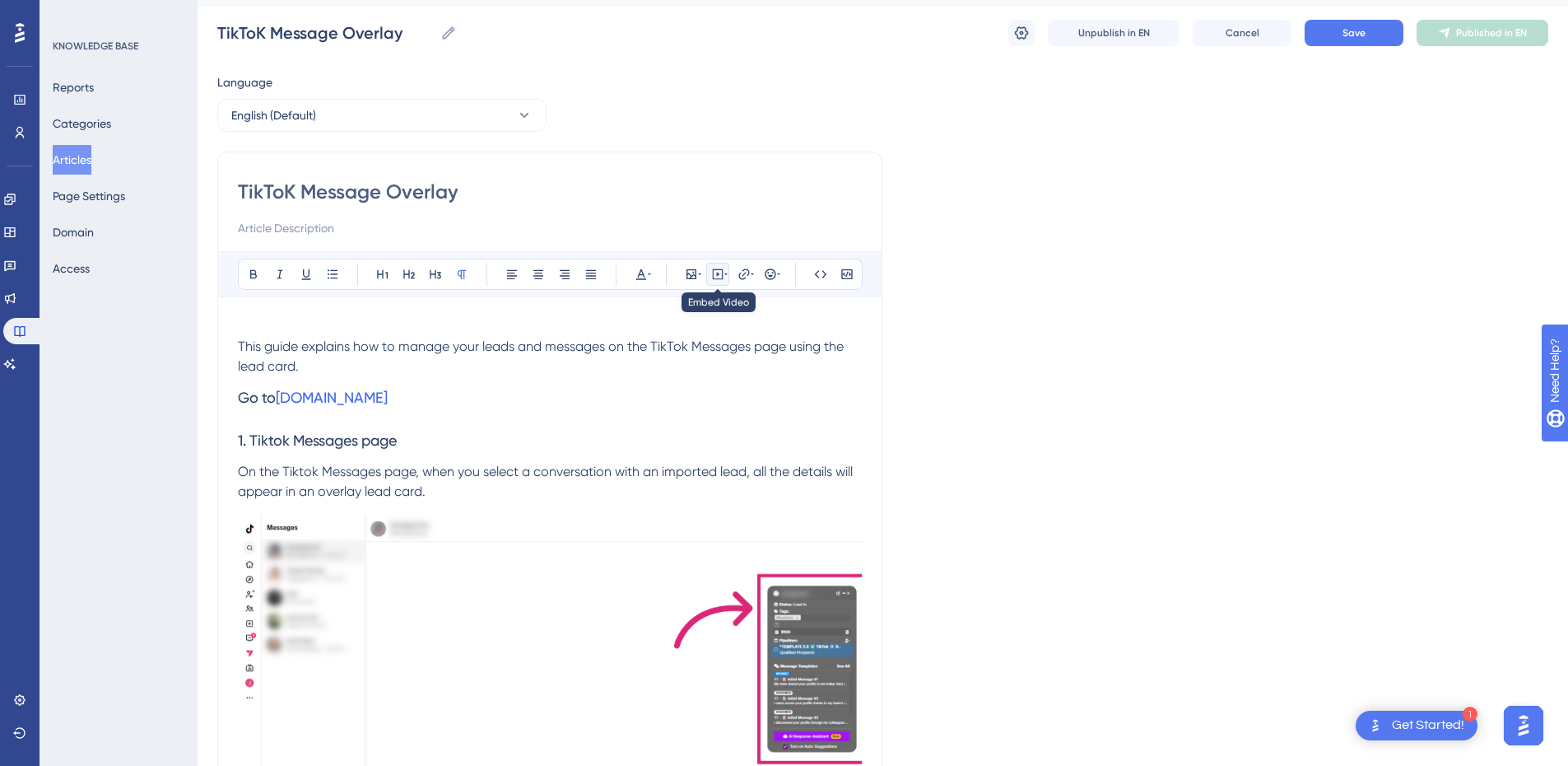
click at [719, 270] on icon at bounding box center [719, 275] width 10 height 10
click at [644, 375] on textarea at bounding box center [718, 376] width 250 height 74
paste textarea "<div style="position:relative;padding-bottom:56.25%;"> <iframe style="width:100…"
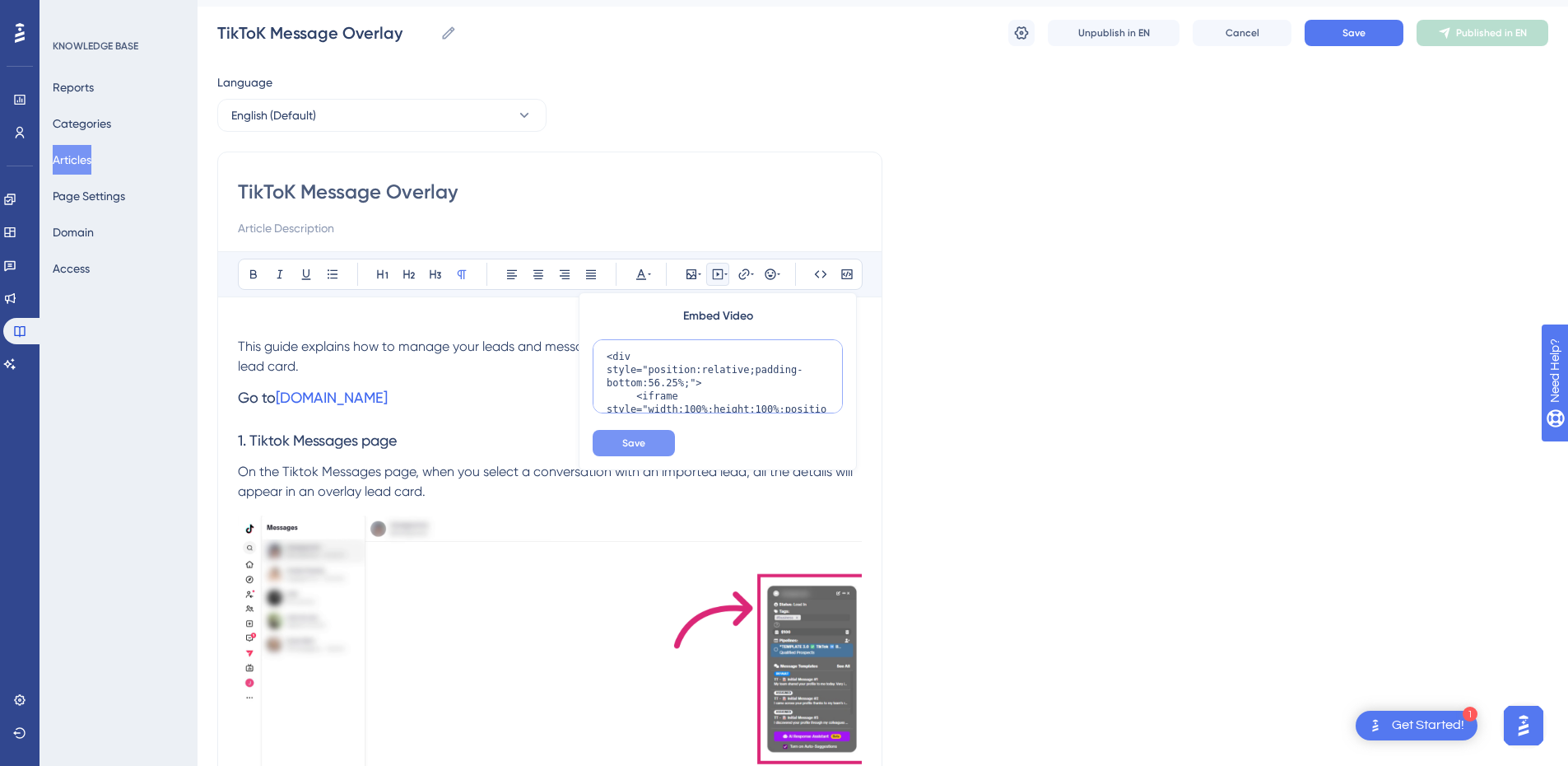
scroll to position [214, 0]
type textarea "<div style="position:relative;padding-bottom:56.25%;"> <iframe style="width:100…"
click at [643, 440] on span "Save" at bounding box center [634, 442] width 23 height 13
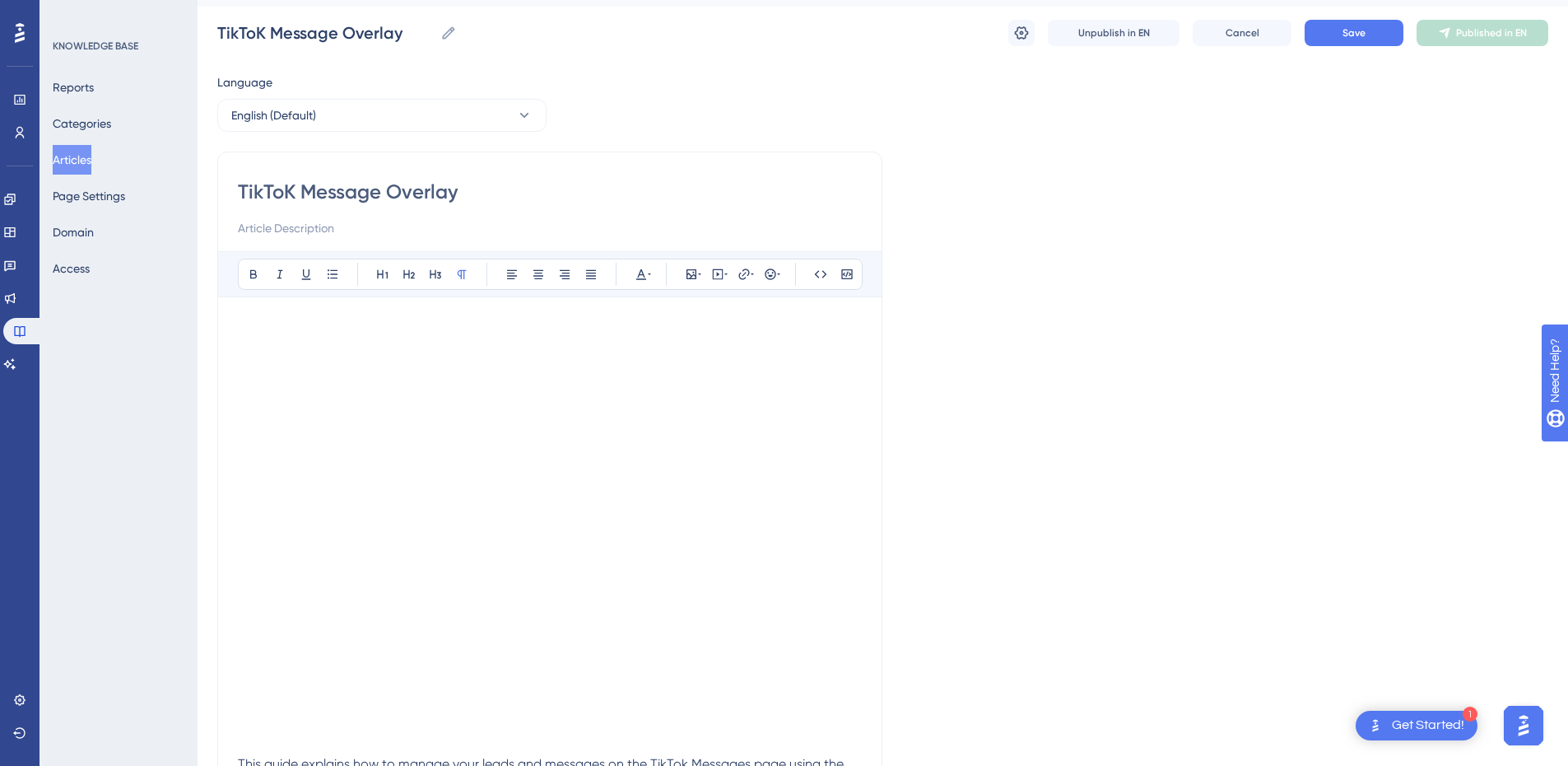
click at [428, 331] on p at bounding box center [550, 326] width 624 height 20
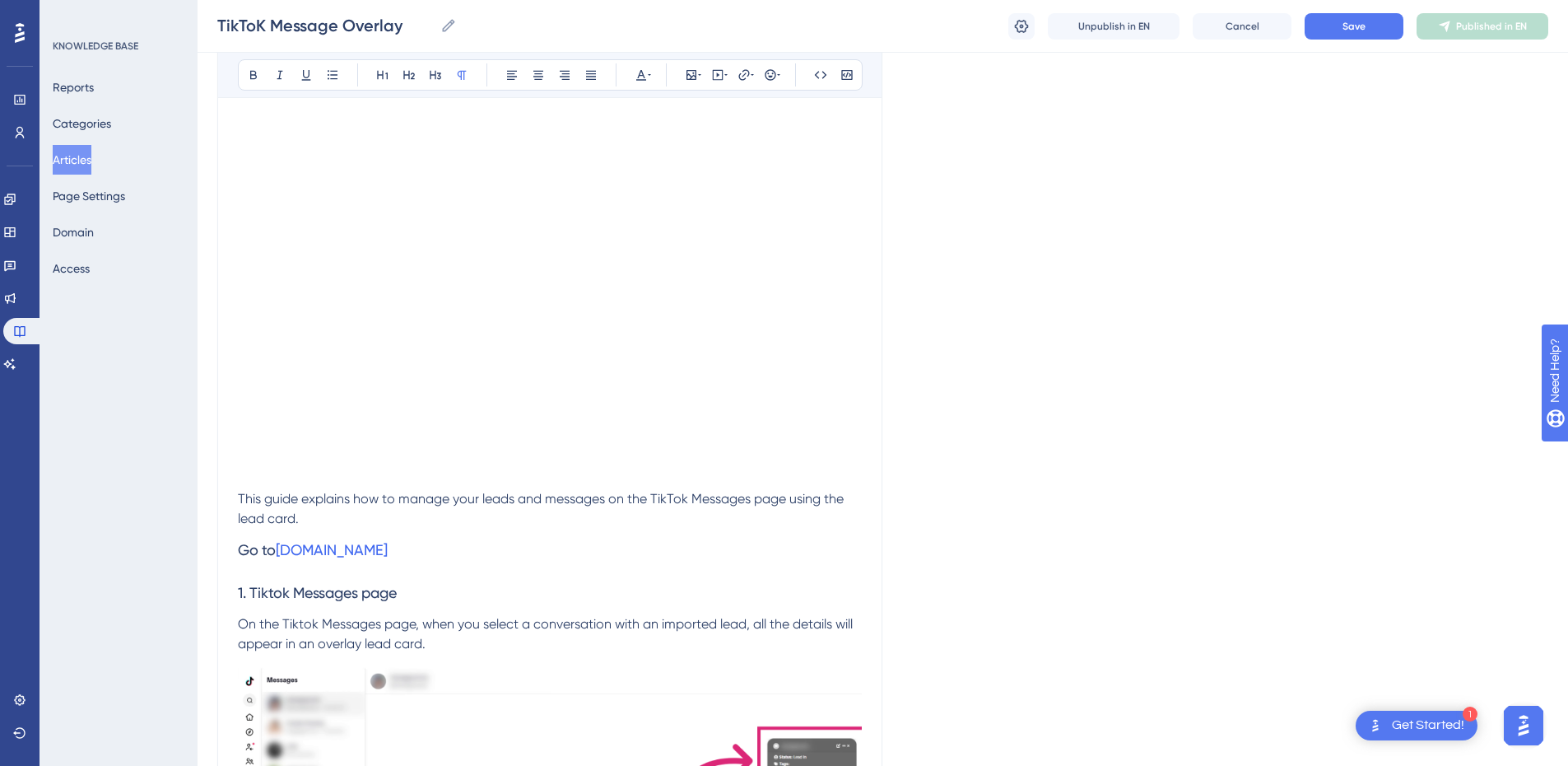
scroll to position [287, 0]
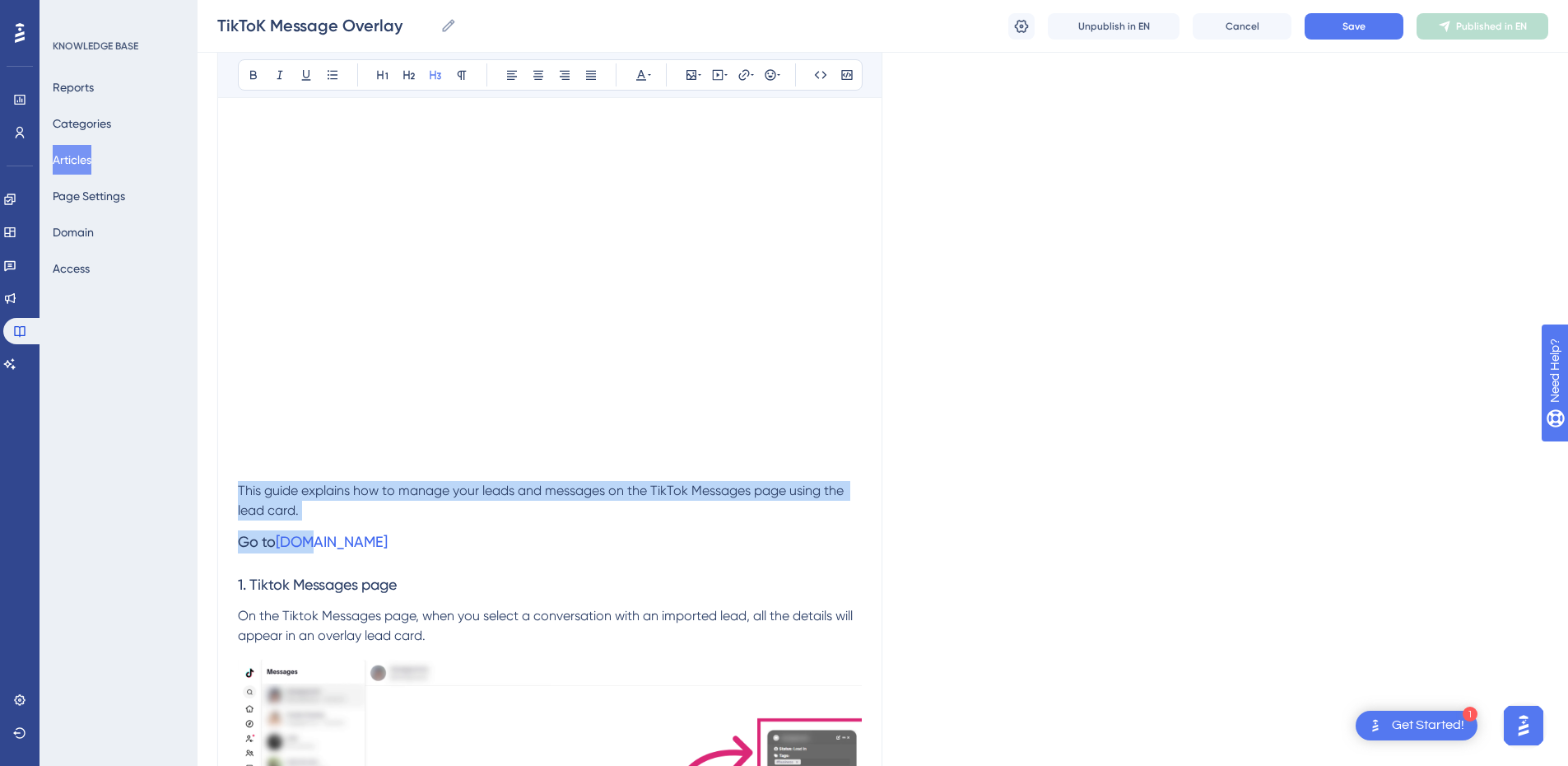
drag, startPoint x: 264, startPoint y: 500, endPoint x: 229, endPoint y: 491, distance: 36.1
click at [319, 508] on p "This guide explains how to manage your leads and messages on the TikTok Message…" at bounding box center [550, 500] width 624 height 39
drag, startPoint x: 324, startPoint y: 509, endPoint x: 239, endPoint y: 493, distance: 86.5
click at [239, 493] on p "This guide explains how to manage your leads and messages on the TikTok Message…" at bounding box center [550, 500] width 624 height 39
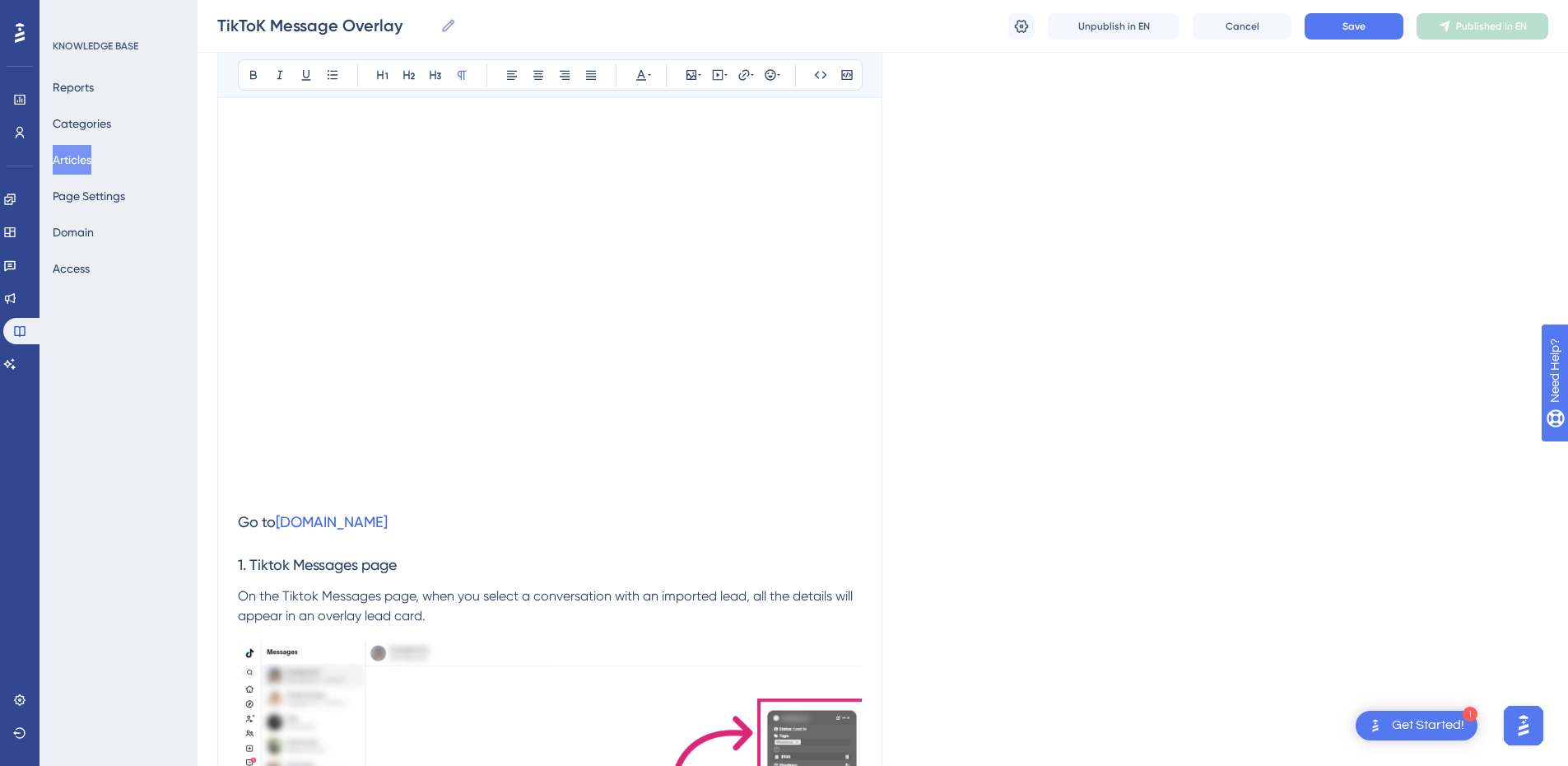
scroll to position [122, 0]
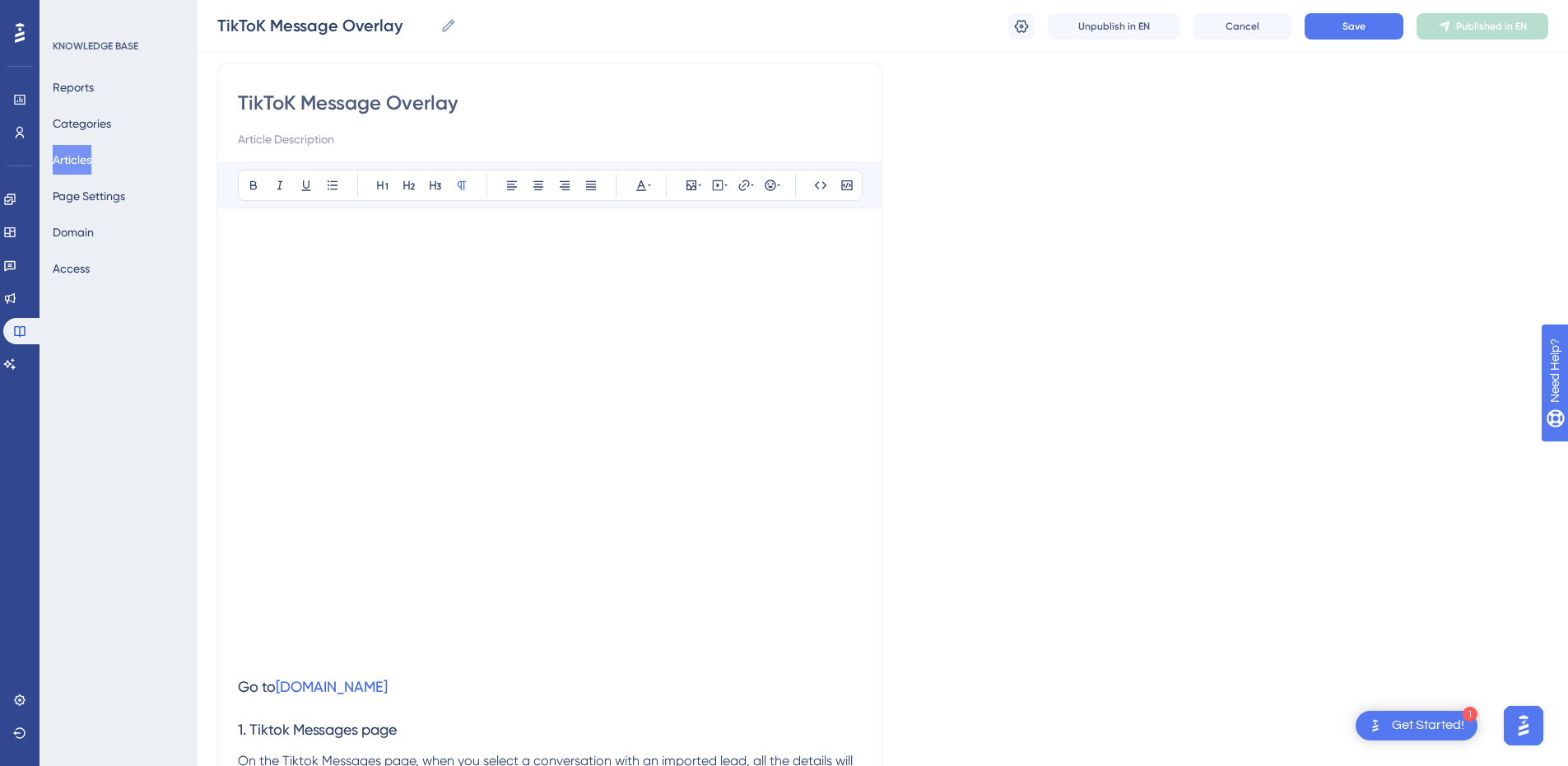
click at [346, 140] on input at bounding box center [550, 139] width 624 height 20
paste input "This guide explains how to manage your leads and messages on the TikTok Message…"
type input "This guide explains how to manage your leads and messages on the TikTok Message…"
click at [335, 644] on p at bounding box center [550, 635] width 624 height 20
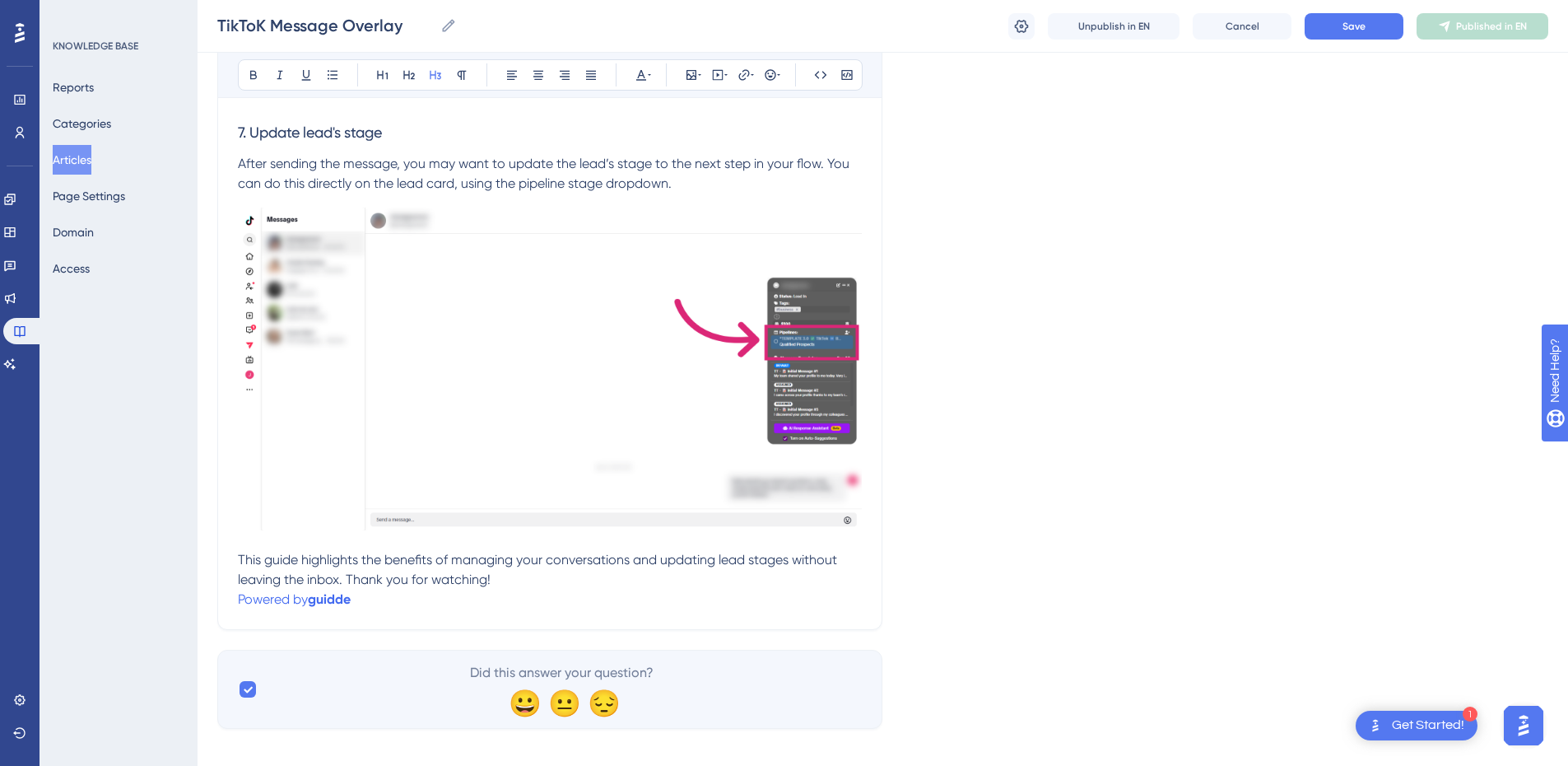
scroll to position [3371, 0]
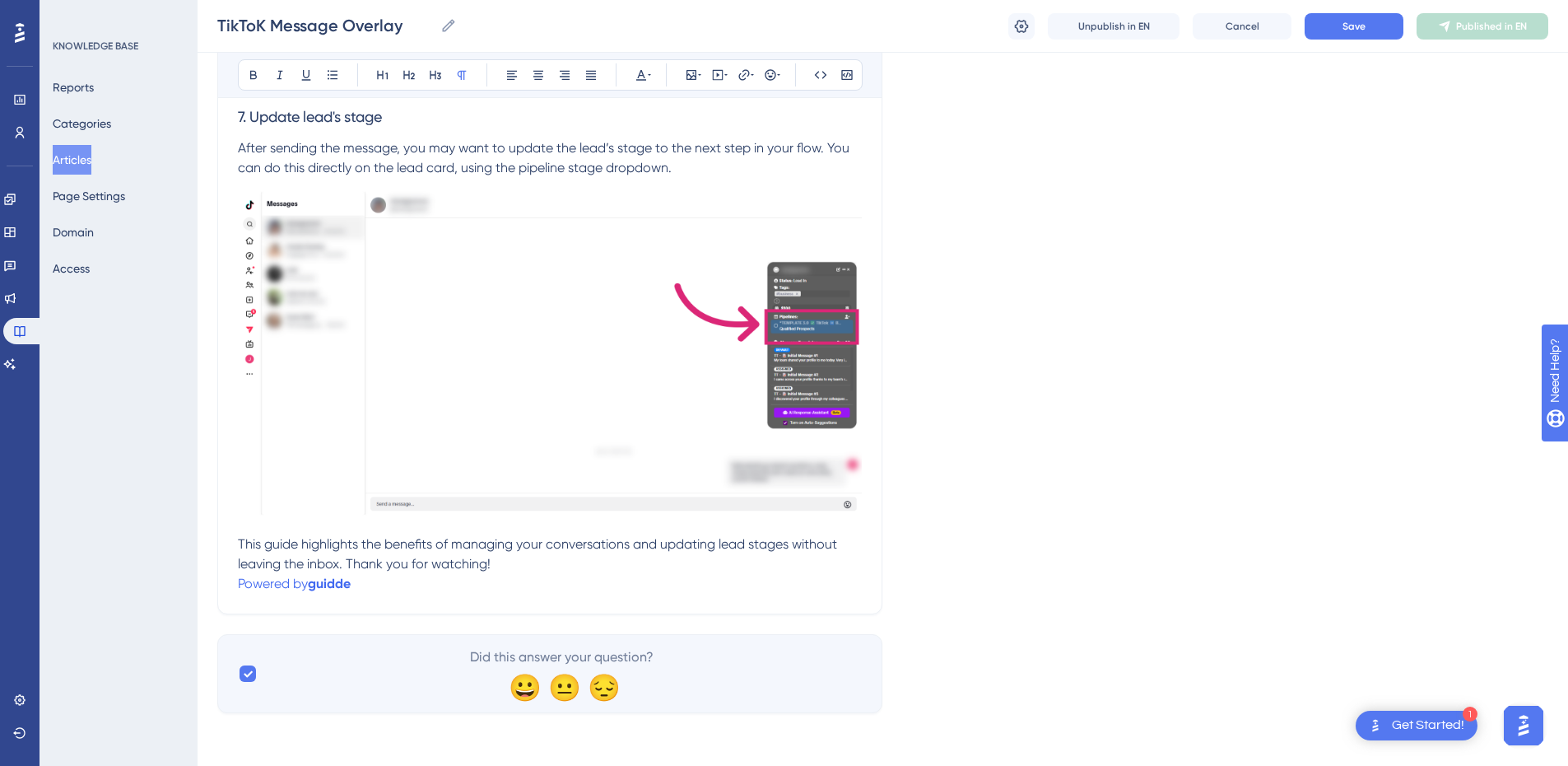
click at [529, 571] on p "This guide highlights the benefits of managing your conversations and updating …" at bounding box center [550, 554] width 624 height 39
drag, startPoint x: 346, startPoint y: 561, endPoint x: 376, endPoint y: 578, distance: 34.5
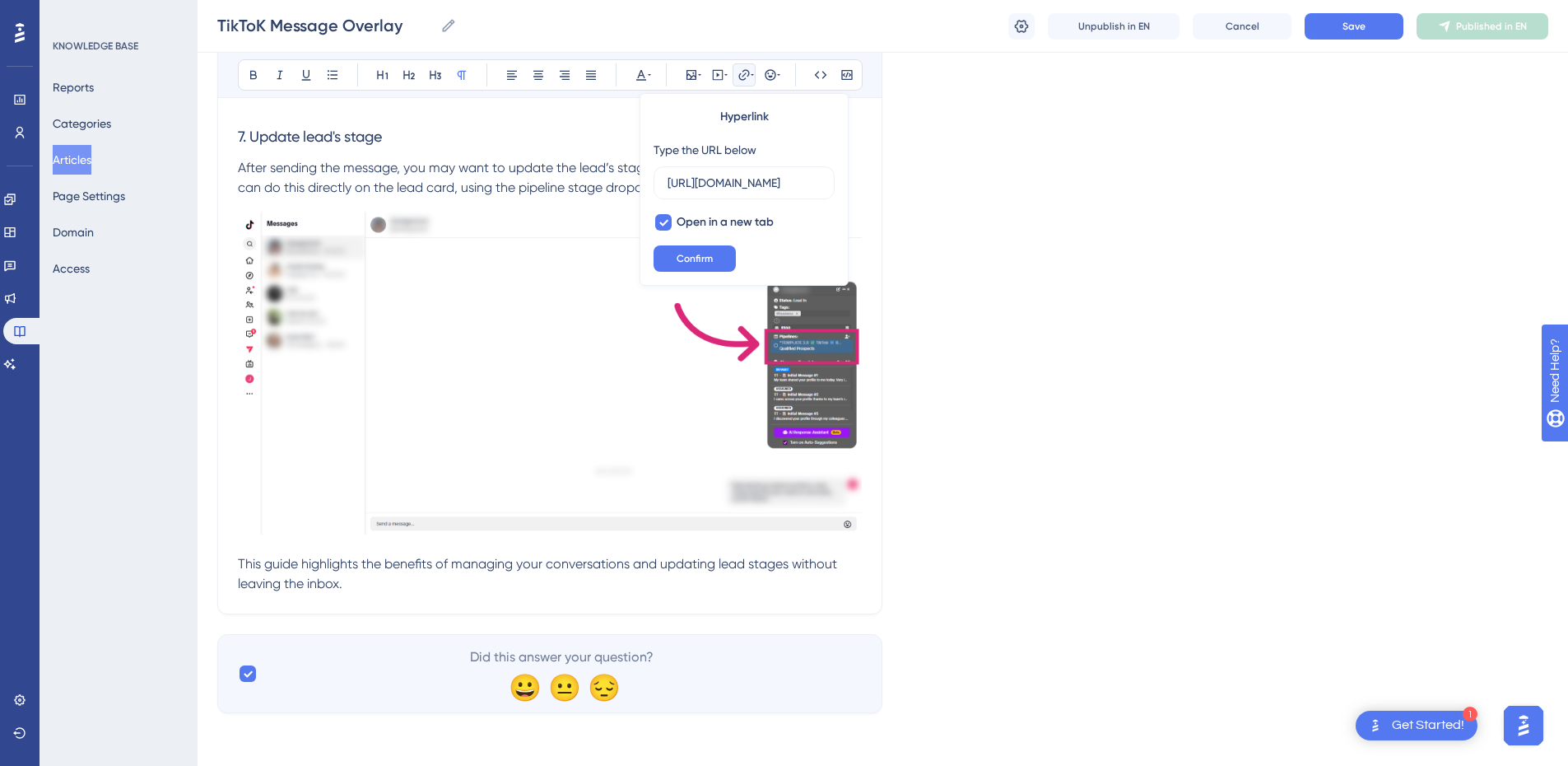
scroll to position [3351, 0]
click at [406, 585] on p "This guide highlights the benefits of managing your conversations and updating …" at bounding box center [550, 573] width 624 height 39
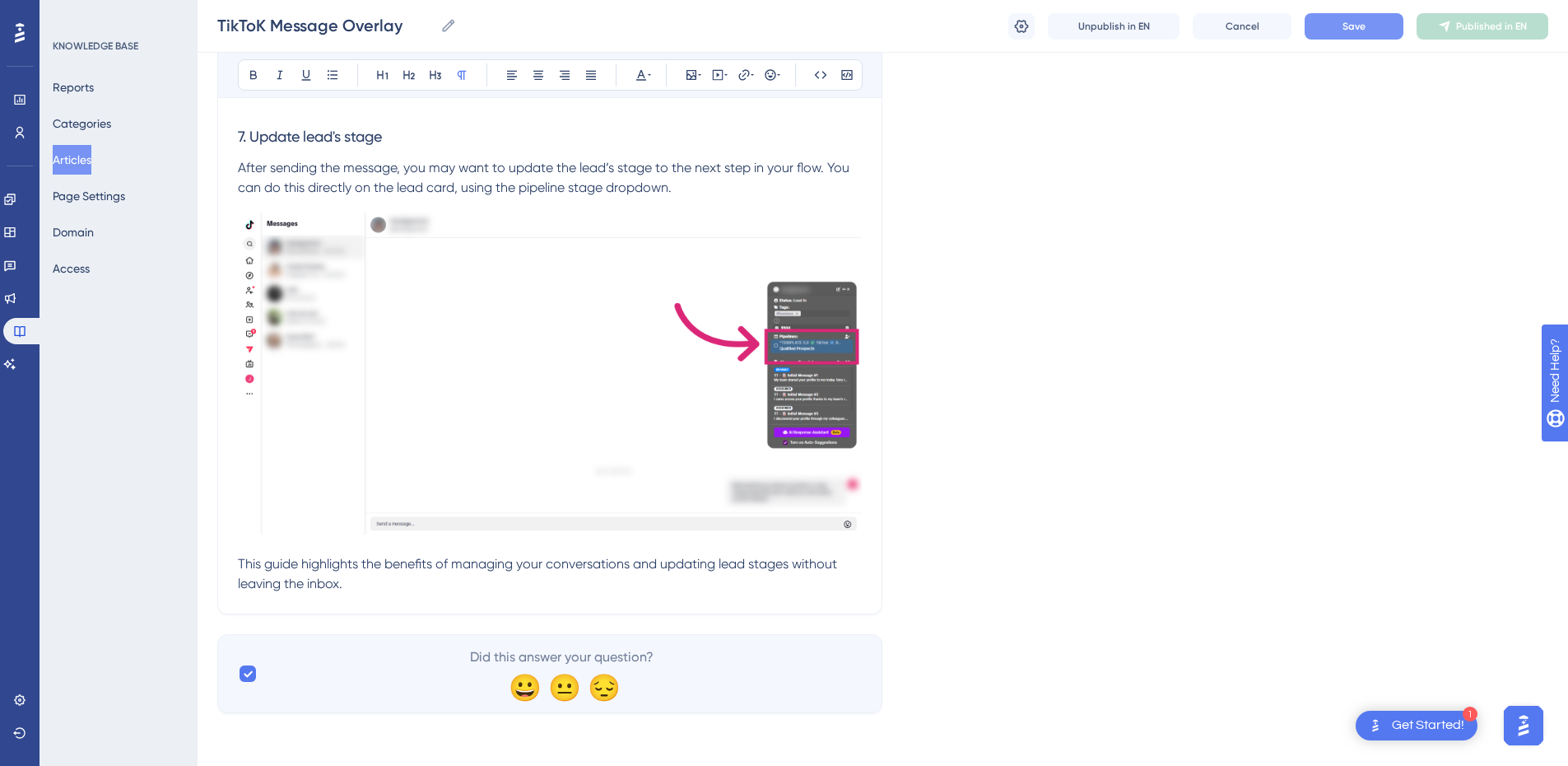
click at [1372, 25] on button "Save" at bounding box center [1353, 26] width 99 height 26
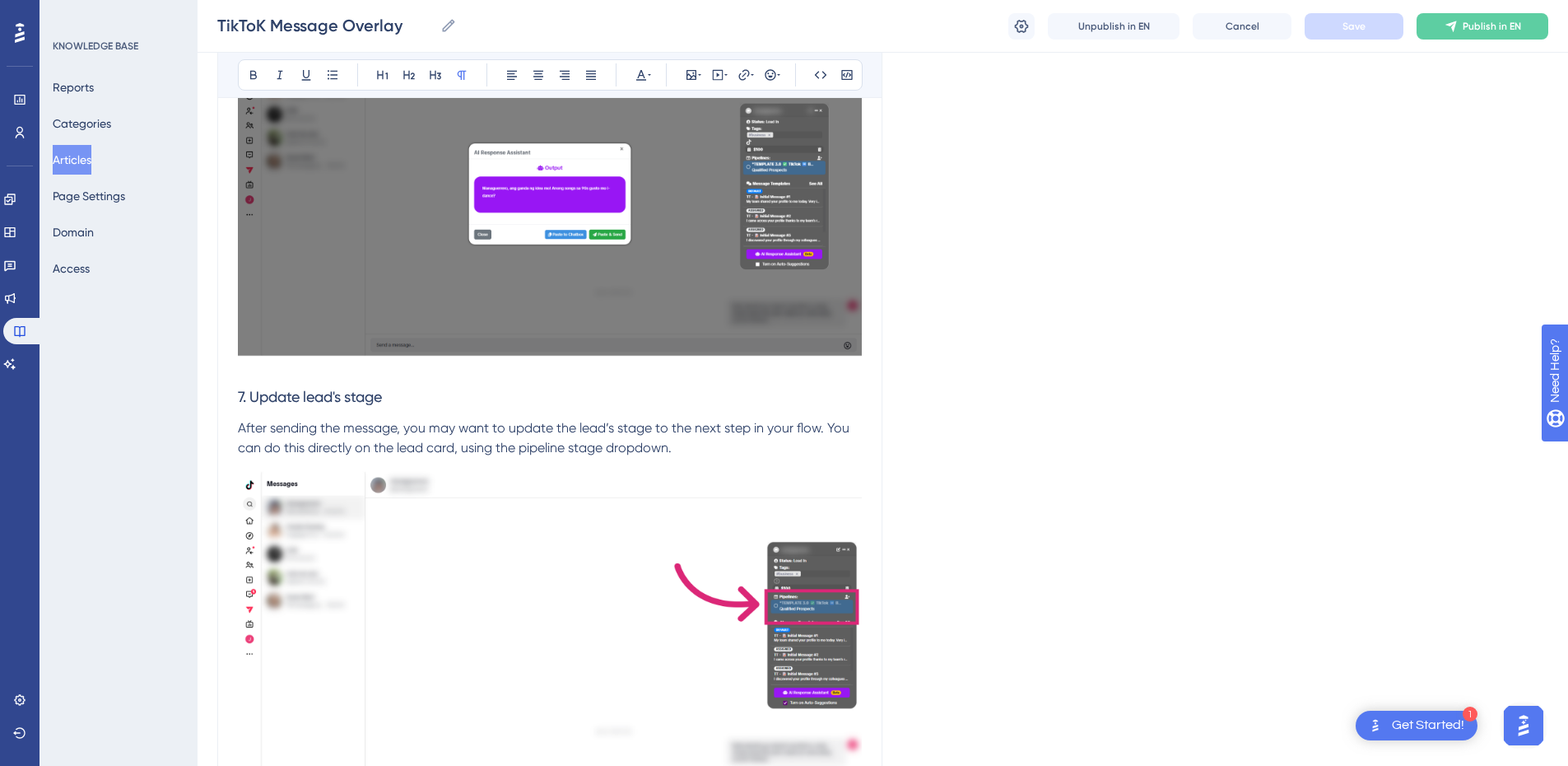
scroll to position [3022, 0]
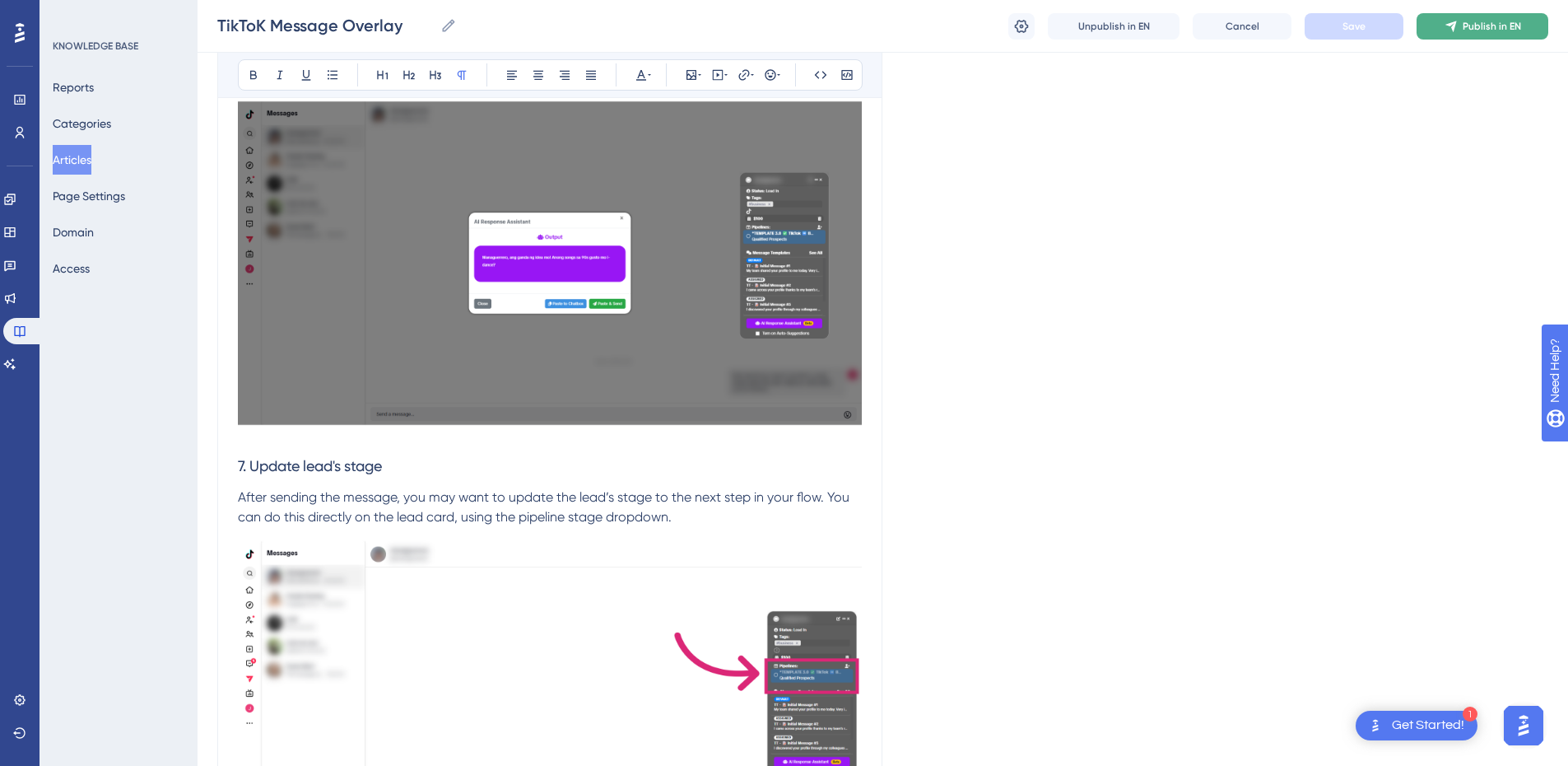
click at [1491, 34] on button "Publish in EN" at bounding box center [1483, 26] width 132 height 26
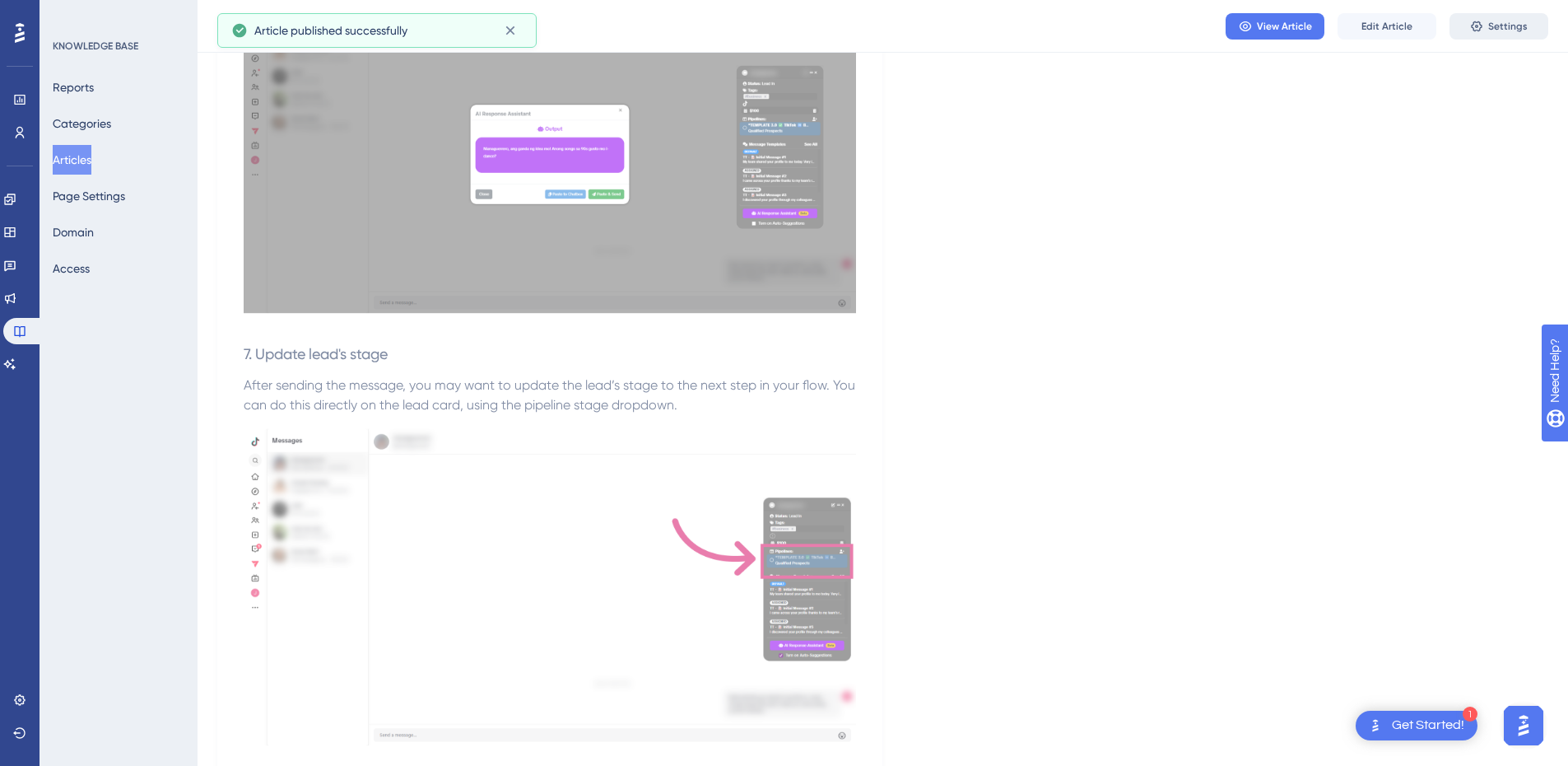
click at [1512, 30] on span "Settings" at bounding box center [1508, 26] width 39 height 13
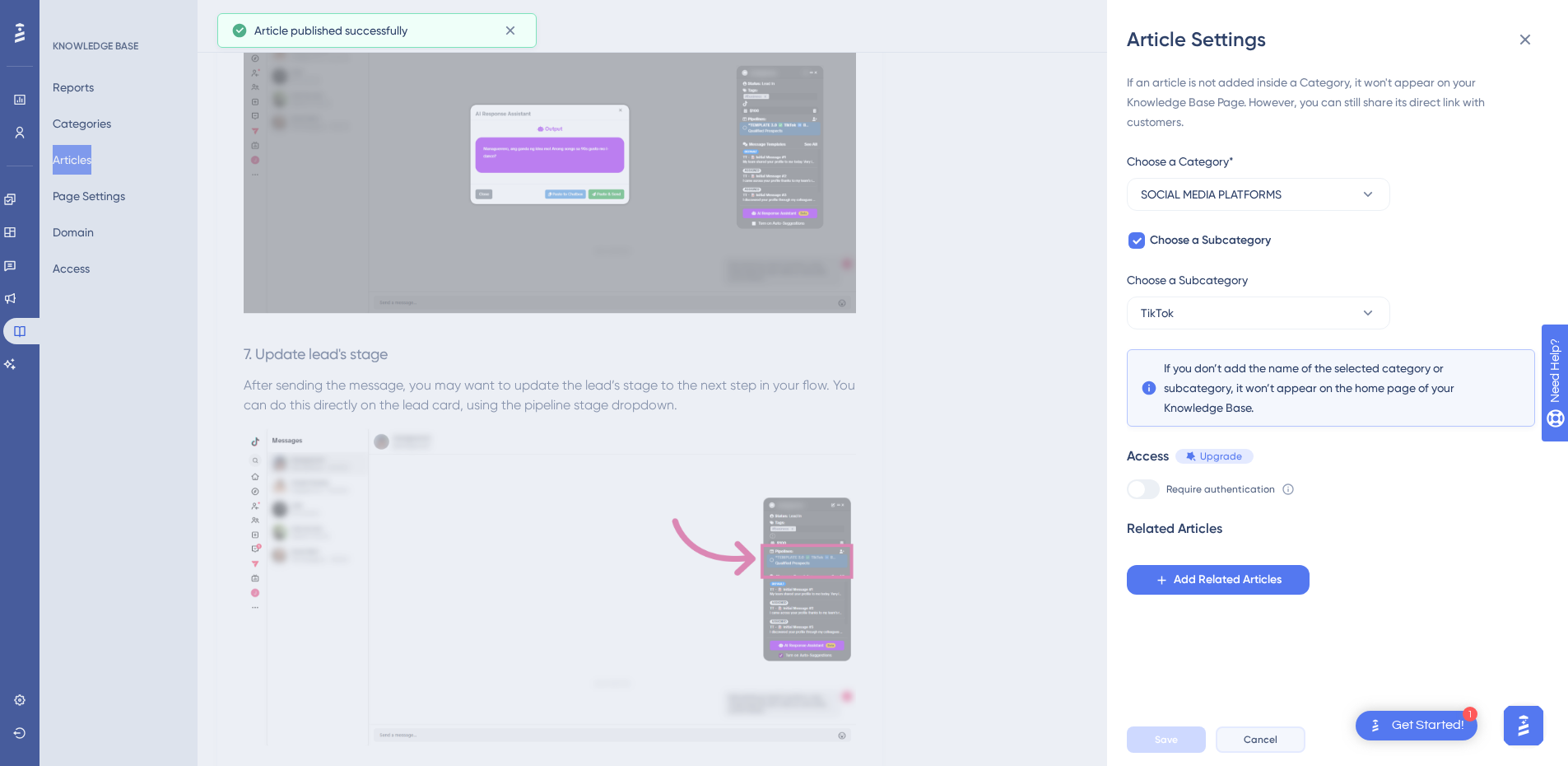
click at [1280, 749] on button "Cancel" at bounding box center [1260, 740] width 90 height 26
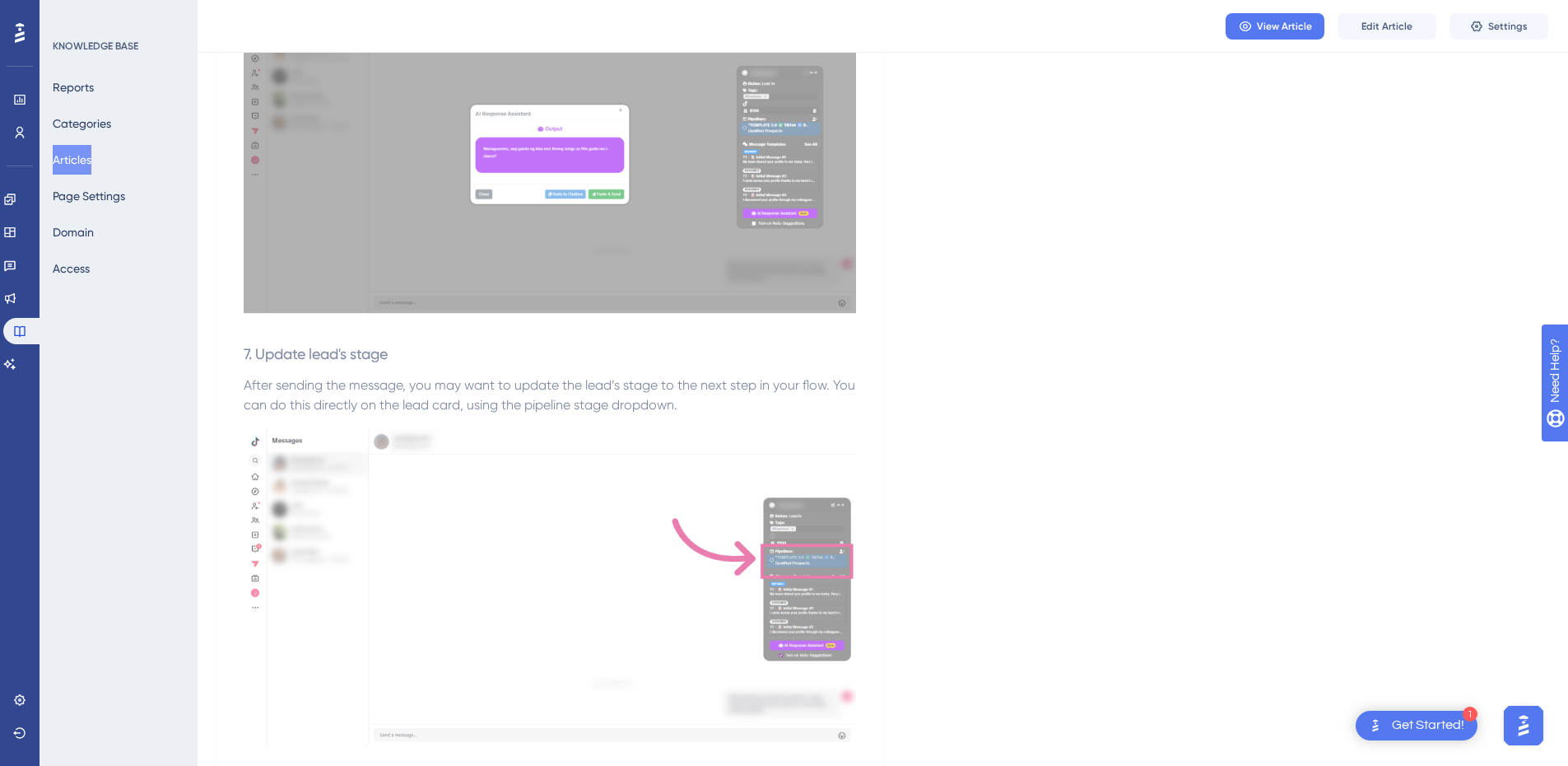
scroll to position [2857, 0]
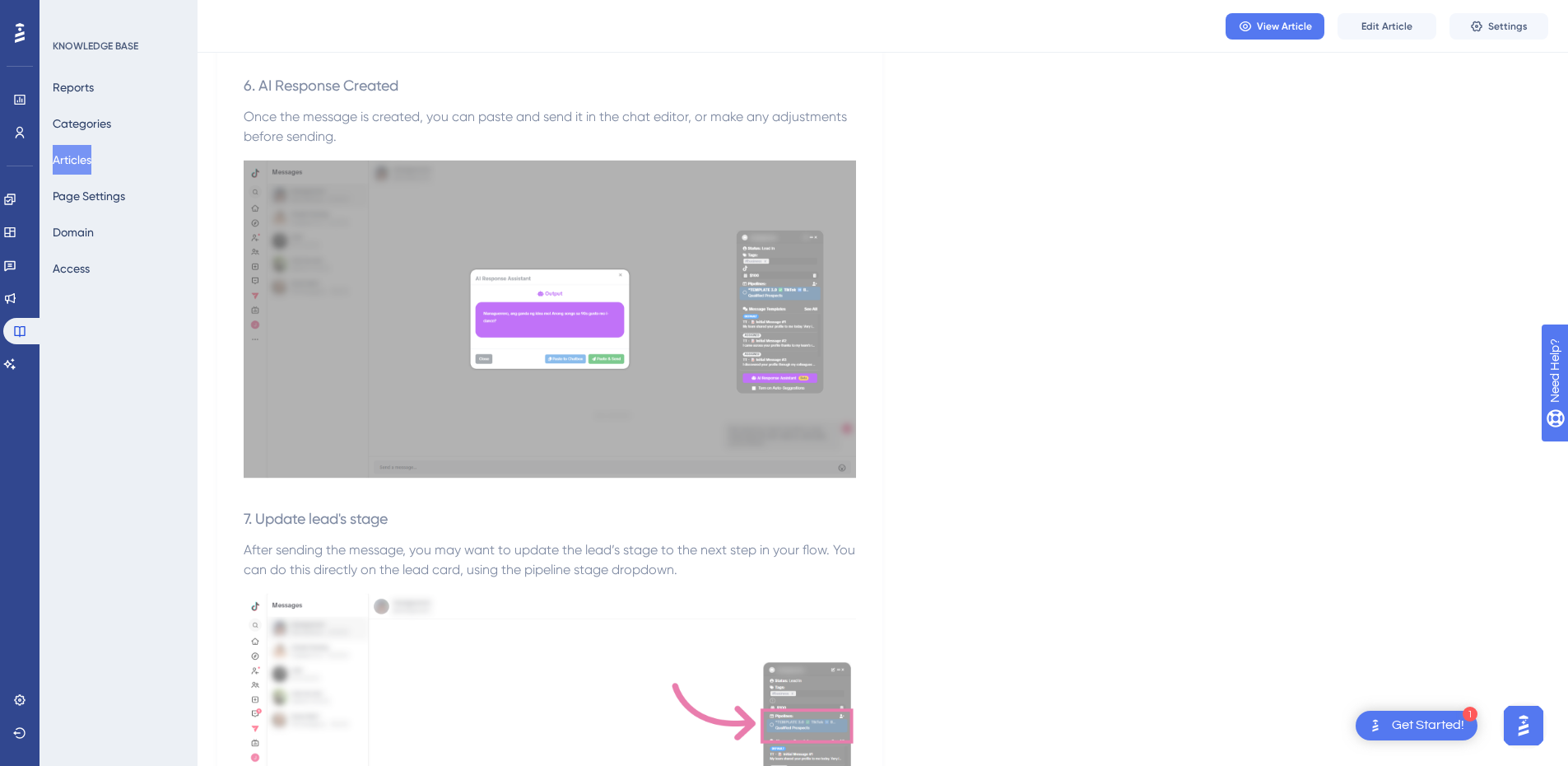
click at [77, 154] on button "Articles" at bounding box center [72, 160] width 38 height 30
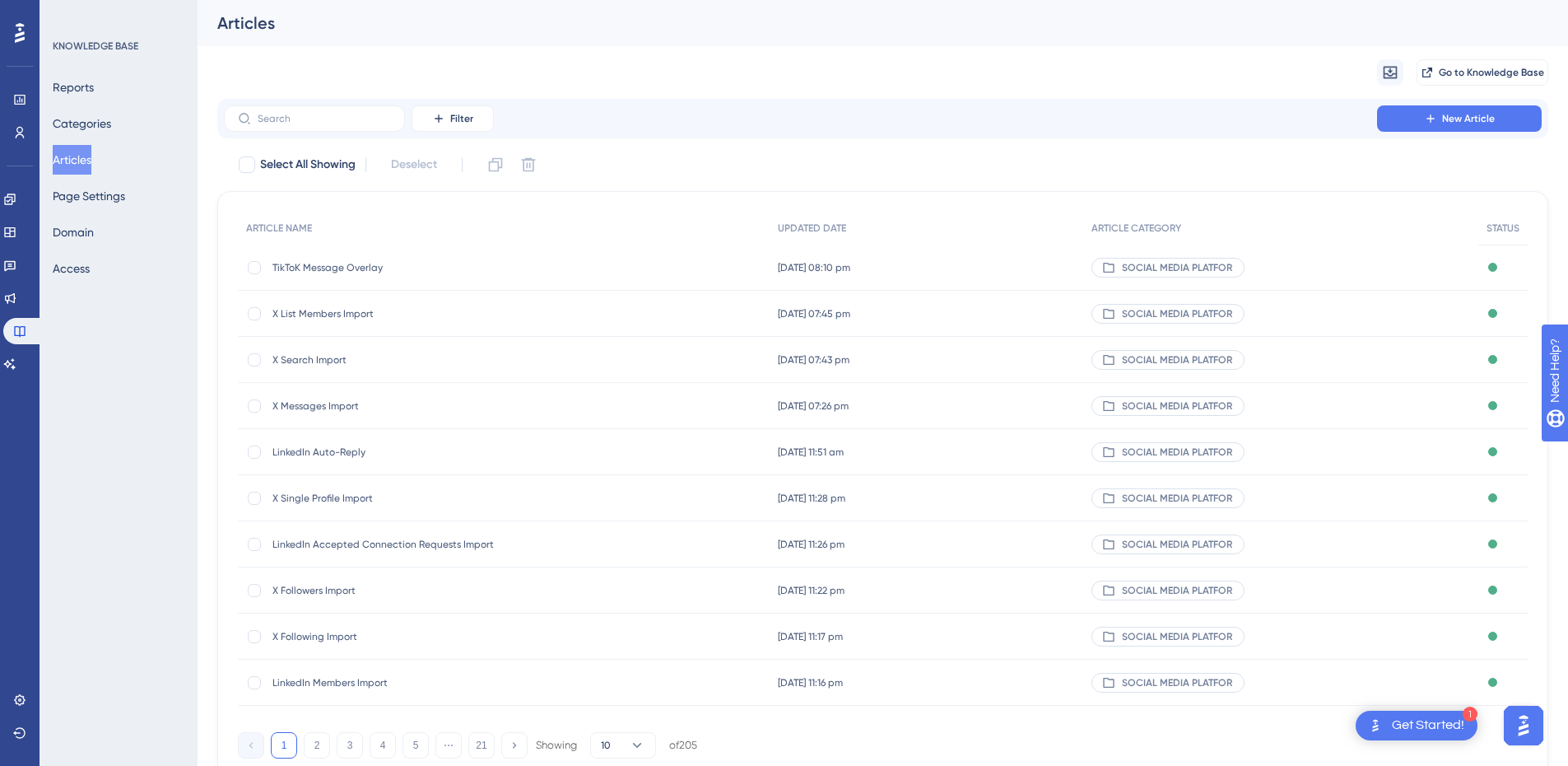
click at [92, 159] on button "Articles" at bounding box center [72, 160] width 38 height 30
click at [298, 123] on input "text" at bounding box center [324, 118] width 133 height 11
paste input "Reddit Messages Overlay"
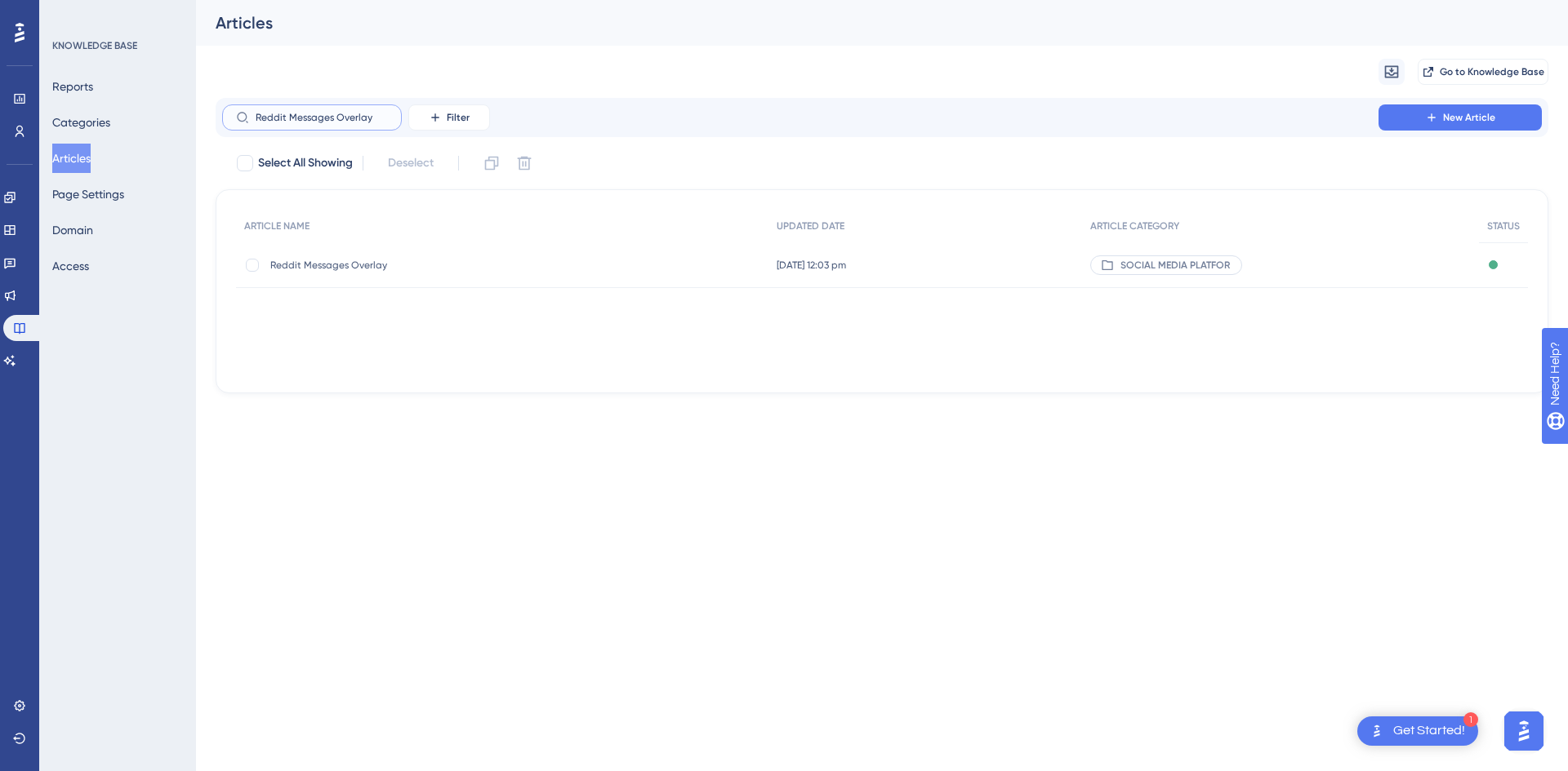
type input "Reddit Messages Overlay"
click at [506, 258] on span "Reddit Messages Overlay" at bounding box center [400, 264] width 261 height 13
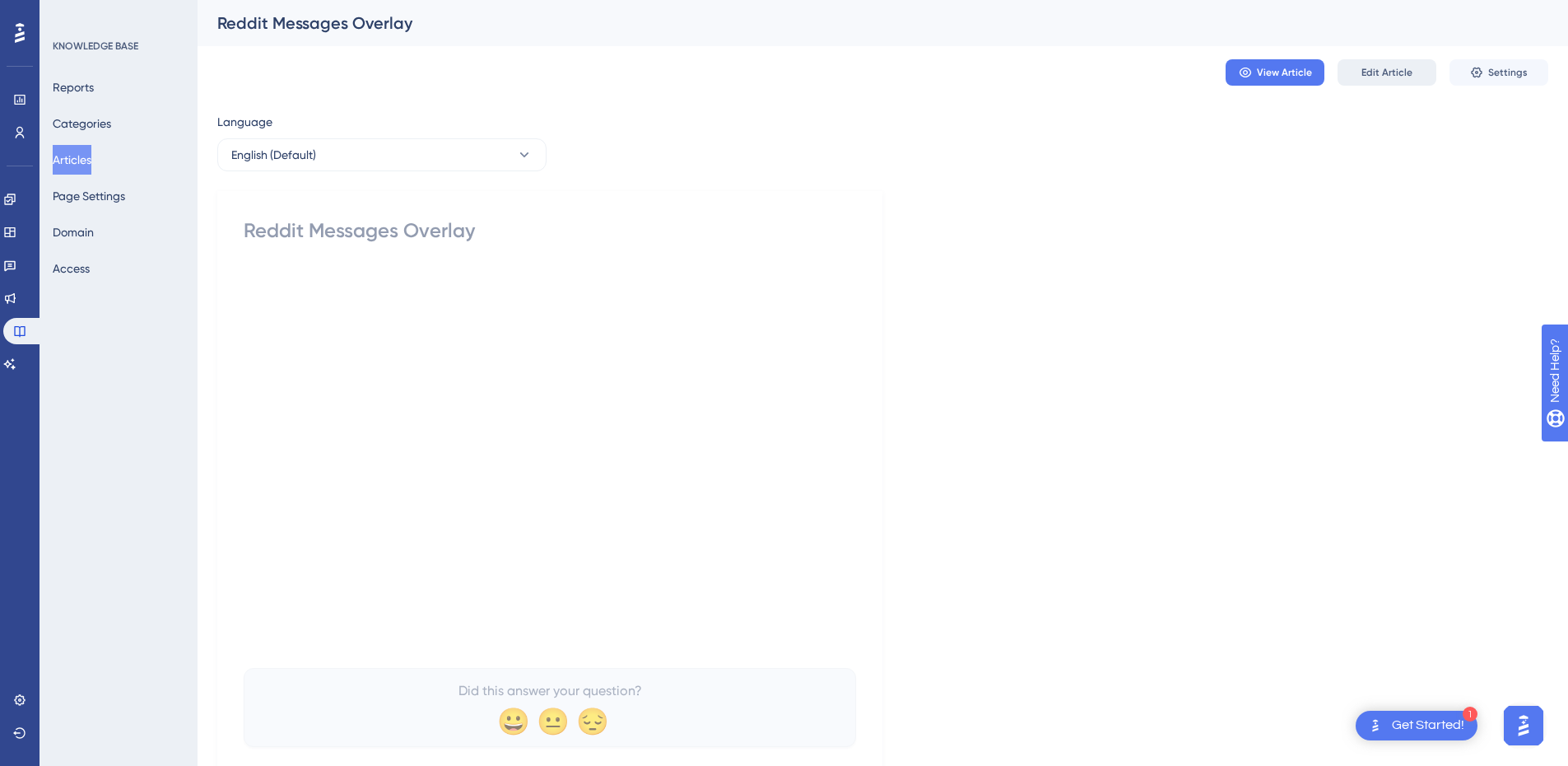
click at [1391, 73] on span "Edit Article" at bounding box center [1387, 72] width 51 height 13
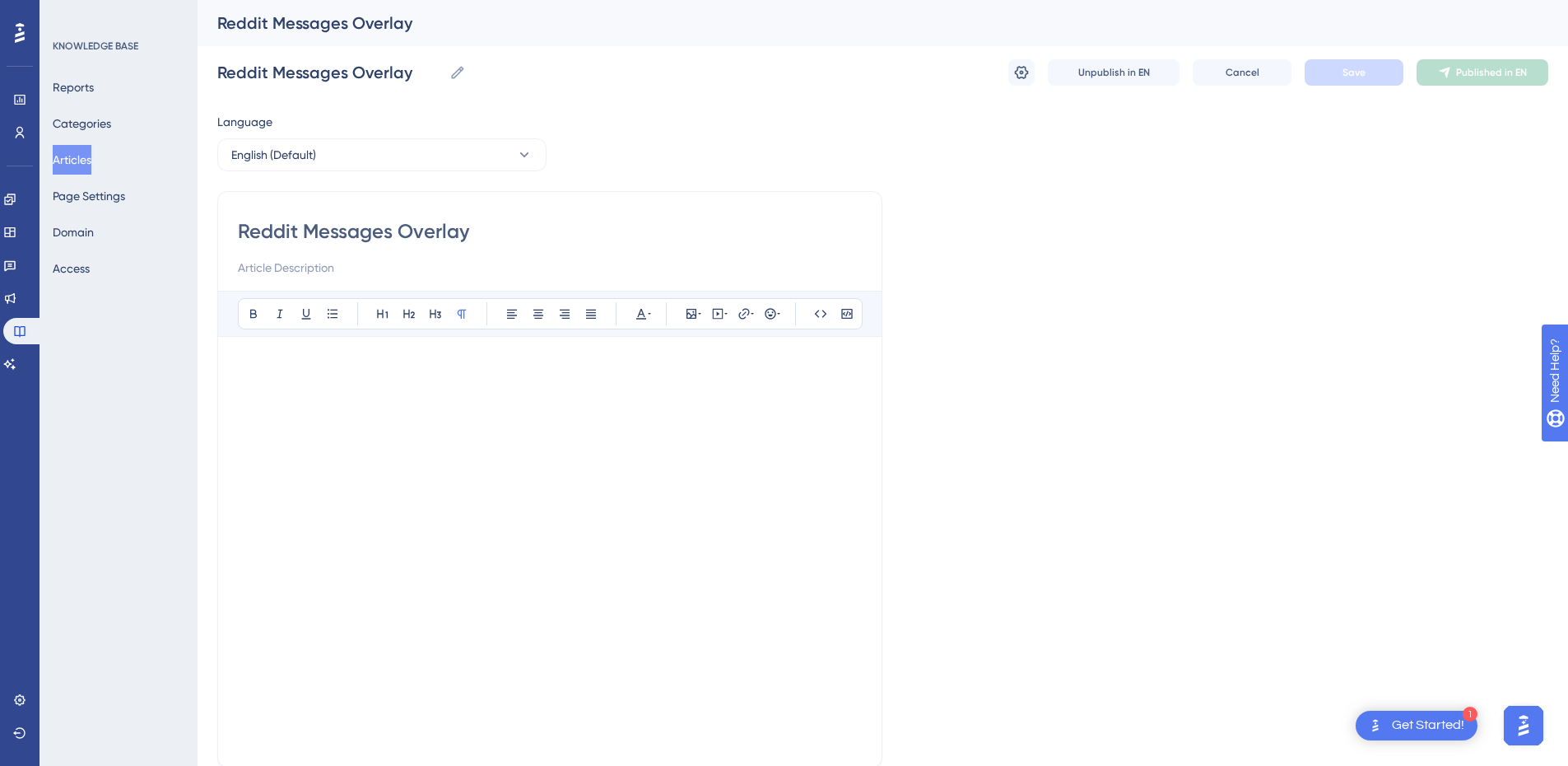
click at [366, 358] on p at bounding box center [550, 366] width 624 height 20
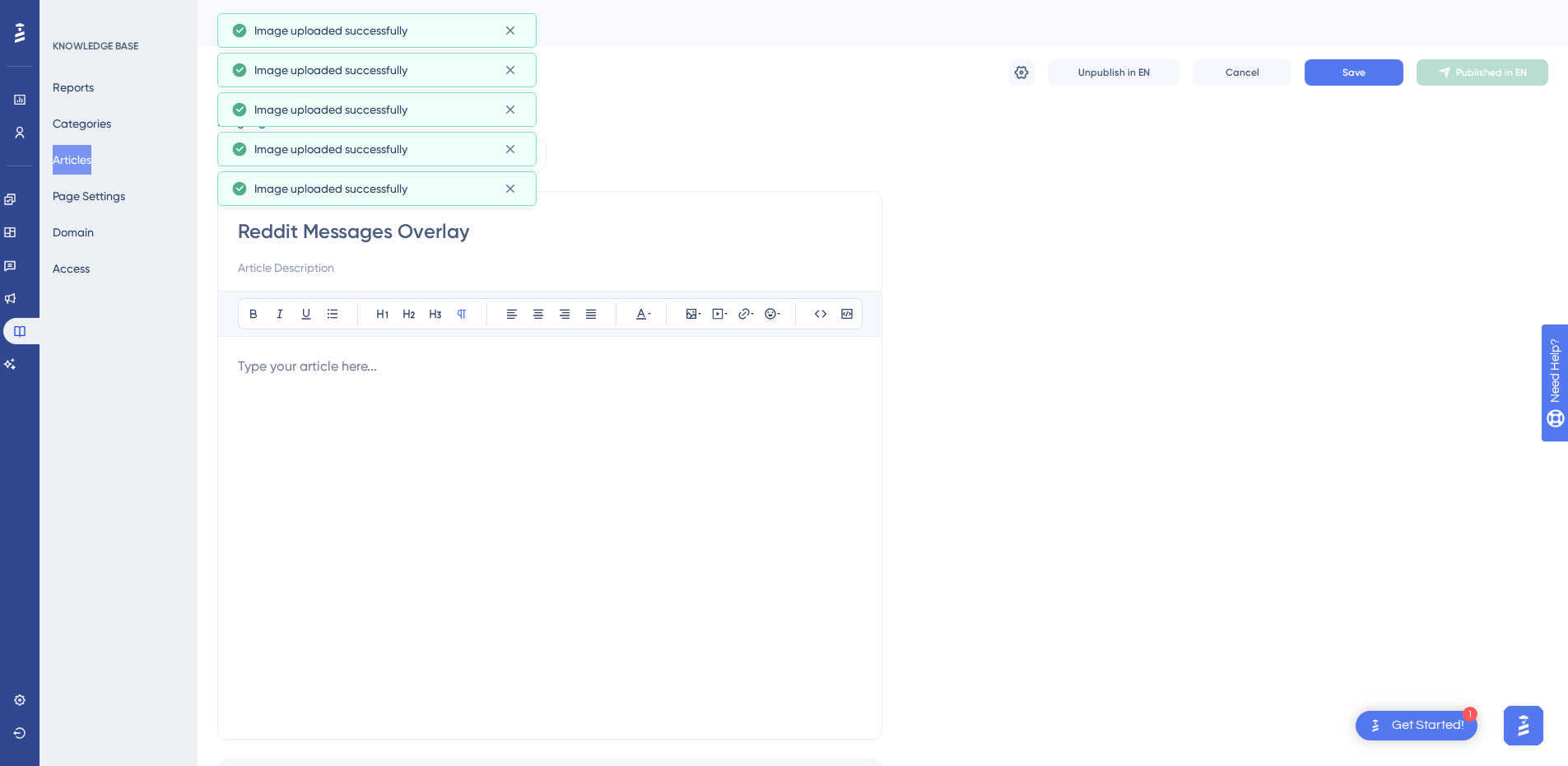
scroll to position [366, 0]
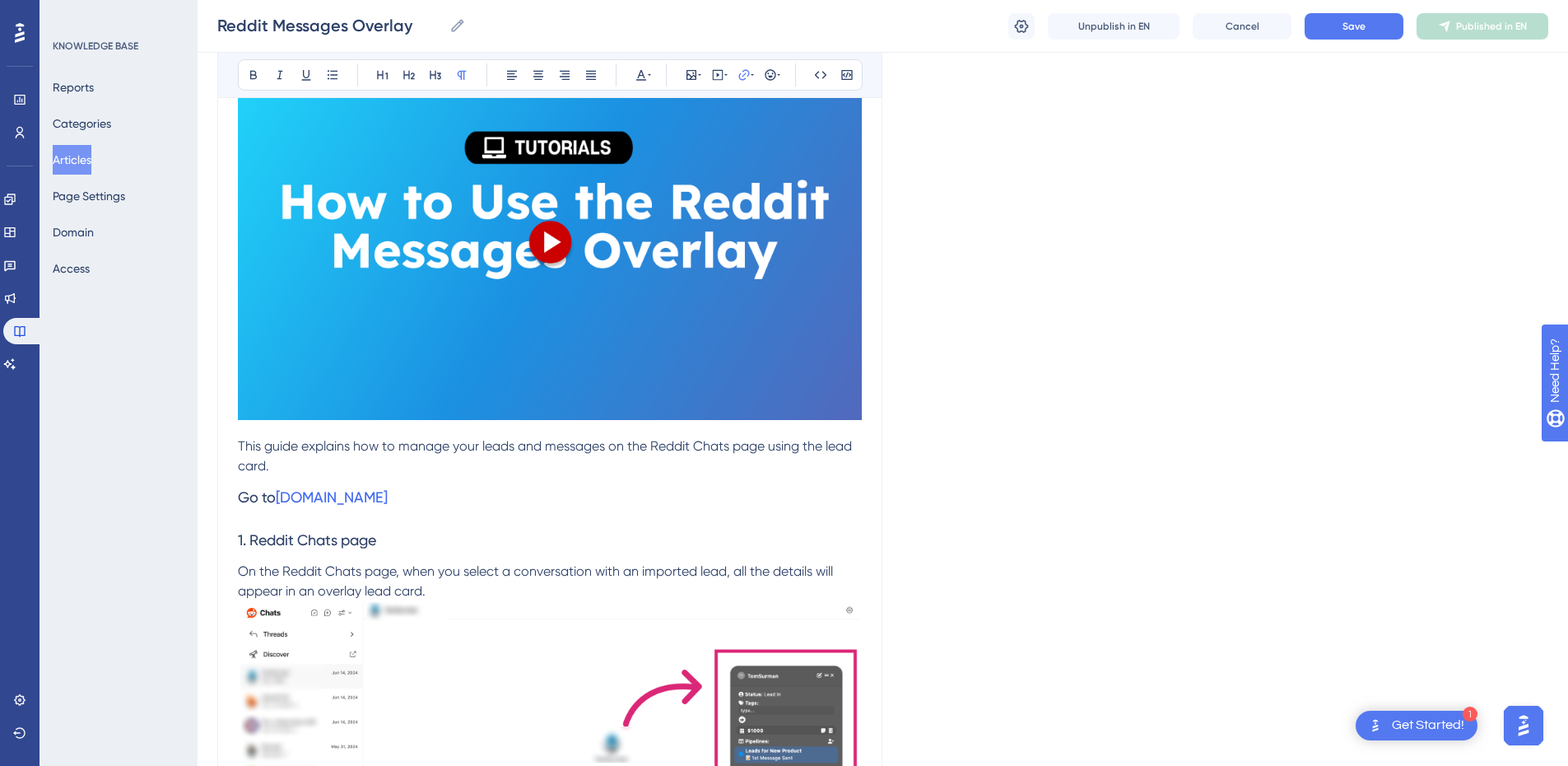
drag, startPoint x: 1175, startPoint y: 667, endPoint x: 1170, endPoint y: 657, distance: 11.2
click at [747, 264] on img at bounding box center [550, 244] width 624 height 351
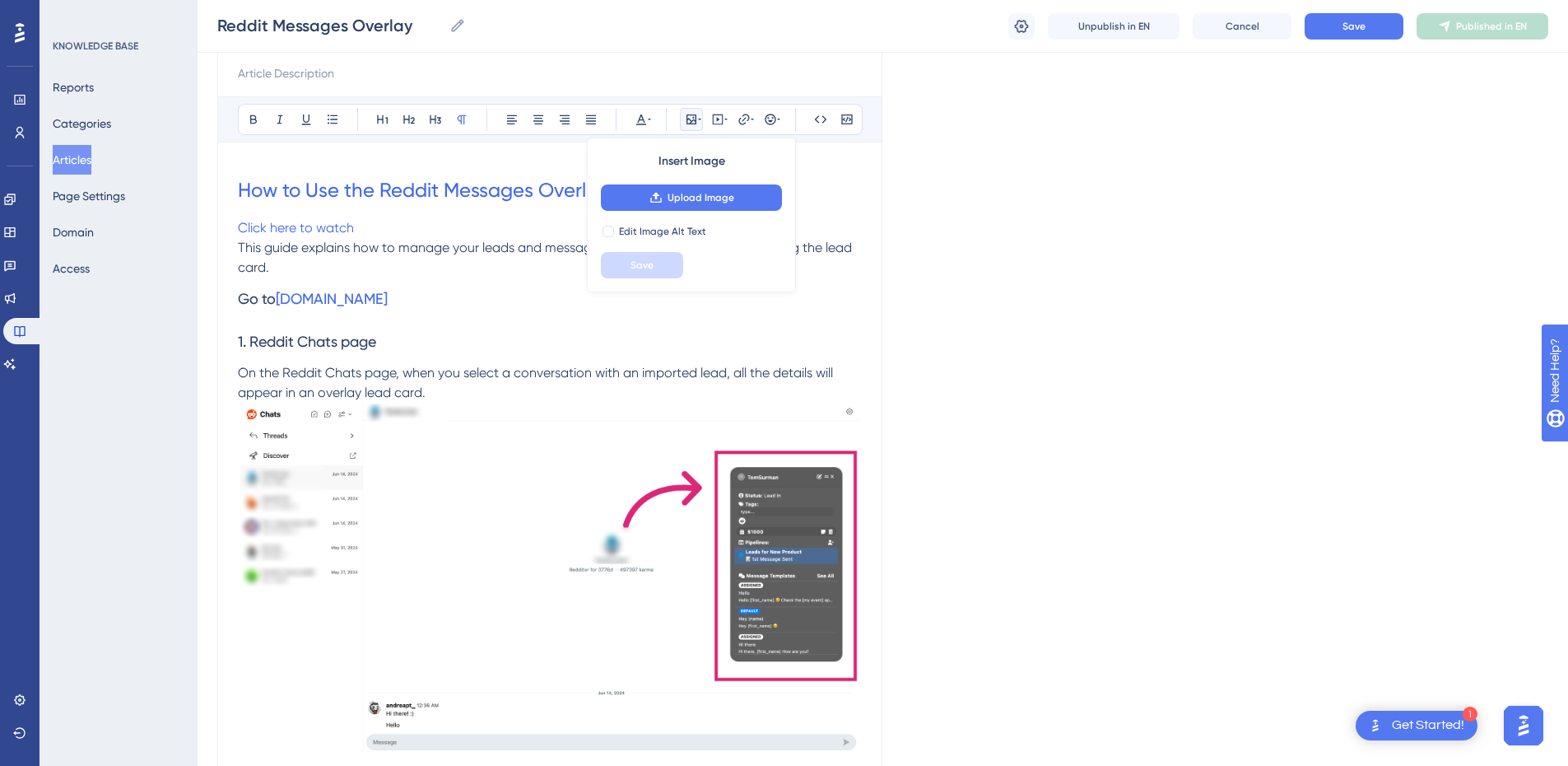
scroll to position [120, 0]
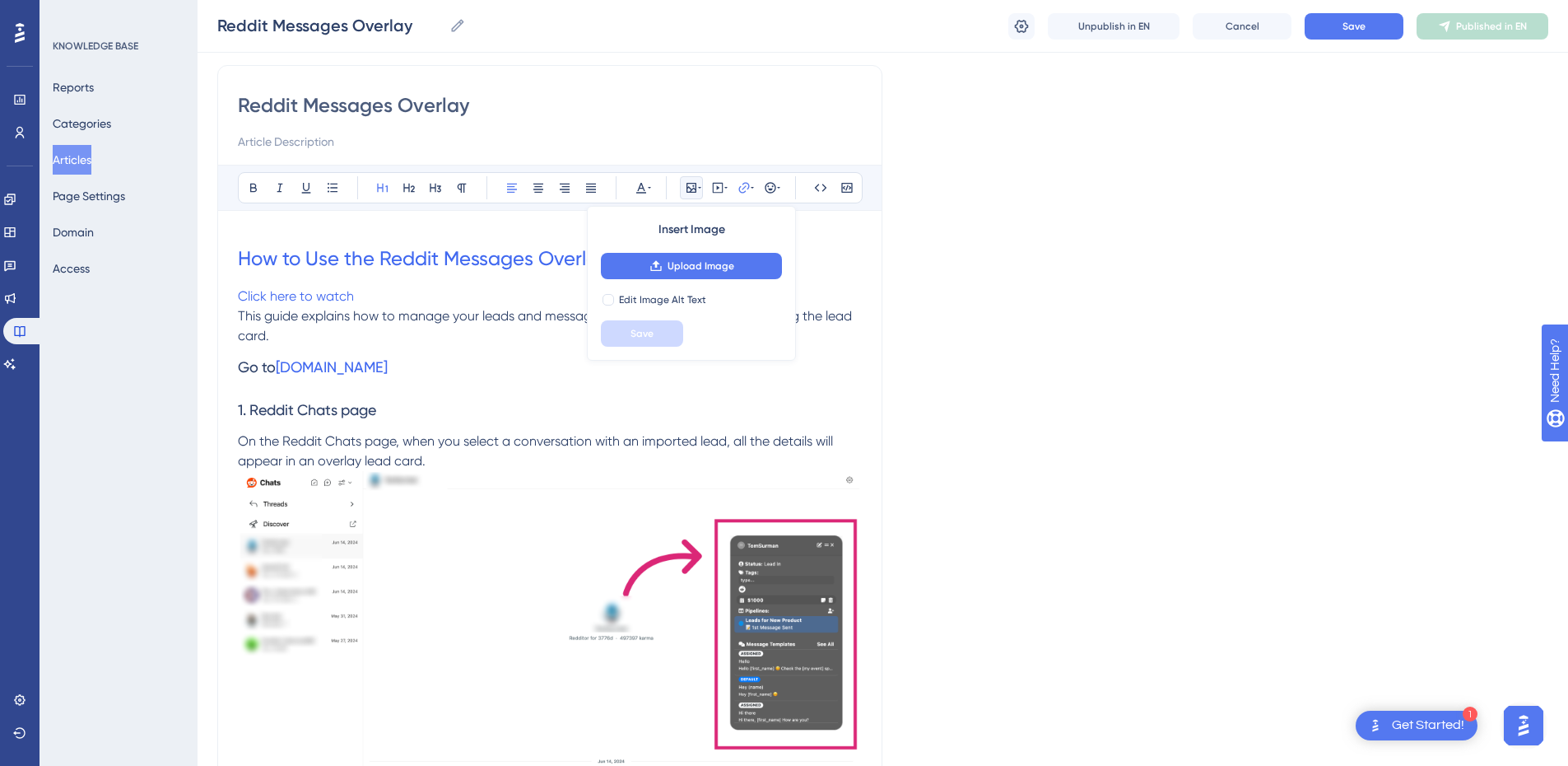
click at [843, 257] on h1 "How to Use the Reddit Messages Overlay" at bounding box center [550, 258] width 624 height 56
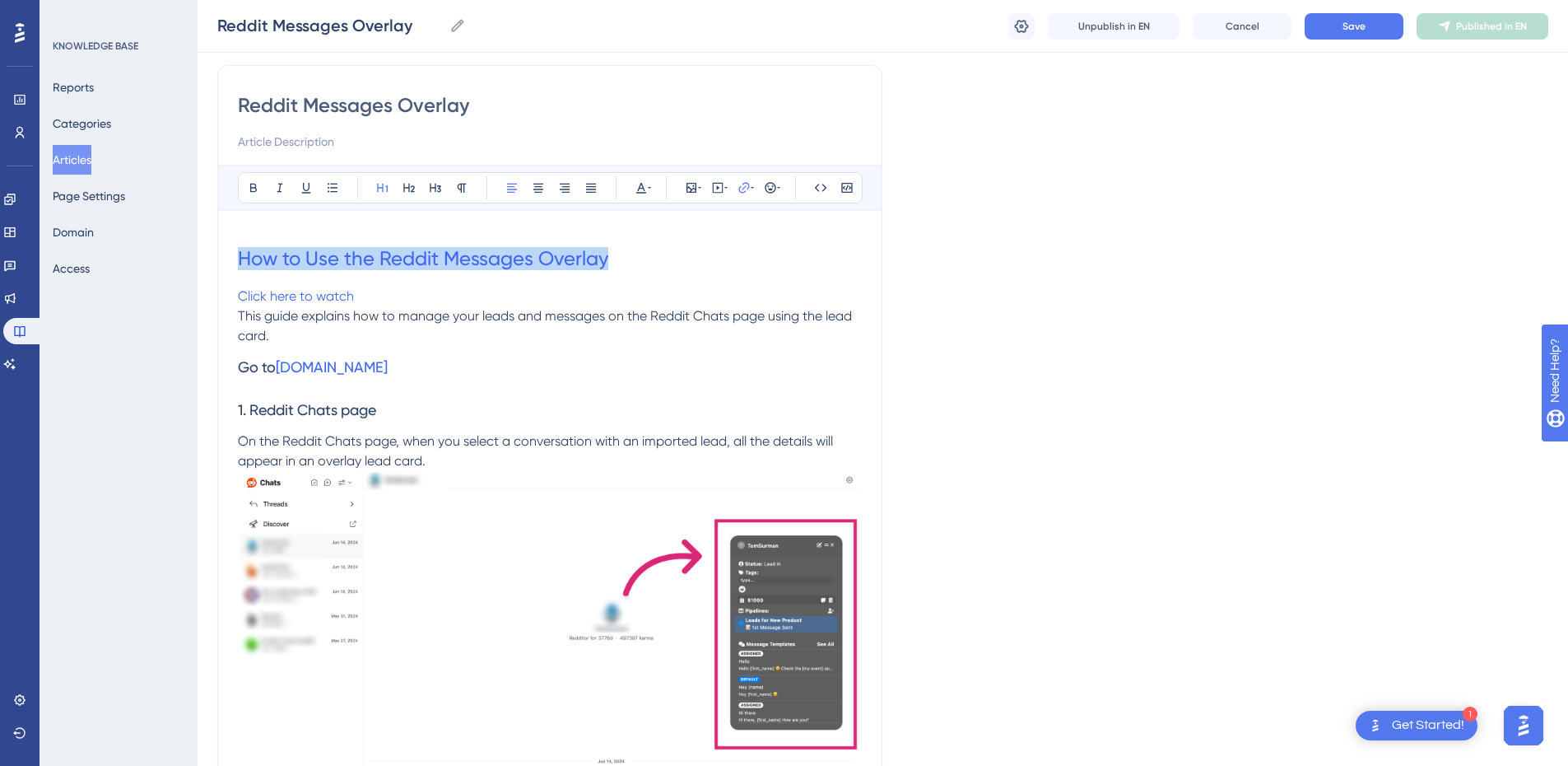
drag, startPoint x: 651, startPoint y: 268, endPoint x: 128, endPoint y: 266, distance: 523.0
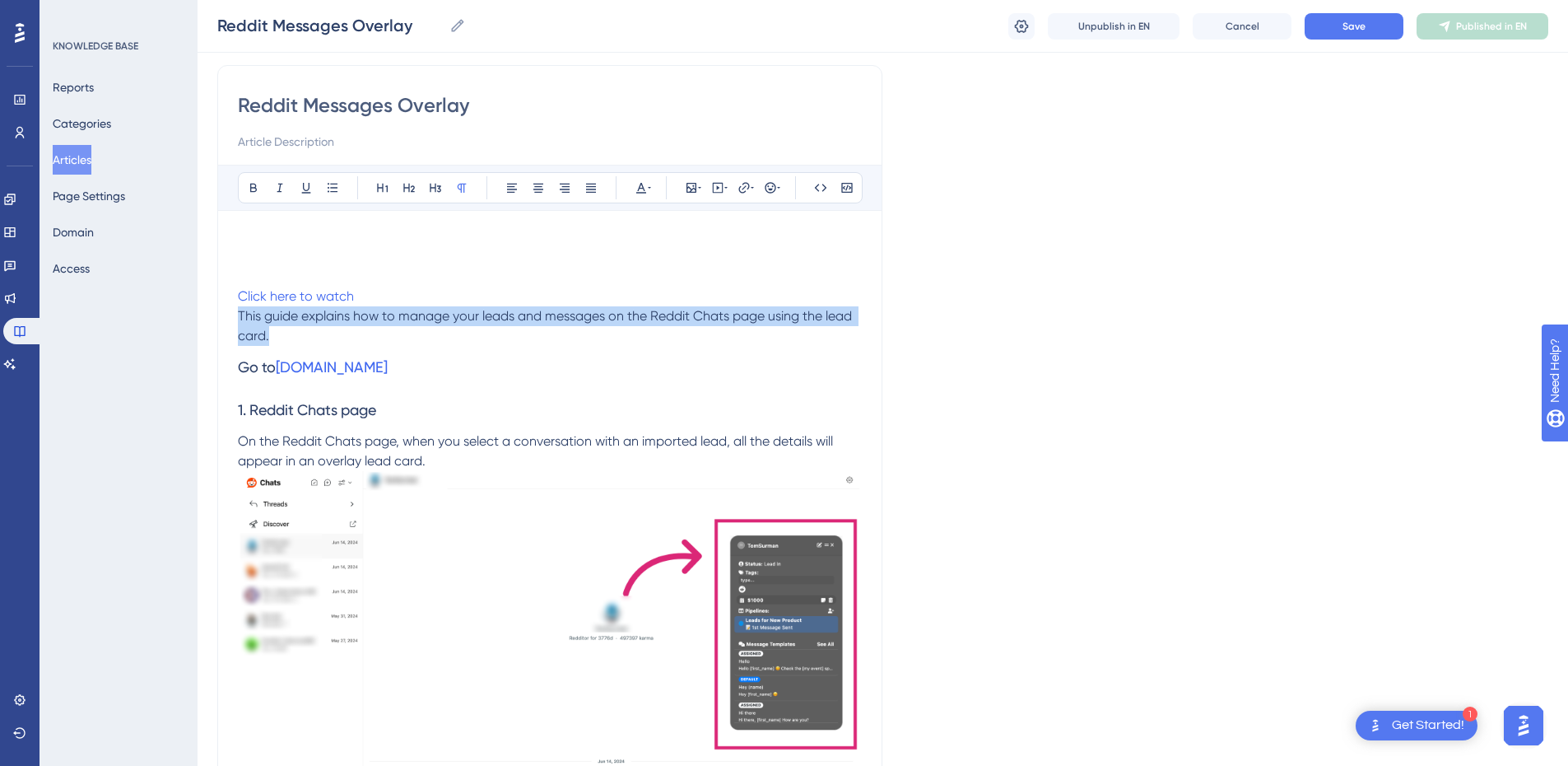
drag, startPoint x: 289, startPoint y: 329, endPoint x: 228, endPoint y: 318, distance: 62.0
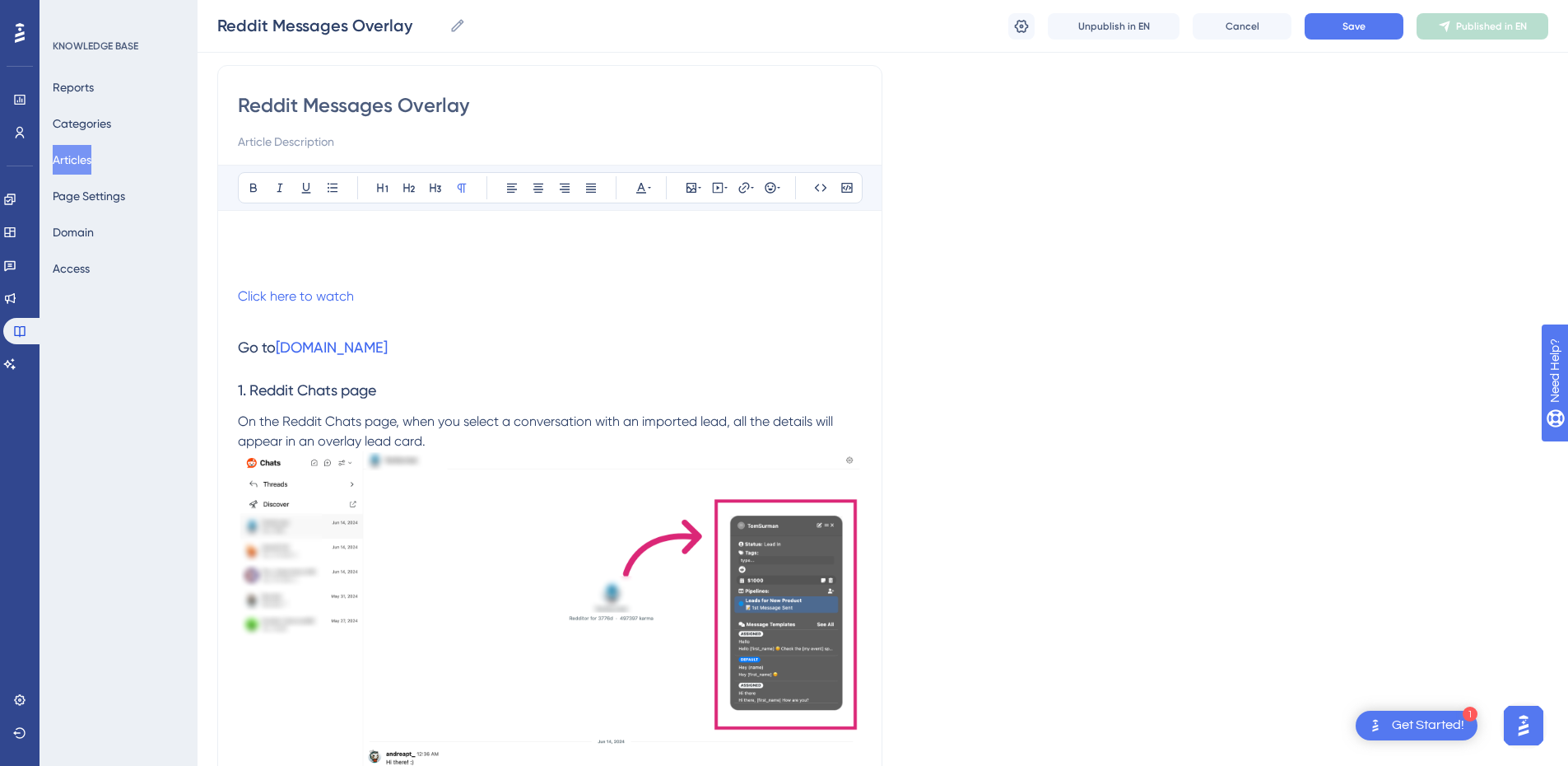
click at [327, 151] on input at bounding box center [550, 141] width 624 height 20
paste input "This guide explains how to manage your leads and messages on the Reddit Chats p…"
type input "This guide explains how to manage your leads and messages on the Reddit Chats p…"
drag, startPoint x: 378, startPoint y: 303, endPoint x: 134, endPoint y: 277, distance: 245.4
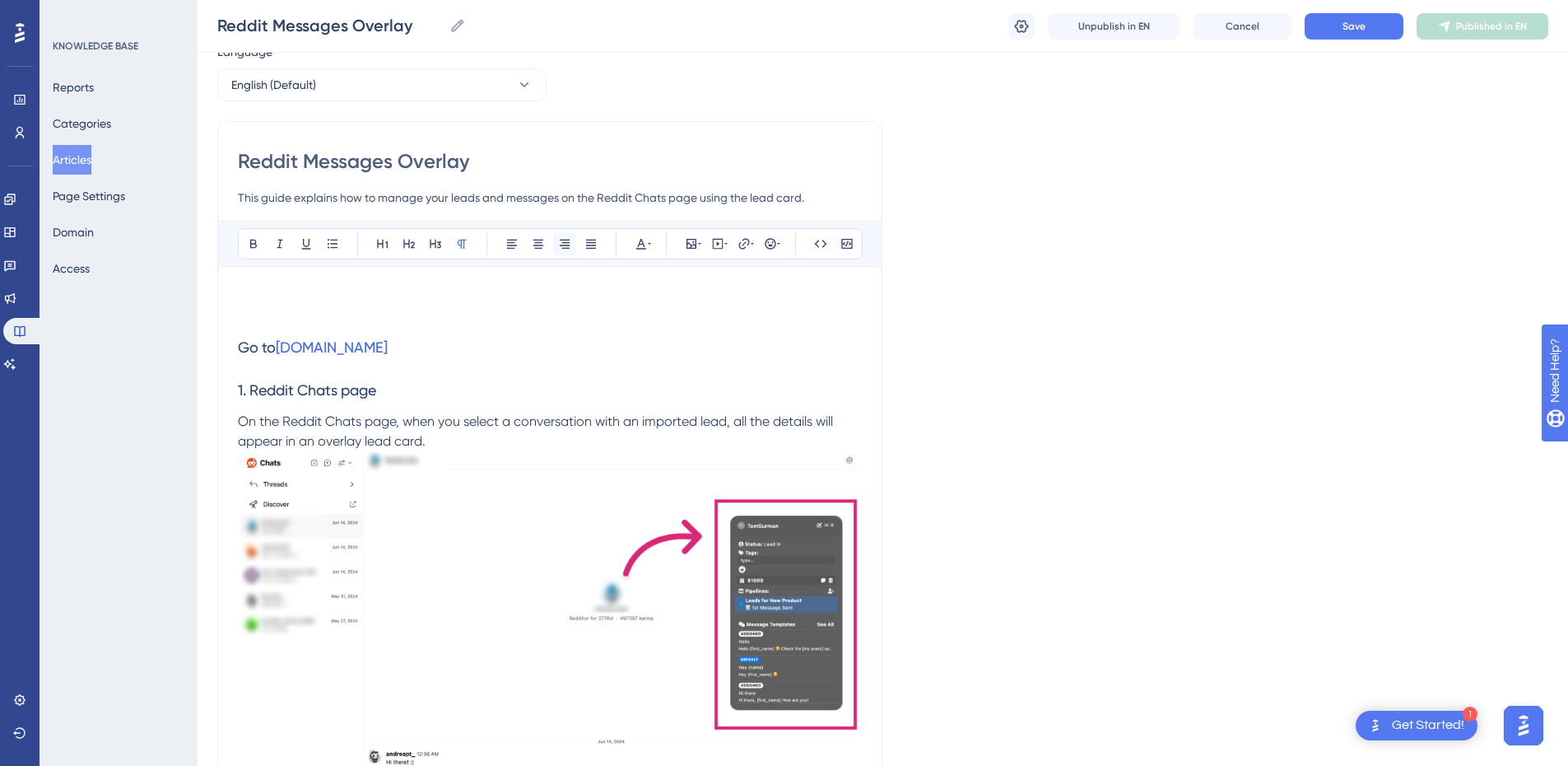
scroll to position [44, 0]
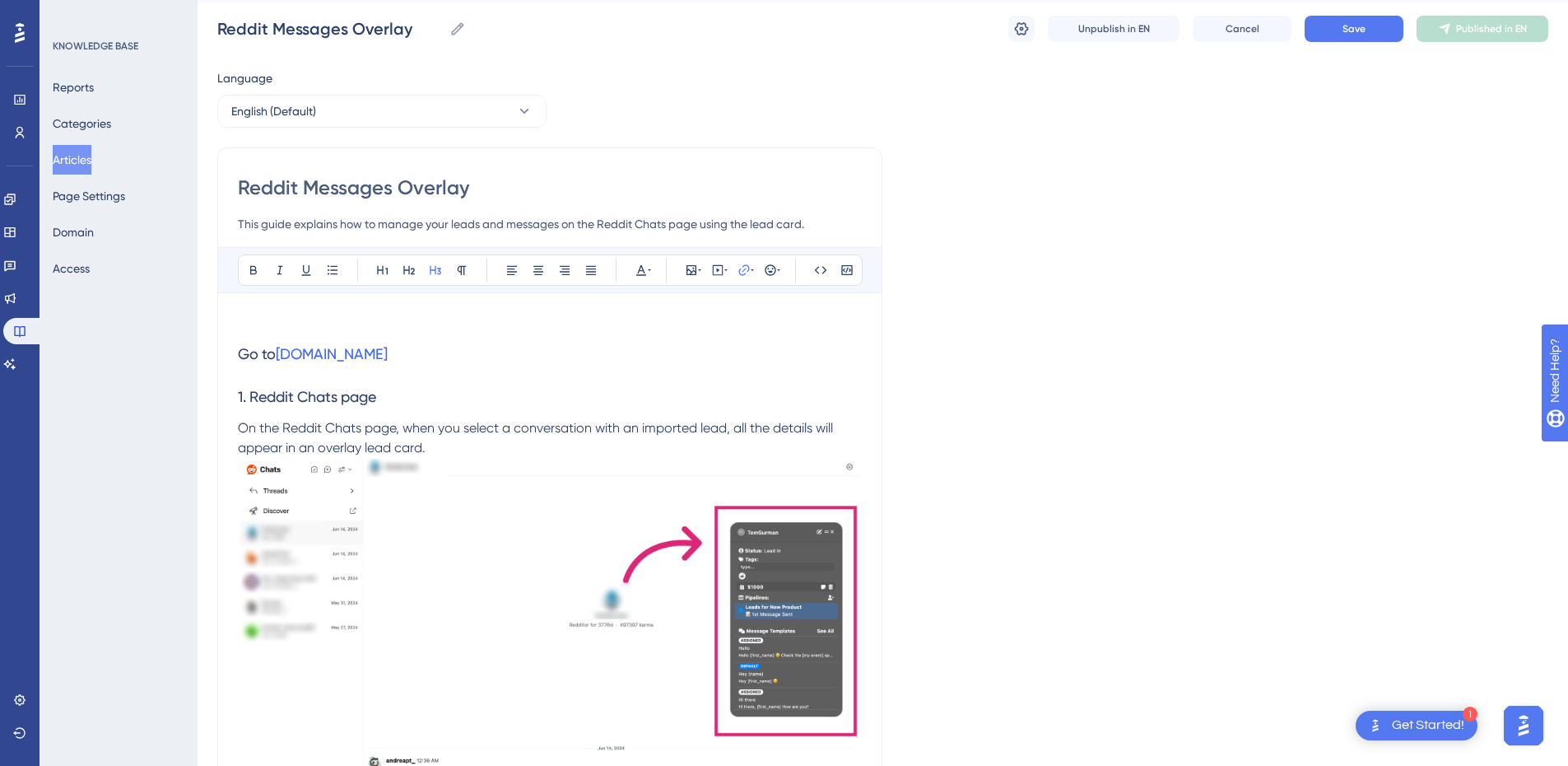
click at [382, 337] on h3 "Go to [DOMAIN_NAME]" at bounding box center [550, 353] width 624 height 43
click at [529, 318] on p at bounding box center [550, 323] width 624 height 20
click at [719, 272] on icon at bounding box center [718, 270] width 13 height 13
click at [677, 374] on textarea at bounding box center [718, 372] width 250 height 74
paste textarea "<div style="position:relative;padding-bottom:56.25%;"> <iframe style="width:100…"
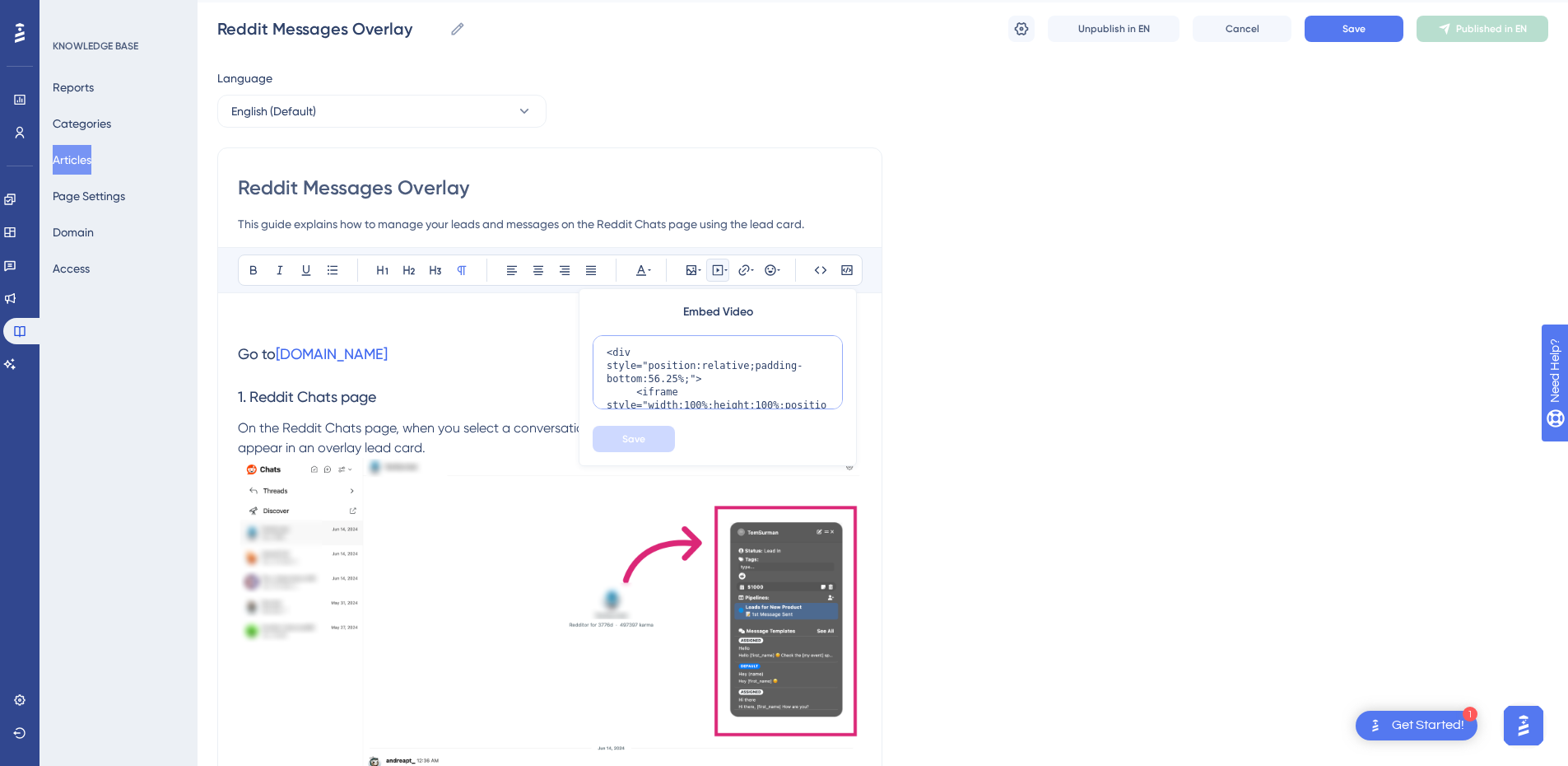
scroll to position [214, 0]
type textarea "<div style="position:relative;padding-bottom:56.25%;"> <iframe style="width:100…"
click at [643, 439] on span "Save" at bounding box center [634, 439] width 23 height 13
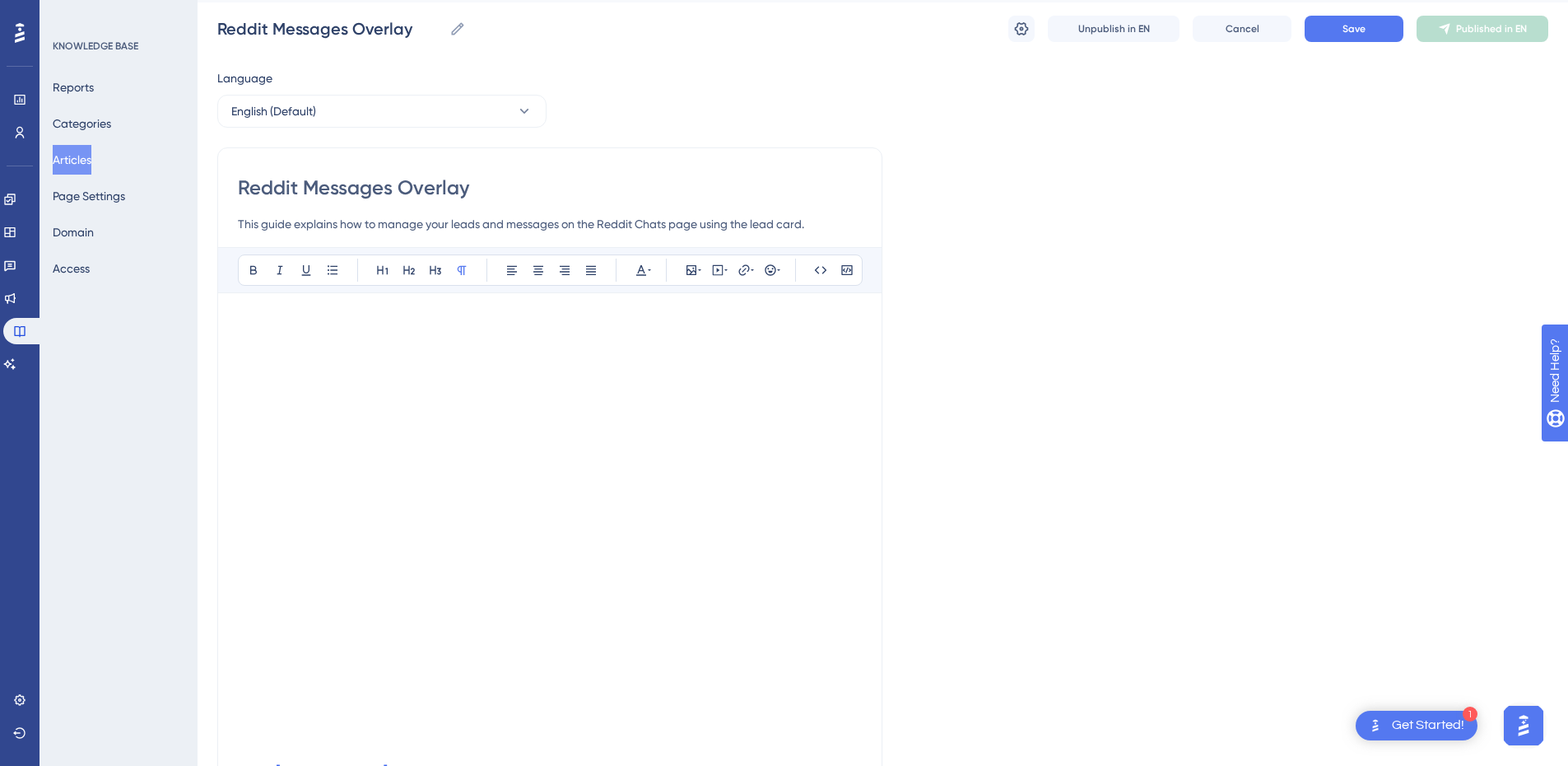
click at [515, 322] on p at bounding box center [550, 323] width 624 height 20
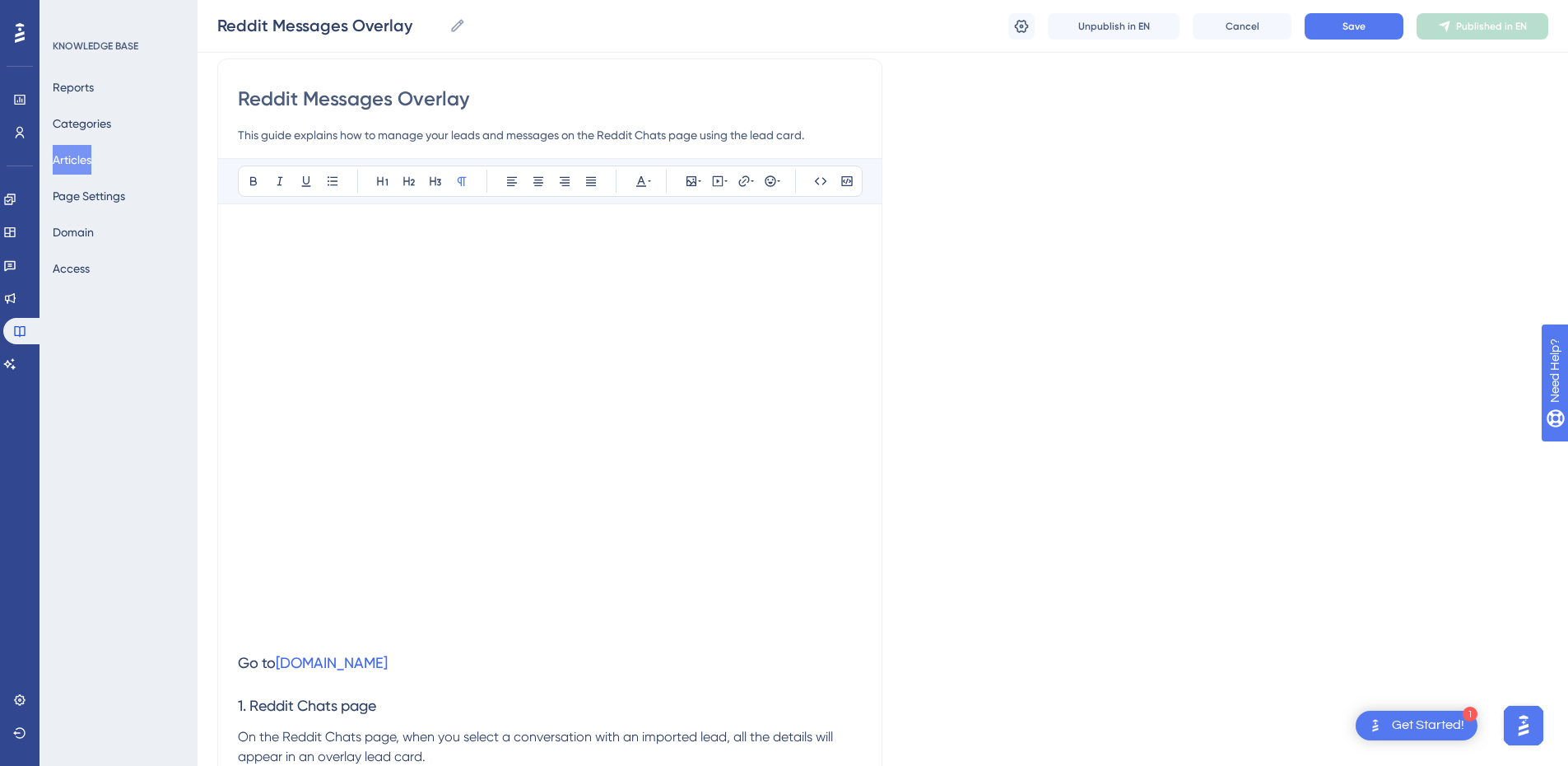
click at [337, 637] on p at bounding box center [550, 632] width 624 height 20
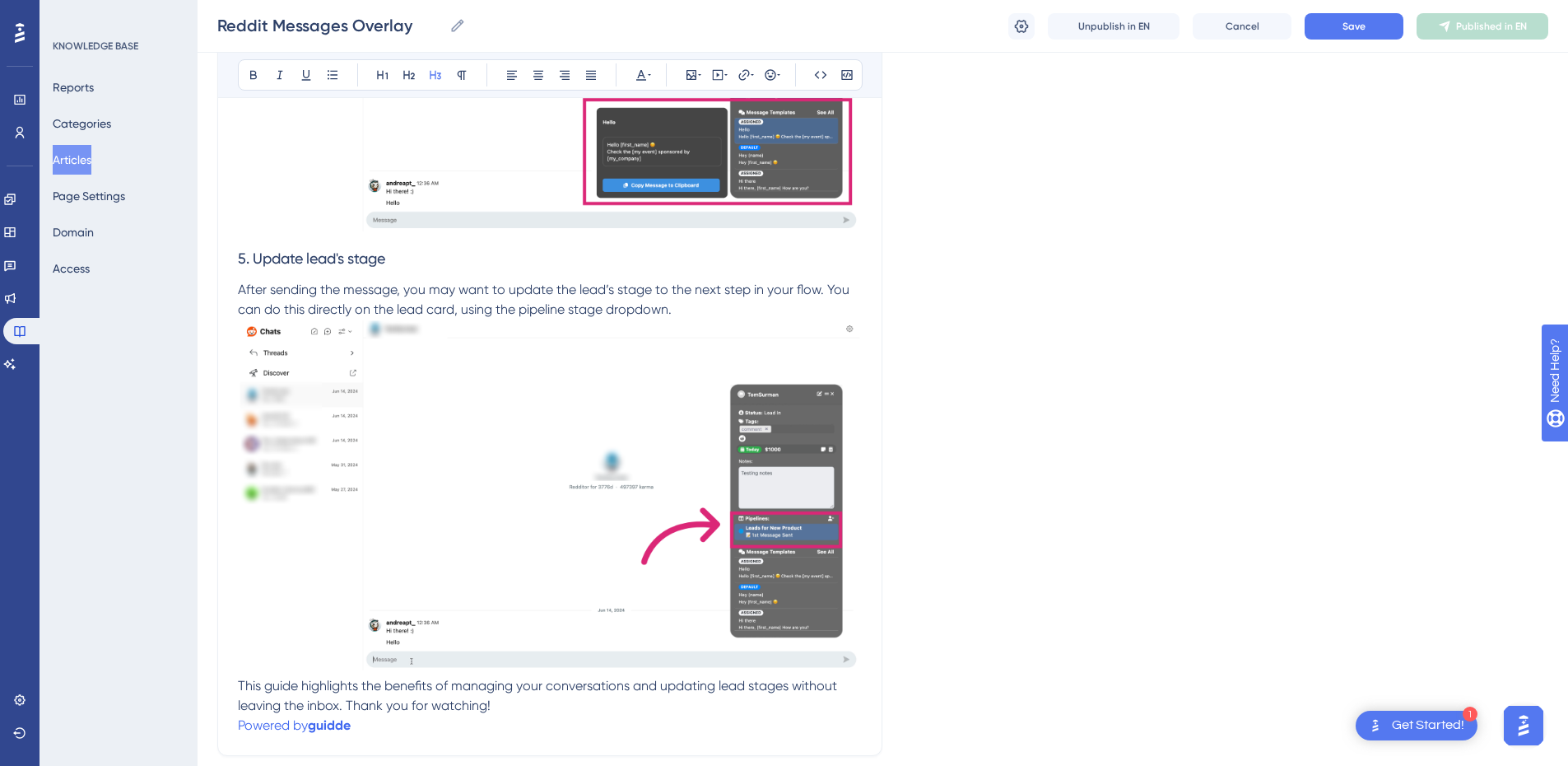
scroll to position [2472, 0]
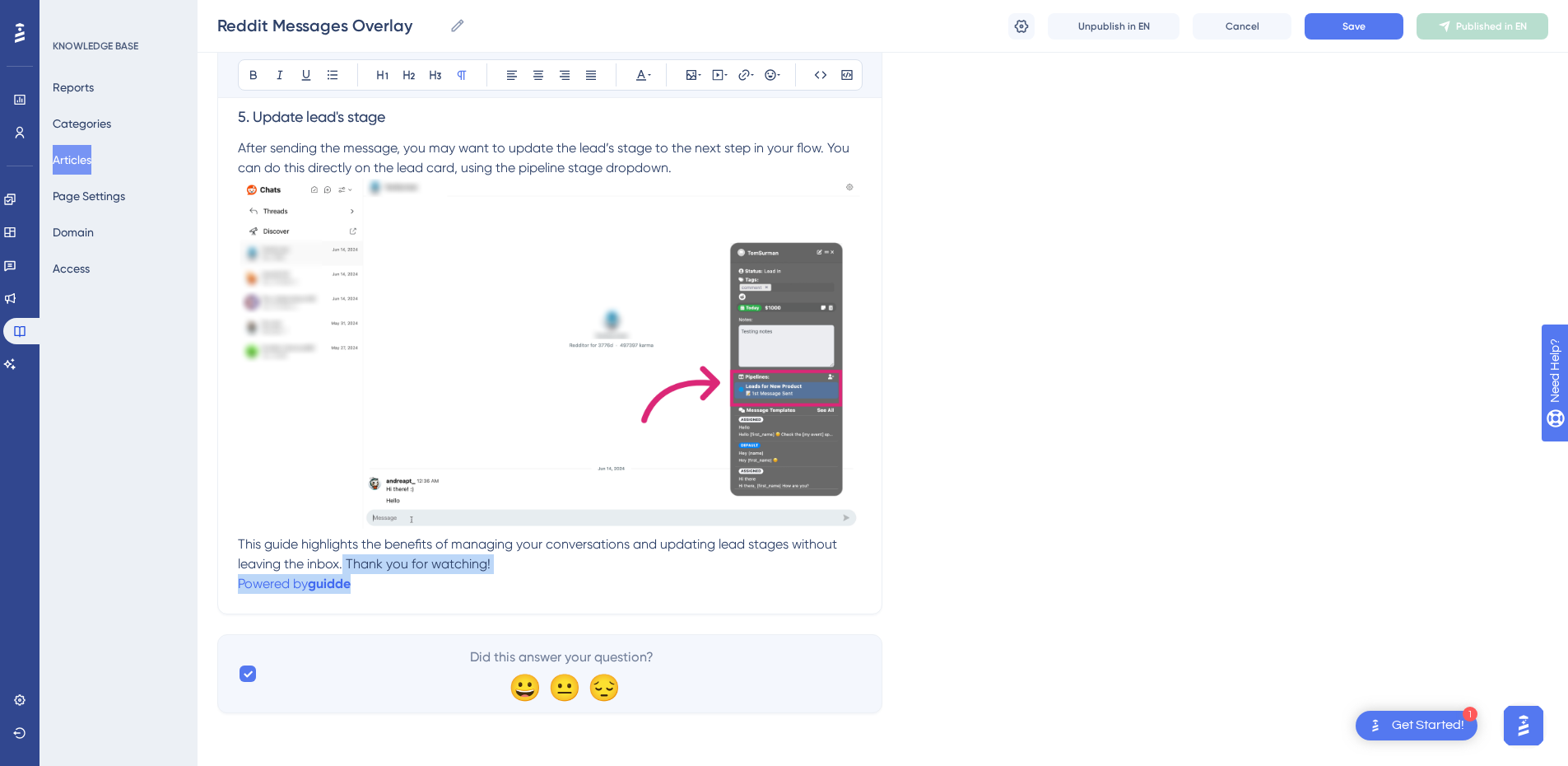
drag, startPoint x: 415, startPoint y: 586, endPoint x: 345, endPoint y: 566, distance: 72.8
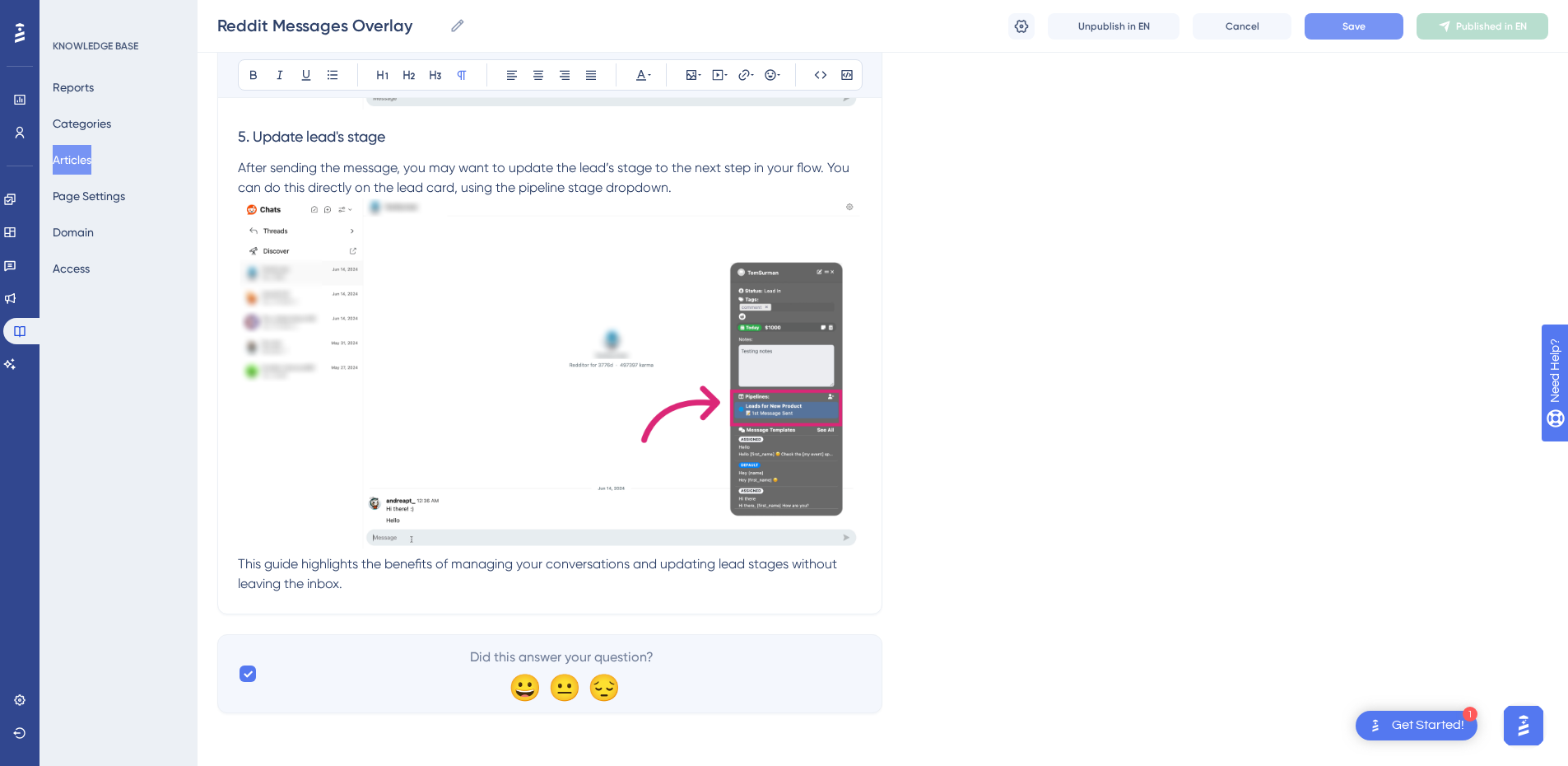
click at [1358, 22] on span "Save" at bounding box center [1354, 26] width 23 height 13
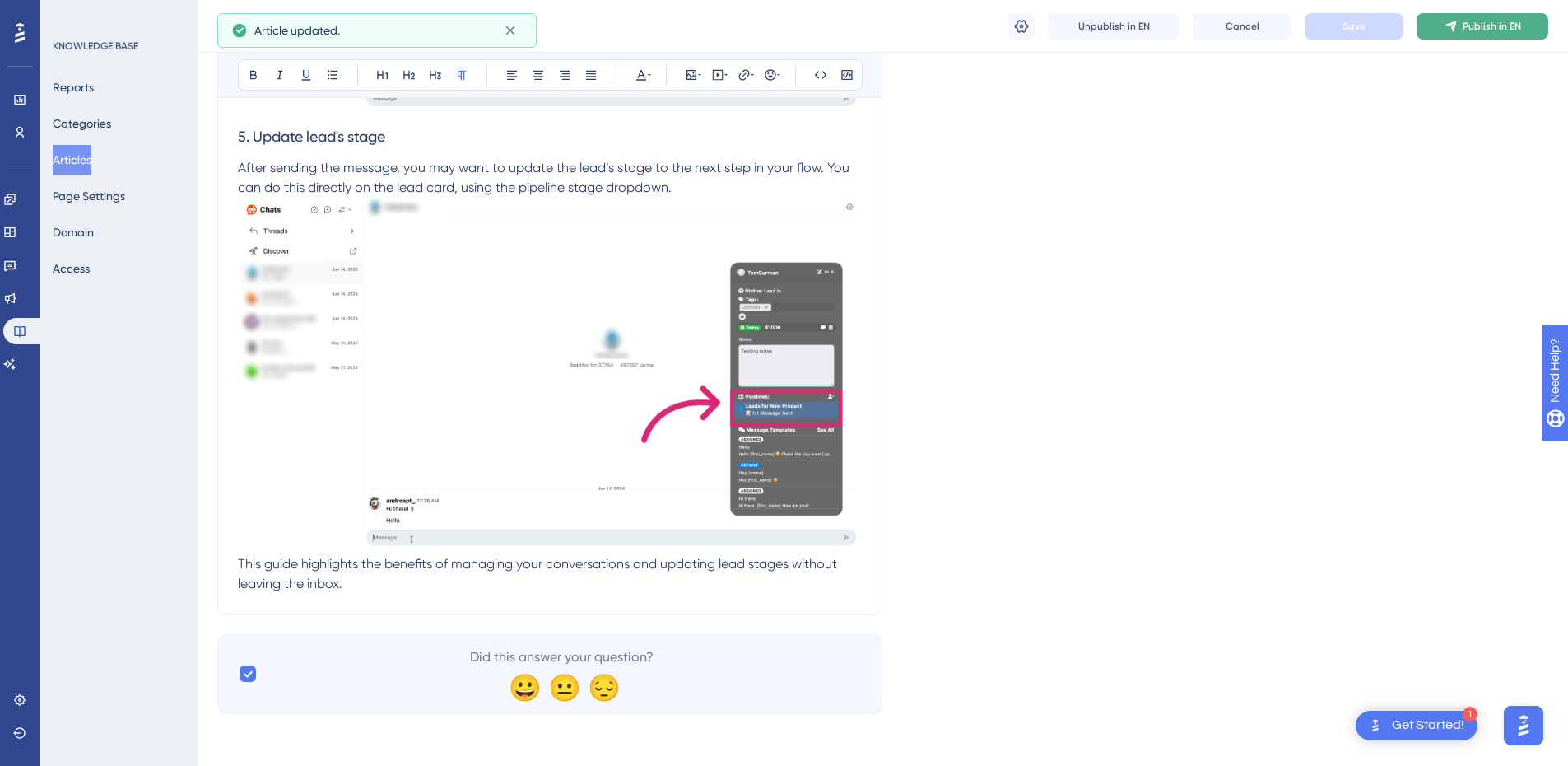
click at [1489, 31] on span "Publish in EN" at bounding box center [1492, 26] width 58 height 13
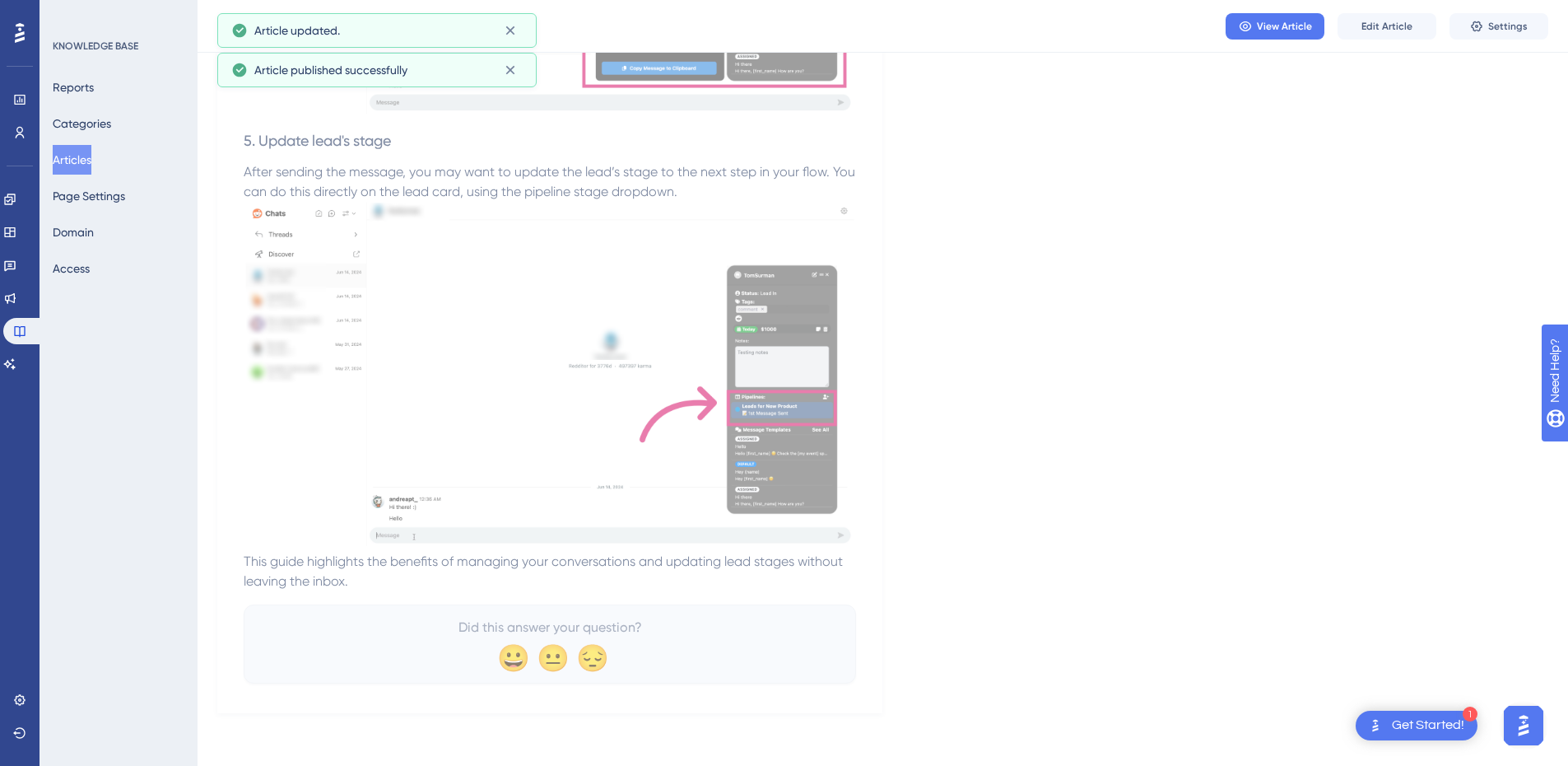
scroll to position [2349, 0]
click at [1498, 22] on span "Settings" at bounding box center [1508, 26] width 39 height 13
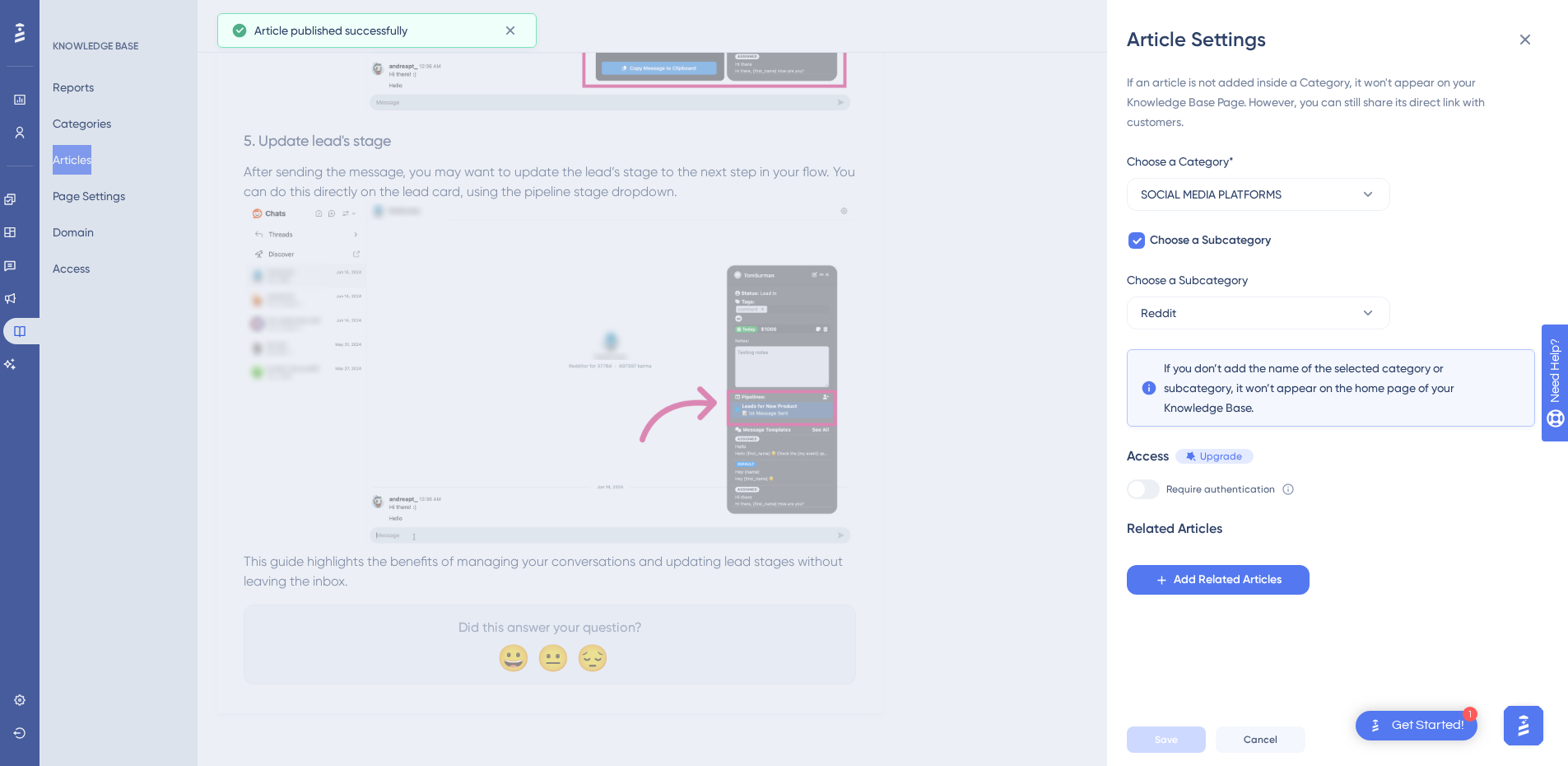
click at [1009, 222] on div "Article Settings If an article is not added inside a Category, it won't appear …" at bounding box center [784, 383] width 1568 height 766
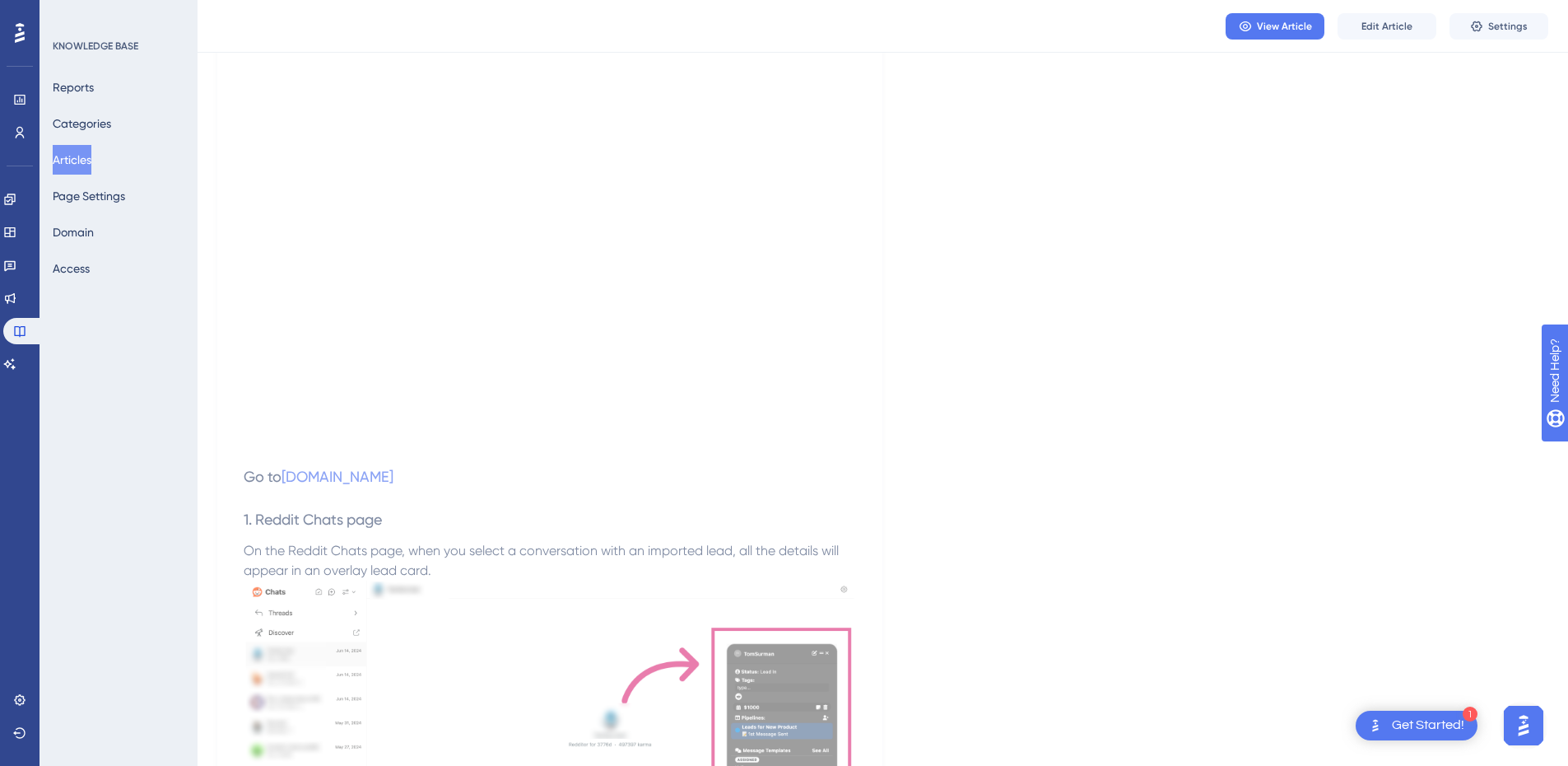
scroll to position [0, 0]
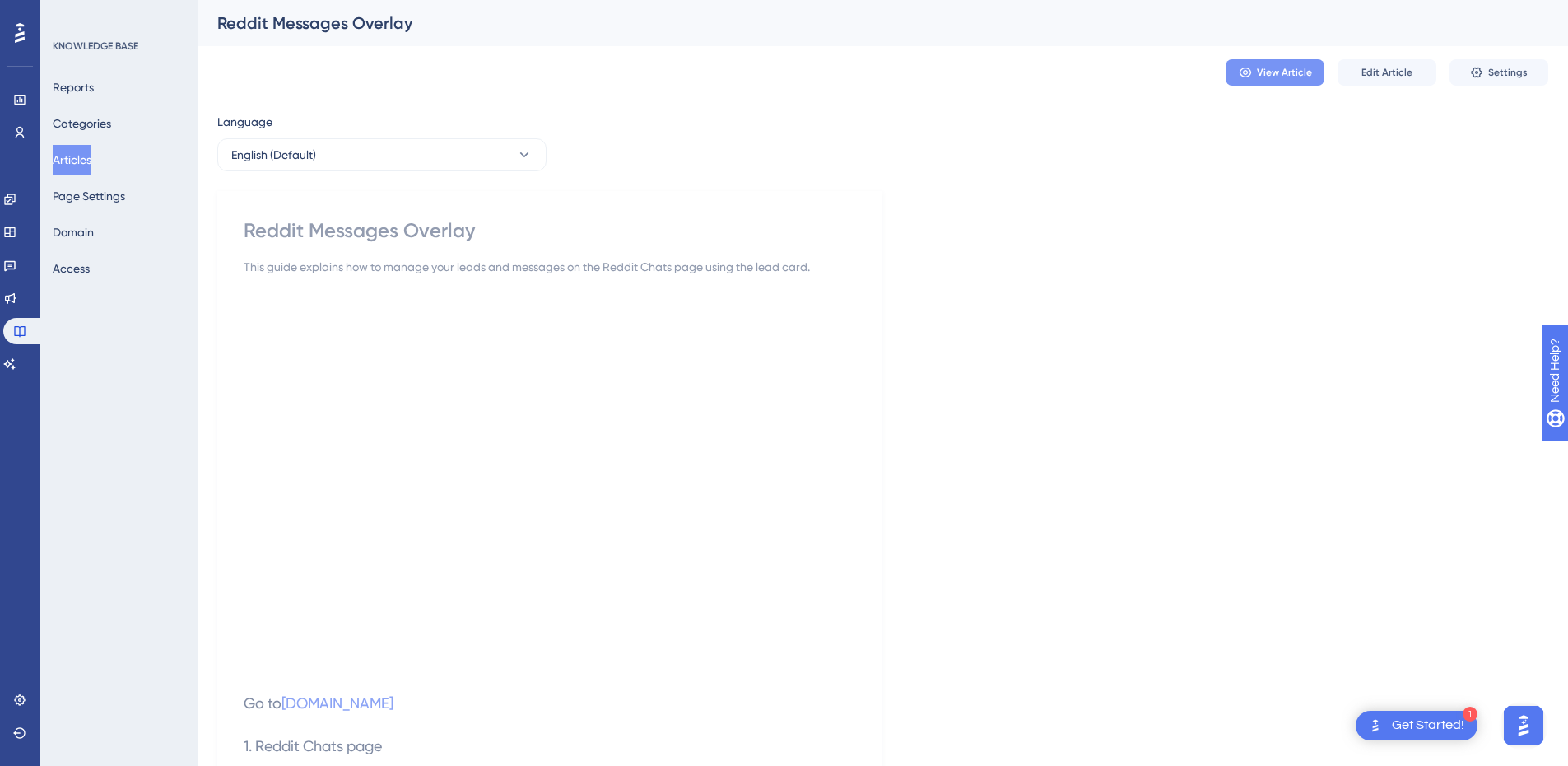
click at [1279, 78] on span "View Article" at bounding box center [1285, 72] width 55 height 13
click at [76, 163] on button "Articles" at bounding box center [72, 160] width 38 height 30
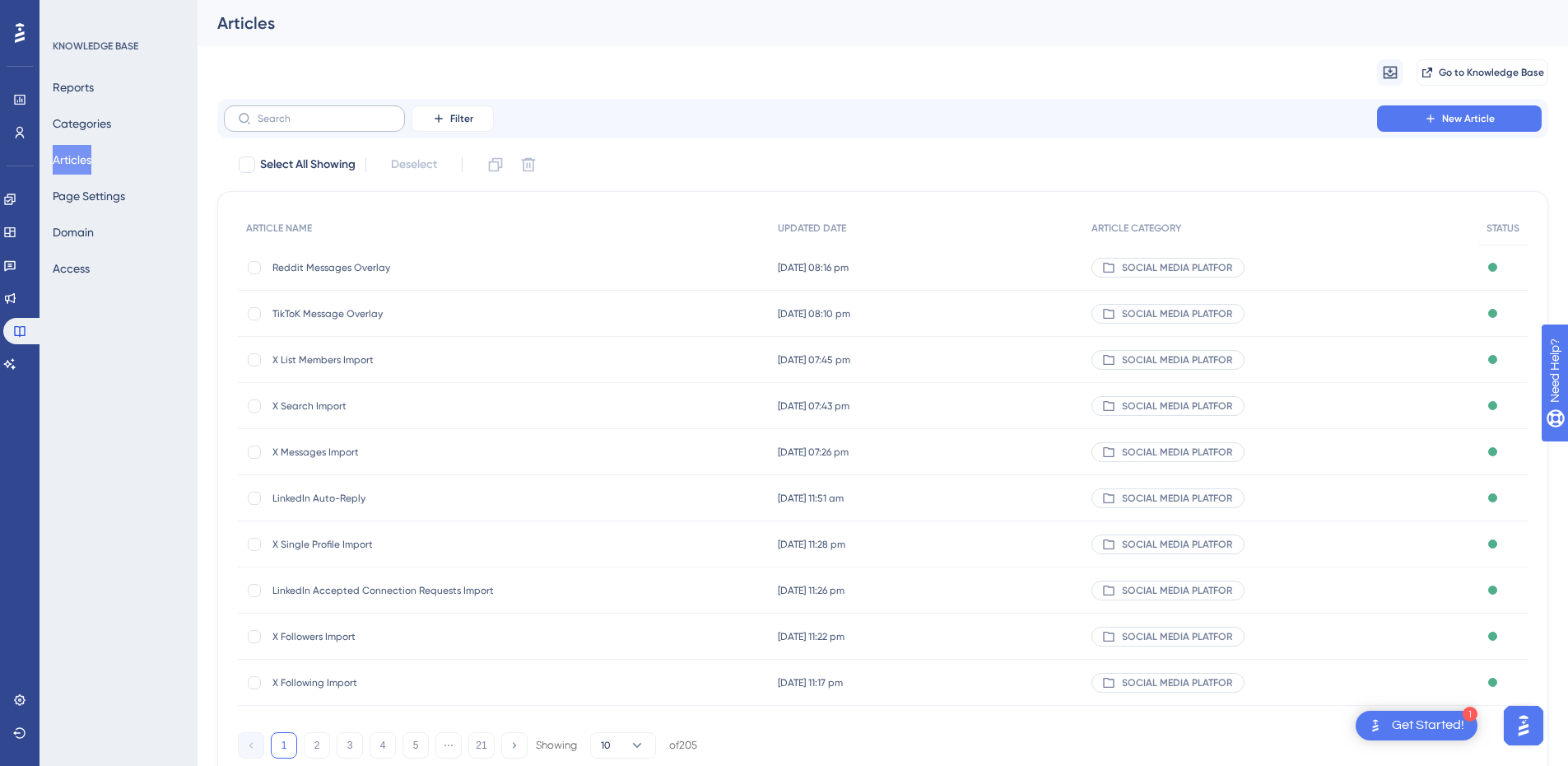
click at [270, 111] on label at bounding box center [315, 119] width 181 height 26
click at [270, 113] on input "text" at bounding box center [324, 118] width 133 height 11
paste input "Reddit Messages Import"
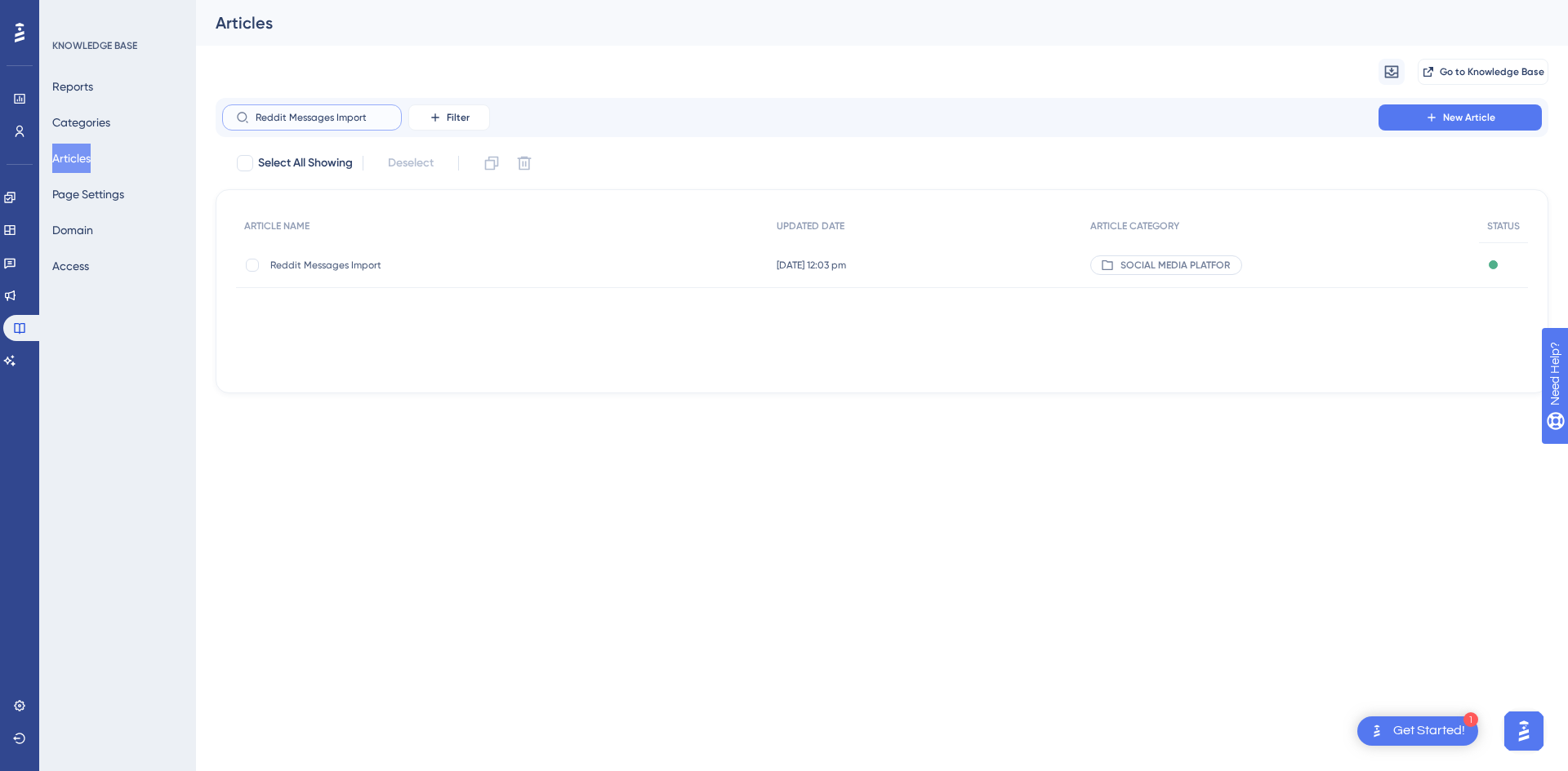
type input "Reddit Messages Import"
click at [374, 268] on span "Reddit Messages Import" at bounding box center [400, 264] width 261 height 13
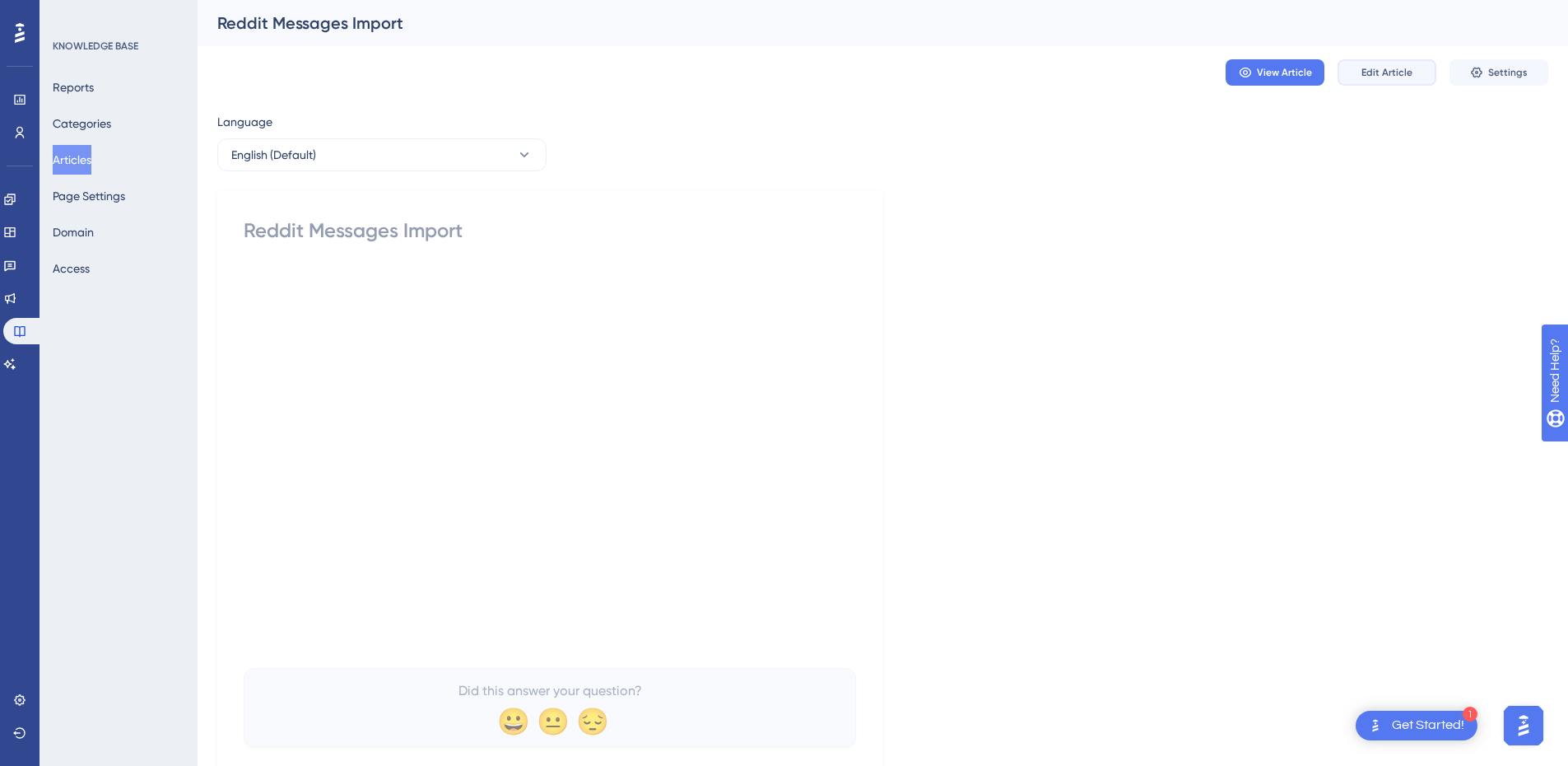
click at [1402, 69] on span "Edit Article" at bounding box center [1387, 72] width 51 height 13
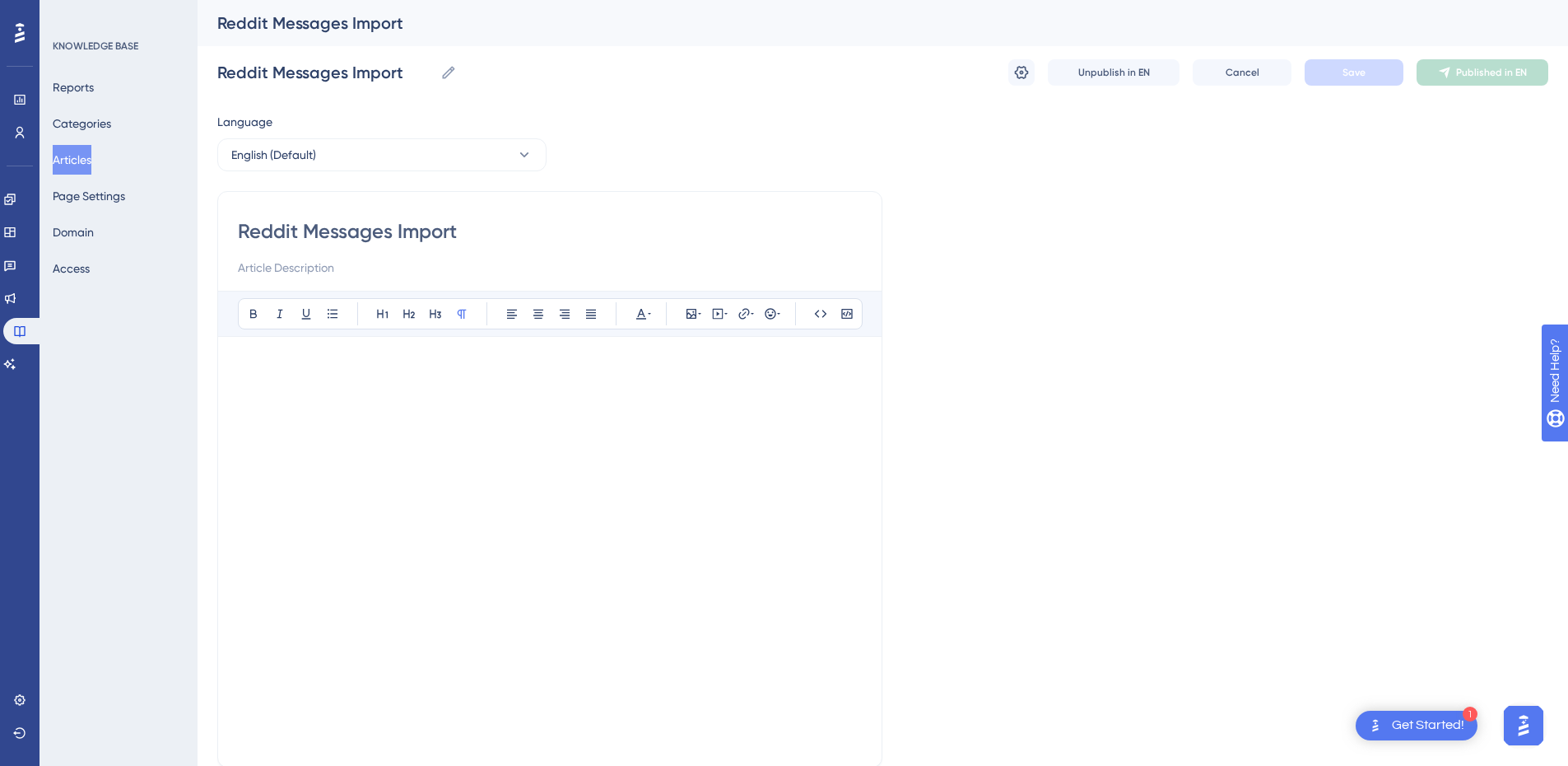
click at [445, 366] on p at bounding box center [550, 366] width 624 height 20
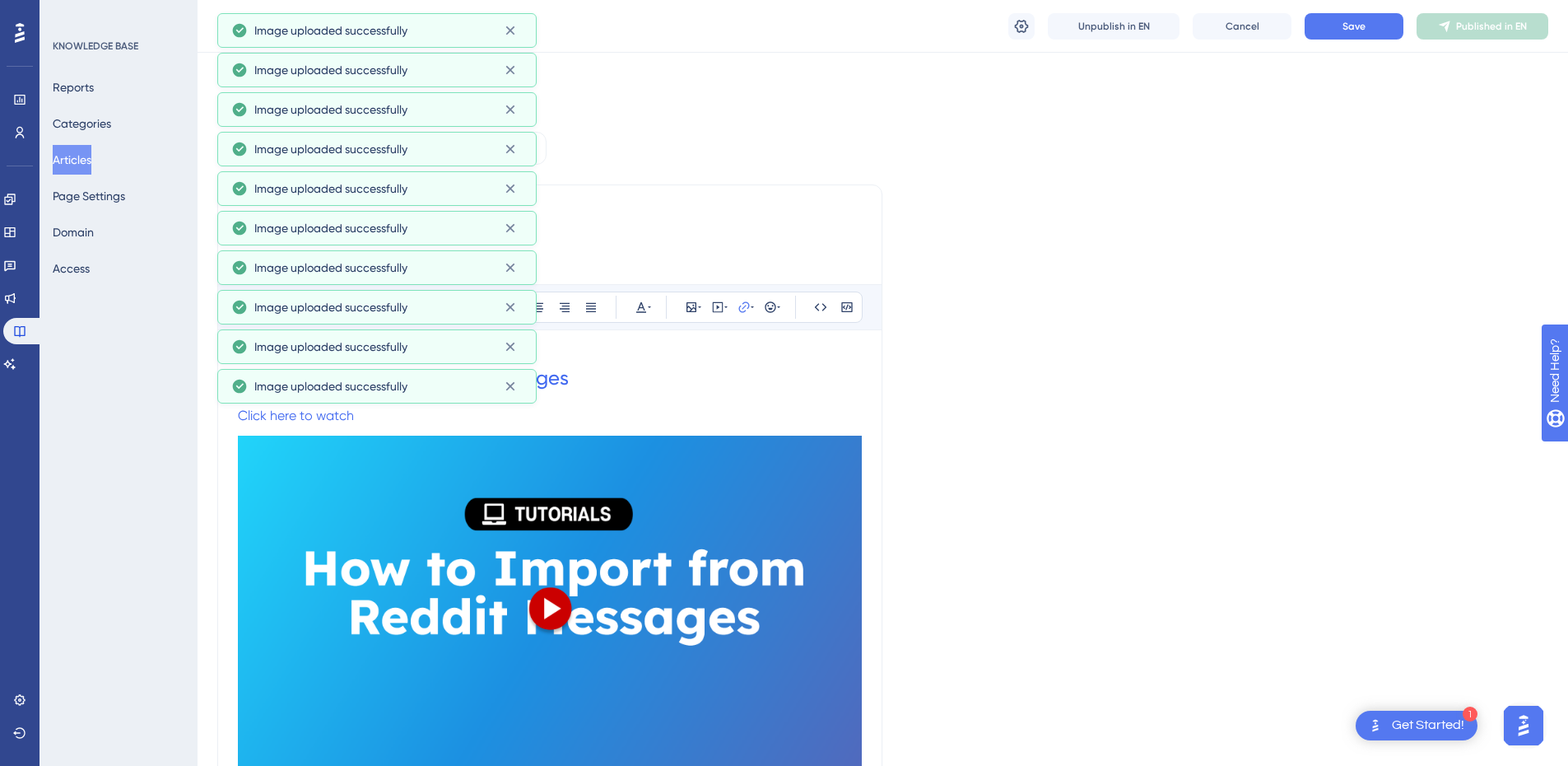
scroll to position [597, 0]
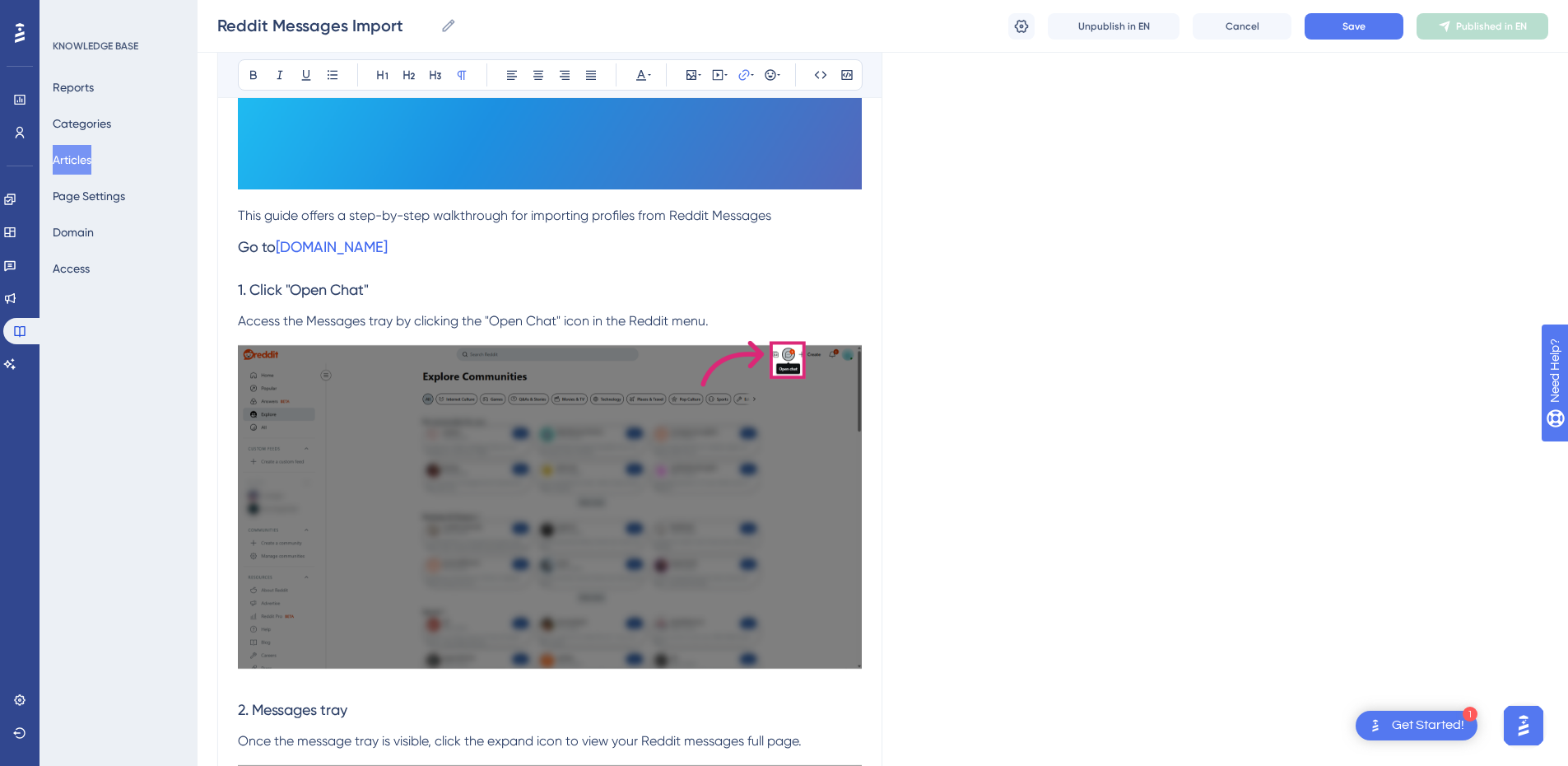
drag, startPoint x: 1312, startPoint y: 378, endPoint x: 1286, endPoint y: 375, distance: 26.2
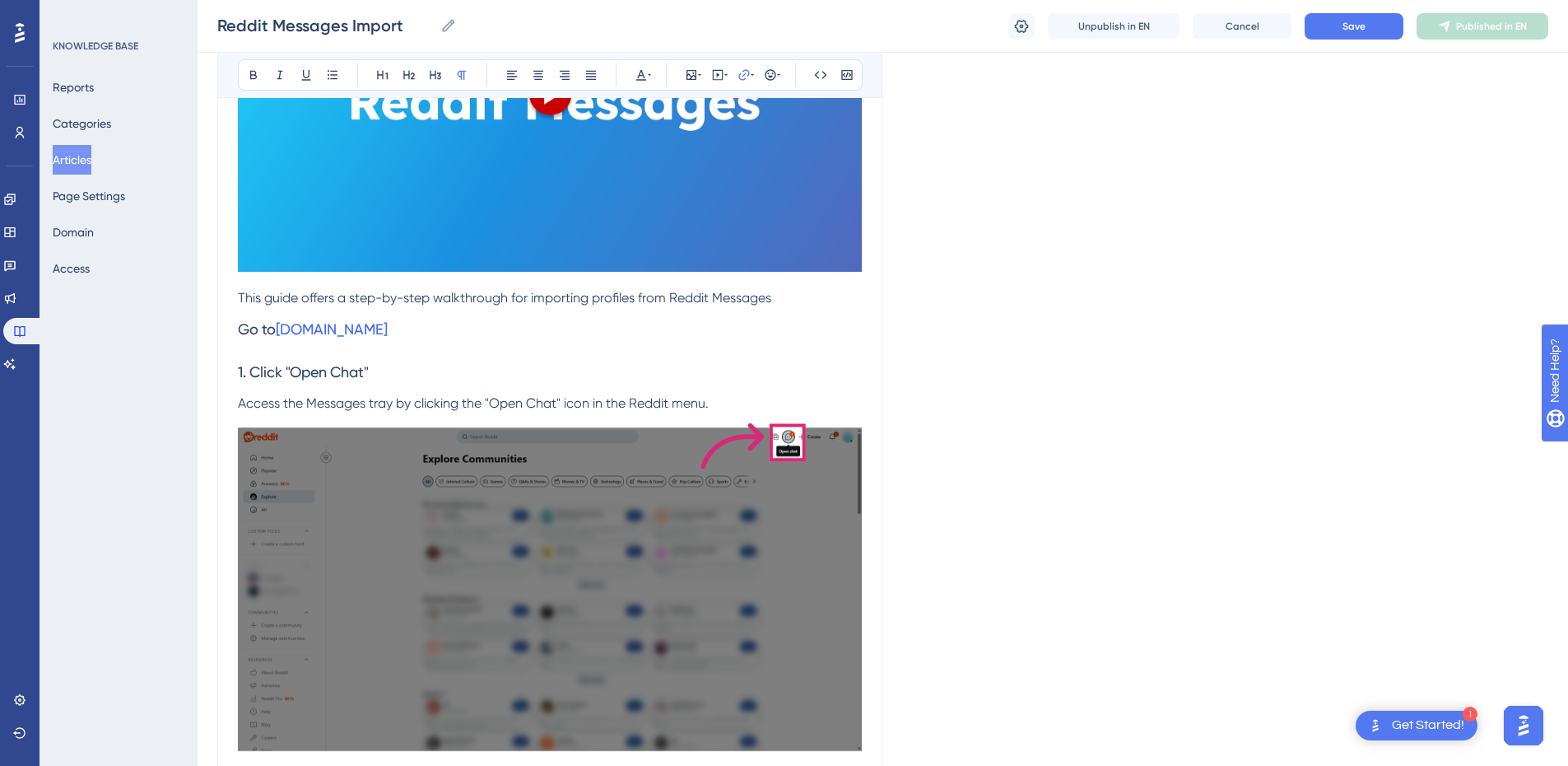
scroll to position [0, 0]
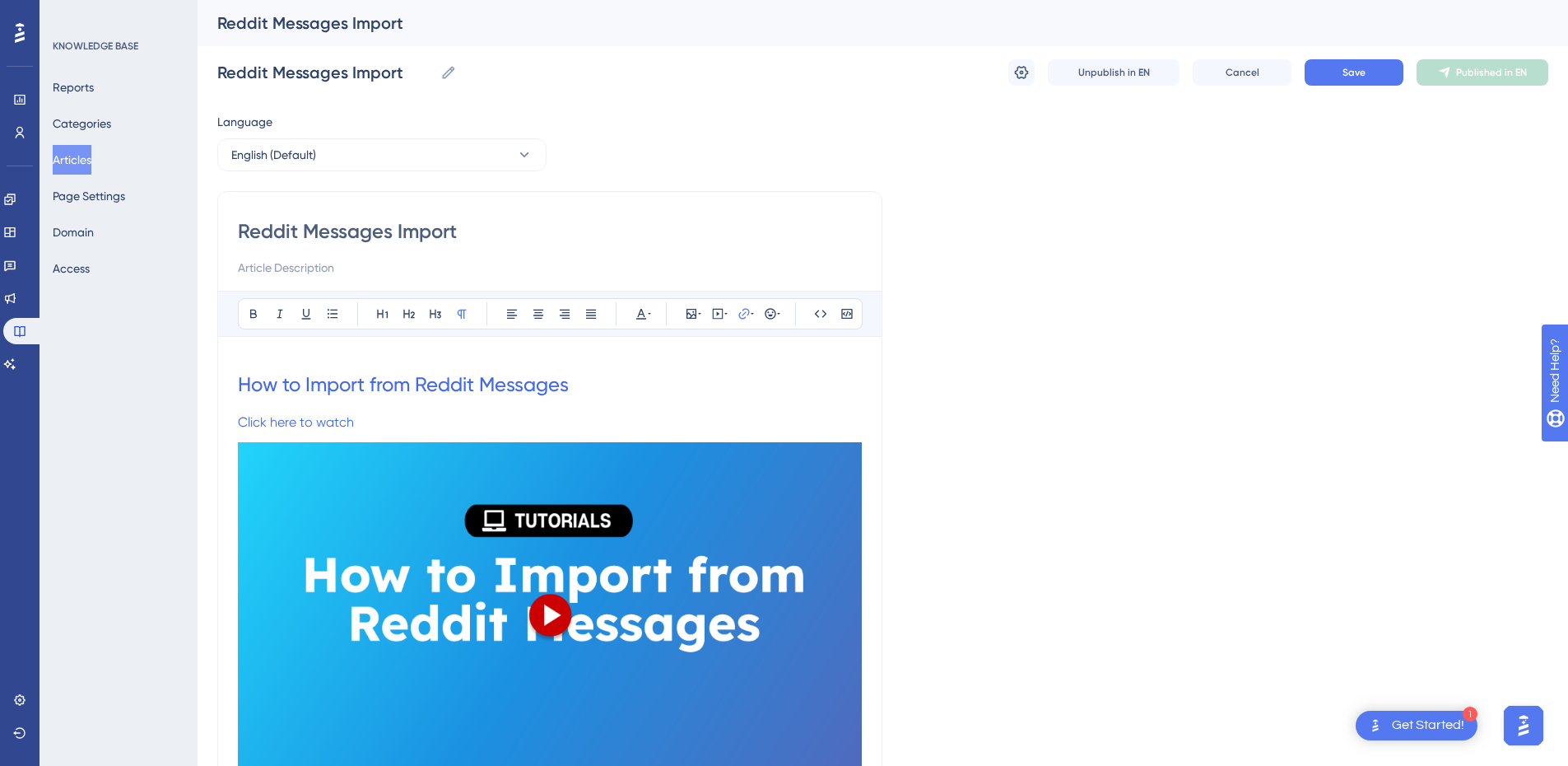
click at [785, 523] on img at bounding box center [550, 618] width 624 height 351
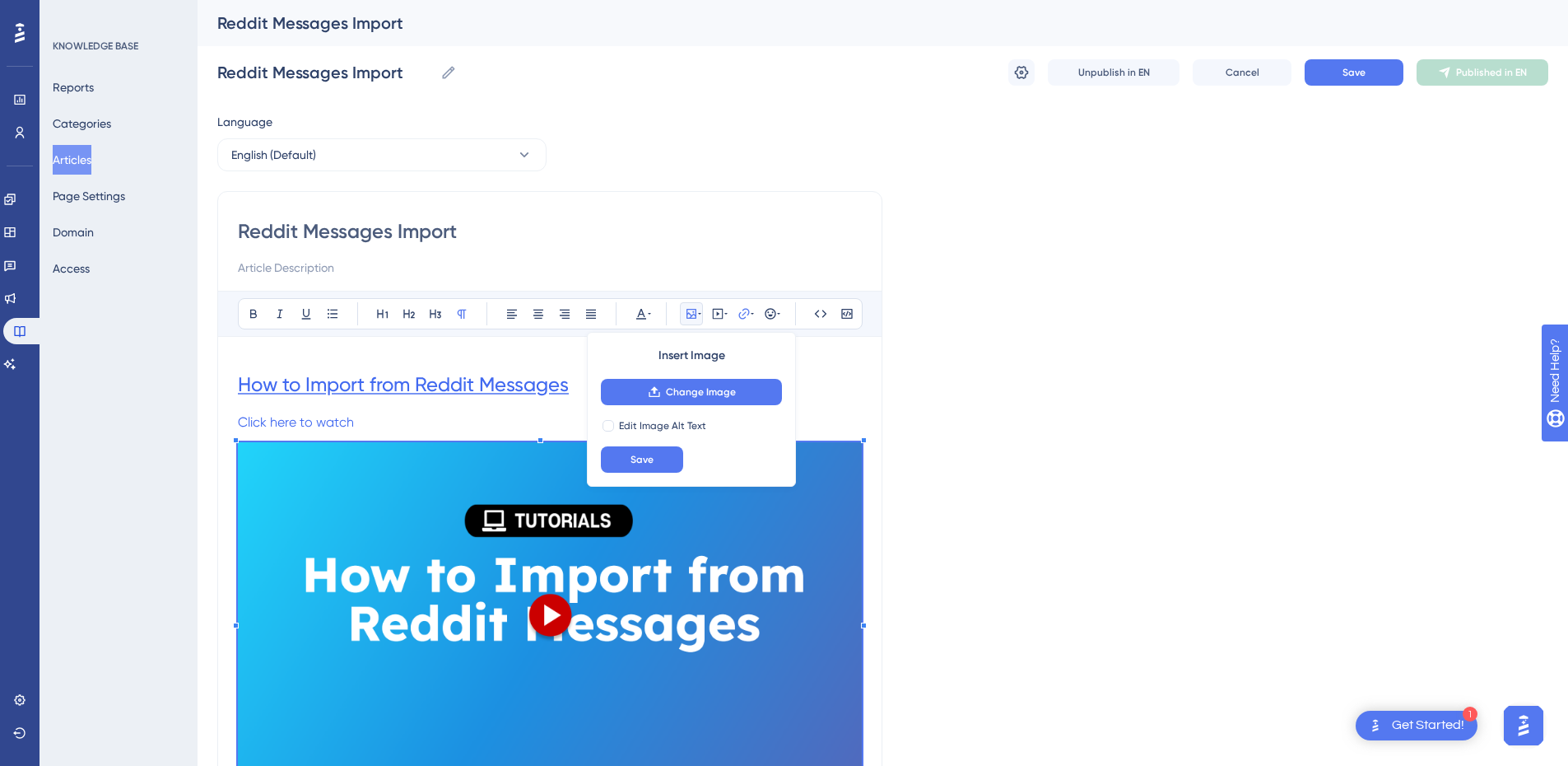
click at [513, 380] on span "How to Import from Reddit Messages" at bounding box center [404, 385] width 331 height 23
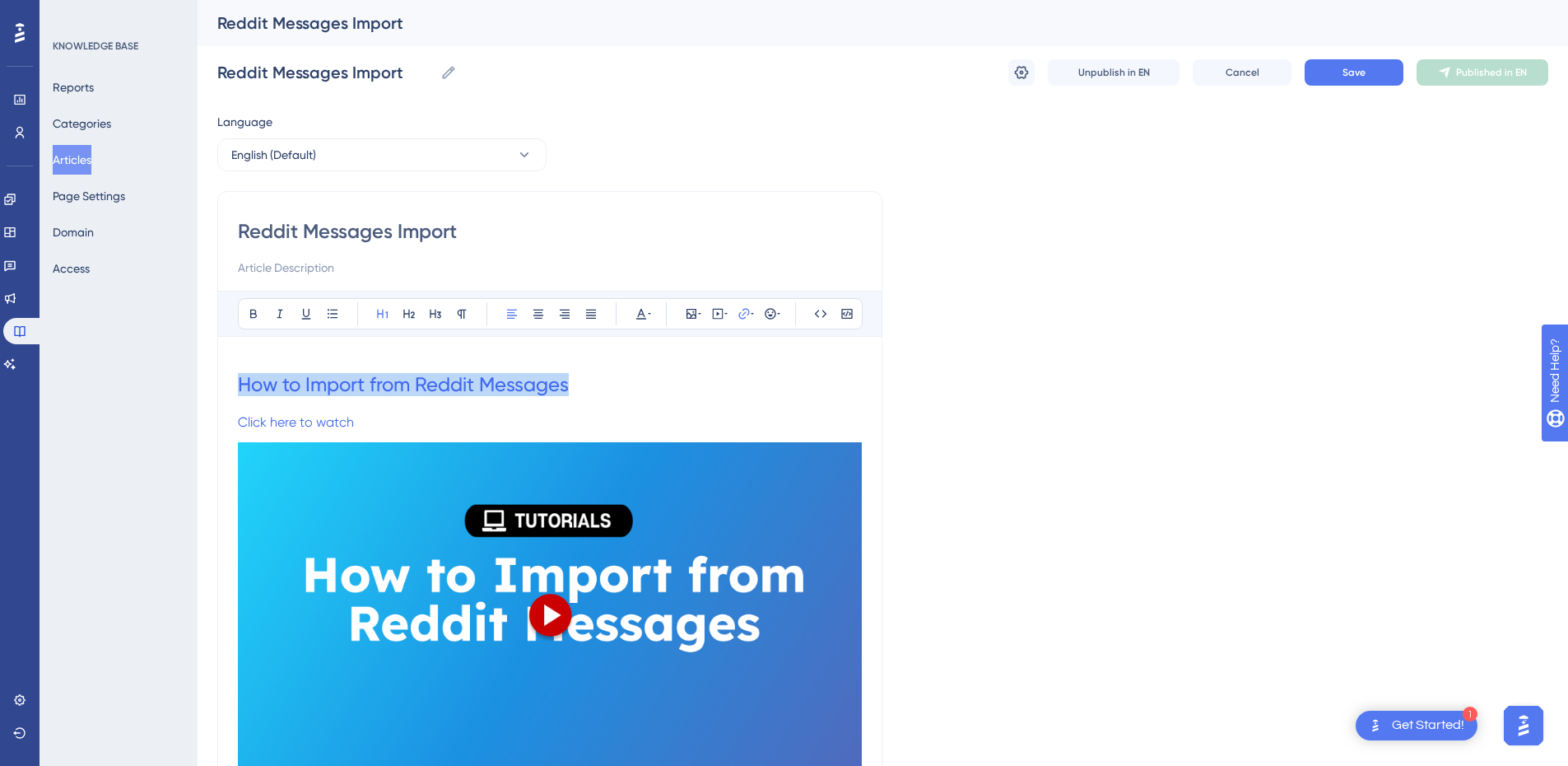
drag, startPoint x: 612, startPoint y: 382, endPoint x: 137, endPoint y: 393, distance: 475.1
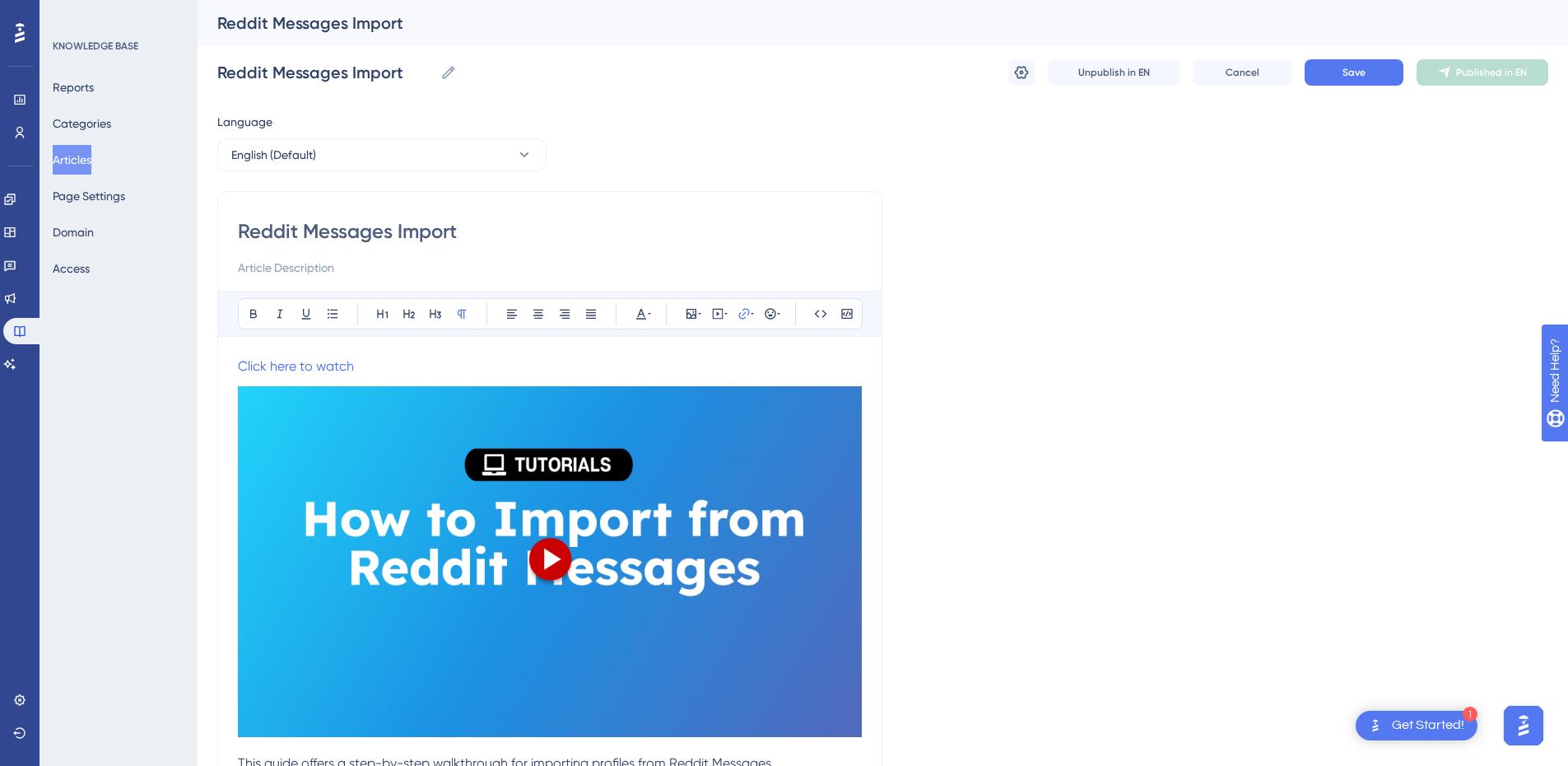
drag, startPoint x: 409, startPoint y: 362, endPoint x: 466, endPoint y: 559, distance: 205.1
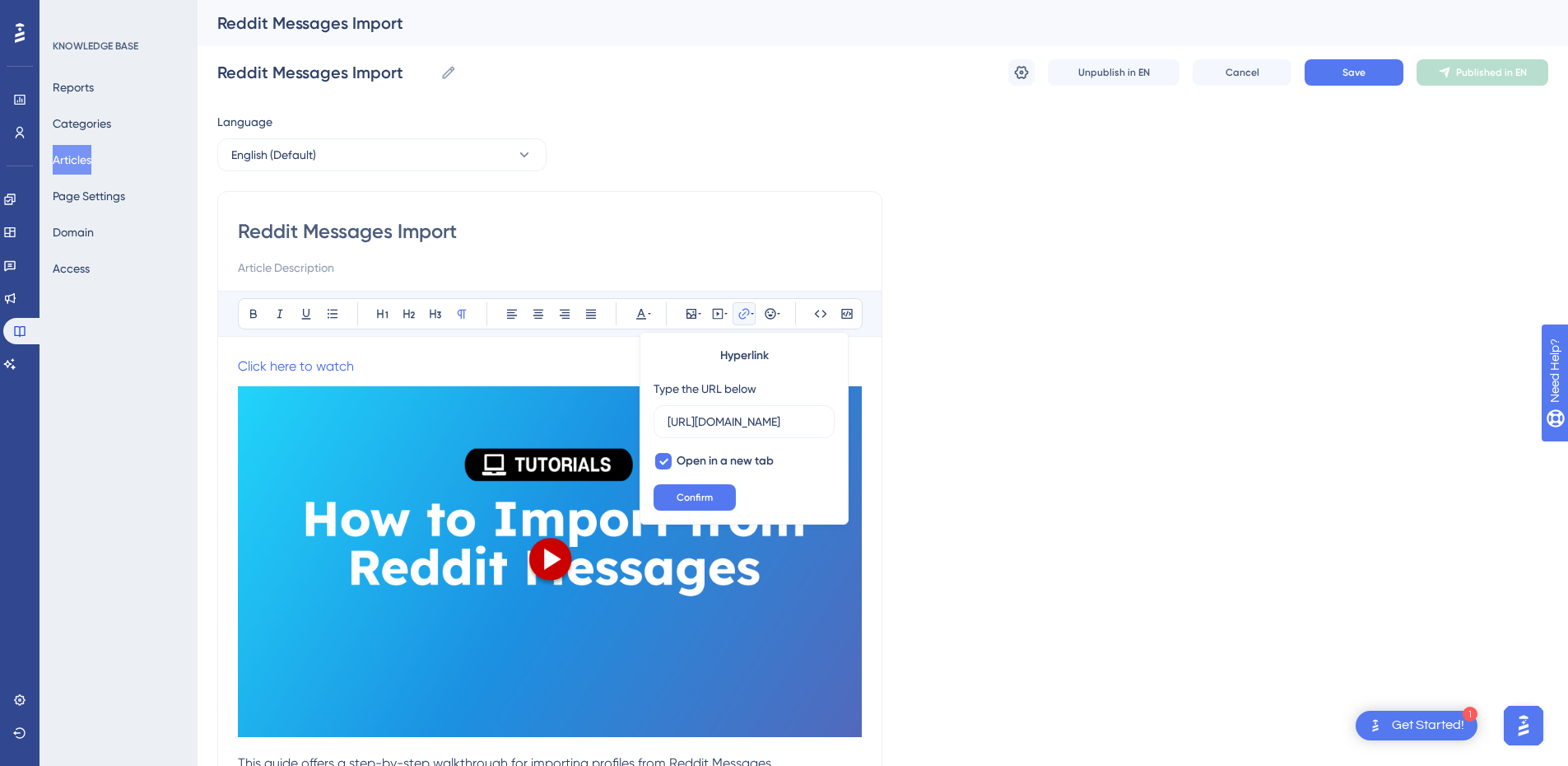
click at [655, 657] on img at bounding box center [550, 562] width 624 height 351
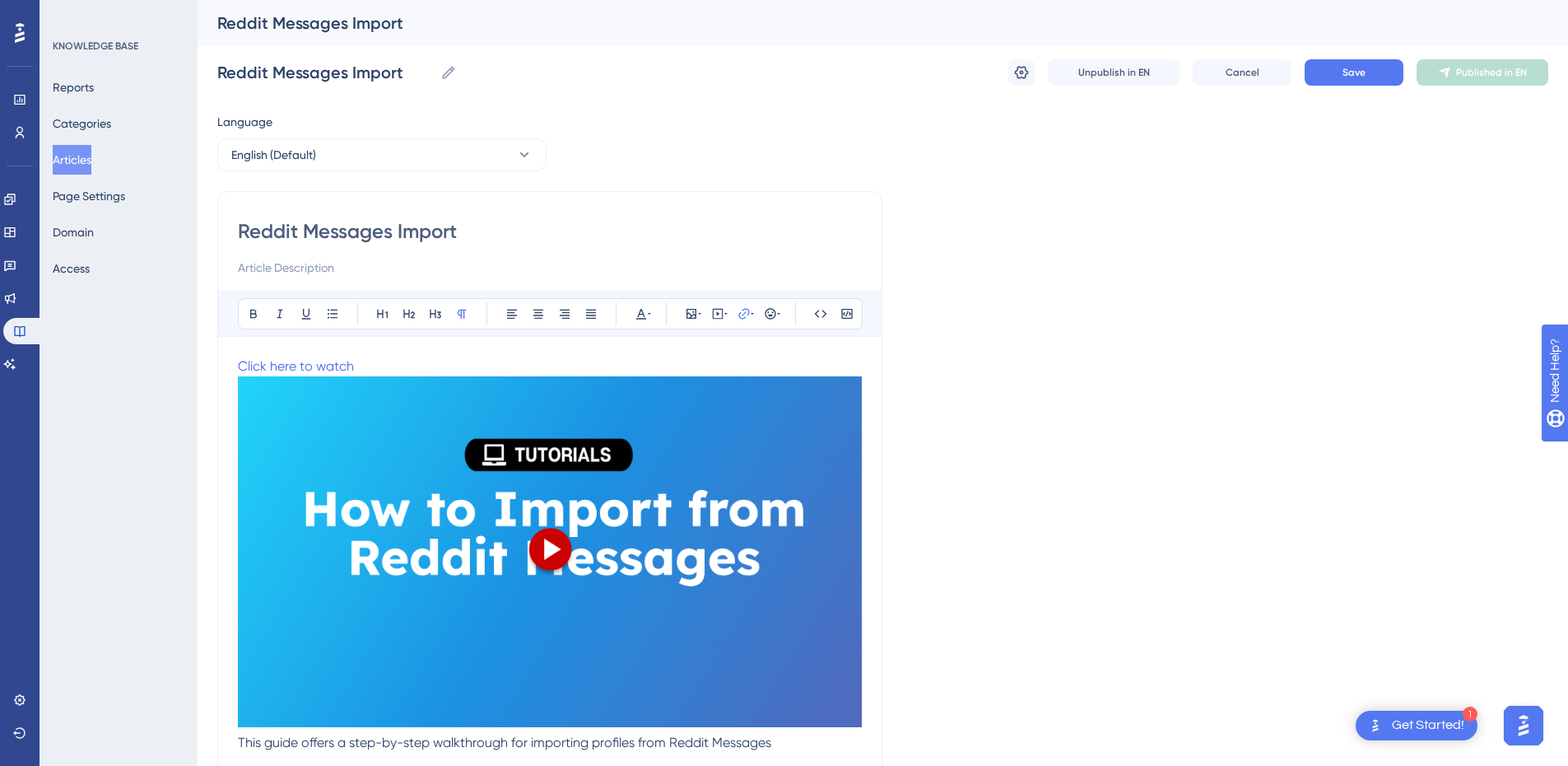
click at [466, 502] on img at bounding box center [550, 551] width 624 height 351
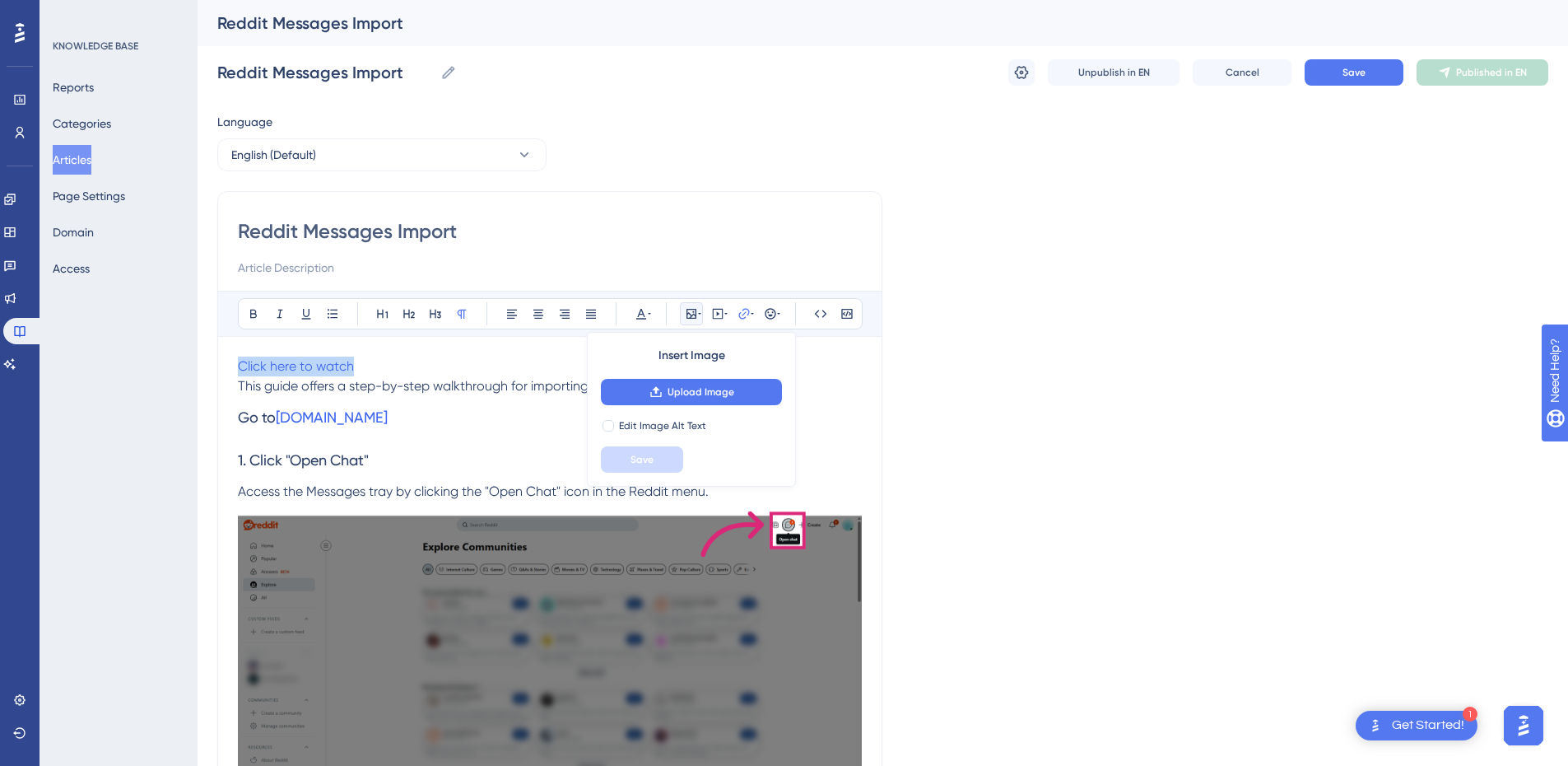
drag, startPoint x: 398, startPoint y: 365, endPoint x: 181, endPoint y: 365, distance: 217.0
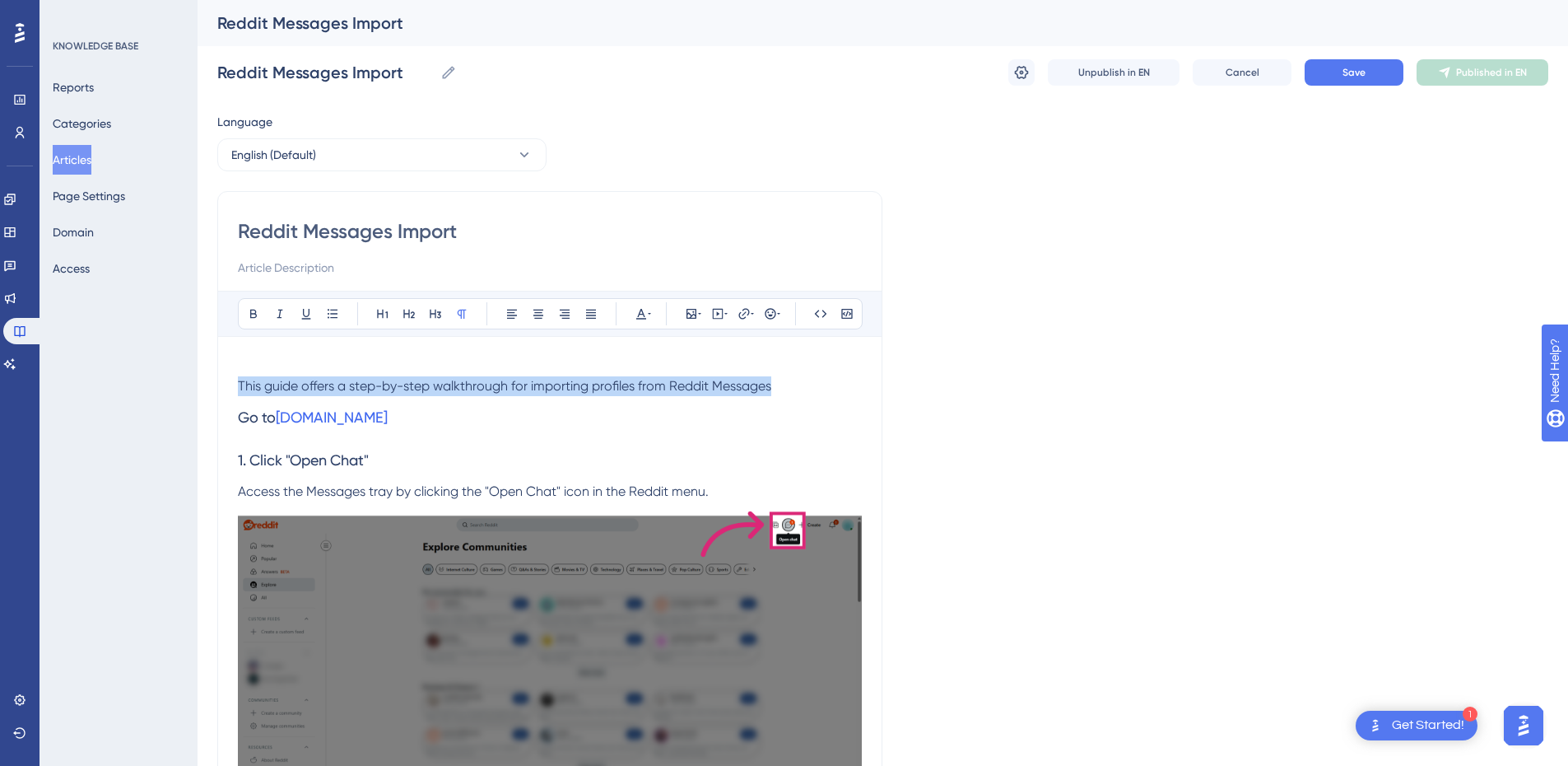
drag, startPoint x: 801, startPoint y: 388, endPoint x: 197, endPoint y: 389, distance: 604.0
click at [337, 274] on input at bounding box center [550, 267] width 624 height 20
paste input "This guide offers a step-by-step walkthrough for importing profiles from Reddit…"
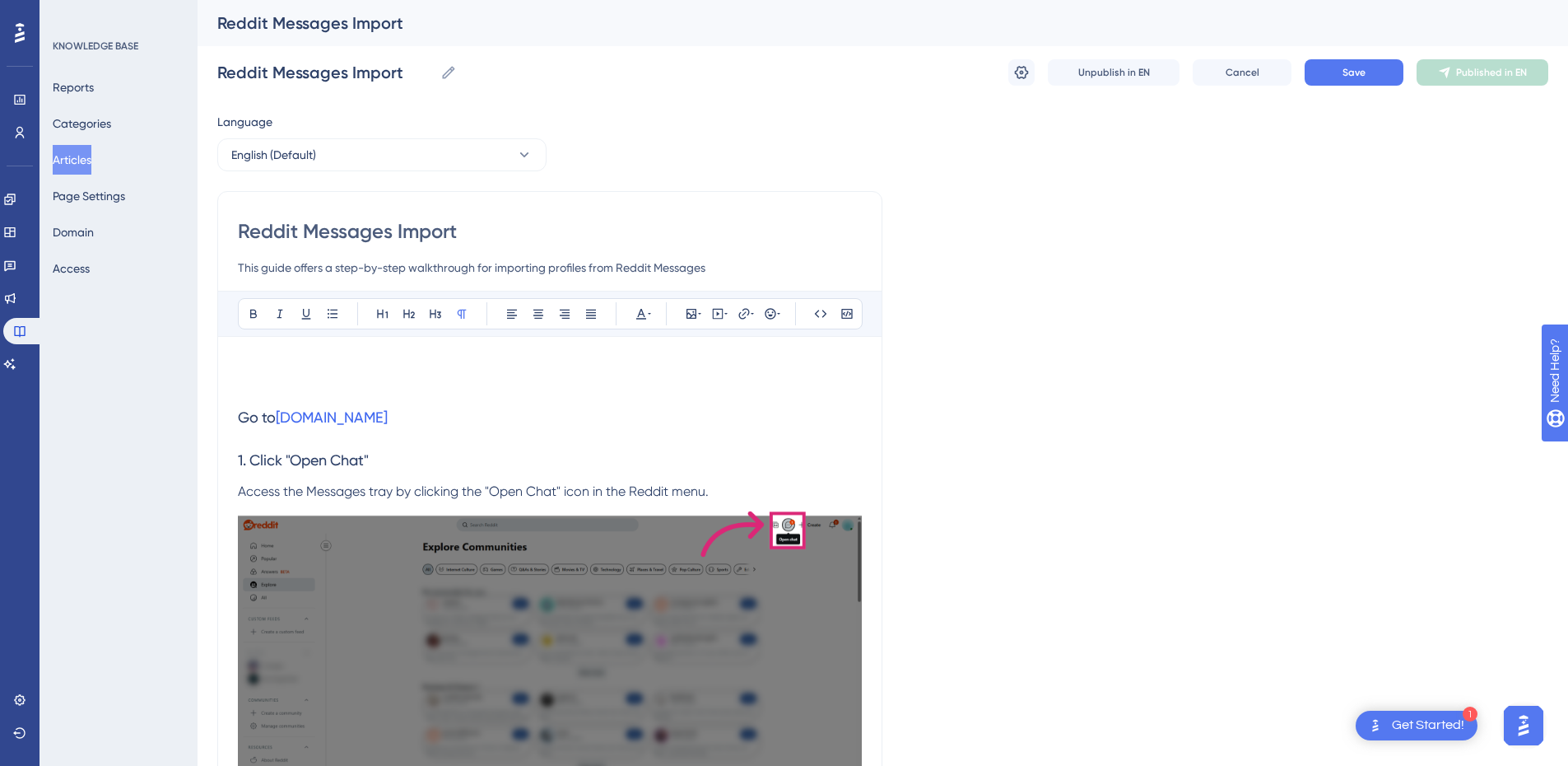
type input "This guide offers a step-by-step walkthrough for importing profiles from Reddit…"
click at [324, 374] on p at bounding box center [550, 366] width 624 height 20
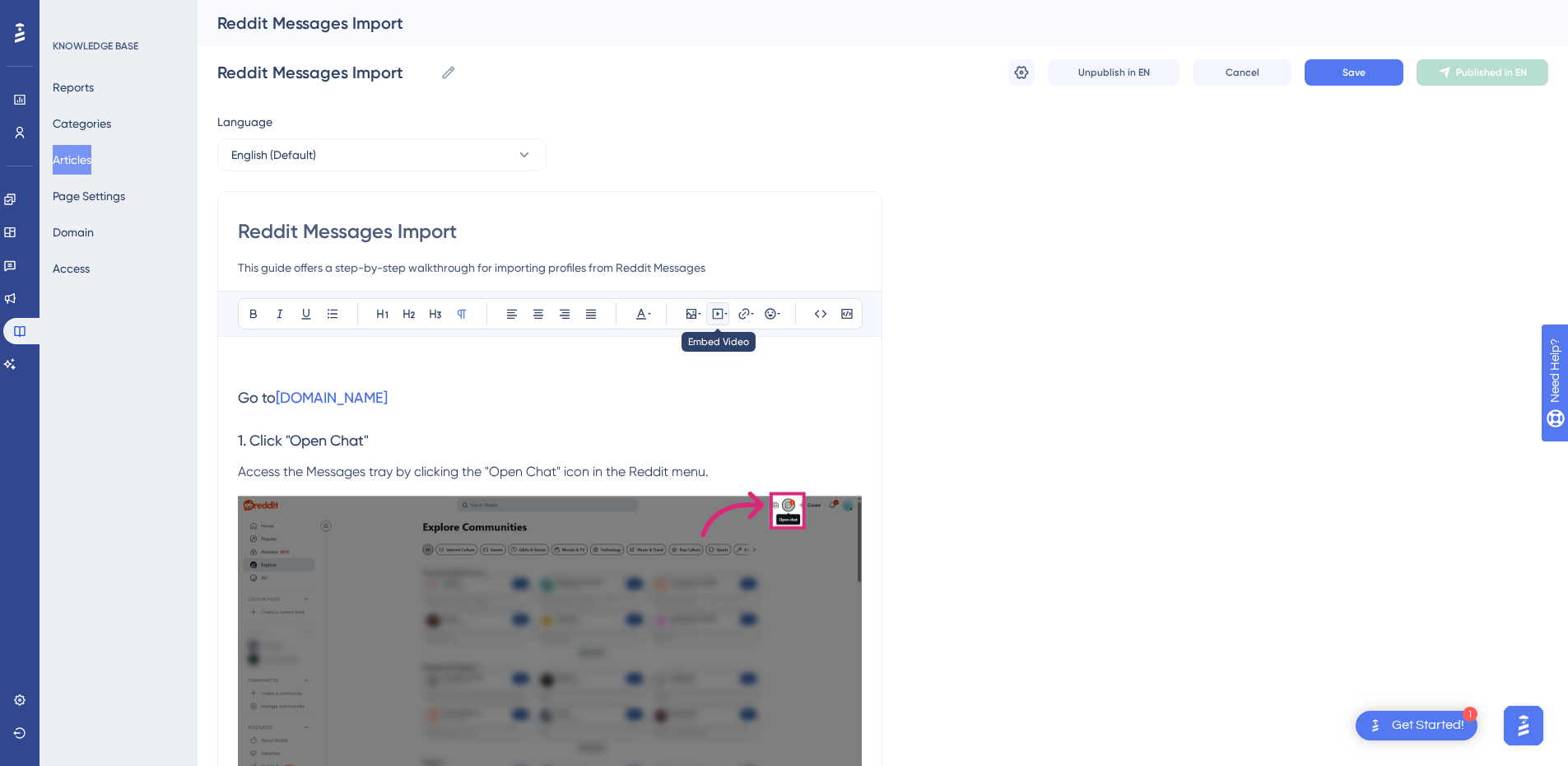
click at [721, 316] on icon at bounding box center [718, 313] width 13 height 13
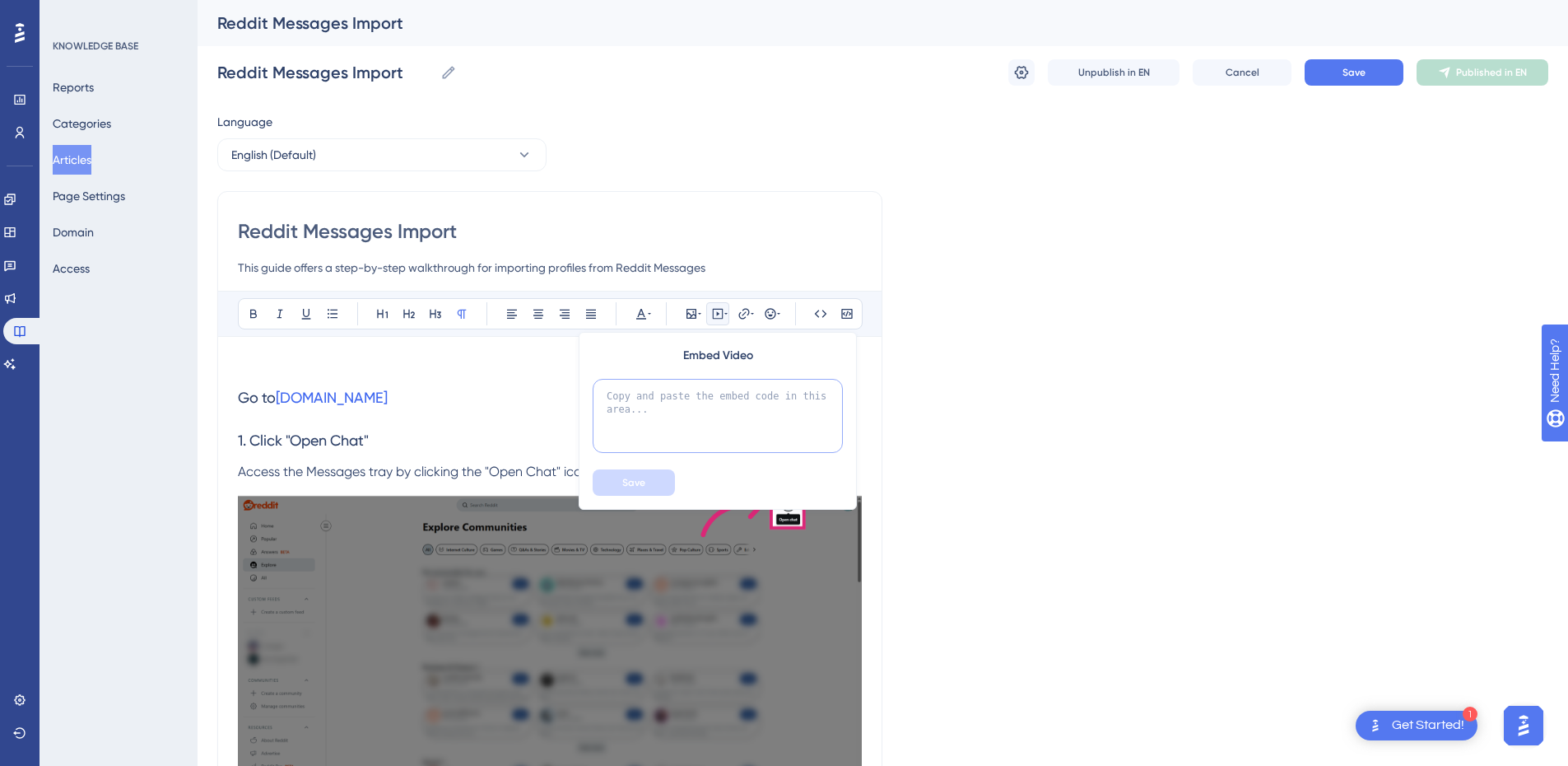
click at [692, 418] on textarea at bounding box center [718, 415] width 250 height 74
paste textarea "<div style="position:relative;padding-bottom:56.25%;"> <iframe style="width:100…"
type textarea "<div style="position:relative;padding-bottom:56.25%;"> <iframe style="width:100…"
click at [658, 476] on button "Save" at bounding box center [634, 482] width 82 height 26
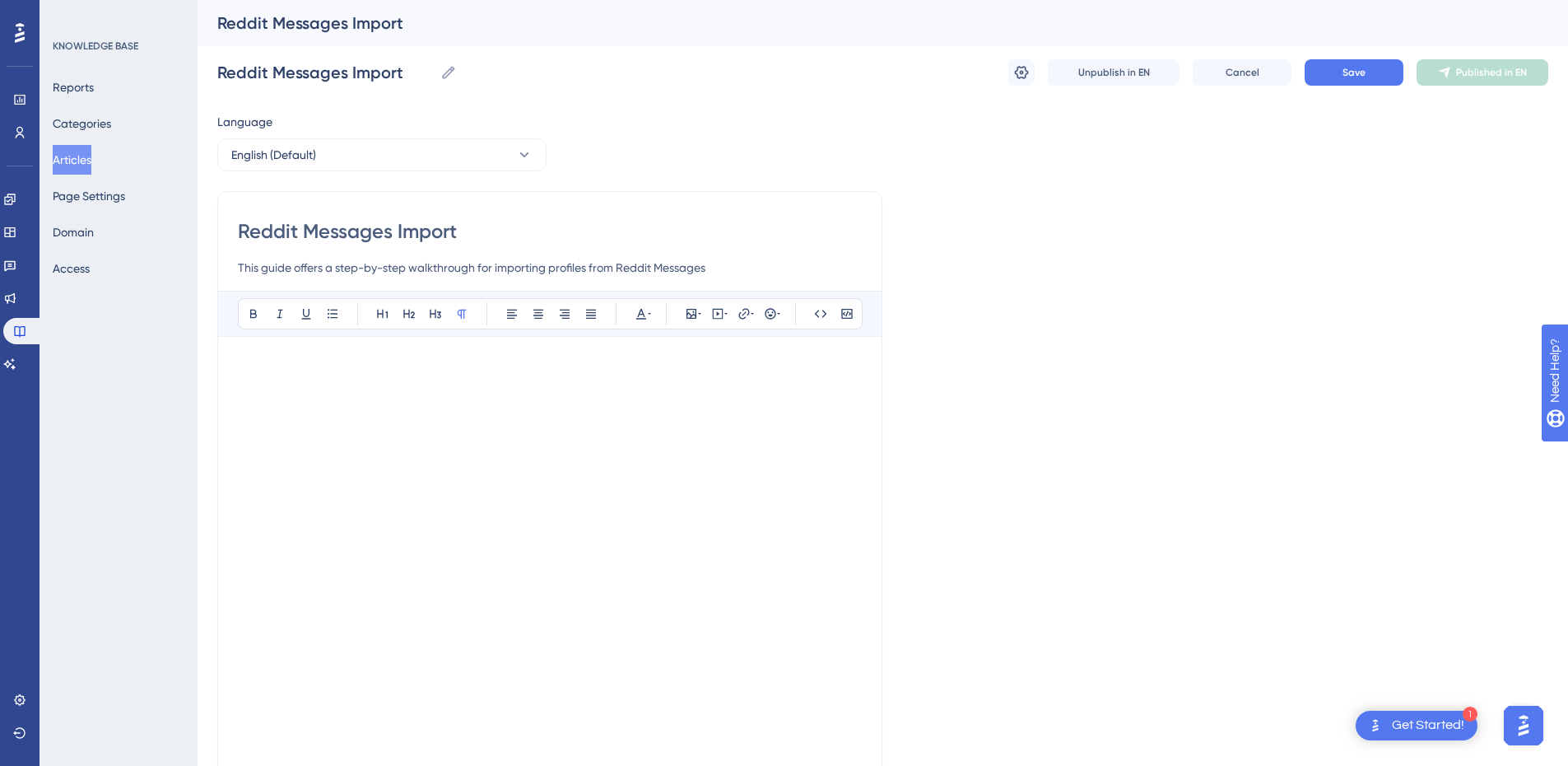
scroll to position [13, 0]
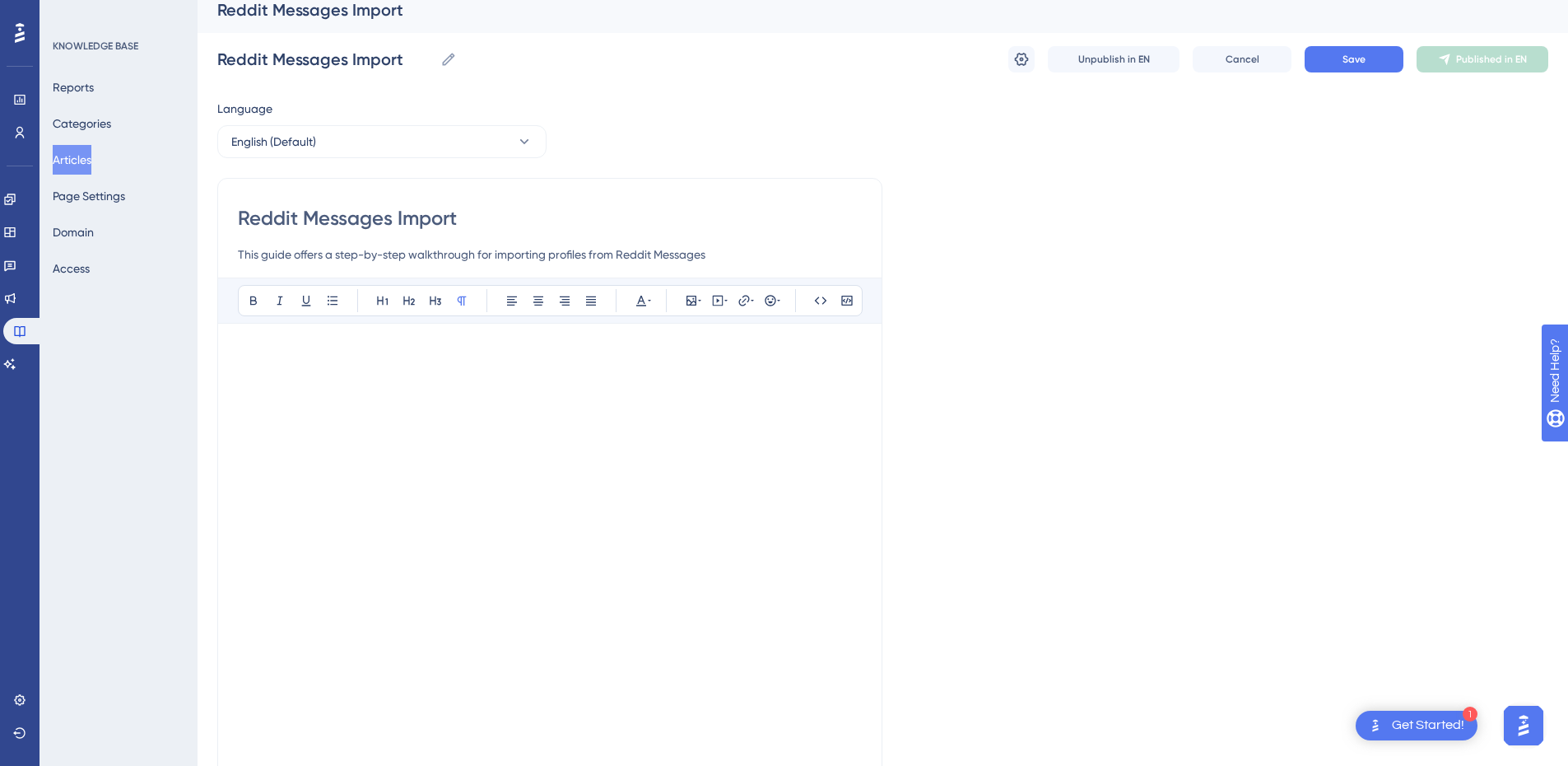
click at [556, 351] on p at bounding box center [550, 353] width 624 height 20
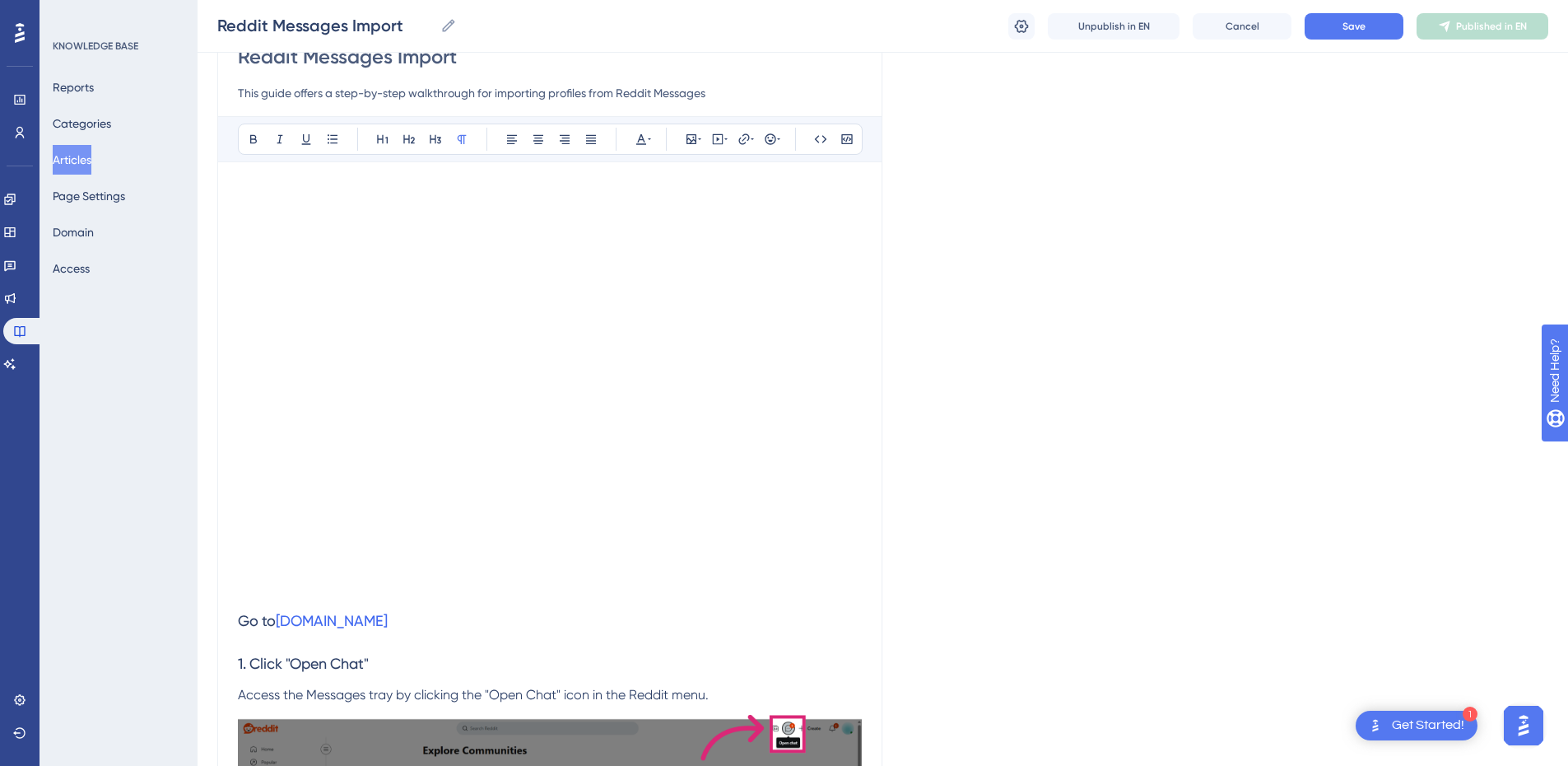
scroll to position [178, 0]
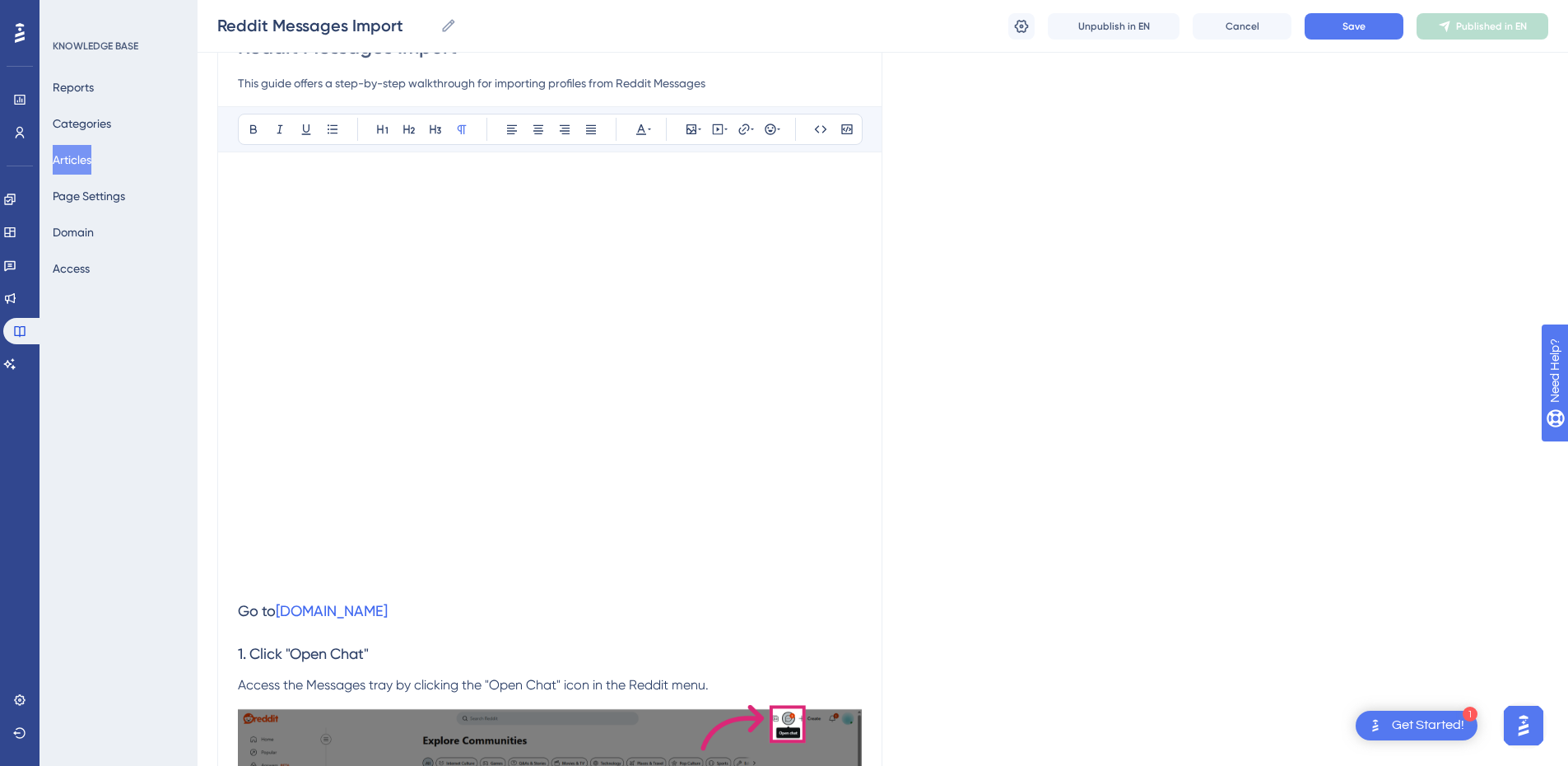
click at [309, 586] on p at bounding box center [550, 579] width 624 height 20
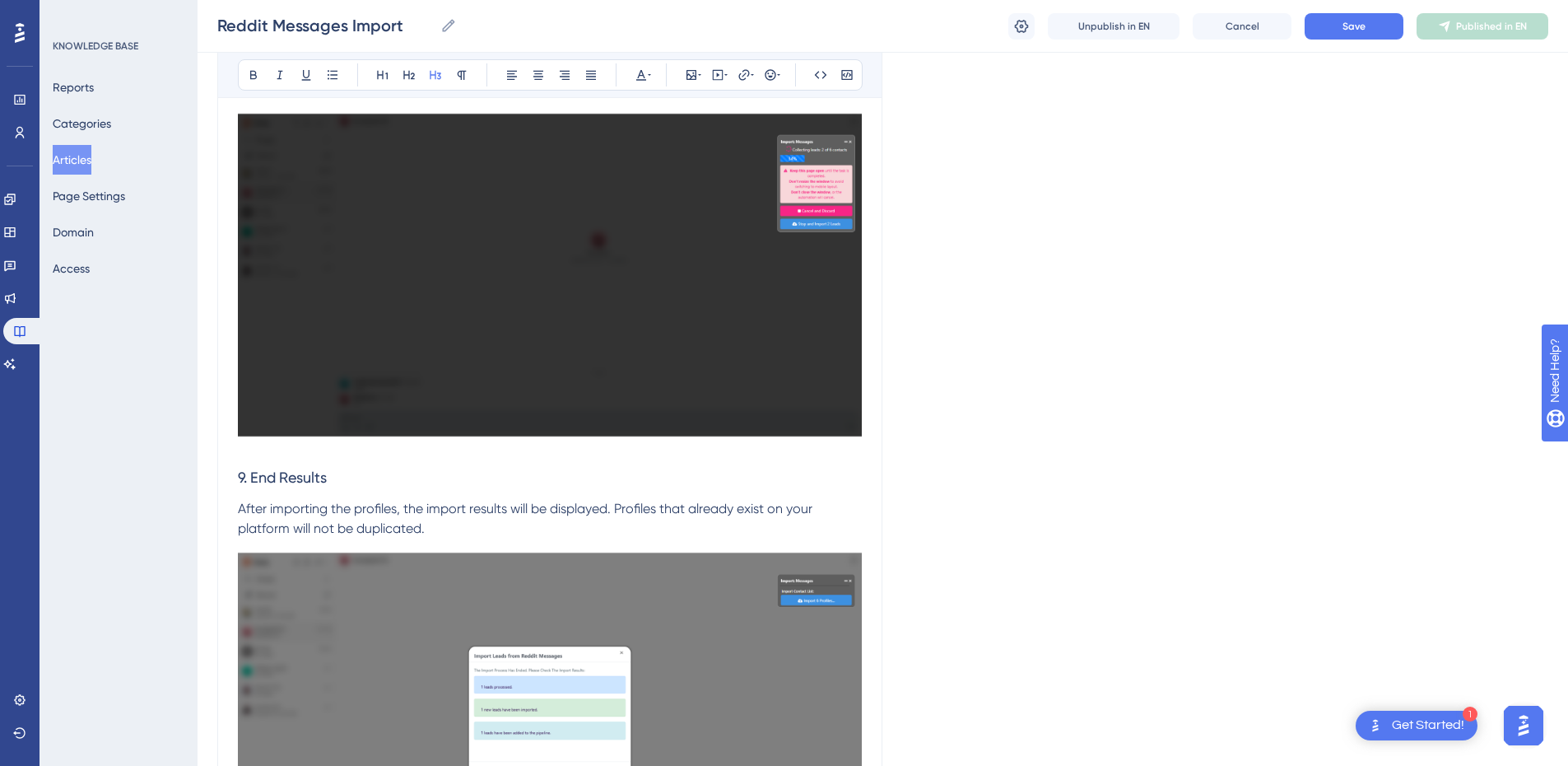
scroll to position [4072, 0]
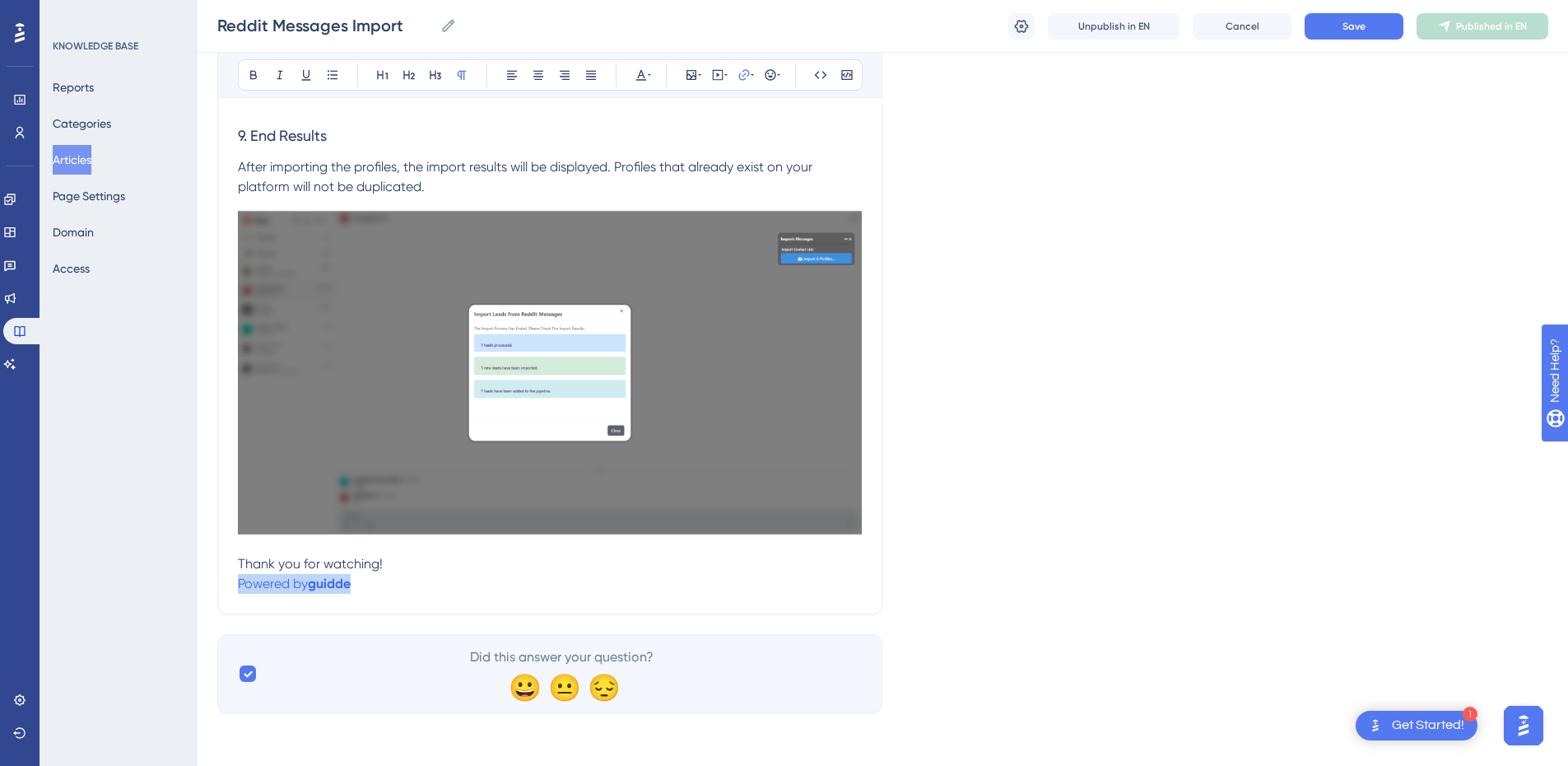
drag, startPoint x: 389, startPoint y: 580, endPoint x: 212, endPoint y: 574, distance: 177.1
drag, startPoint x: 324, startPoint y: 578, endPoint x: 303, endPoint y: 567, distance: 23.7
drag, startPoint x: 270, startPoint y: 587, endPoint x: 241, endPoint y: 564, distance: 37.0
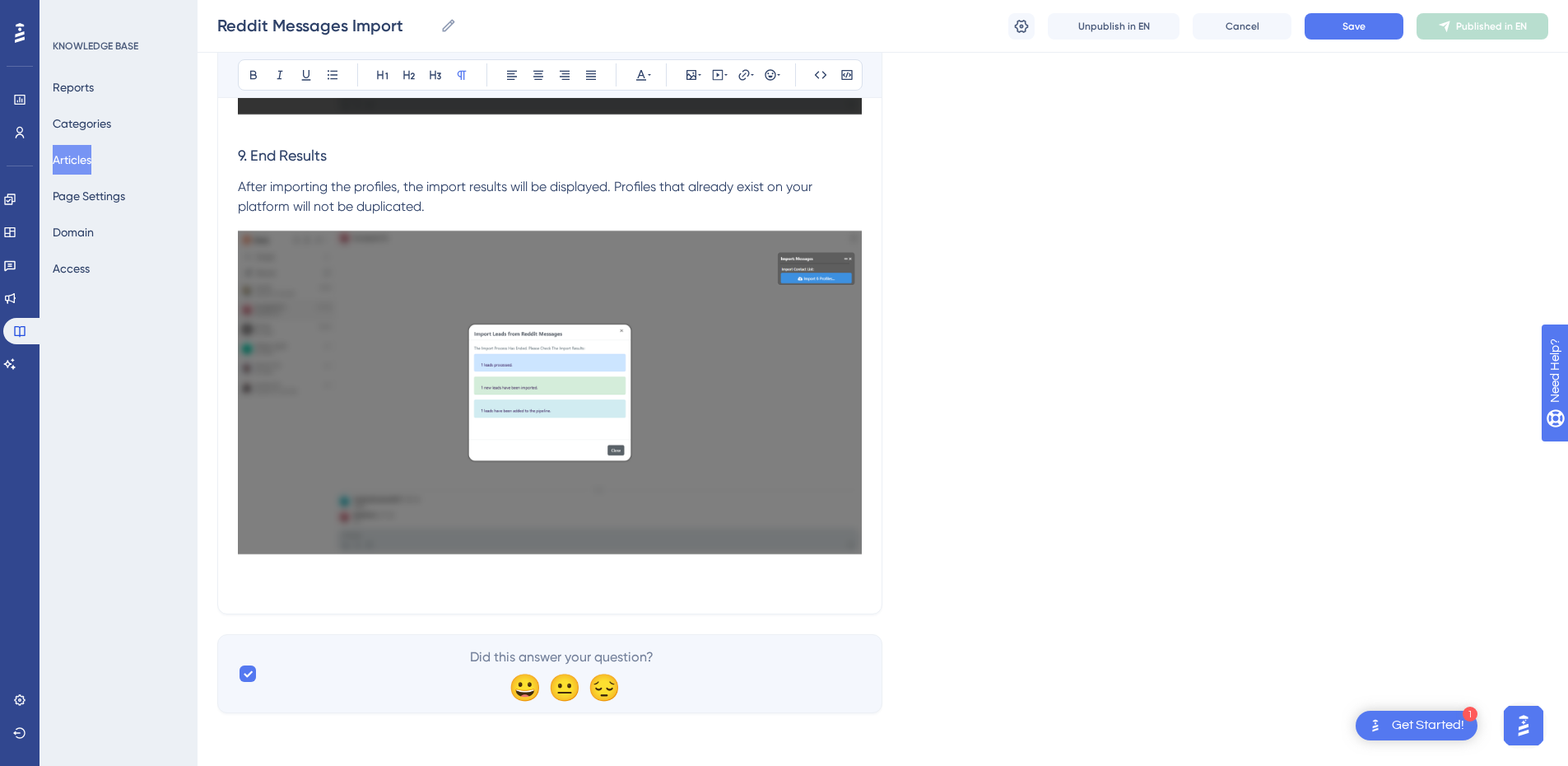
scroll to position [4032, 0]
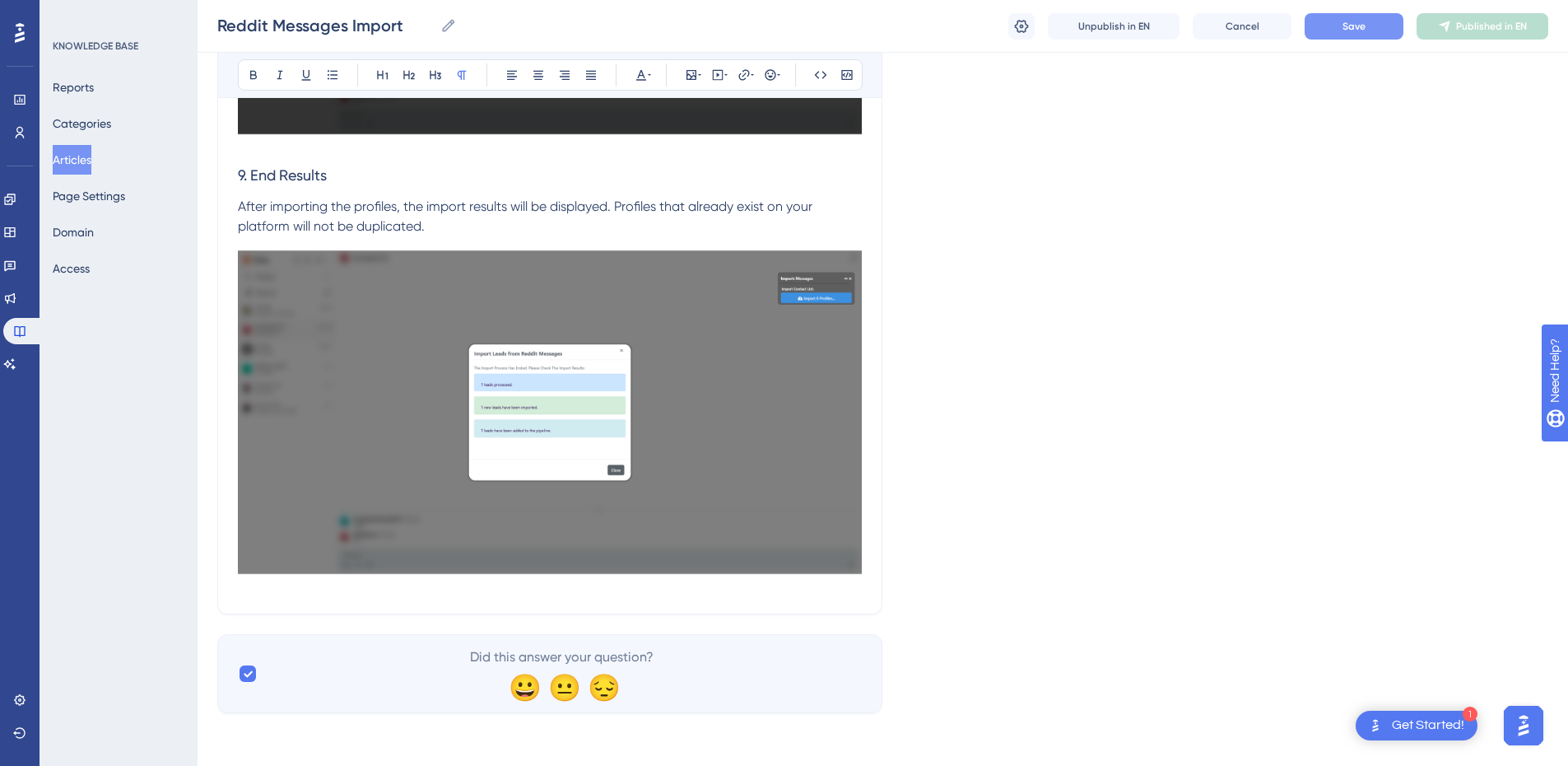
click at [1344, 27] on span "Save" at bounding box center [1354, 26] width 23 height 13
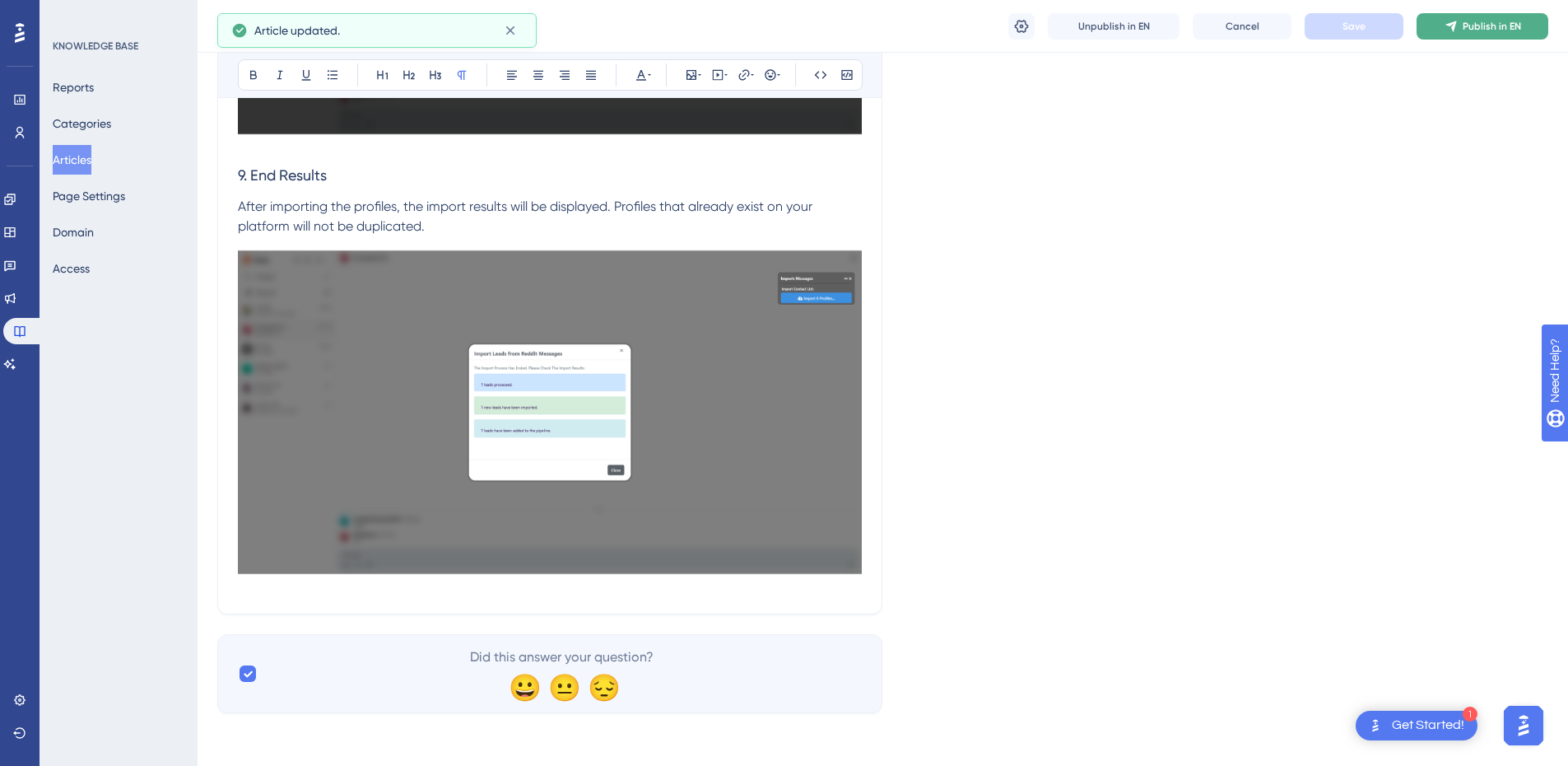
click at [1448, 26] on icon at bounding box center [1451, 26] width 13 height 13
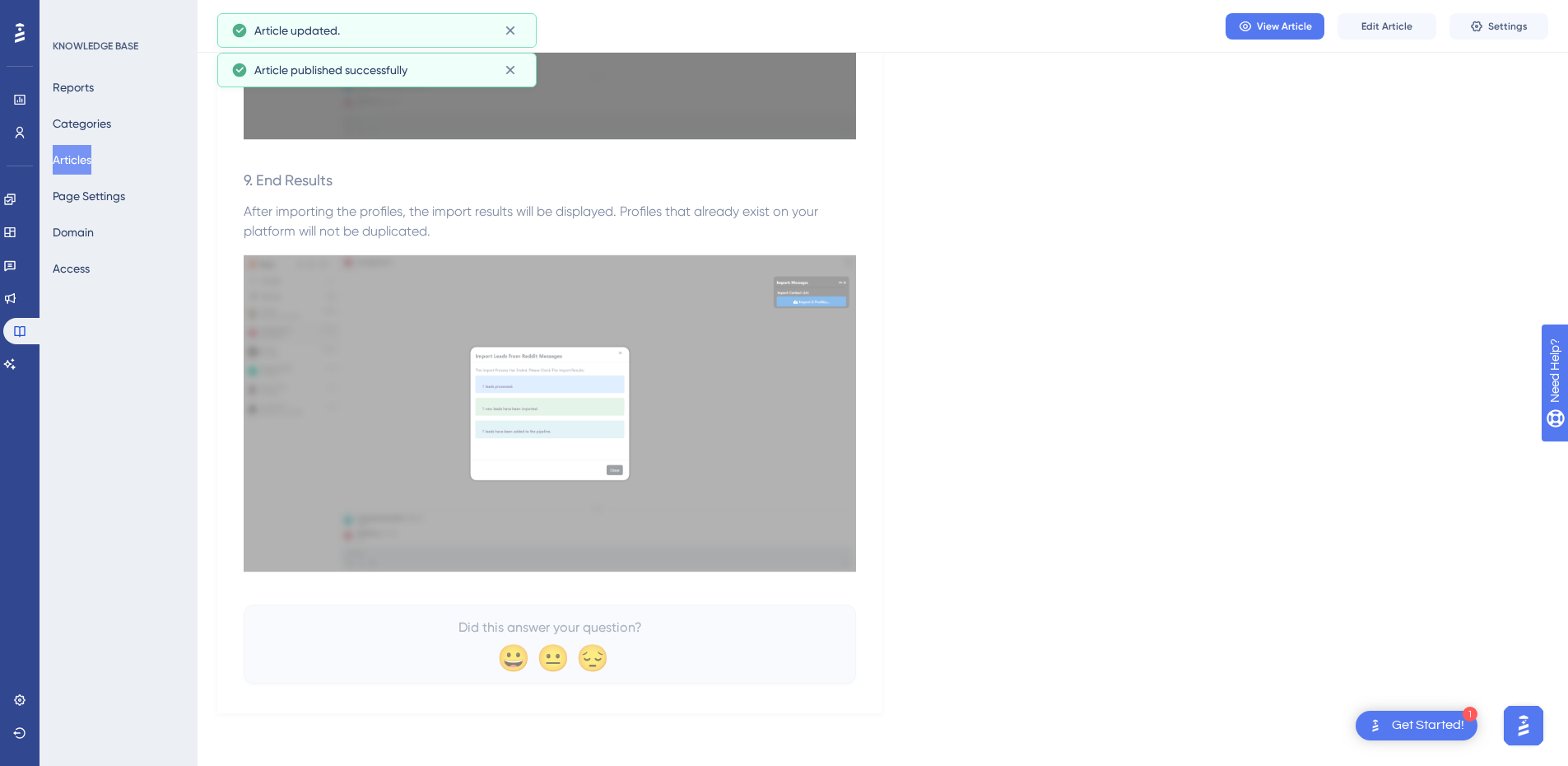
scroll to position [3903, 0]
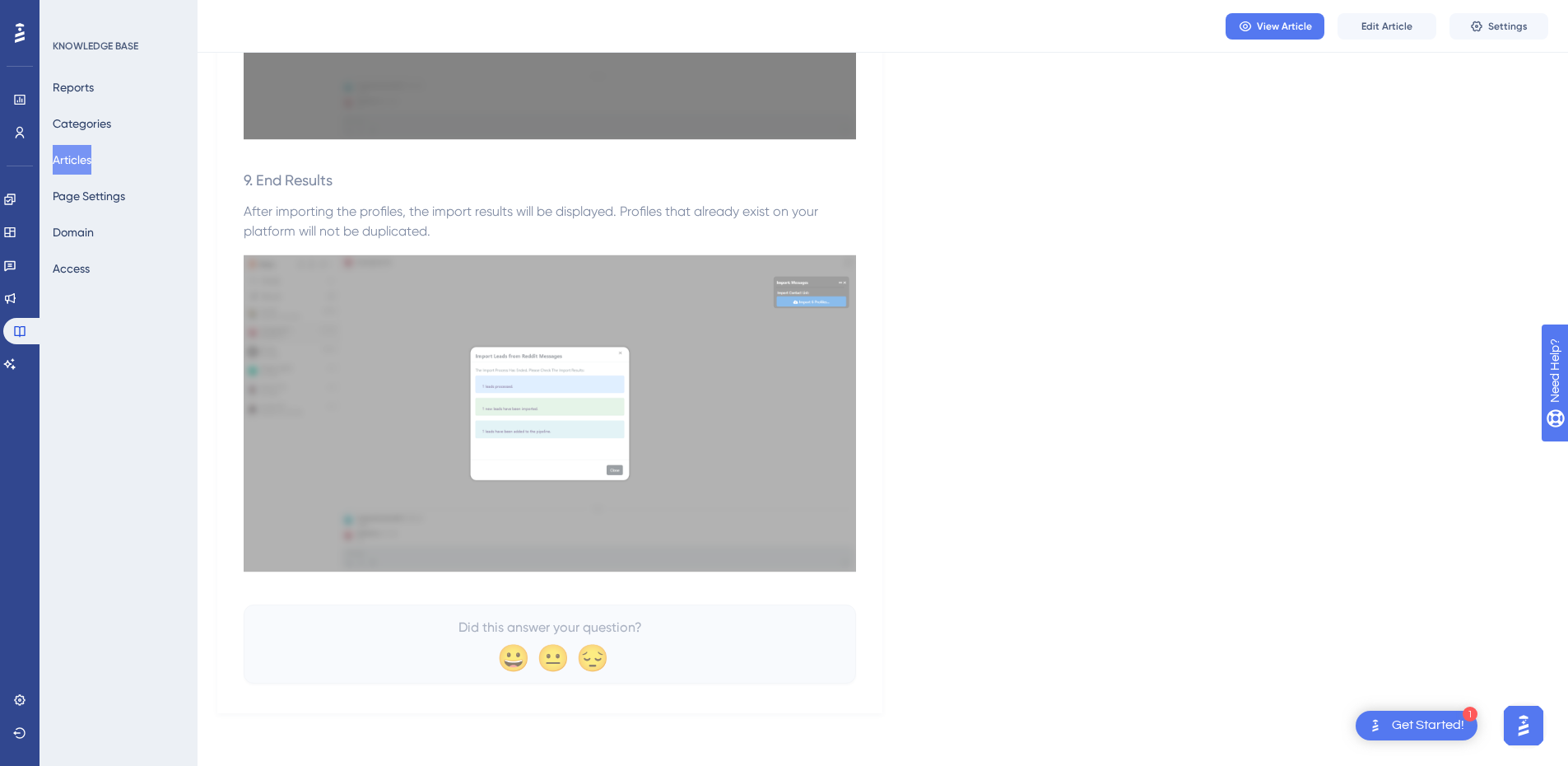
click at [78, 163] on button "Articles" at bounding box center [72, 160] width 38 height 30
